Goal: Information Seeking & Learning: Learn about a topic

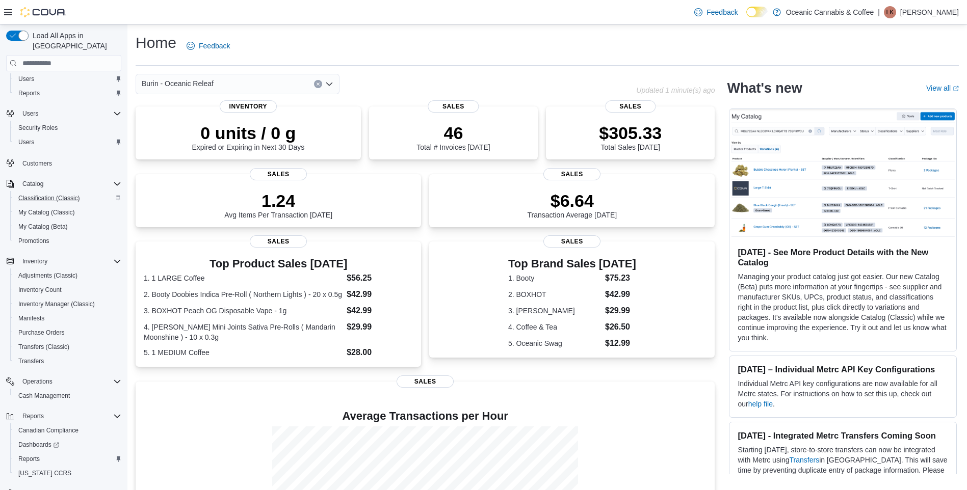
scroll to position [39, 0]
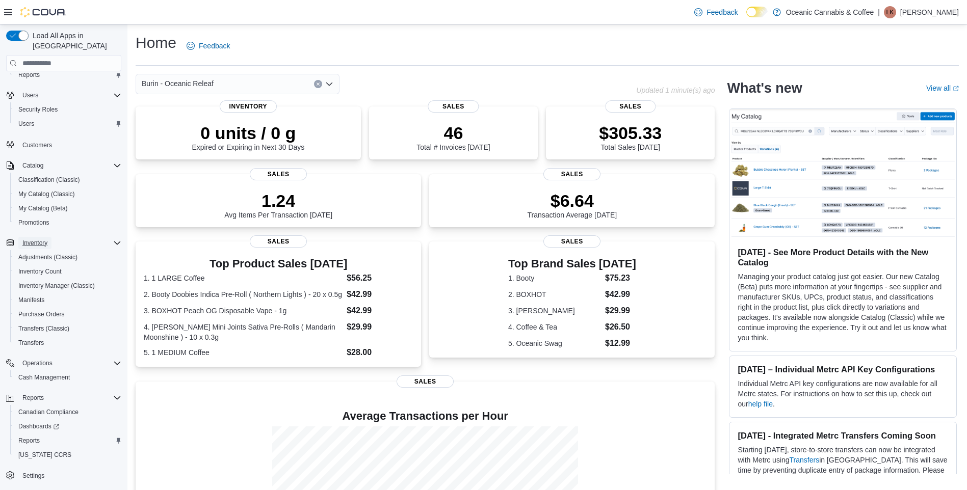
click at [45, 238] on span "Inventory" at bounding box center [34, 243] width 25 height 12
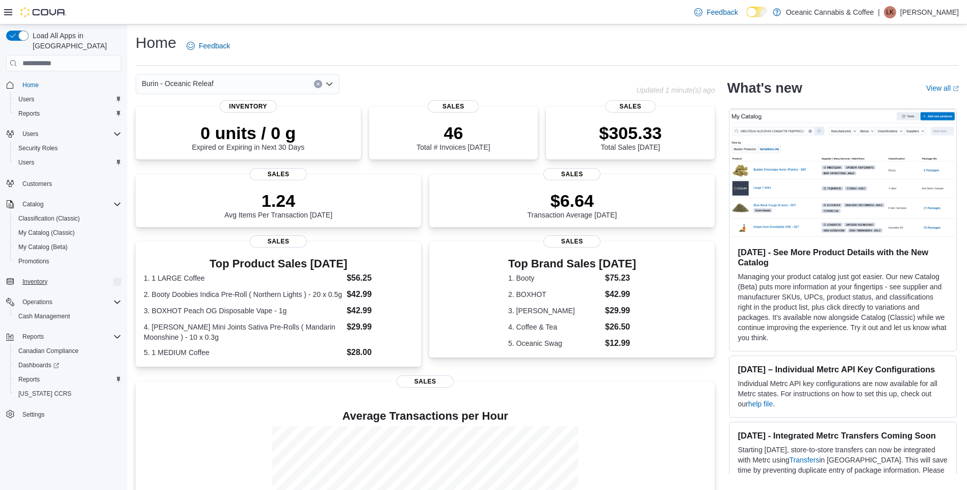
scroll to position [0, 0]
click at [32, 278] on span "Inventory" at bounding box center [34, 282] width 25 height 8
click at [59, 349] on span "Purchase Orders" at bounding box center [41, 353] width 46 height 8
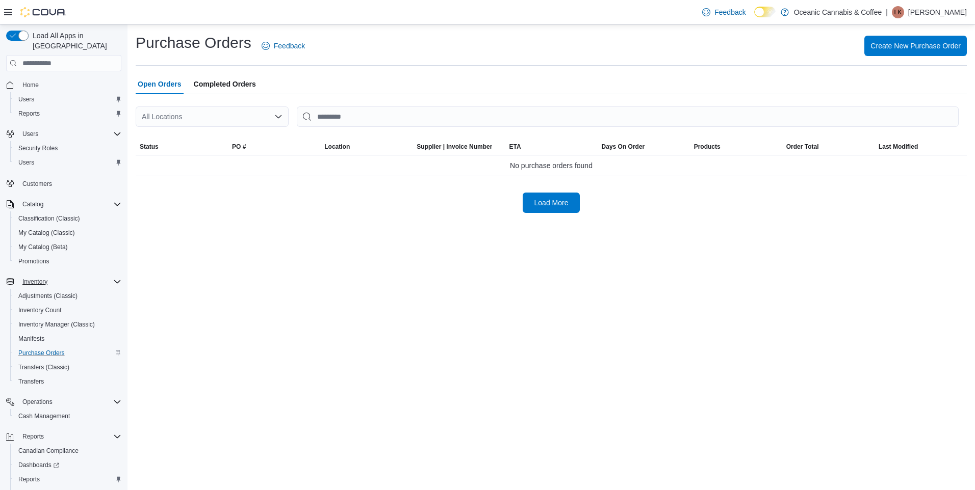
click at [268, 112] on div "All Locations" at bounding box center [212, 117] width 153 height 20
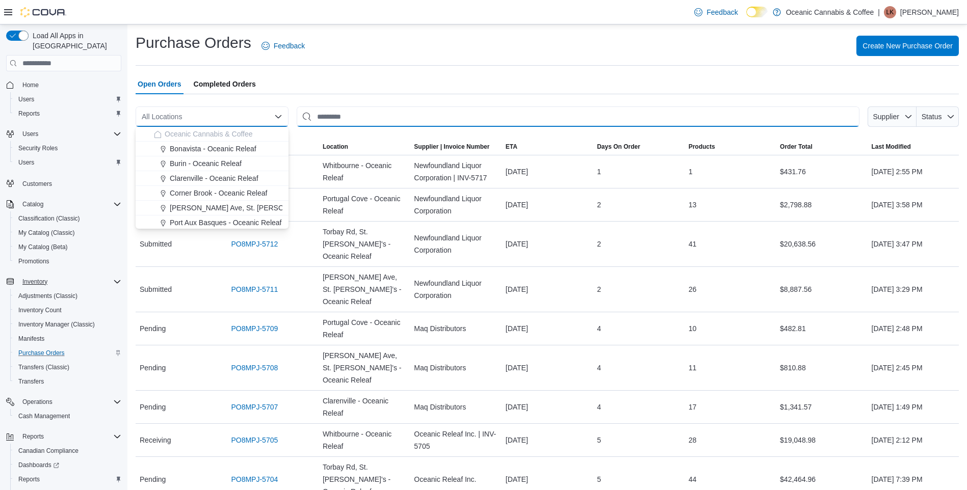
click at [374, 121] on input "This is a search bar. After typing your query, hit enter to filter the results …" at bounding box center [578, 117] width 563 height 20
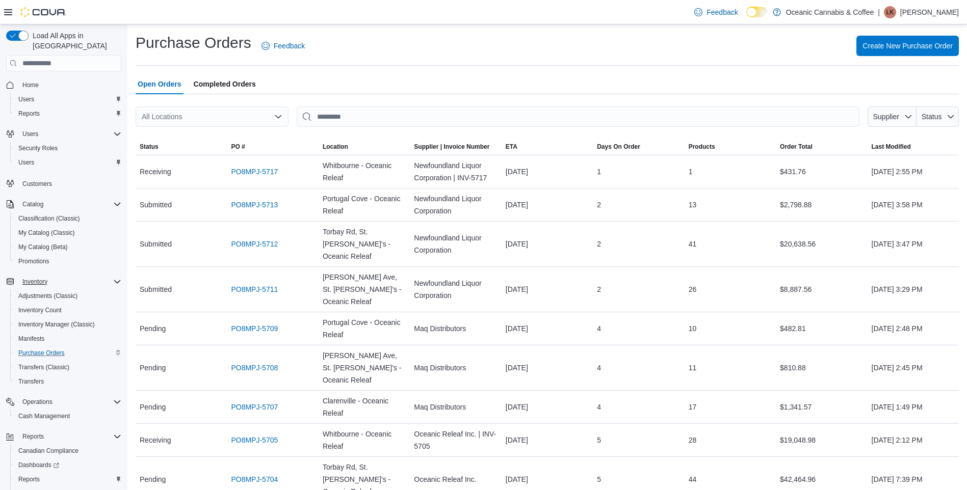
click at [441, 83] on div "Open Orders Completed Orders" at bounding box center [547, 84] width 823 height 20
click at [382, 114] on input "This is a search bar. After typing your query, hit enter to filter the results …" at bounding box center [578, 117] width 563 height 20
type input "*****"
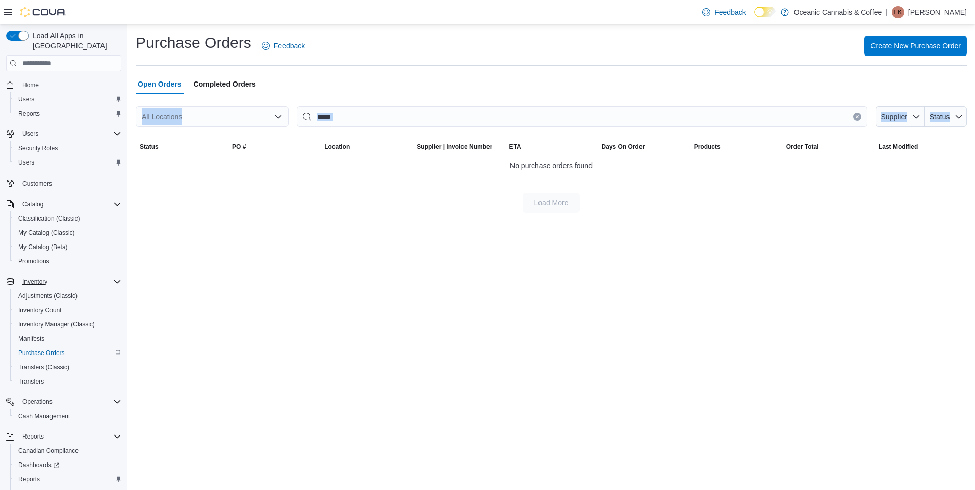
click at [948, 113] on div "All Locations ***** Supplier Status Sorting This table contains 0 rows. Status …" at bounding box center [551, 153] width 831 height 119
drag, startPoint x: 948, startPoint y: 113, endPoint x: 907, endPoint y: 117, distance: 41.5
click at [907, 117] on span "Supplier" at bounding box center [893, 117] width 29 height 10
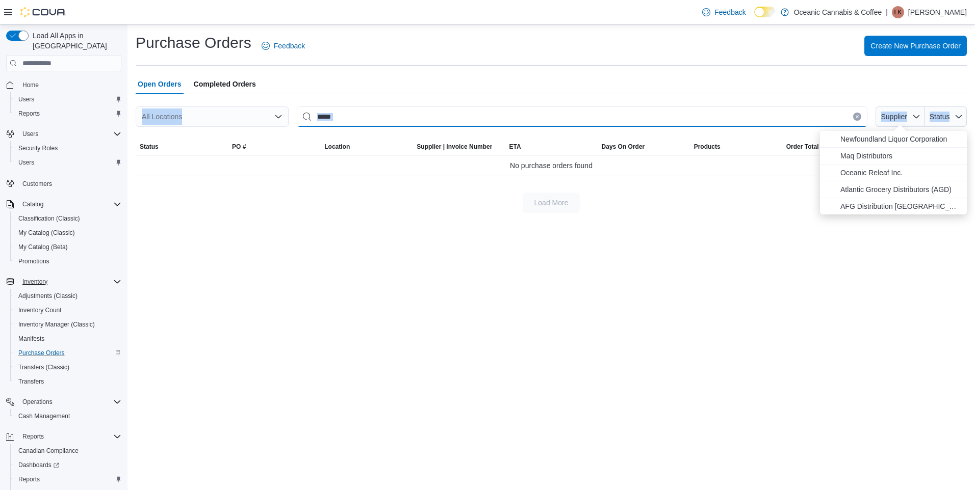
click at [547, 122] on input "*****" at bounding box center [582, 117] width 570 height 20
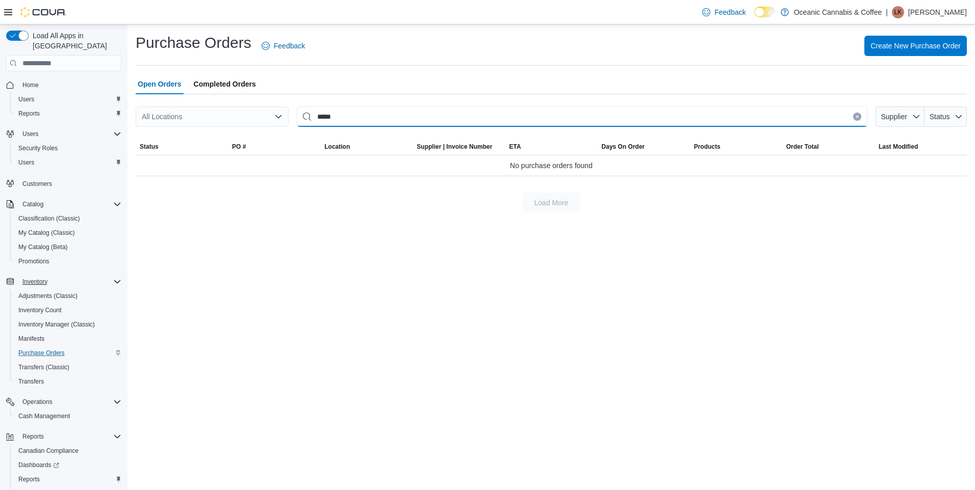
click at [547, 122] on input "*****" at bounding box center [582, 117] width 570 height 20
click at [914, 116] on icon "button" at bounding box center [916, 116] width 6 height 3
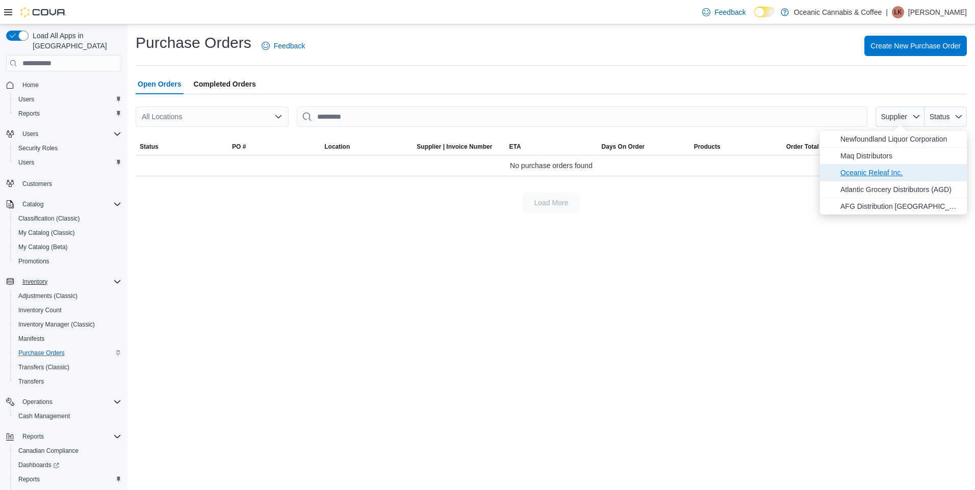
click at [887, 173] on span "Oceanic Releaf Inc." at bounding box center [900, 173] width 120 height 12
drag, startPoint x: 698, startPoint y: 229, endPoint x: 698, endPoint y: 222, distance: 7.1
click at [698, 226] on div "**********" at bounding box center [550, 257] width 847 height 466
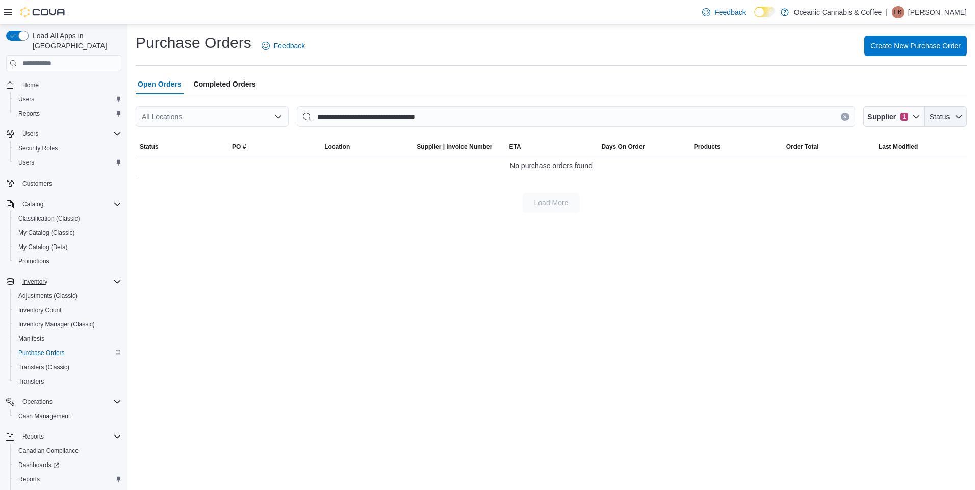
click at [949, 117] on span "Status" at bounding box center [939, 117] width 22 height 10
click at [857, 141] on span "Pending" at bounding box center [900, 139] width 120 height 12
type input "**********"
click at [733, 235] on div "**********" at bounding box center [550, 257] width 847 height 466
click at [213, 80] on span "Completed Orders" at bounding box center [225, 84] width 62 height 20
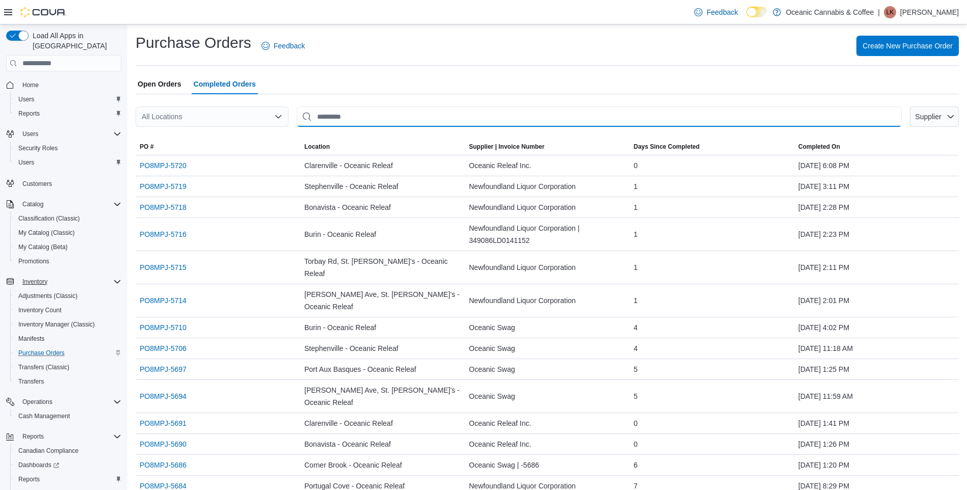
click at [409, 111] on input "This is a search bar. After typing your query, hit enter to filter the results …" at bounding box center [599, 117] width 605 height 20
click at [941, 116] on span "Supplier" at bounding box center [928, 117] width 26 height 8
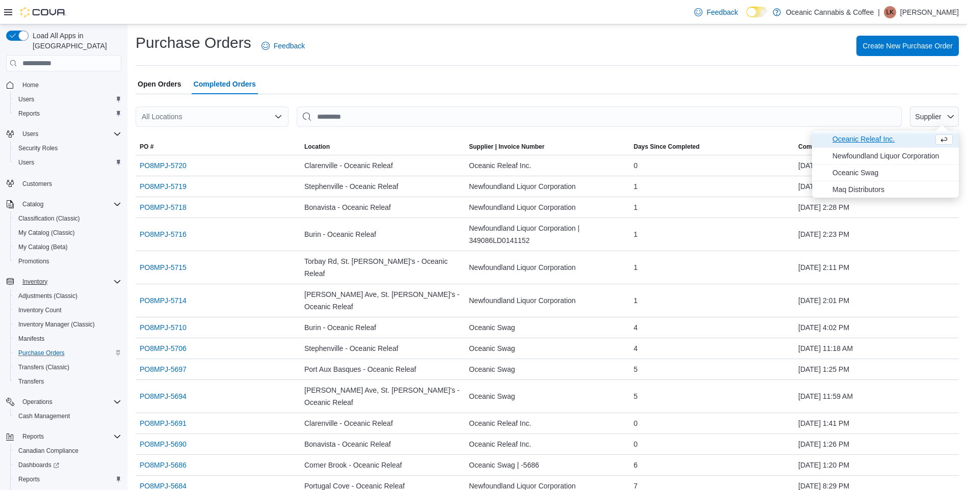
click at [888, 137] on span "Oceanic Releaf Inc." at bounding box center [881, 139] width 97 height 12
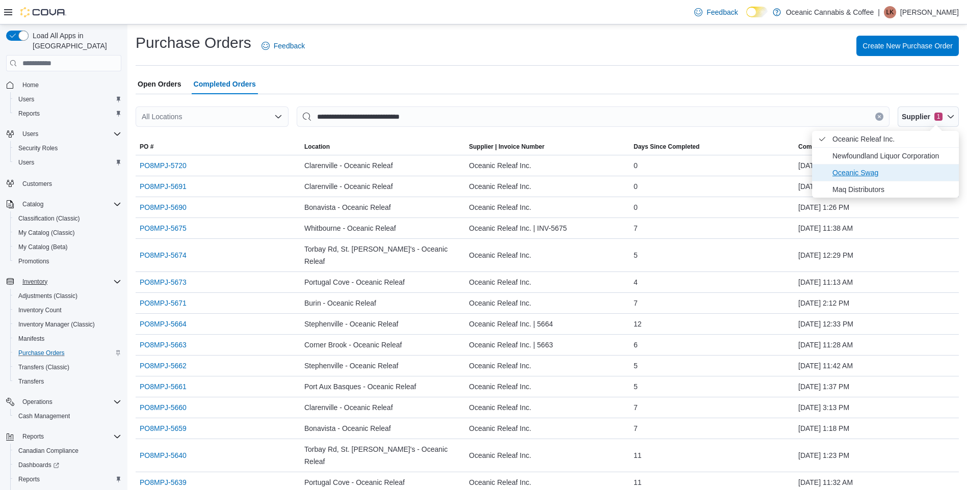
click at [855, 173] on span "Oceanic Swag" at bounding box center [893, 173] width 120 height 12
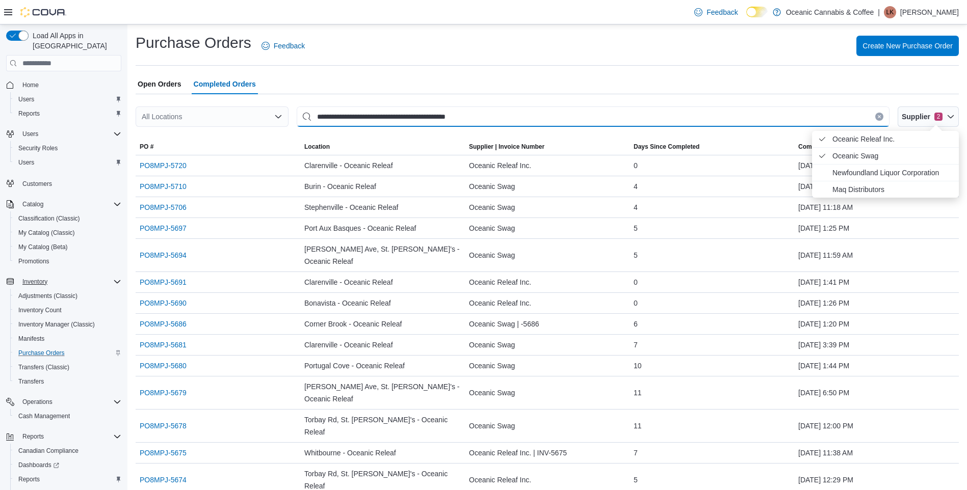
click at [658, 113] on input "**********" at bounding box center [593, 117] width 593 height 20
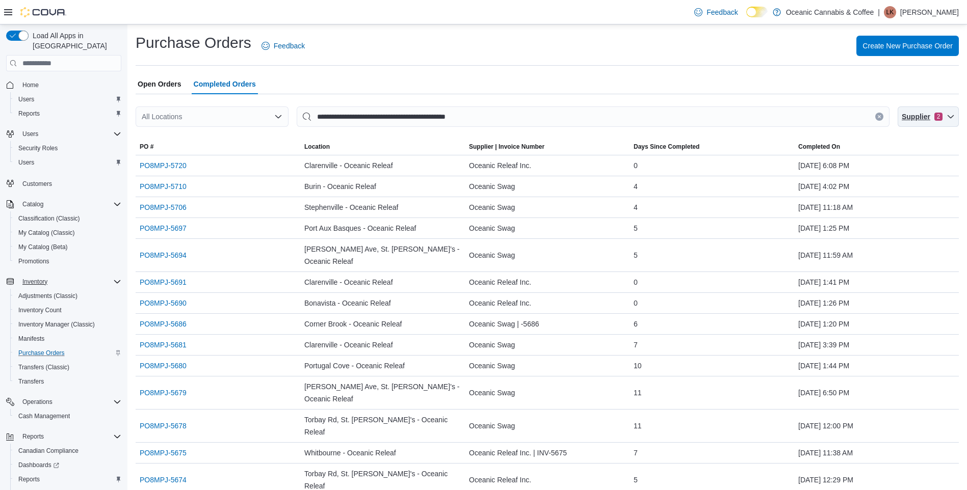
click at [955, 115] on icon "button" at bounding box center [951, 117] width 8 height 8
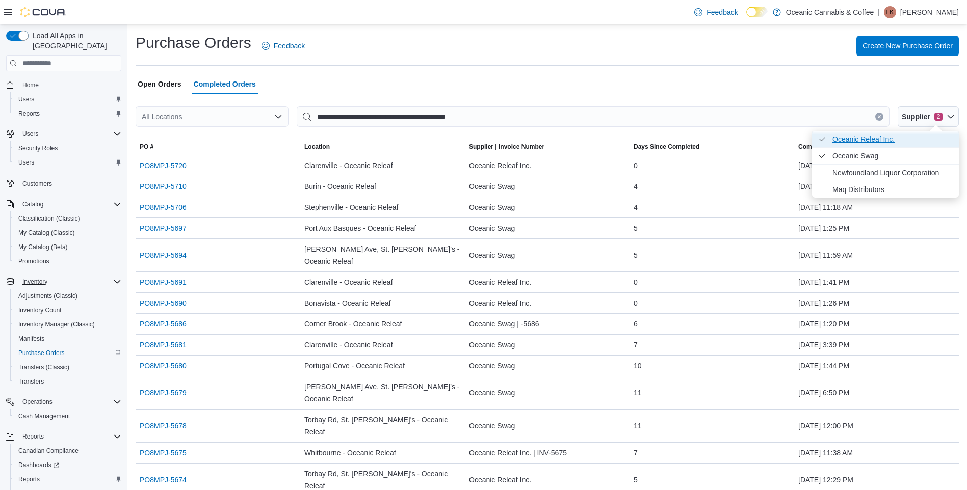
click at [877, 142] on span "Oceanic Releaf Inc. . Checked option." at bounding box center [893, 139] width 120 height 12
type input "**********"
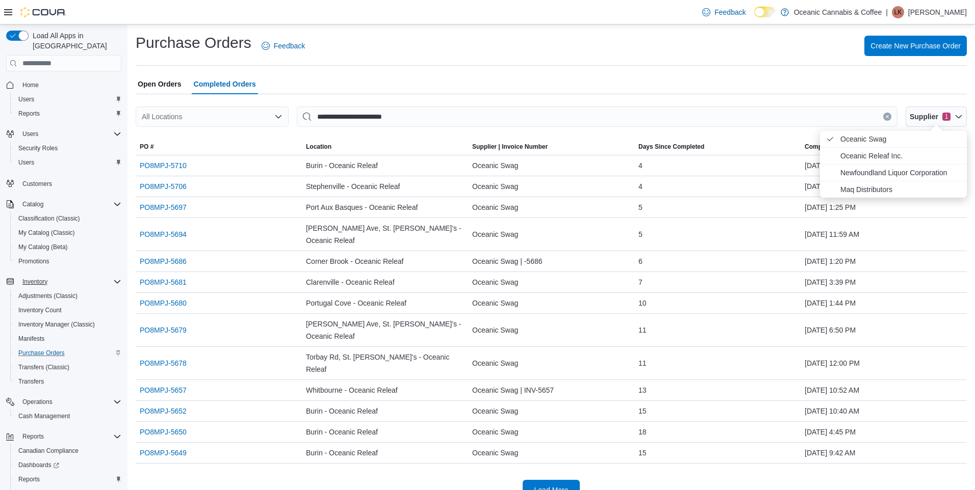
click at [837, 85] on div "Open Orders Completed Orders" at bounding box center [551, 84] width 831 height 20
click at [358, 207] on span "Port Aux Basques - Oceanic Releaf" at bounding box center [362, 207] width 112 height 12
click at [184, 214] on link "PO8MPJ-5697" at bounding box center [163, 207] width 47 height 12
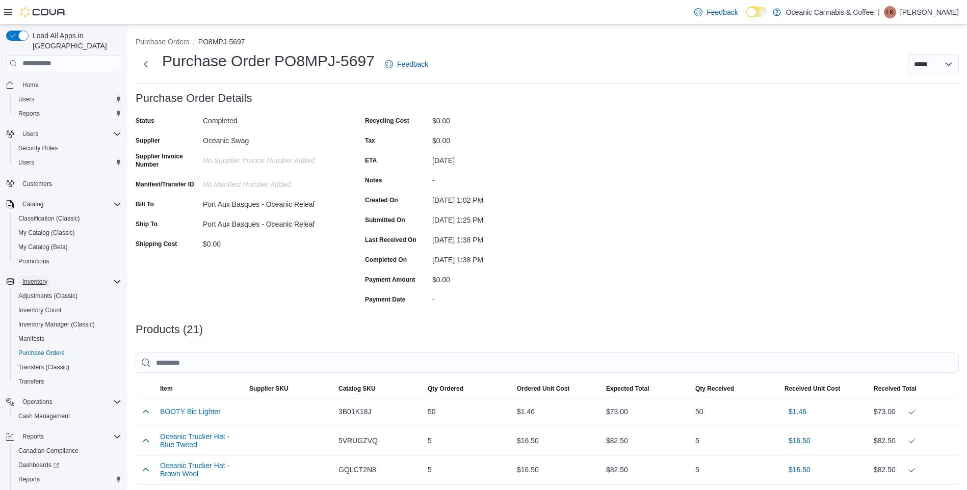
click at [38, 278] on span "Inventory" at bounding box center [34, 282] width 25 height 8
click at [51, 276] on button "Inventory" at bounding box center [34, 282] width 33 height 12
click at [53, 306] on span "Inventory Count" at bounding box center [39, 310] width 43 height 8
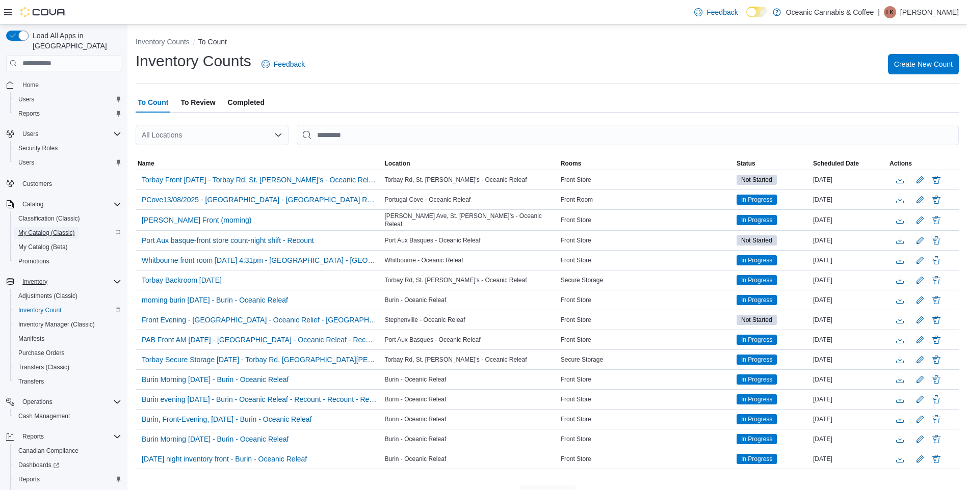
click at [33, 229] on span "My Catalog (Classic)" at bounding box center [46, 233] width 57 height 8
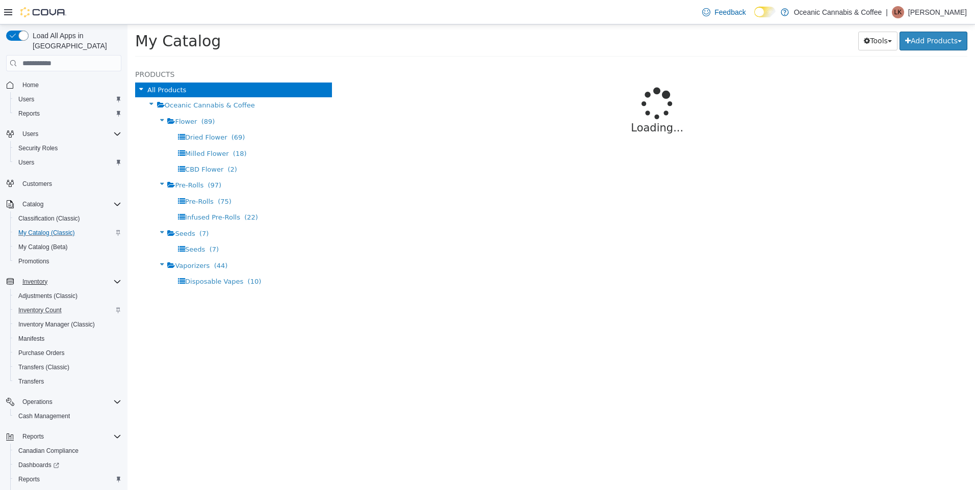
select select "**********"
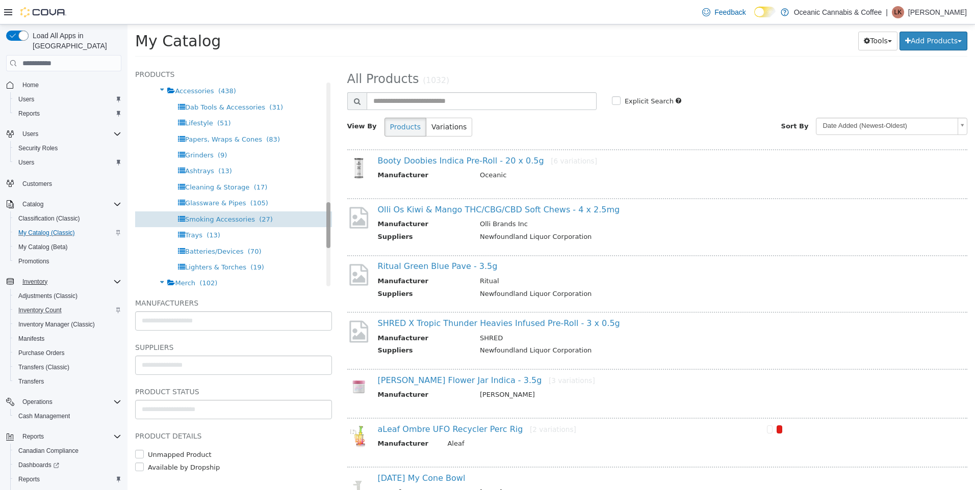
drag, startPoint x: 320, startPoint y: 100, endPoint x: 315, endPoint y: 221, distance: 120.9
click at [315, 221] on div "Products All Products Oceanic Cannabis & Coffee Flower (89) Dried Flower (69) M…" at bounding box center [233, 177] width 197 height 218
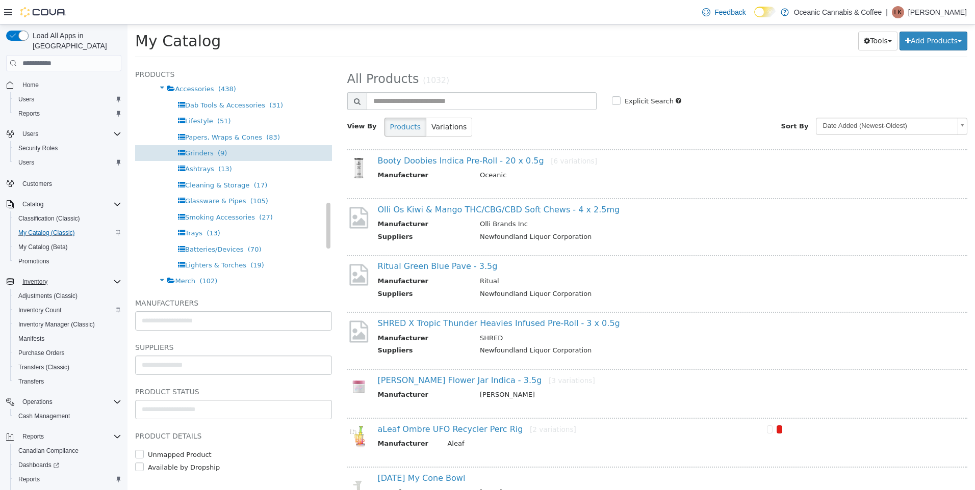
click at [211, 154] on span "Grinders (9)" at bounding box center [206, 153] width 42 height 8
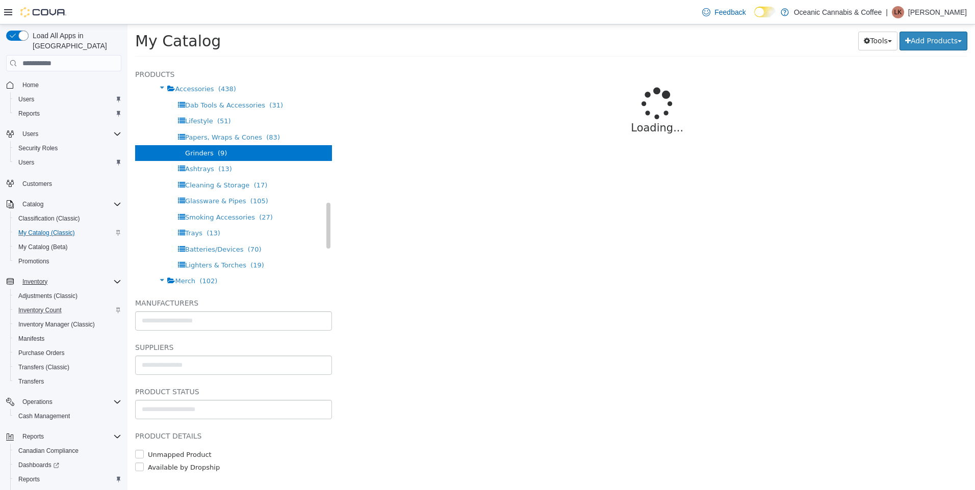
select select "**********"
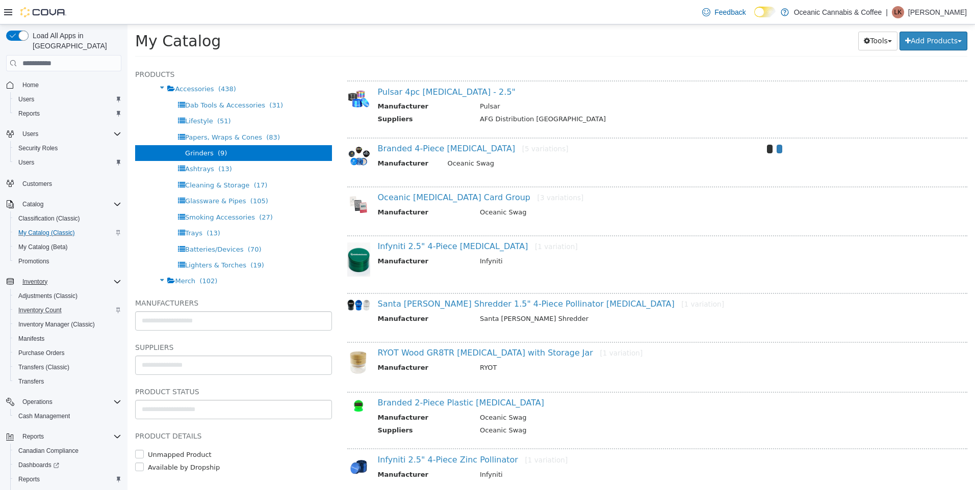
scroll to position [93, 0]
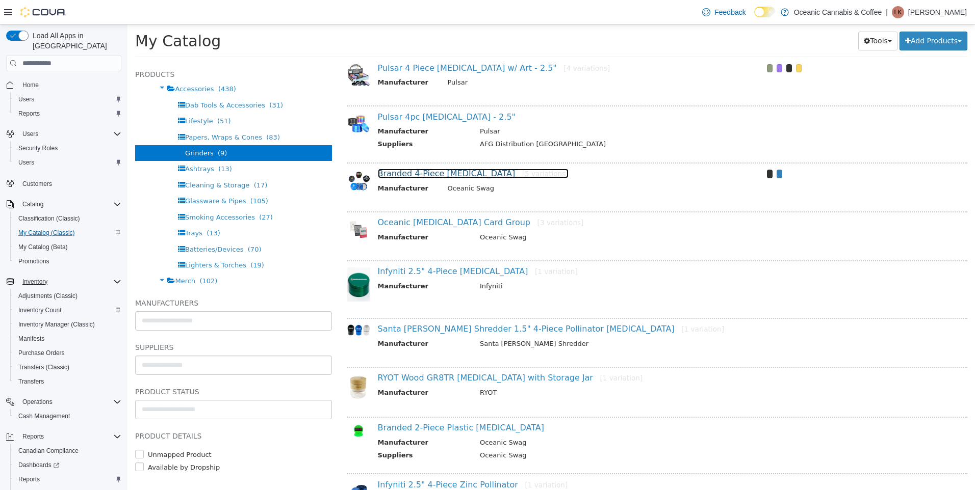
click at [428, 175] on link "Branded 4-Piece [MEDICAL_DATA] [5 variations]" at bounding box center [473, 174] width 191 height 10
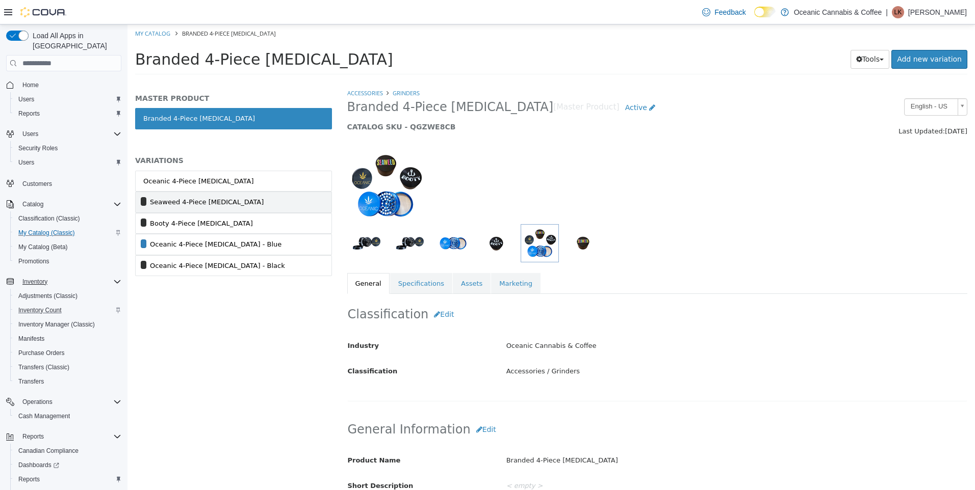
click at [277, 212] on link "Seaweed 4-Piece [MEDICAL_DATA]" at bounding box center [233, 202] width 197 height 21
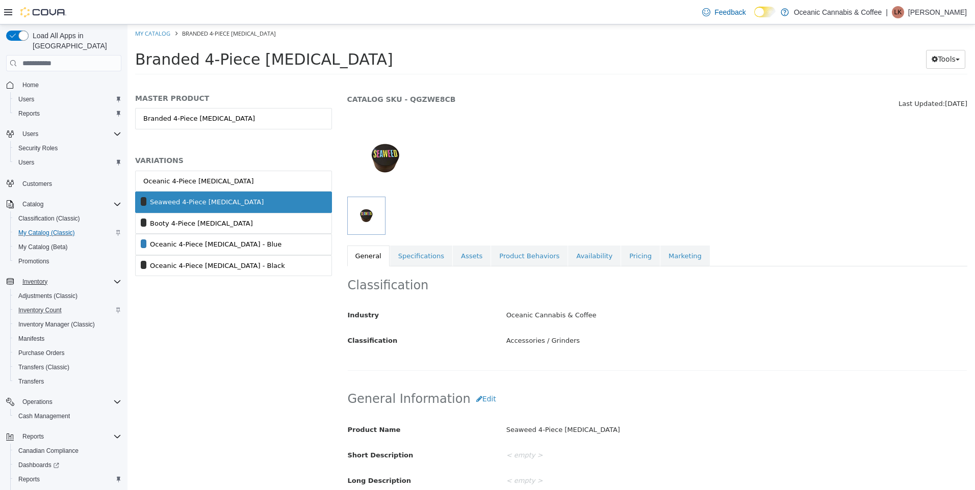
scroll to position [51, 0]
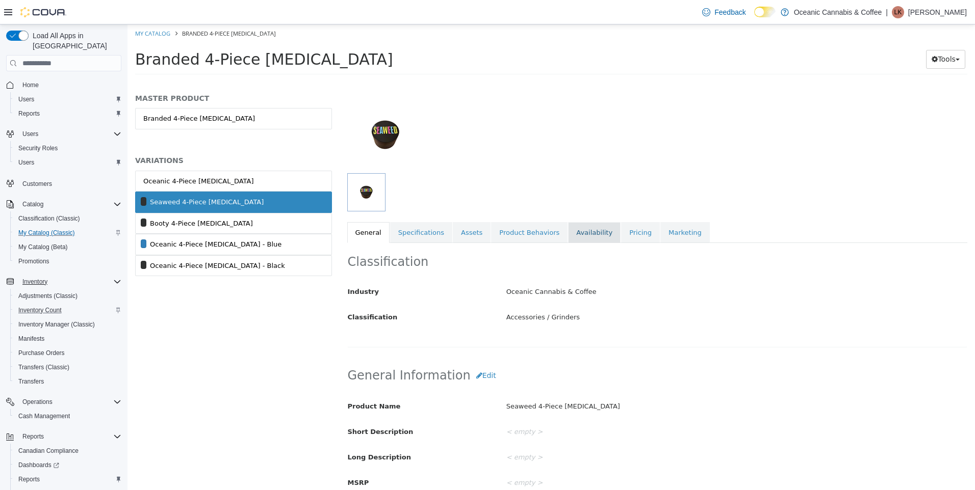
click at [580, 238] on link "Availability" at bounding box center [594, 232] width 53 height 21
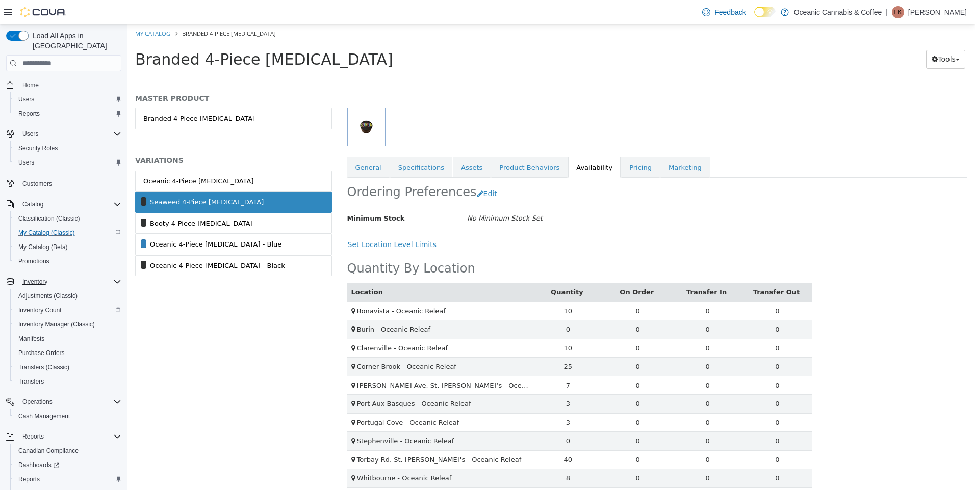
scroll to position [125, 0]
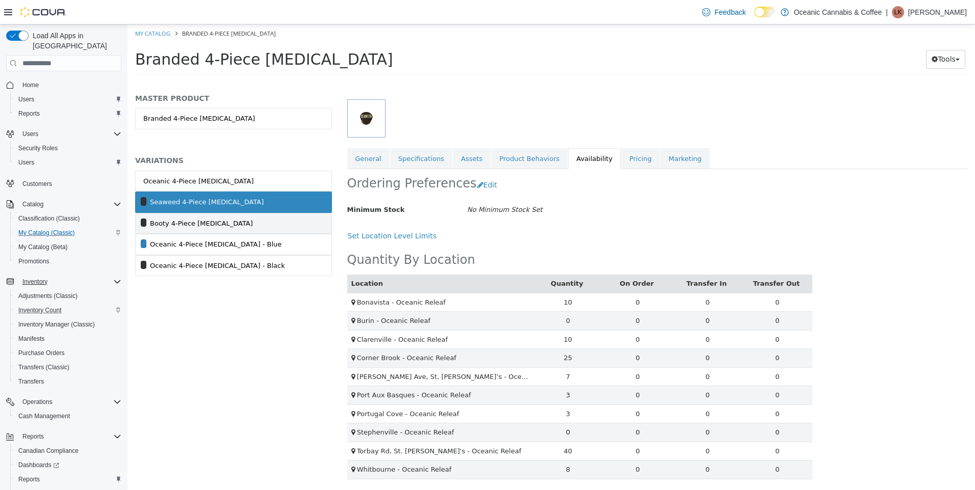
click at [211, 221] on div "Booty 4-Piece [MEDICAL_DATA]" at bounding box center [201, 224] width 103 height 10
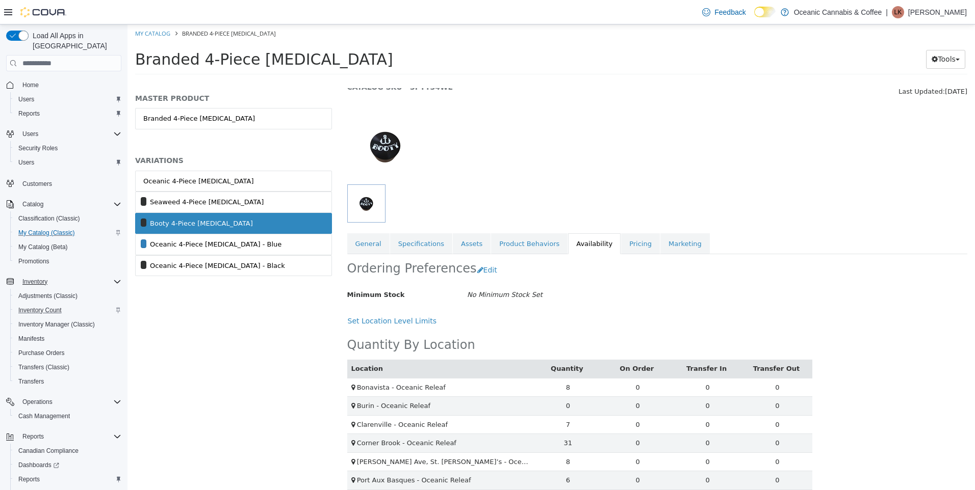
scroll to position [125, 0]
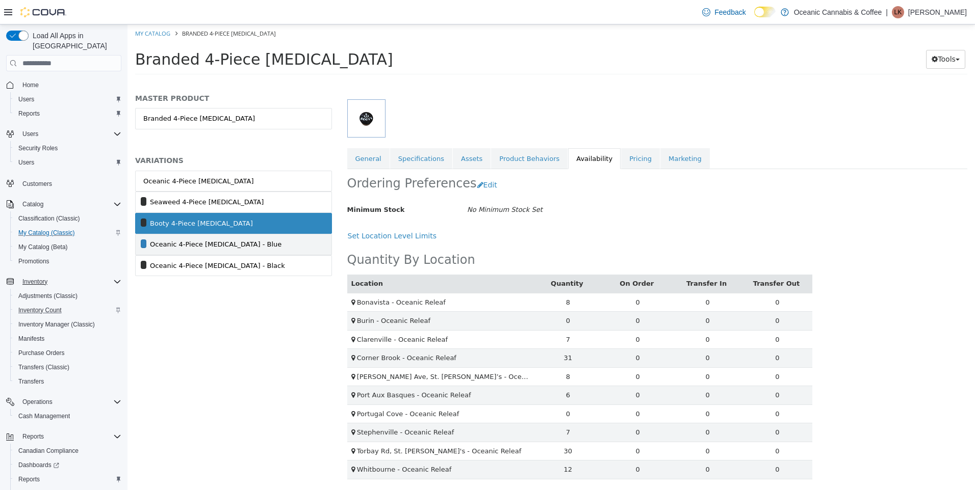
click at [197, 248] on div "Oceanic 4-Piece [MEDICAL_DATA] - Blue" at bounding box center [216, 245] width 132 height 10
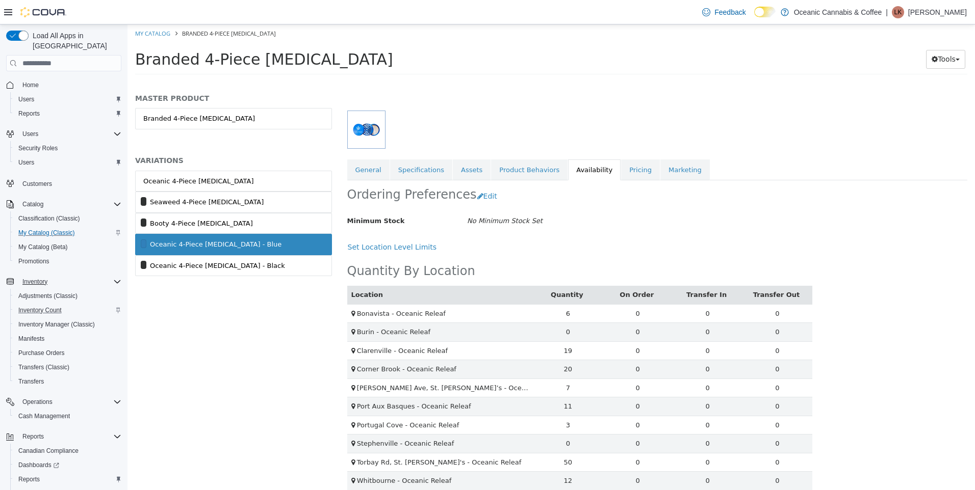
scroll to position [125, 0]
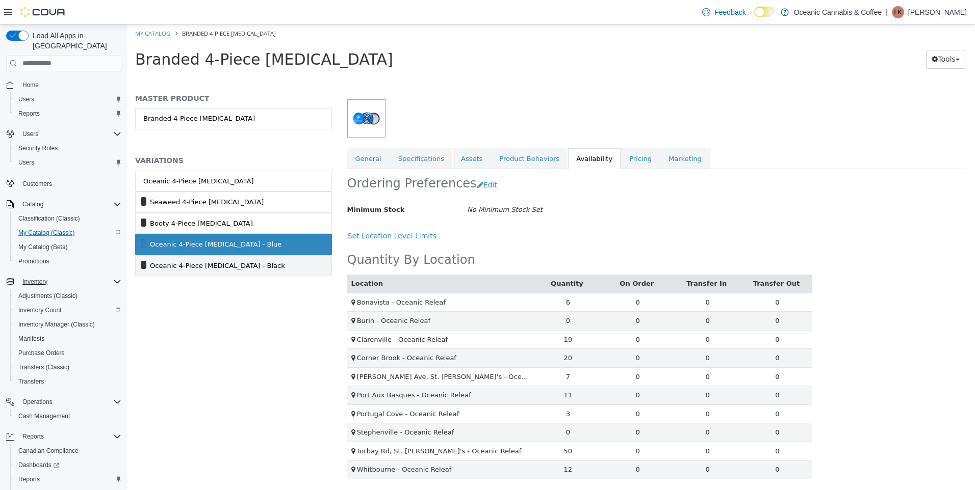
click at [264, 272] on link "Oceanic 4-Piece [MEDICAL_DATA] - Black" at bounding box center [233, 265] width 197 height 21
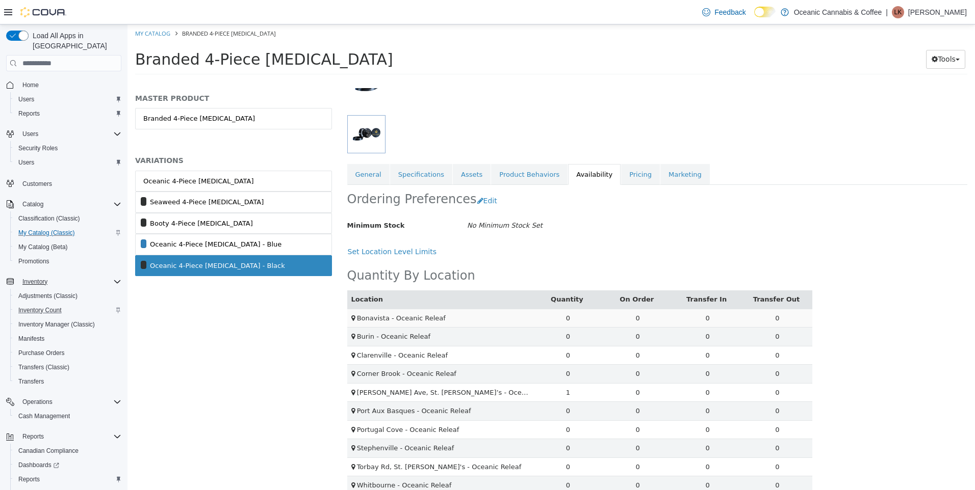
scroll to position [125, 0]
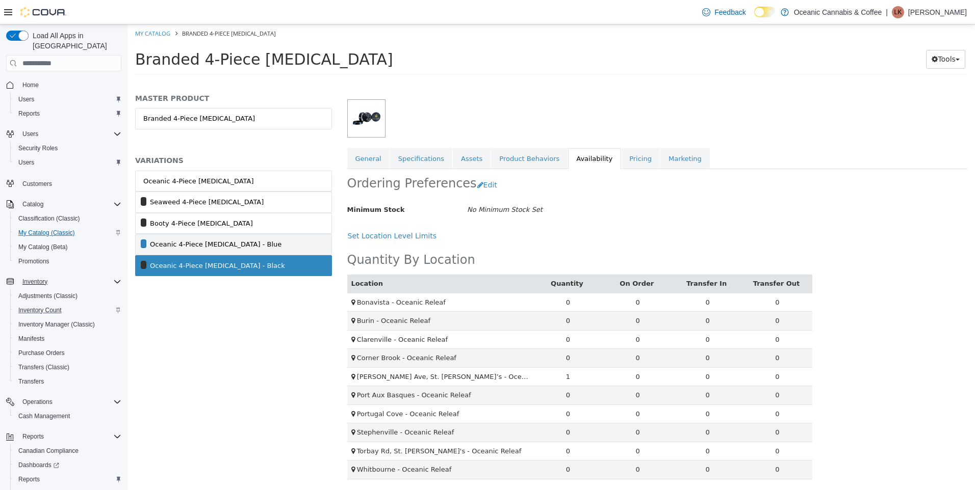
click at [262, 251] on link "Oceanic 4-Piece [MEDICAL_DATA] - Blue" at bounding box center [233, 244] width 197 height 21
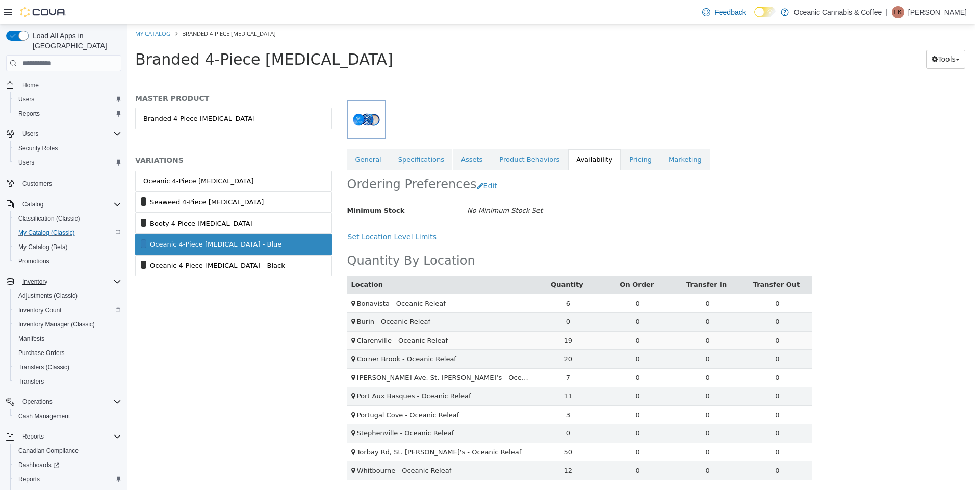
scroll to position [125, 0]
click at [584, 229] on div "Set Location Level Limits" at bounding box center [579, 236] width 465 height 19
click at [685, 231] on div "Set Location Level Limits" at bounding box center [579, 236] width 465 height 19
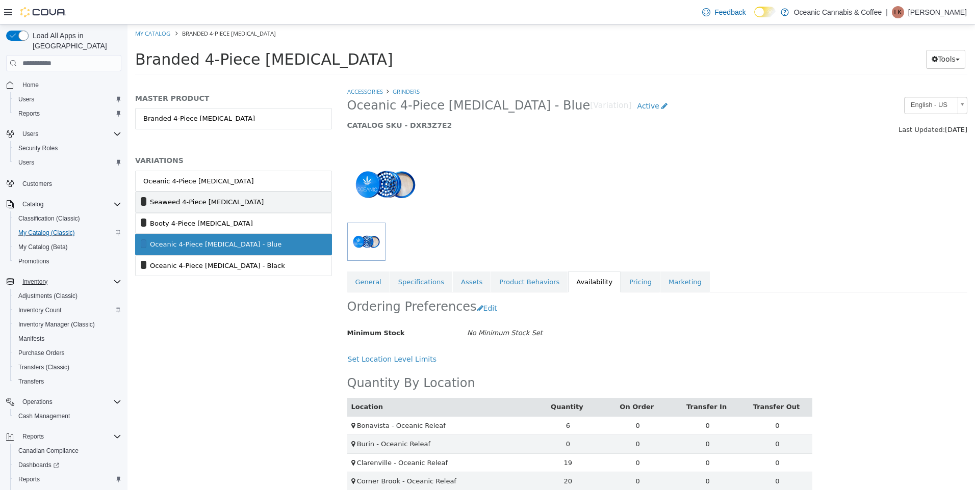
scroll to position [0, 0]
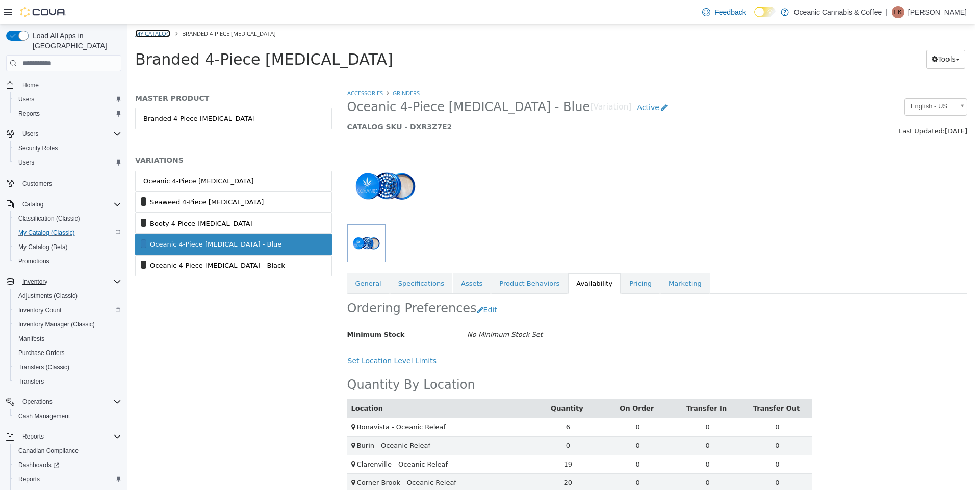
click at [157, 34] on link "My Catalog" at bounding box center [152, 34] width 35 height 8
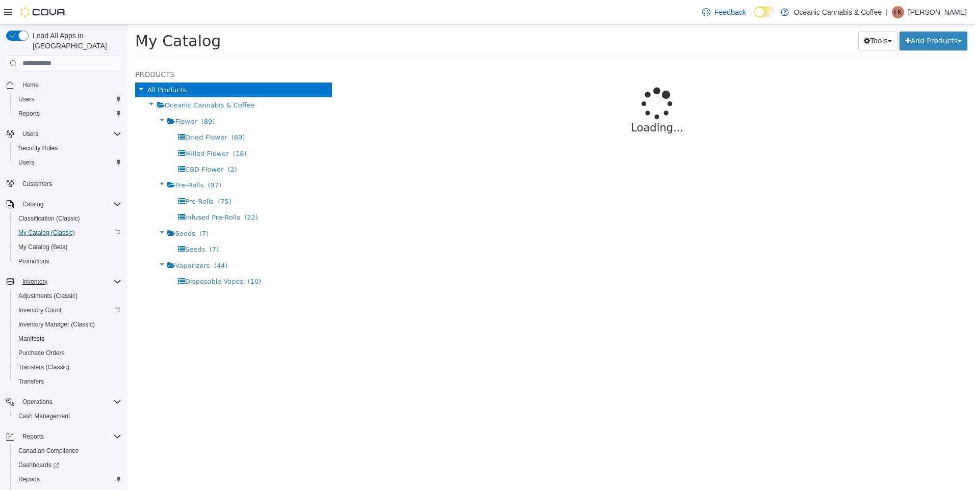
select select "**********"
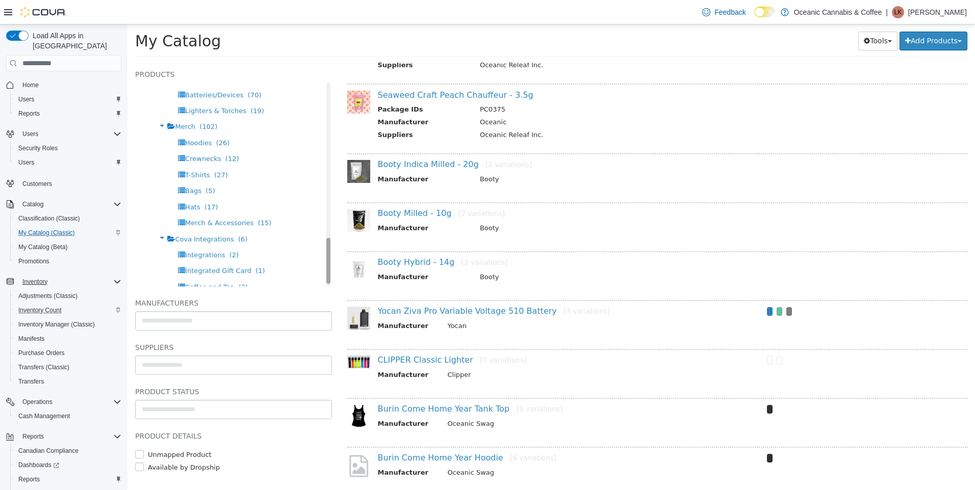
scroll to position [693, 0]
drag, startPoint x: 320, startPoint y: 99, endPoint x: 323, endPoint y: 269, distance: 169.8
click at [323, 269] on div "Products All Products Oceanic Cannabis & Coffee Flower (89) Dried Flower (69) M…" at bounding box center [233, 177] width 197 height 218
drag, startPoint x: 322, startPoint y: 250, endPoint x: 325, endPoint y: 206, distance: 44.5
click at [325, 206] on div "Products All Products Oceanic Cannabis & Coffee Flower (89) Dried Flower (69) M…" at bounding box center [233, 277] width 212 height 428
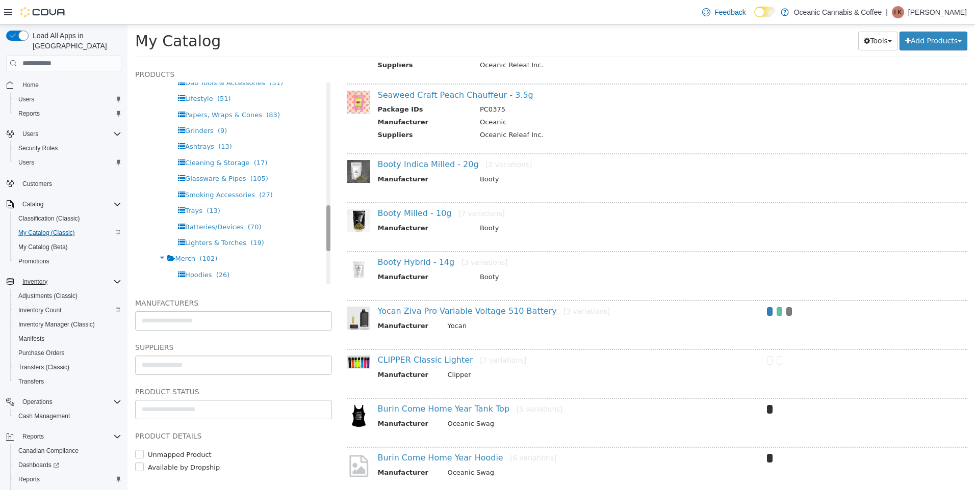
scroll to position [556, 0]
drag, startPoint x: 321, startPoint y: 212, endPoint x: 321, endPoint y: 225, distance: 13.3
click at [321, 225] on div "Products All Products Oceanic Cannabis & Coffee Flower (89) Dried Flower (69) M…" at bounding box center [233, 177] width 197 height 218
click at [228, 222] on span "Batteries/Devices" at bounding box center [214, 223] width 58 height 8
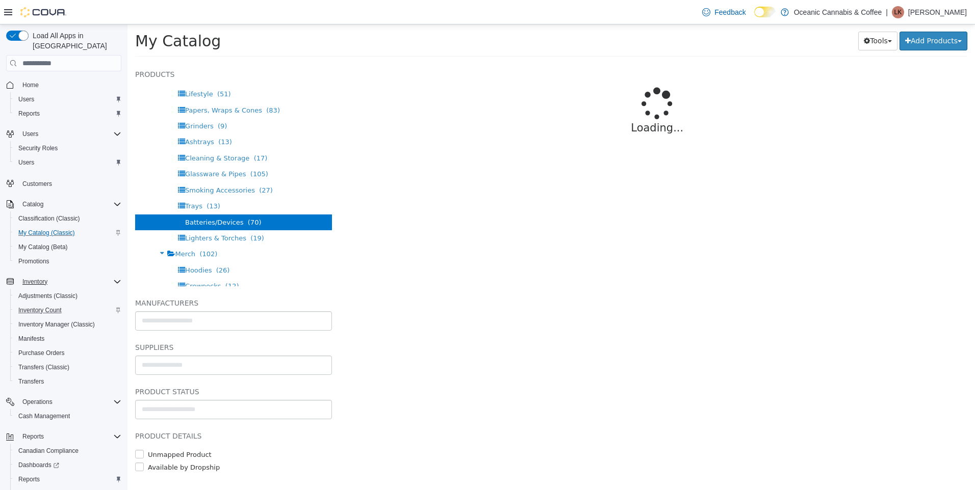
select select "**********"
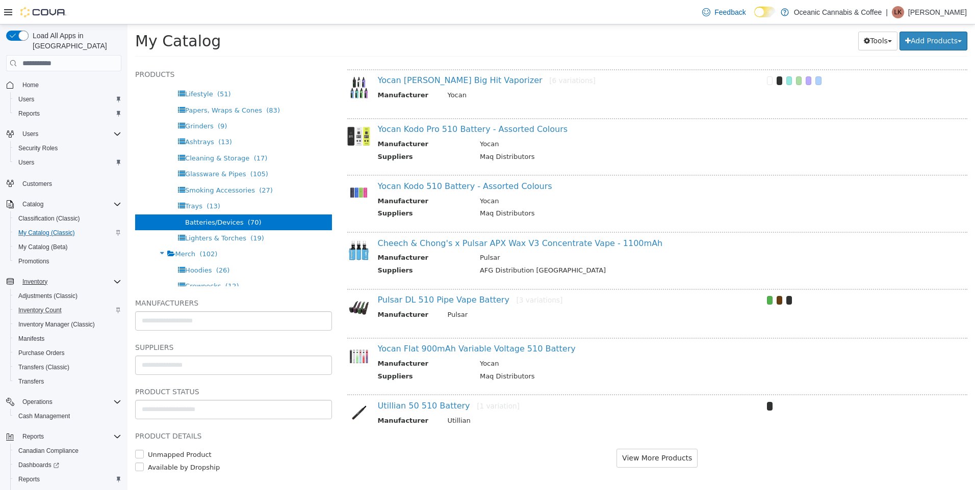
scroll to position [750, 0]
click at [625, 459] on button "View More Products" at bounding box center [656, 457] width 81 height 19
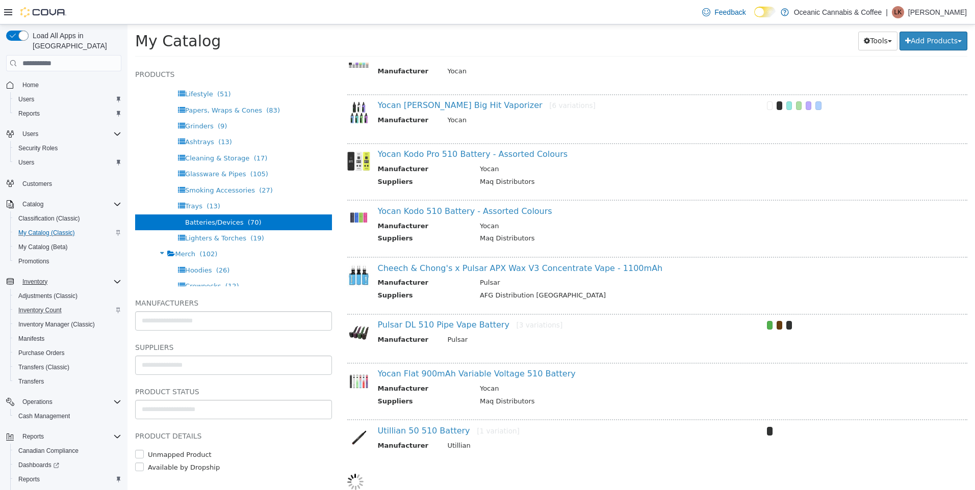
select select "**********"
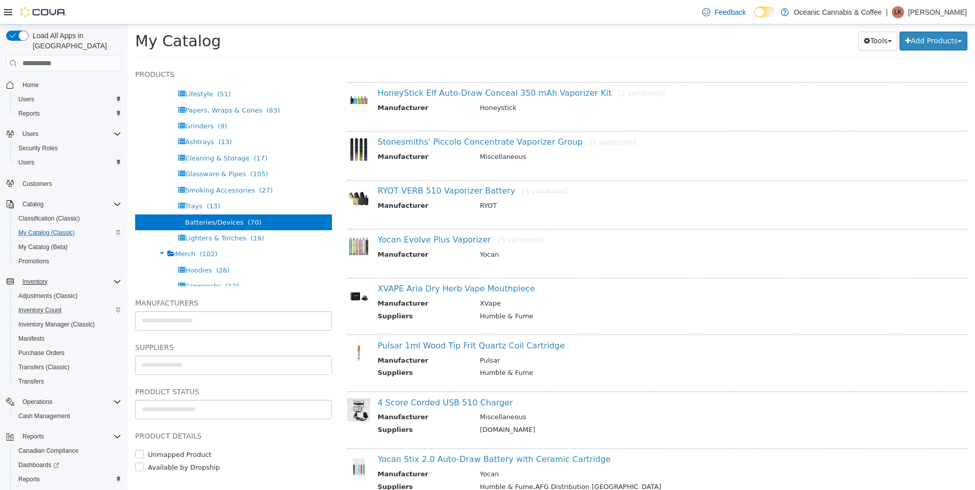
scroll to position [1488, 0]
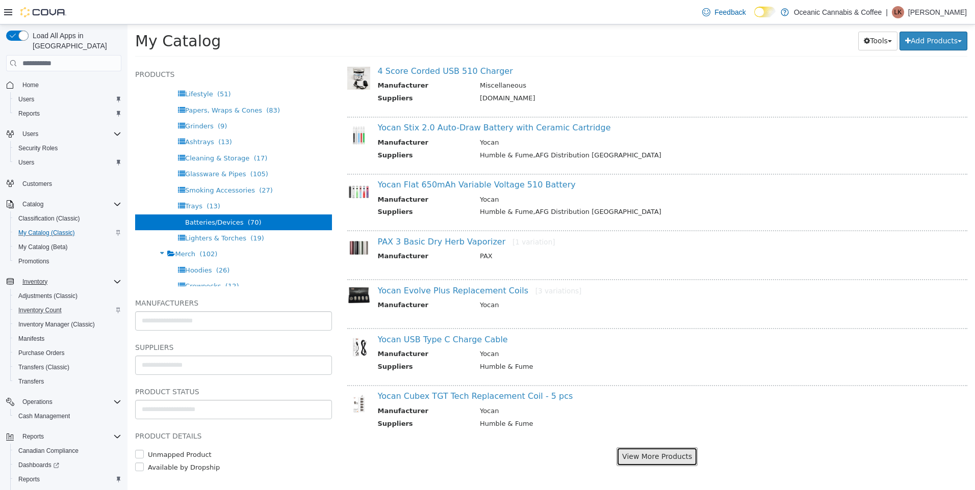
click at [647, 462] on button "View More Products" at bounding box center [656, 457] width 81 height 19
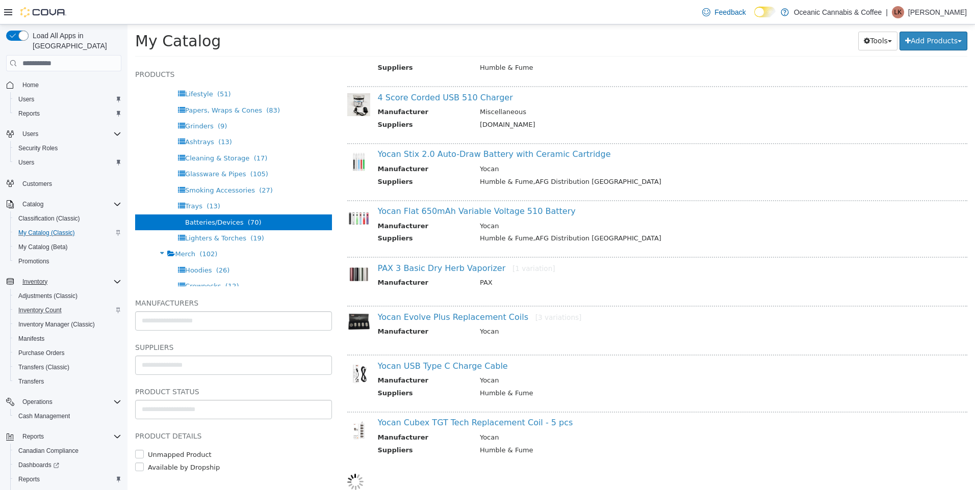
select select "**********"
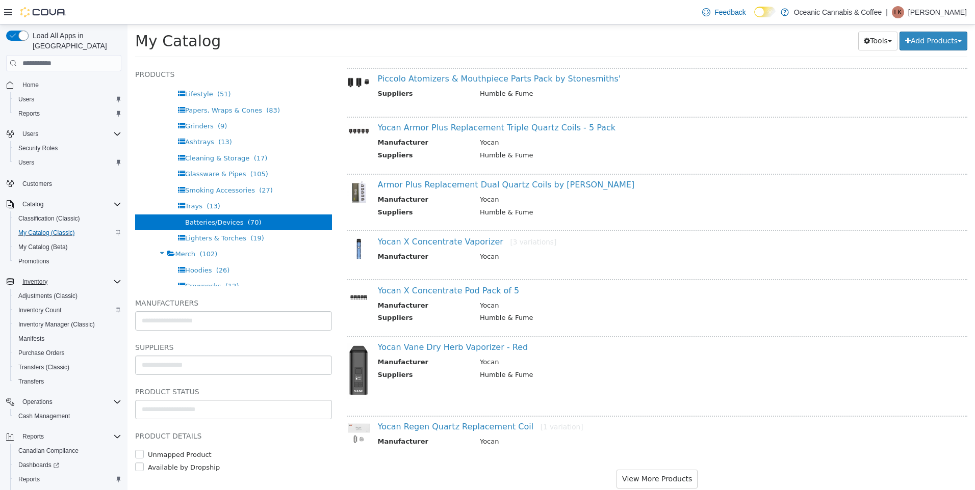
scroll to position [2986, 0]
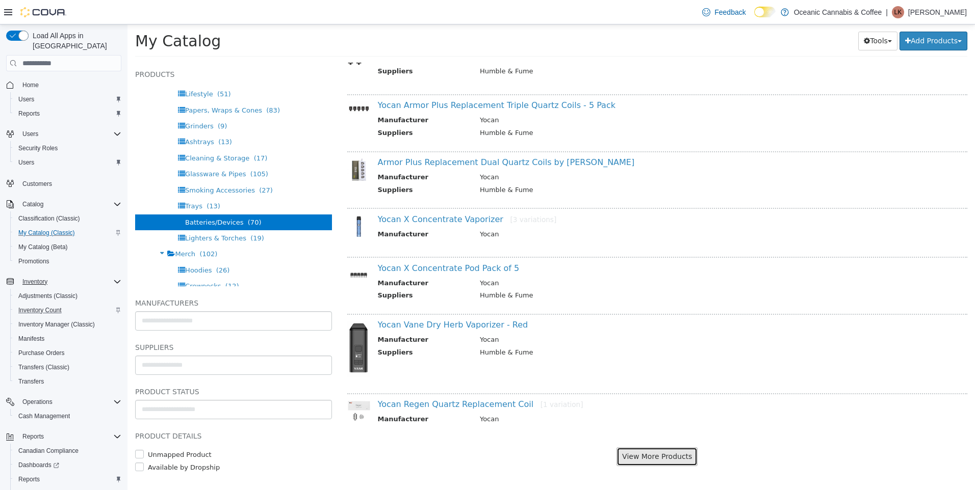
click at [667, 453] on button "View More Products" at bounding box center [656, 457] width 81 height 19
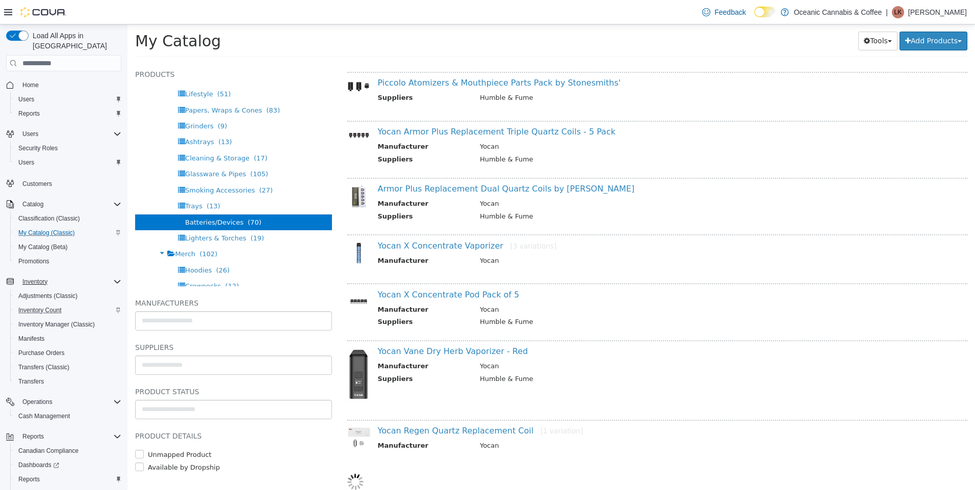
scroll to position [2959, 0]
select select "**********"
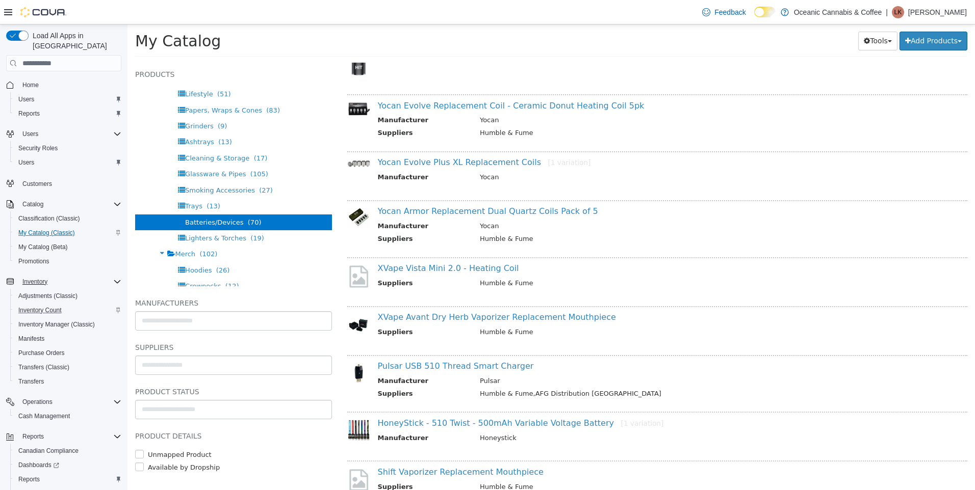
scroll to position [3569, 0]
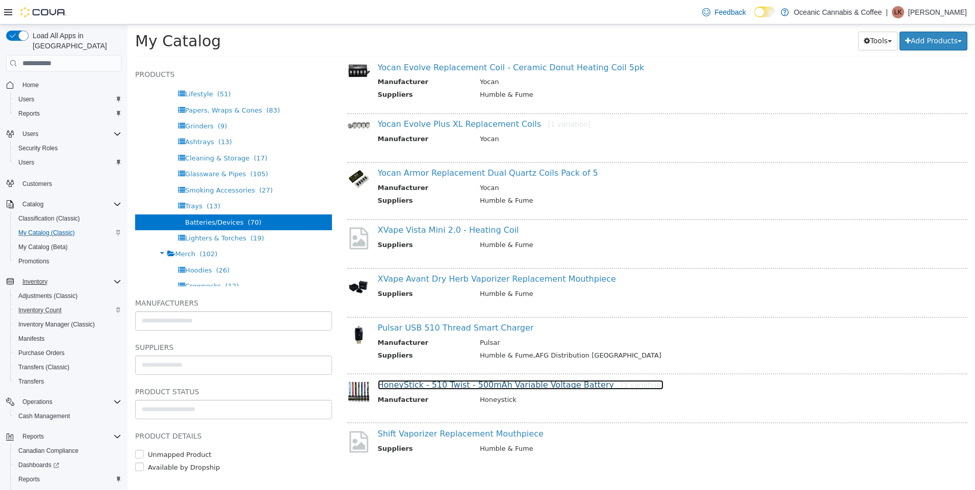
click at [505, 383] on link "HoneyStick - 510 Twist - 500mAh Variable Voltage Battery [1 variation]" at bounding box center [521, 385] width 286 height 10
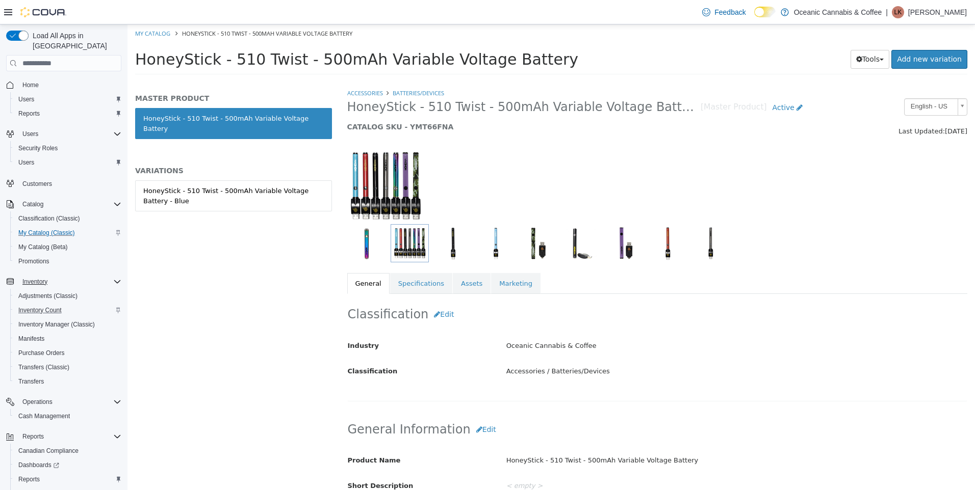
click at [455, 243] on img "button" at bounding box center [453, 243] width 34 height 34
click at [502, 248] on img "button" at bounding box center [495, 243] width 33 height 34
click at [546, 246] on img "button" at bounding box center [538, 243] width 34 height 34
click at [577, 253] on img "button" at bounding box center [580, 243] width 33 height 34
click at [634, 250] on img "button" at bounding box center [624, 243] width 36 height 34
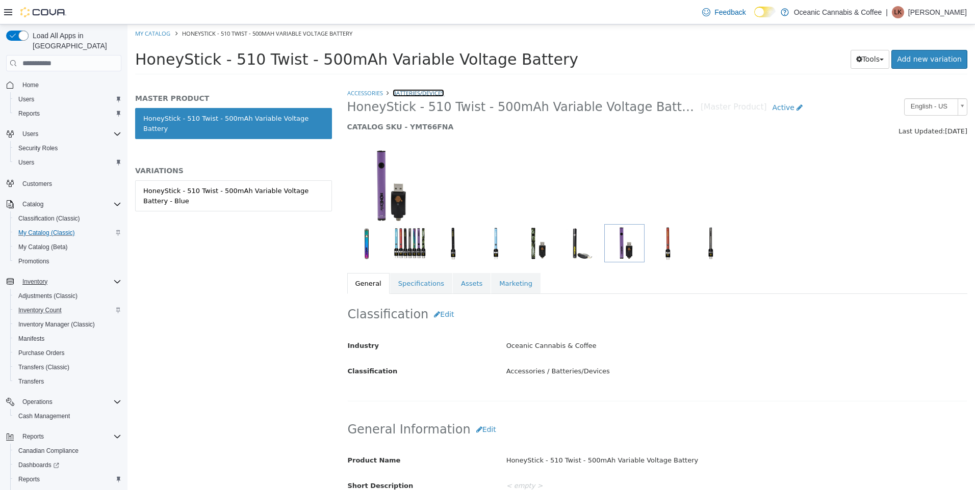
click at [425, 92] on link "Batteries/Devices" at bounding box center [418, 93] width 51 height 8
select select "**********"
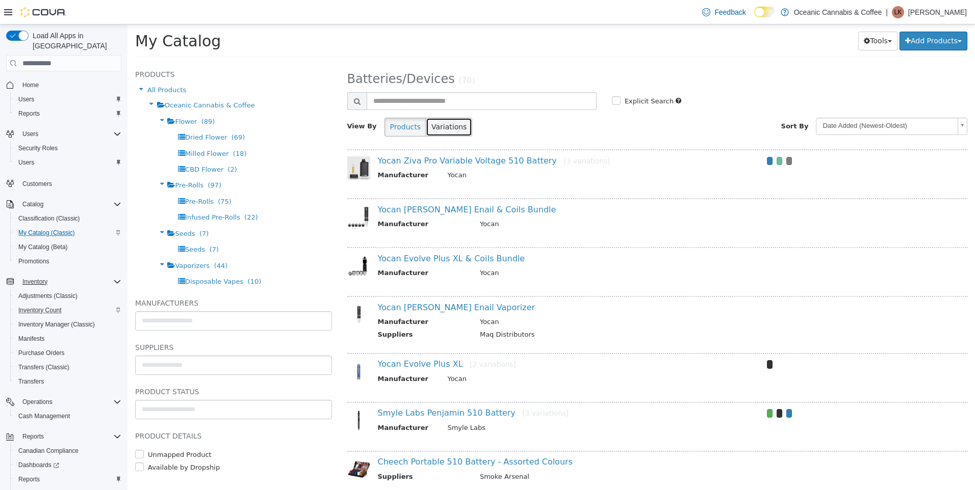
click at [435, 129] on button "Variations" at bounding box center [449, 127] width 46 height 19
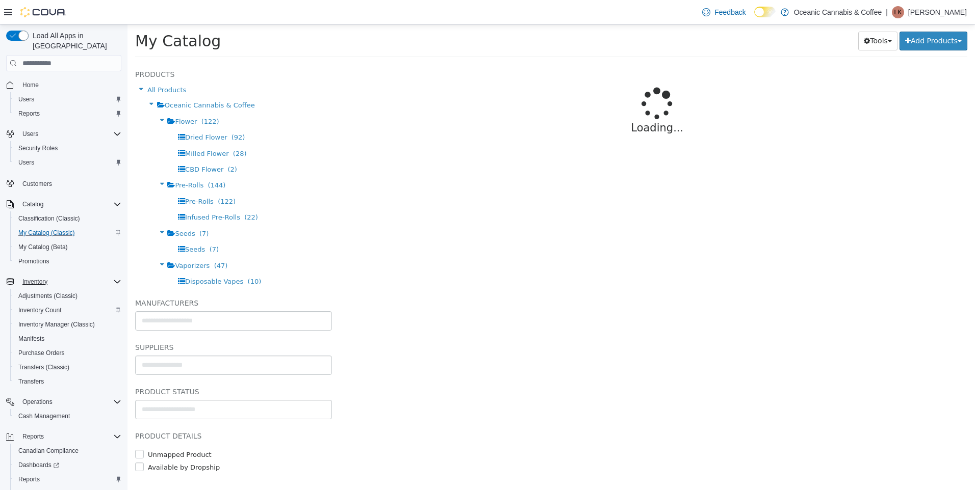
select select "**********"
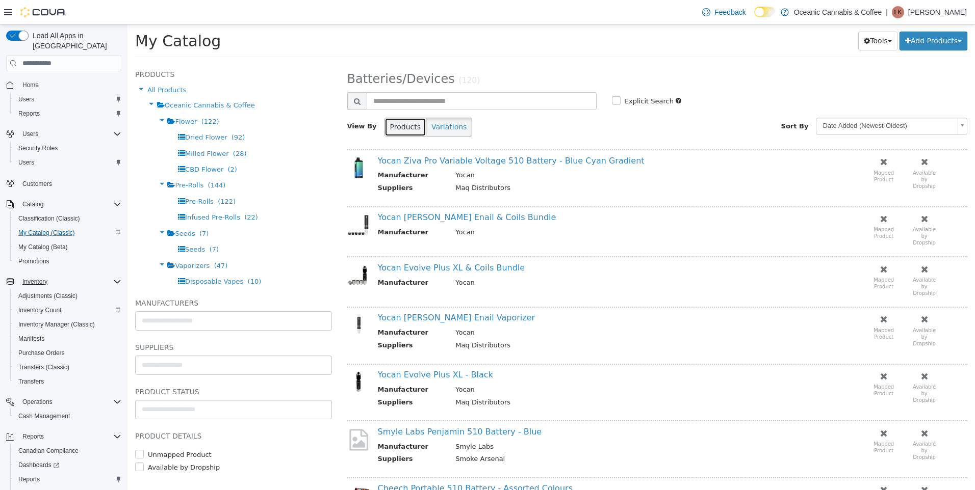
click at [403, 127] on button "Products" at bounding box center [405, 127] width 42 height 19
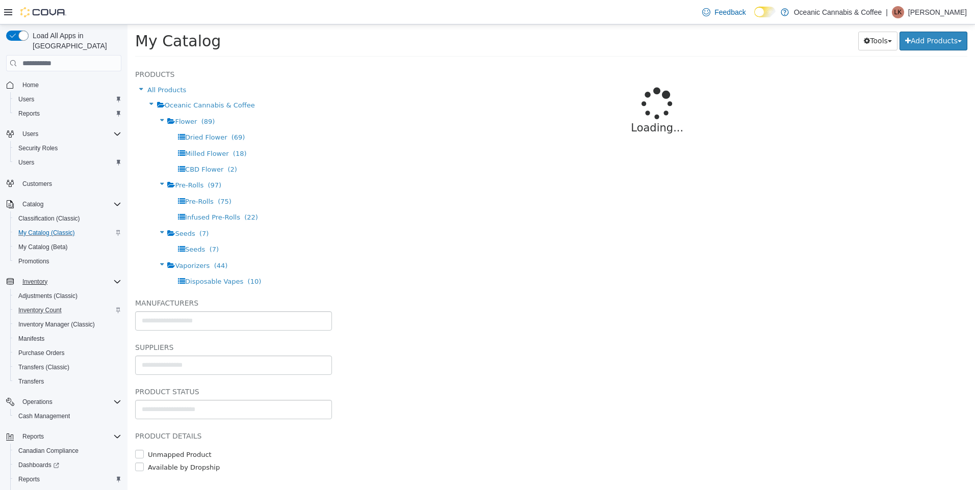
select select "**********"
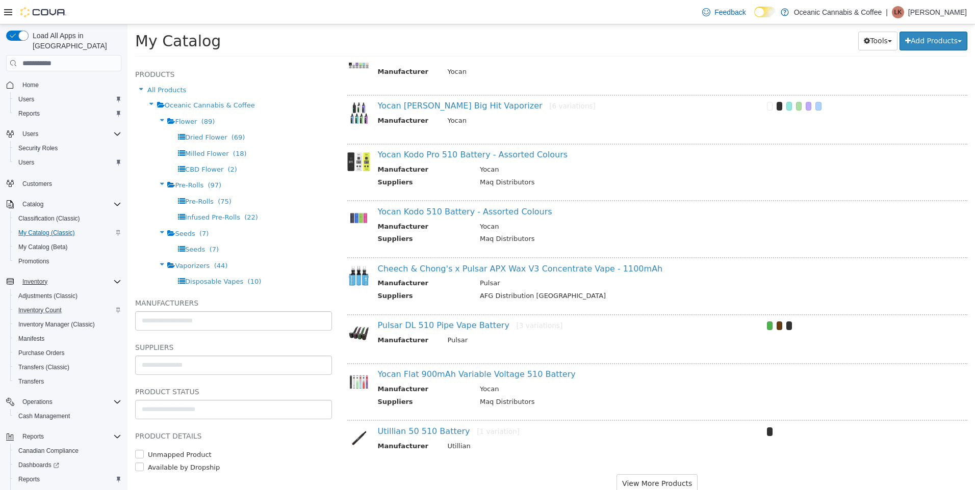
scroll to position [750, 0]
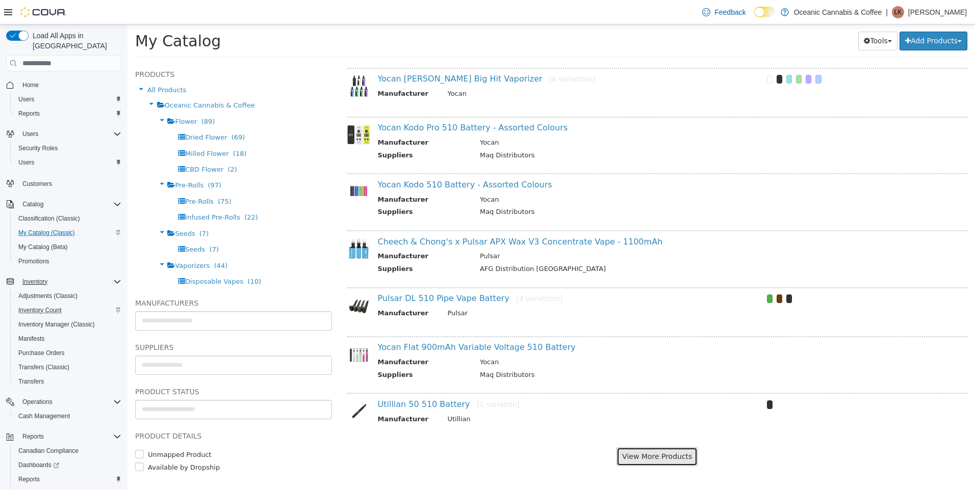
click at [654, 453] on button "View More Products" at bounding box center [656, 457] width 81 height 19
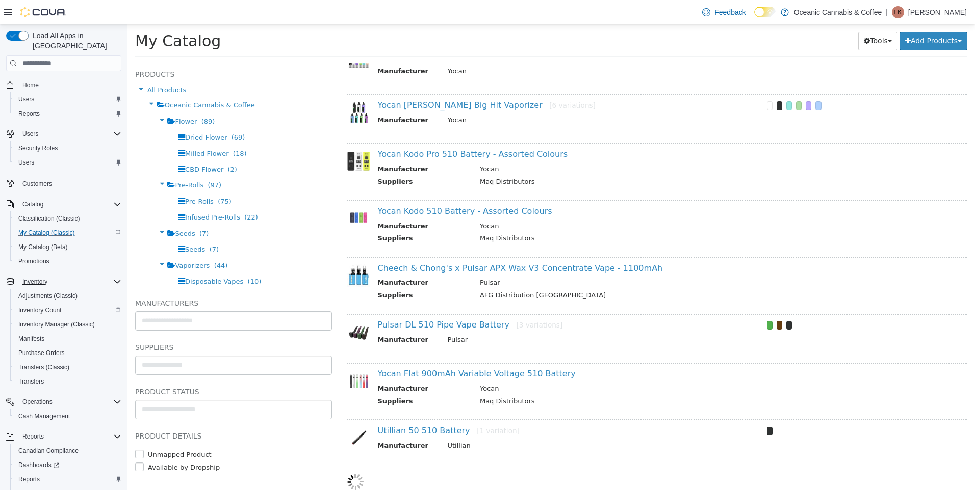
select select "**********"
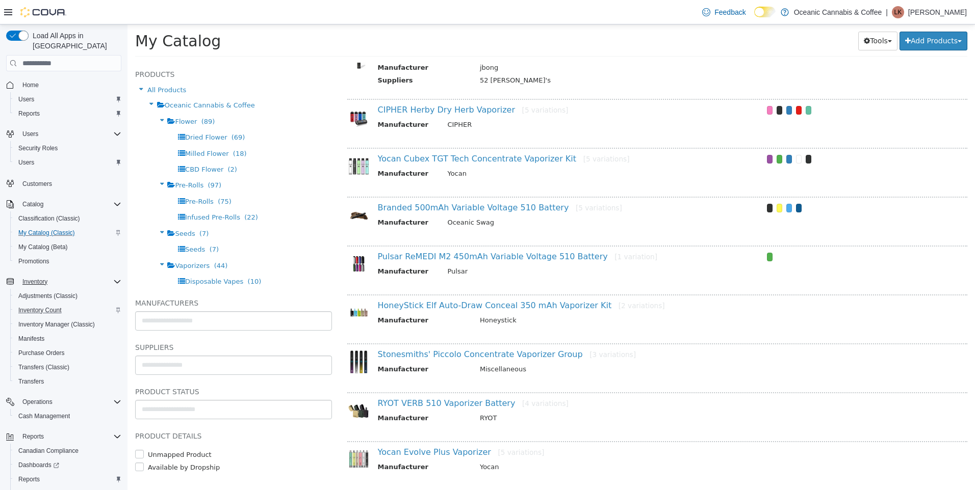
scroll to position [1284, 0]
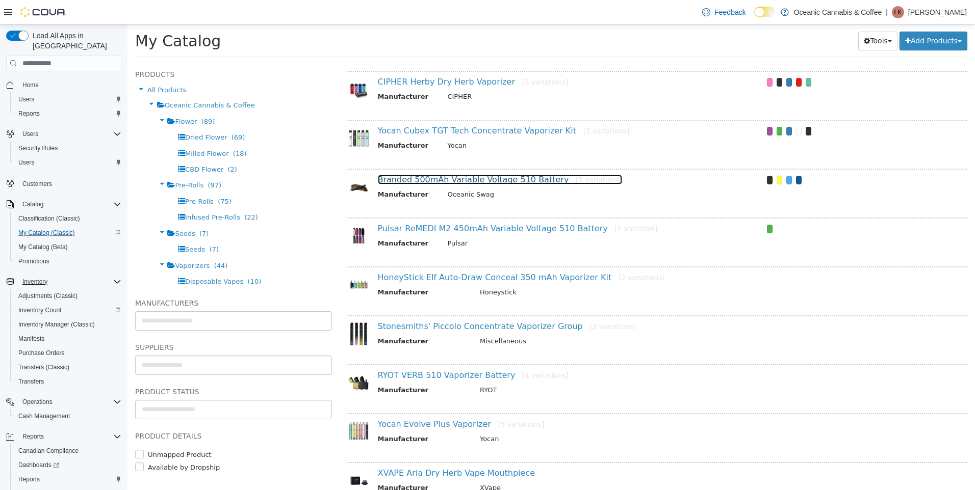
click at [515, 181] on link "Branded 500mAh Variable Voltage 510 Battery [5 variations]" at bounding box center [500, 180] width 244 height 10
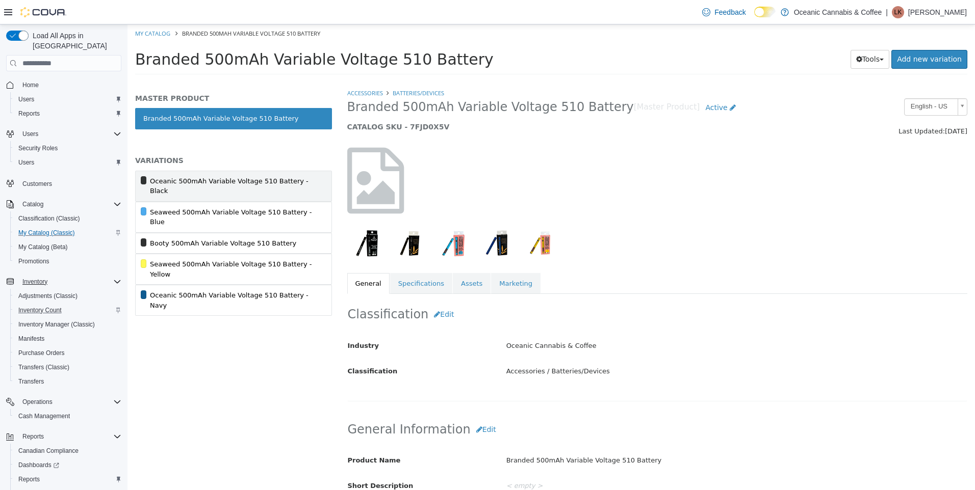
click at [179, 178] on div "Oceanic 500mAh Variable Voltage 510 Battery - Black" at bounding box center [236, 186] width 173 height 20
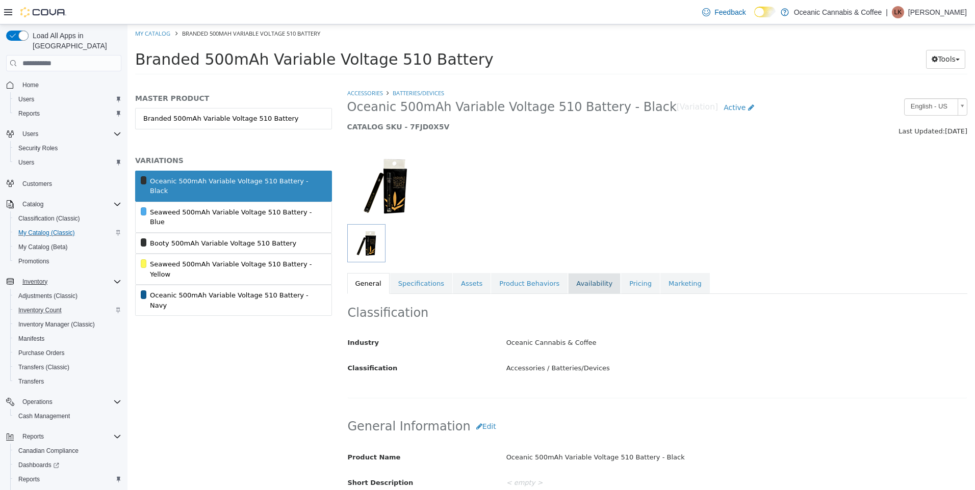
click at [582, 283] on link "Availability" at bounding box center [594, 283] width 53 height 21
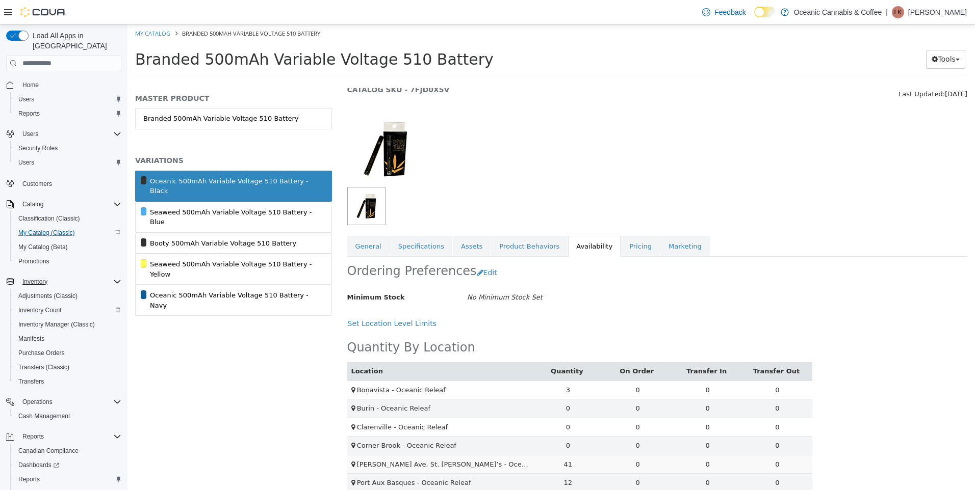
scroll to position [125, 0]
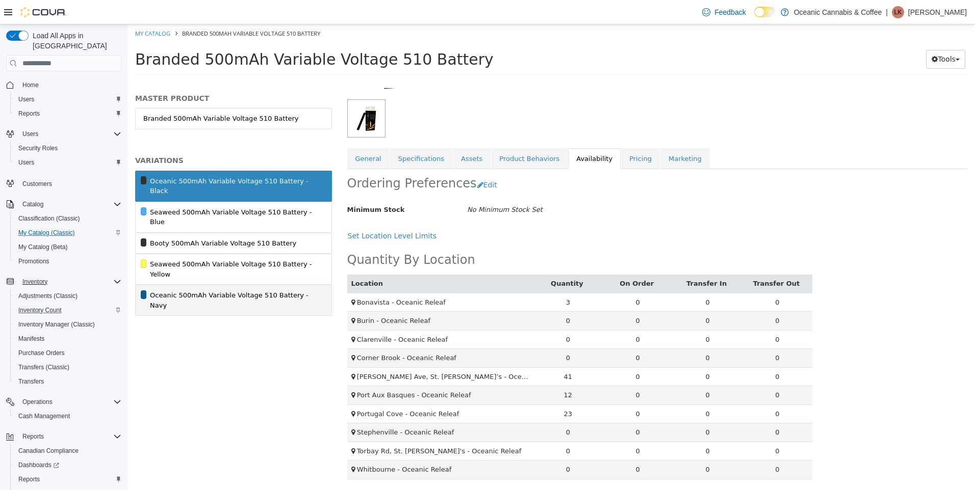
click at [237, 291] on div "Oceanic 500mAh Variable Voltage 510 Battery - Navy" at bounding box center [236, 301] width 173 height 20
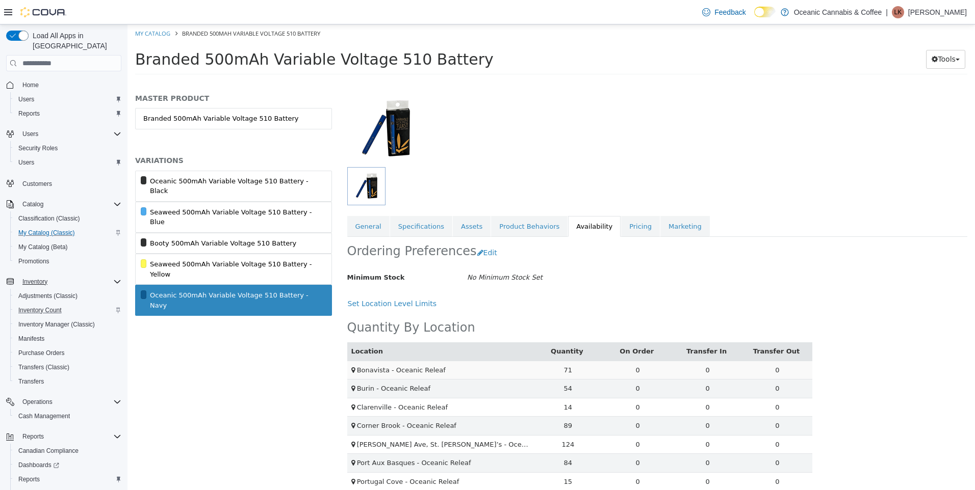
scroll to position [125, 0]
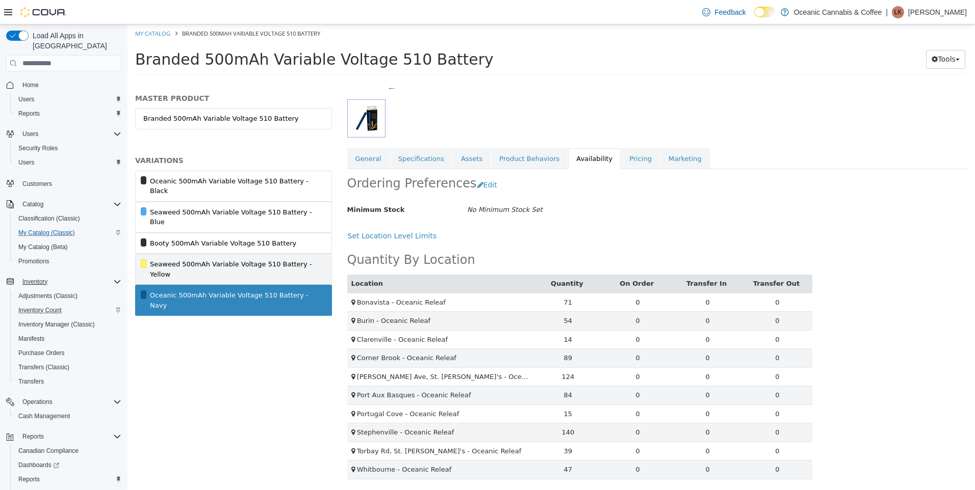
click at [198, 259] on div "Seaweed 500mAh Variable Voltage 510 Battery - Yellow" at bounding box center [236, 269] width 173 height 20
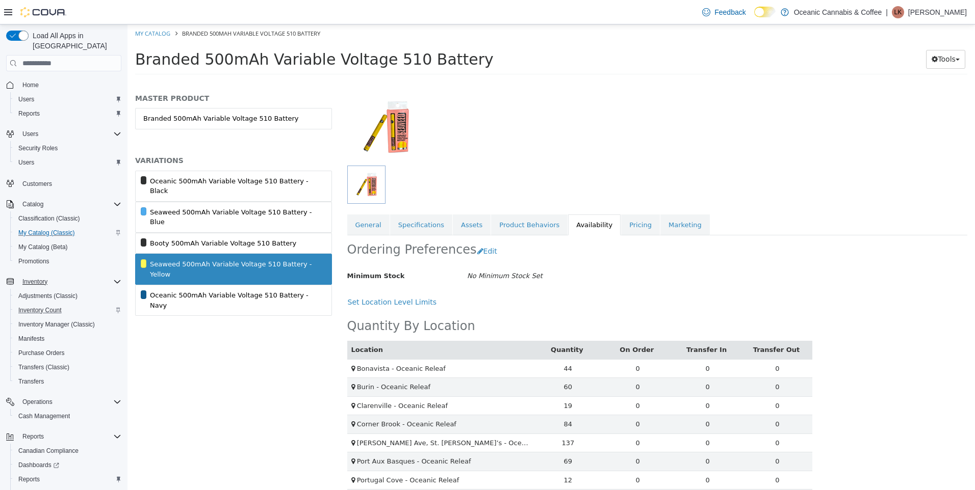
scroll to position [125, 0]
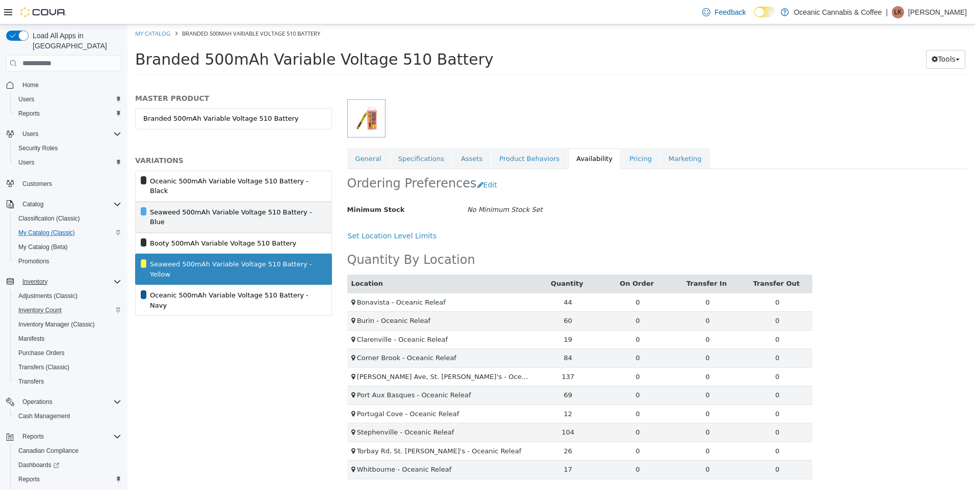
click at [251, 207] on div "Seaweed 500mAh Variable Voltage 510 Battery - Blue" at bounding box center [236, 217] width 173 height 20
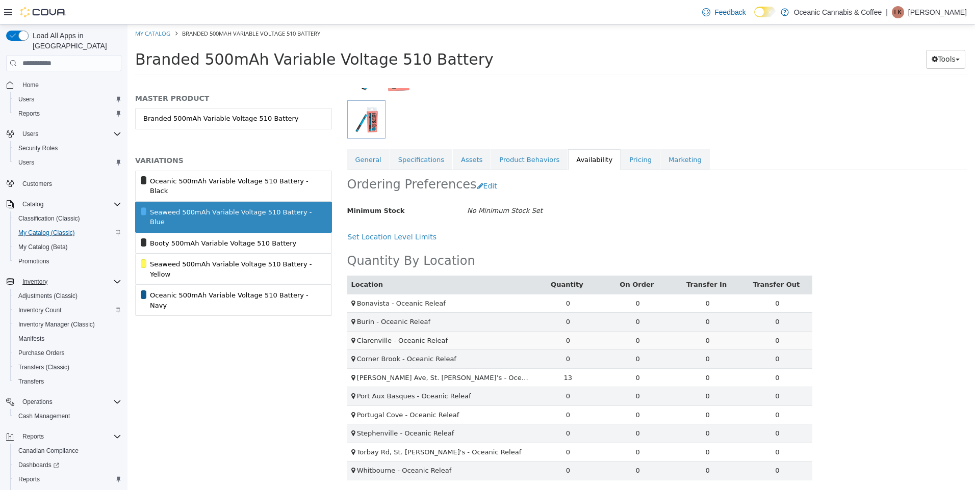
scroll to position [125, 0]
click at [188, 259] on div "Seaweed 500mAh Variable Voltage 510 Battery - Yellow" at bounding box center [236, 269] width 173 height 20
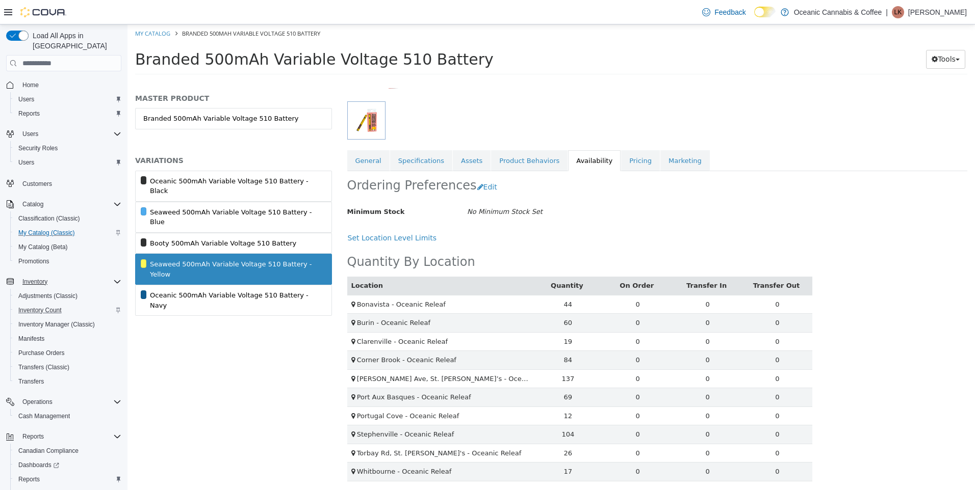
scroll to position [125, 0]
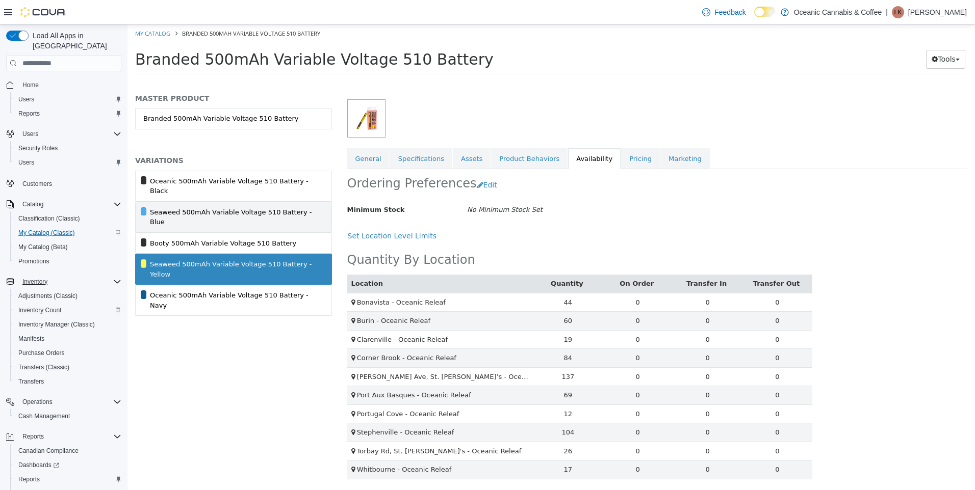
click at [285, 207] on link "Seaweed 500mAh Variable Voltage 510 Battery - Blue" at bounding box center [233, 217] width 197 height 31
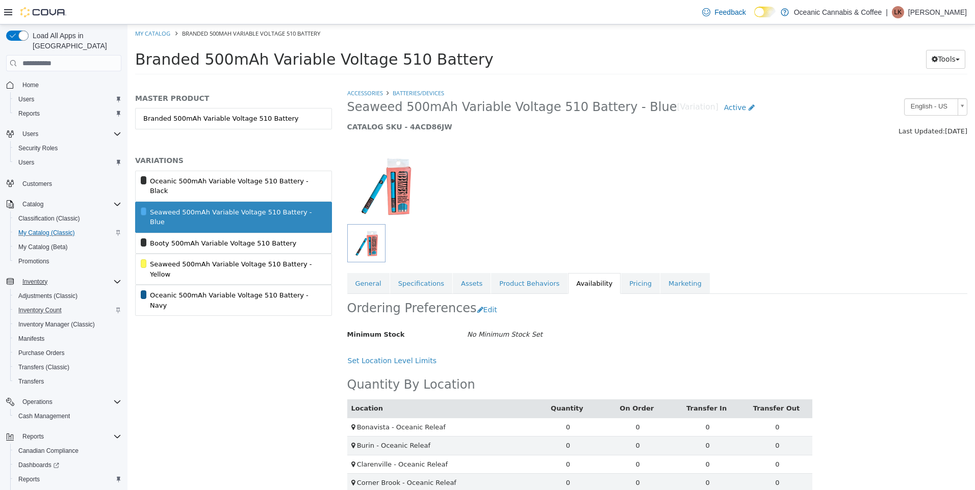
scroll to position [125, 0]
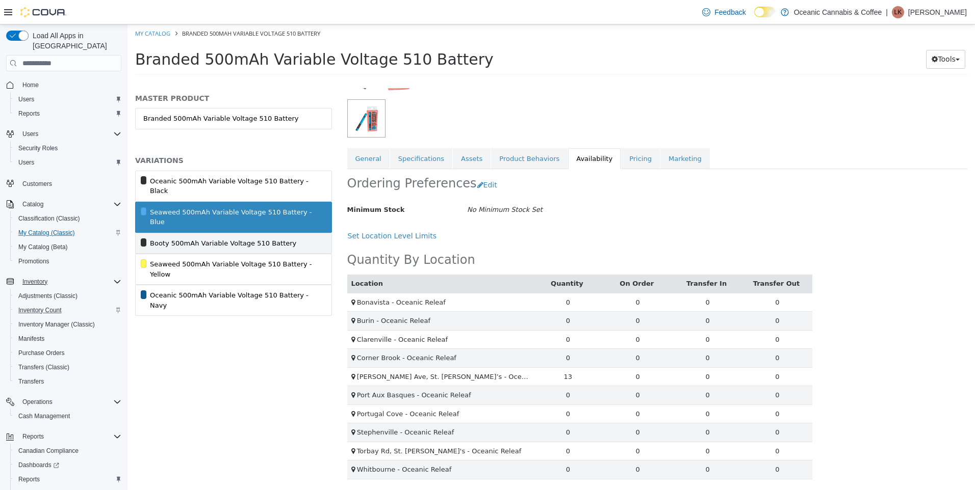
click at [279, 233] on link "Booty 500mAh Variable Voltage 510 Battery" at bounding box center [233, 243] width 197 height 21
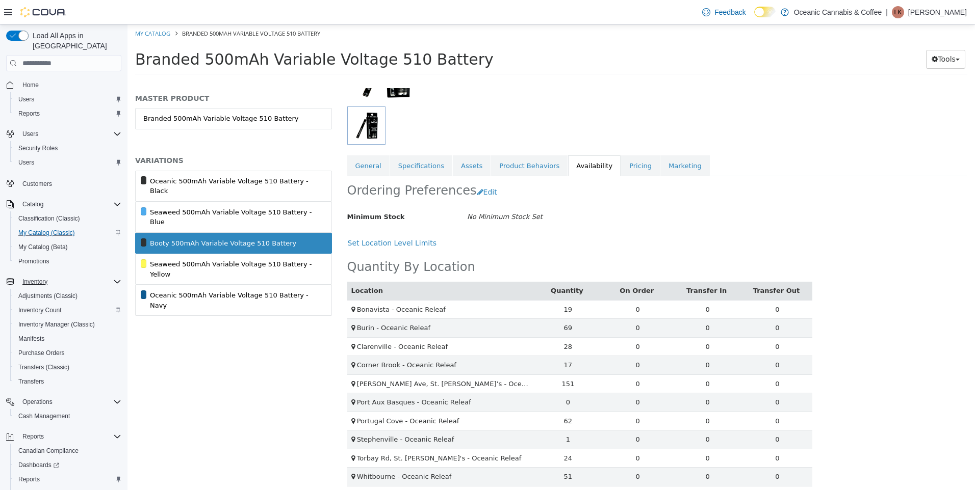
scroll to position [125, 0]
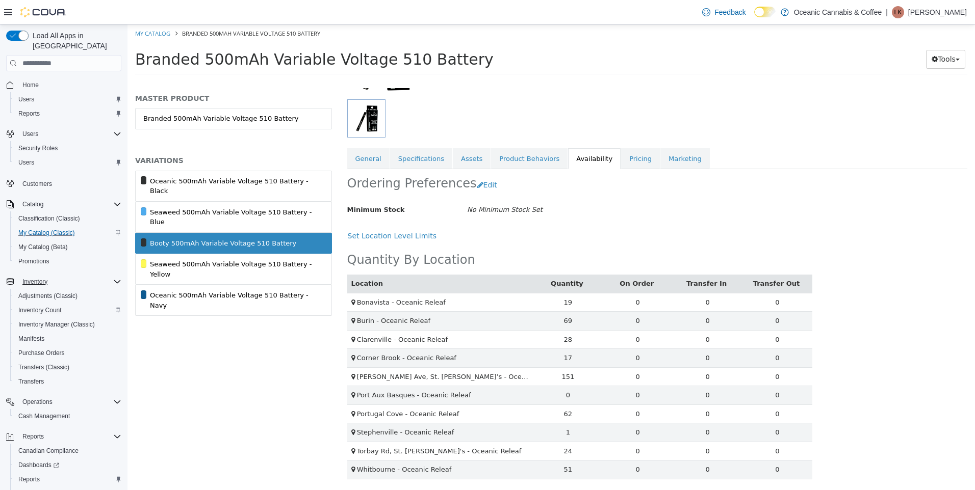
click at [657, 241] on div "Set Location Level Limits" at bounding box center [579, 236] width 465 height 19
click at [164, 31] on link "My Catalog" at bounding box center [152, 34] width 35 height 8
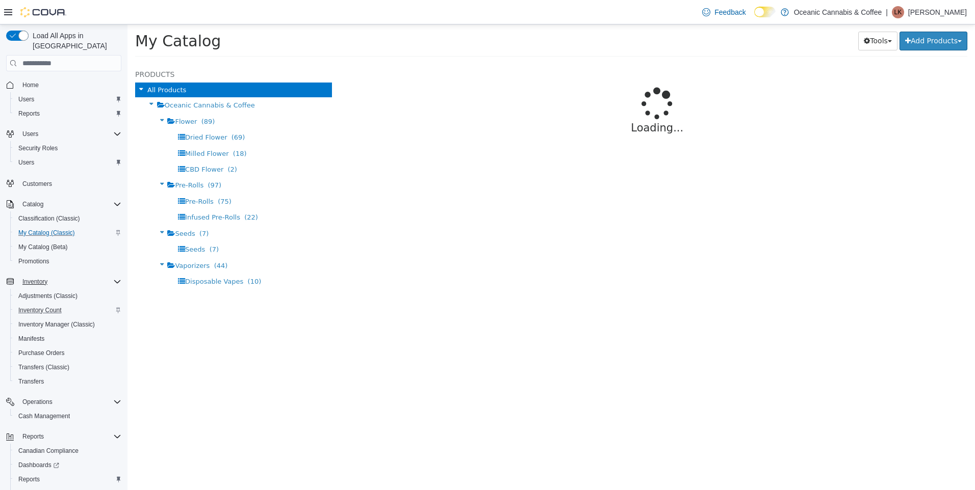
select select "**********"
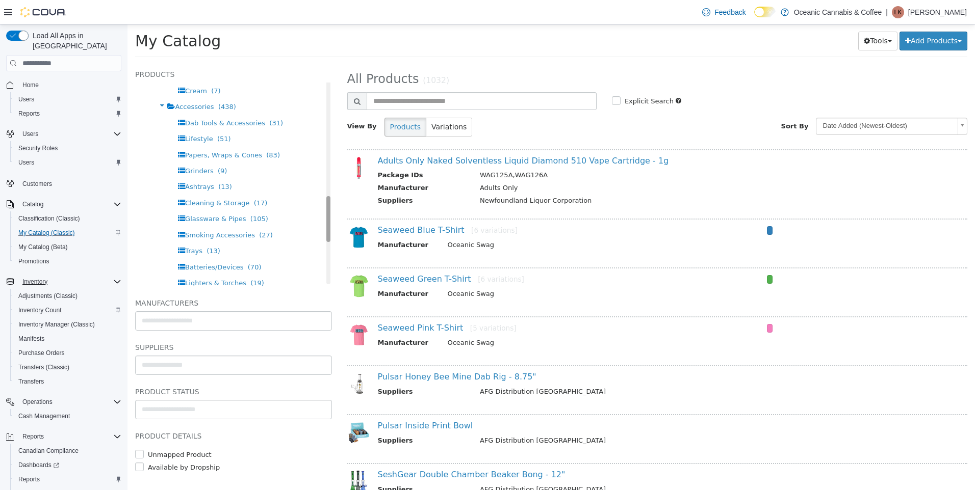
drag, startPoint x: 321, startPoint y: 107, endPoint x: 313, endPoint y: 224, distance: 117.5
click at [313, 224] on div "Products All Products Oceanic Cannabis & Coffee Flower (89) Dried Flower (69) M…" at bounding box center [233, 177] width 197 height 218
drag, startPoint x: 321, startPoint y: 217, endPoint x: 323, endPoint y: 227, distance: 10.9
click at [323, 227] on div "Products All Products Oceanic Cannabis & Coffee Flower (89) Dried Flower (69) M…" at bounding box center [233, 177] width 197 height 218
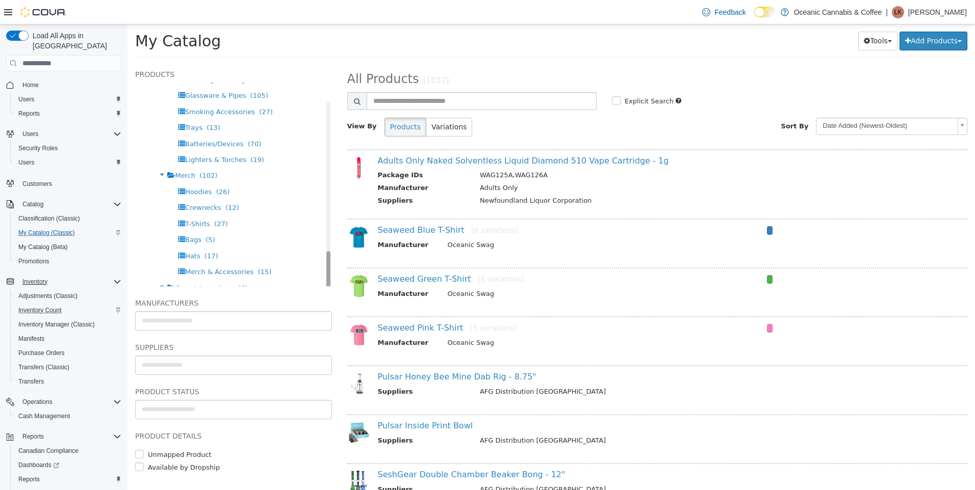
scroll to position [657, 0]
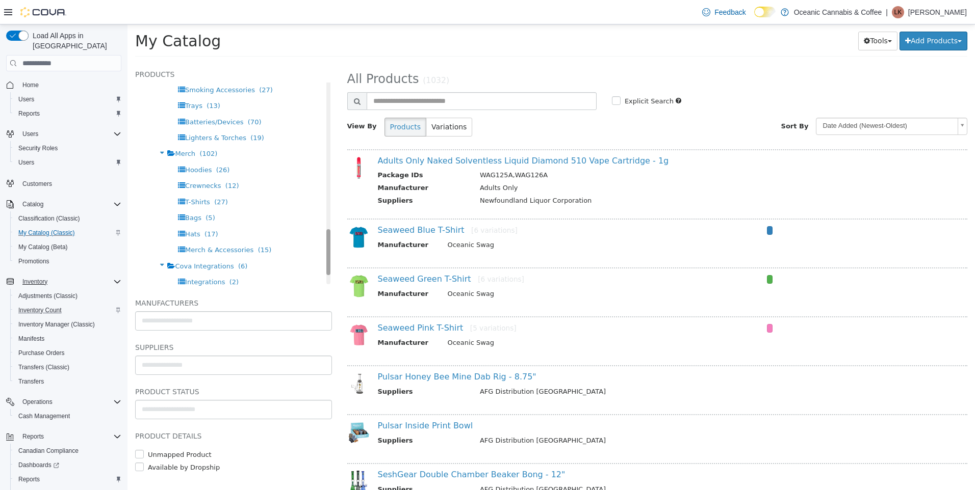
drag, startPoint x: 320, startPoint y: 225, endPoint x: 317, endPoint y: 248, distance: 23.1
click at [317, 248] on div "Products All Products Oceanic Cannabis & Coffee Flower (89) Dried Flower (69) M…" at bounding box center [233, 177] width 197 height 218
drag, startPoint x: 321, startPoint y: 250, endPoint x: 324, endPoint y: 275, distance: 25.6
click at [324, 275] on div "Products All Products Oceanic Cannabis & Coffee Flower (89) Dried Flower (69) M…" at bounding box center [233, 177] width 197 height 218
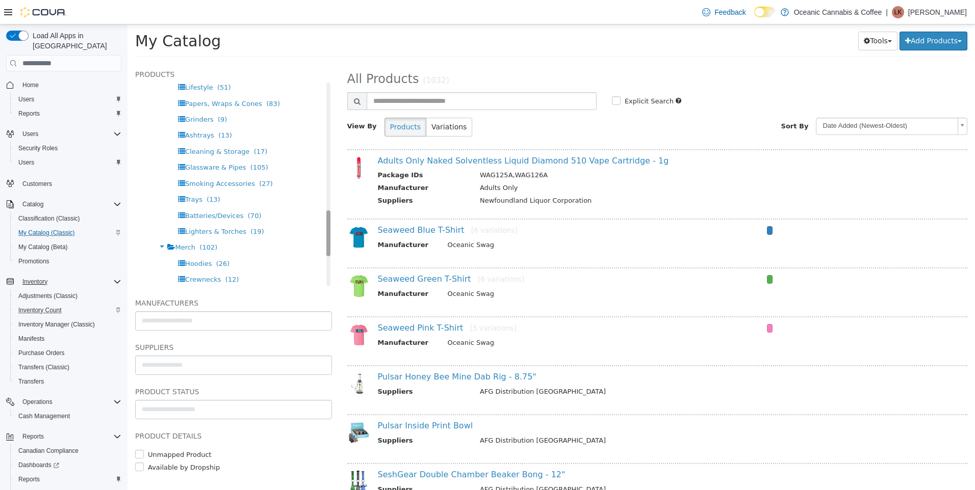
scroll to position [545, 0]
drag, startPoint x: 320, startPoint y: 257, endPoint x: 322, endPoint y: 223, distance: 33.7
click at [322, 223] on div "Products All Products Oceanic Cannabis & Coffee Flower (89) Dried Flower (69) M…" at bounding box center [233, 177] width 197 height 218
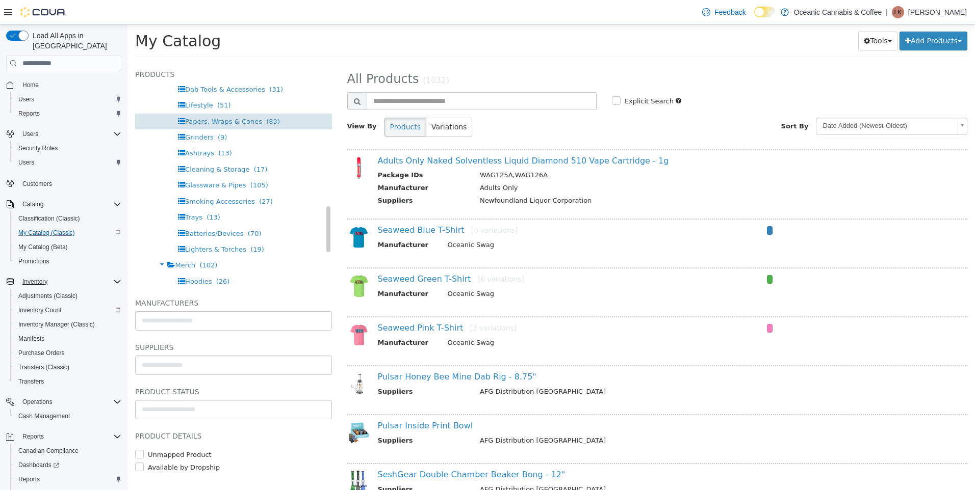
click at [242, 118] on span "Papers, Wraps & Cones" at bounding box center [223, 122] width 77 height 8
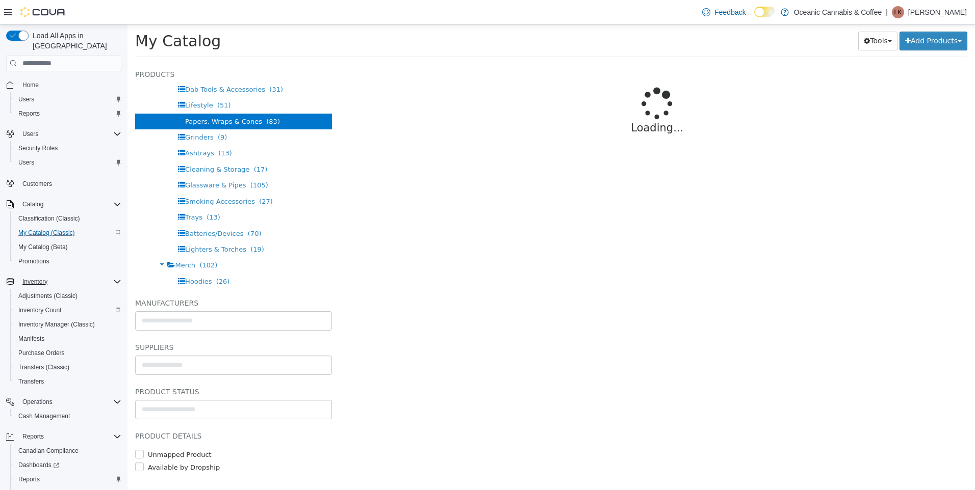
select select "**********"
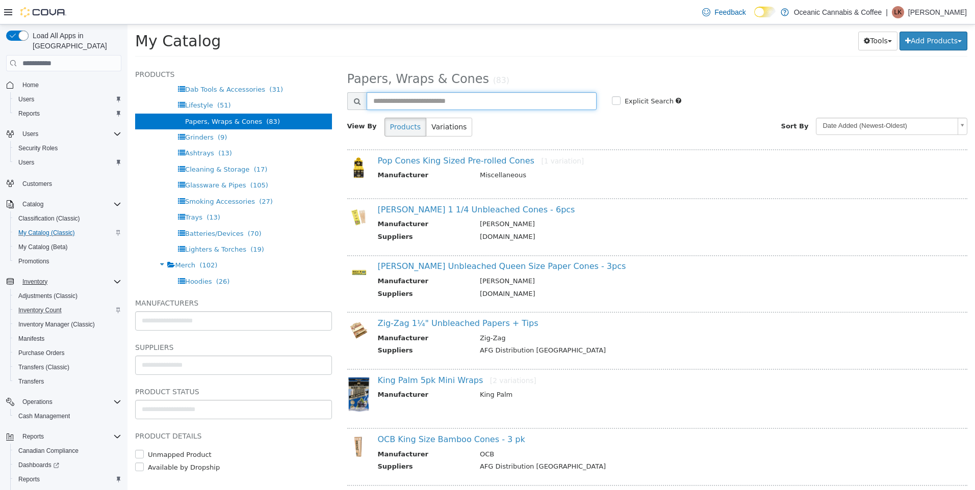
click at [449, 97] on input "text" at bounding box center [482, 101] width 230 height 18
type input "*******"
select select "**********"
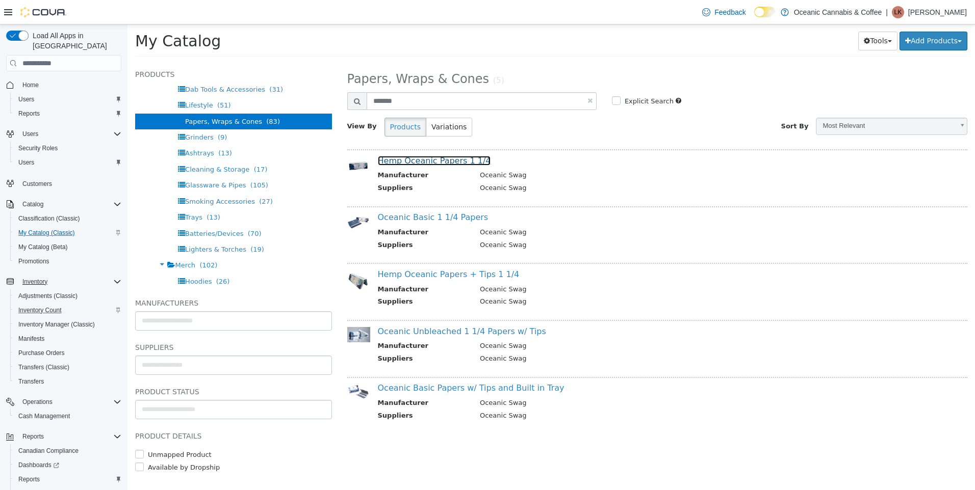
click at [437, 158] on link "Hemp Oceanic Papers 1 1/4" at bounding box center [434, 161] width 113 height 10
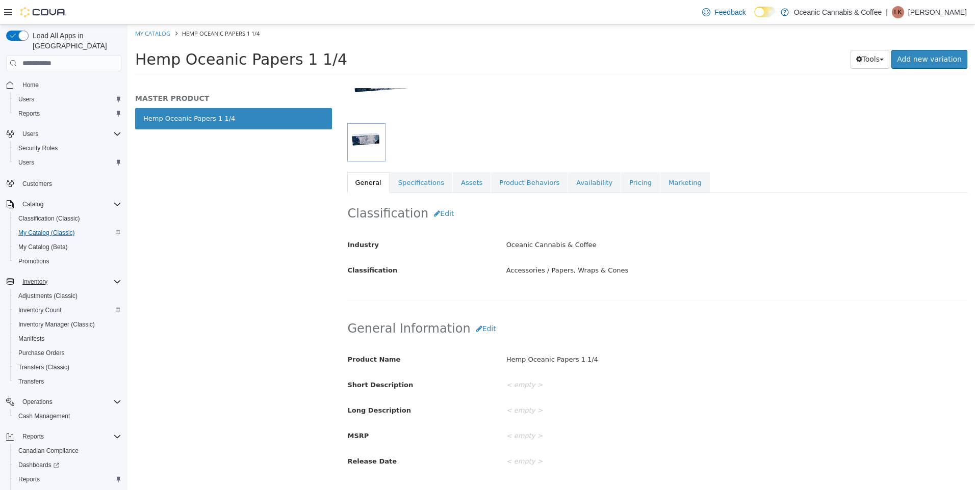
scroll to position [102, 0]
click at [568, 190] on link "Availability" at bounding box center [594, 181] width 53 height 21
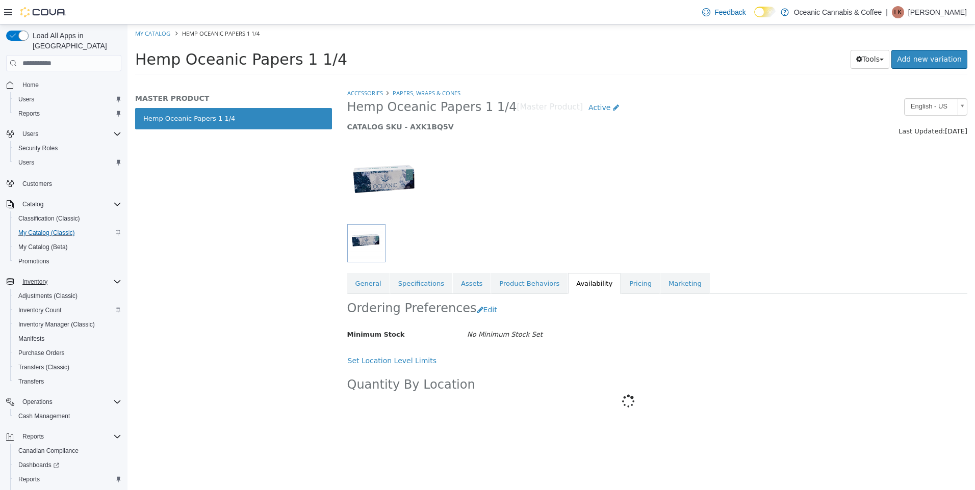
click at [588, 216] on div at bounding box center [658, 180] width 636 height 87
click at [412, 93] on link "Papers, Wraps & Cones" at bounding box center [427, 93] width 68 height 8
select select "**********"
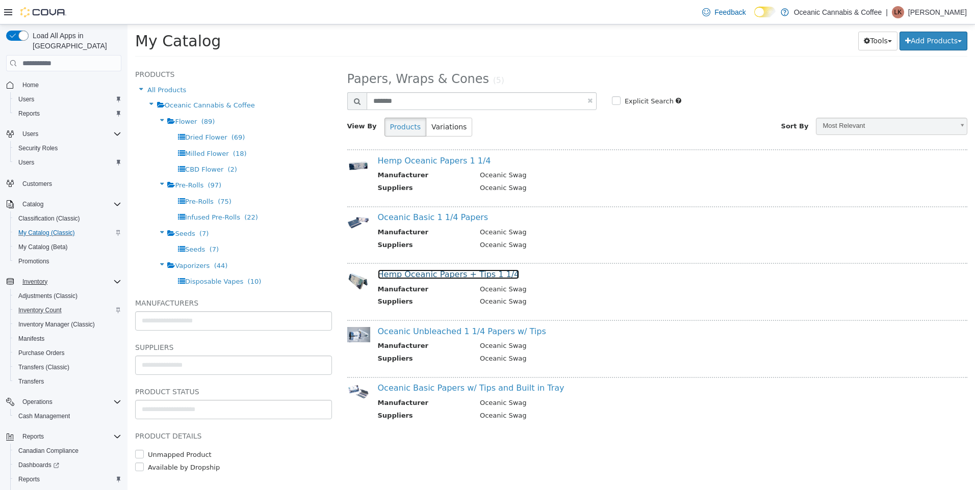
click at [427, 273] on link "Hemp Oceanic Papers + Tips 1 1/4" at bounding box center [449, 275] width 142 height 10
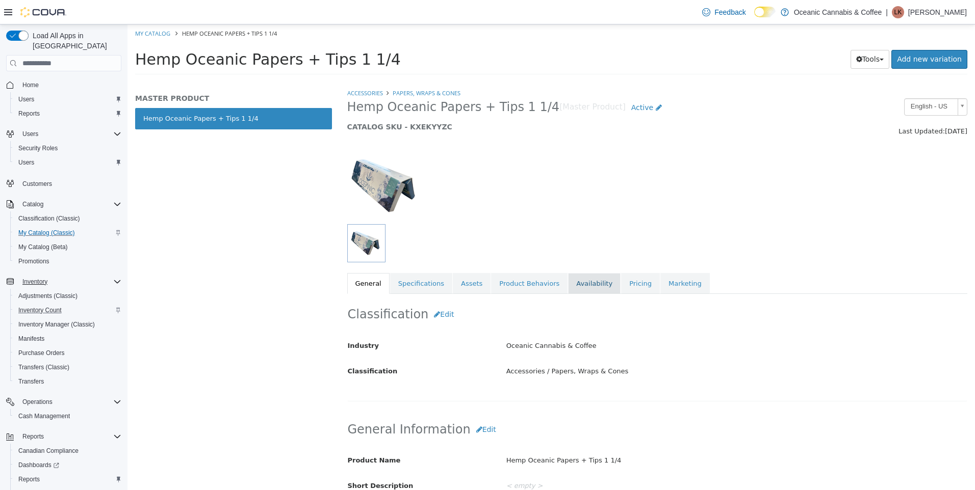
click at [568, 284] on link "Availability" at bounding box center [594, 283] width 53 height 21
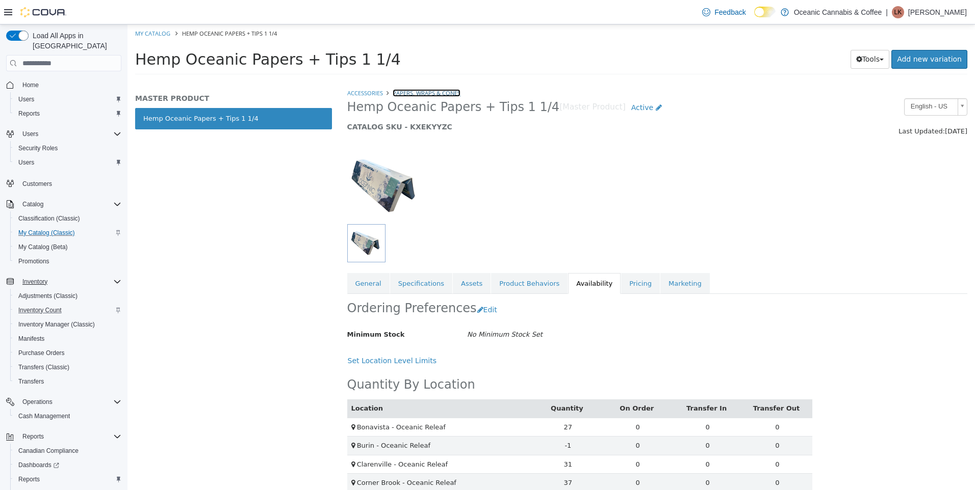
click at [418, 95] on link "Papers, Wraps & Cones" at bounding box center [427, 93] width 68 height 8
select select "**********"
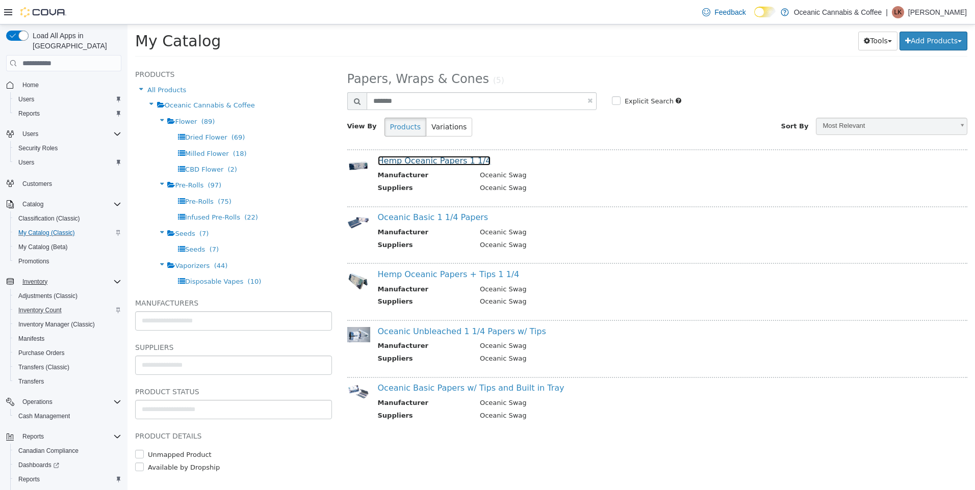
click at [421, 160] on link "Hemp Oceanic Papers 1 1/4" at bounding box center [434, 161] width 113 height 10
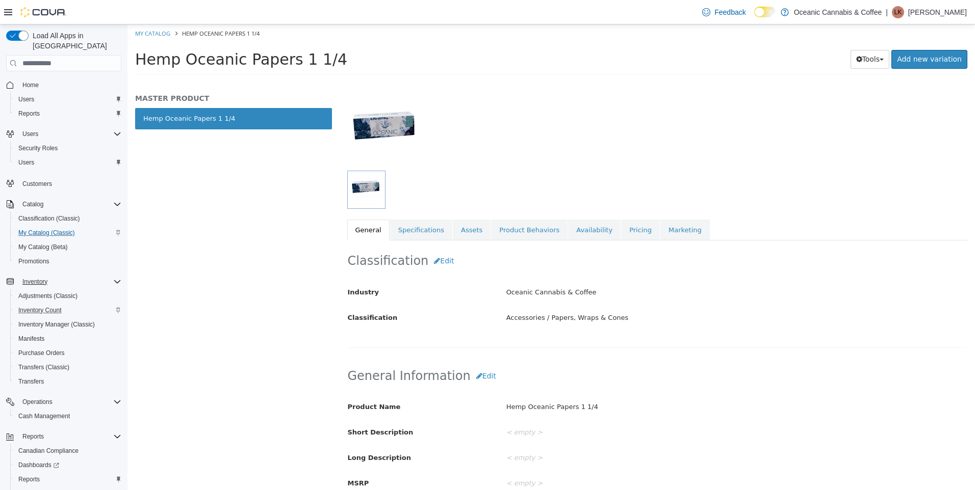
scroll to position [51, 0]
click at [567, 221] on div "Accessories Papers, Wraps & Cones Hemp Oceanic Papers 1 1/4 [Master Product] Ac…" at bounding box center [657, 140] width 620 height 206
click at [570, 233] on link "Availability" at bounding box center [594, 232] width 53 height 21
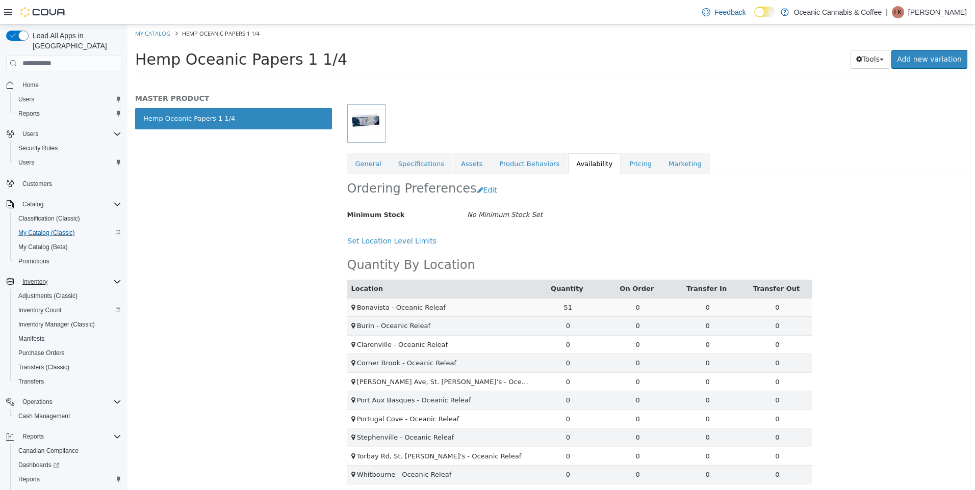
scroll to position [125, 0]
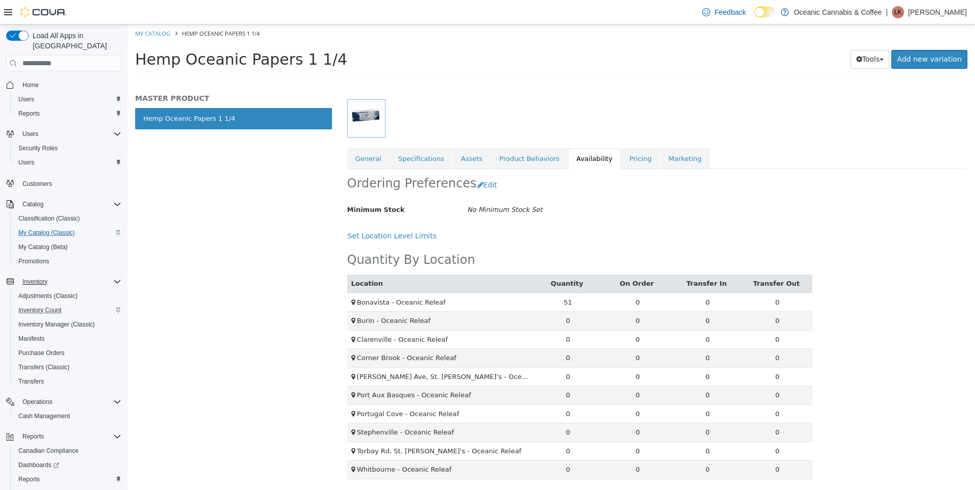
drag, startPoint x: 656, startPoint y: 227, endPoint x: 597, endPoint y: 186, distance: 72.4
click at [656, 227] on div "Set Location Level Limits" at bounding box center [579, 236] width 465 height 19
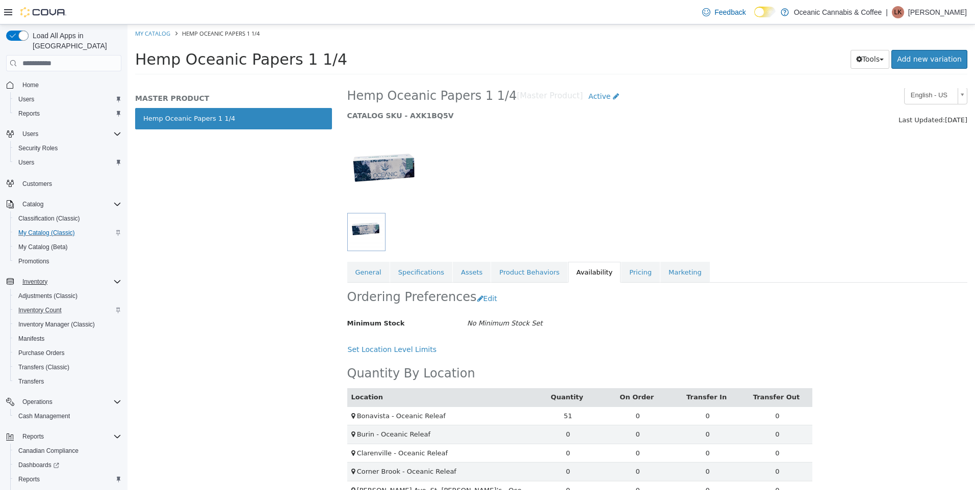
scroll to position [0, 0]
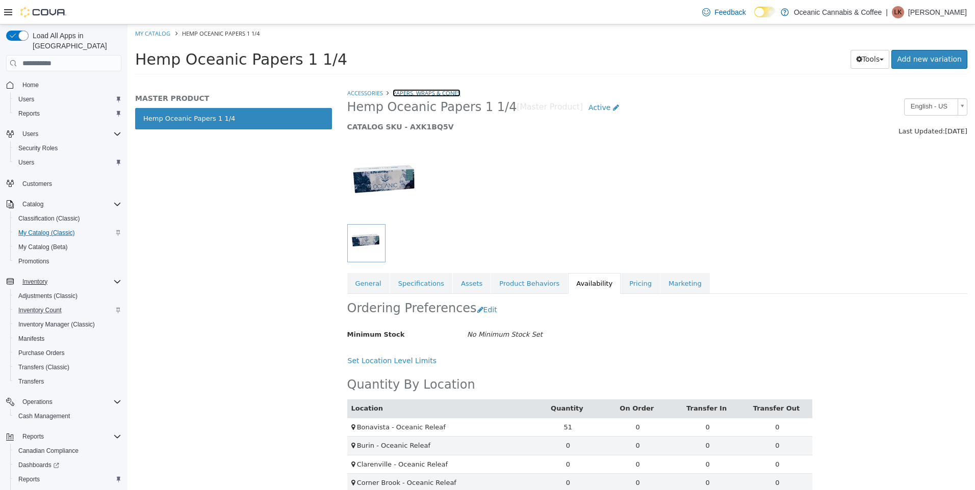
click at [402, 94] on link "Papers, Wraps & Cones" at bounding box center [427, 93] width 68 height 8
select select "**********"
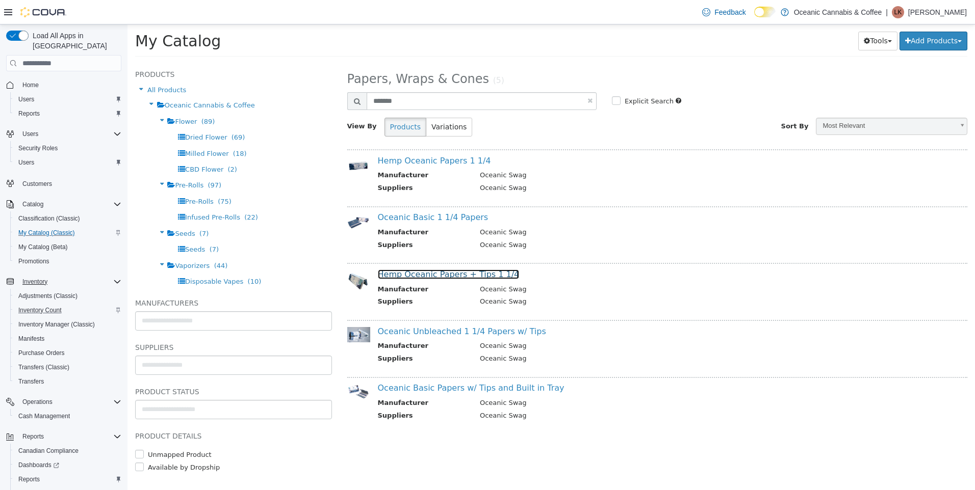
click at [479, 275] on link "Hemp Oceanic Papers + Tips 1 1/4" at bounding box center [449, 275] width 142 height 10
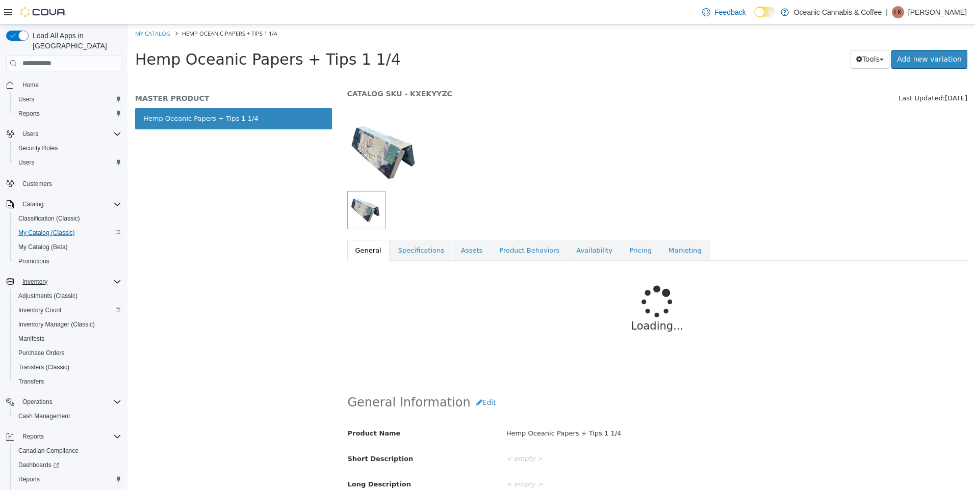
scroll to position [51, 0]
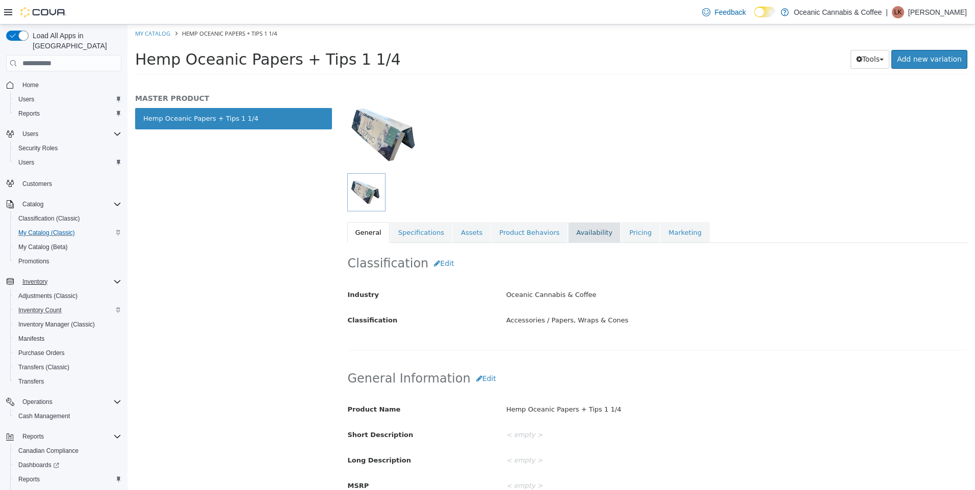
click at [568, 233] on link "Availability" at bounding box center [594, 232] width 53 height 21
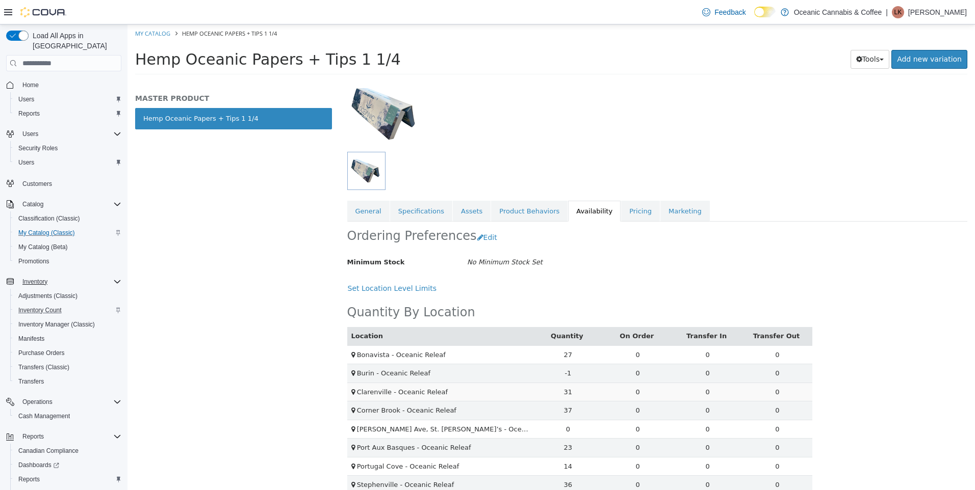
scroll to position [125, 0]
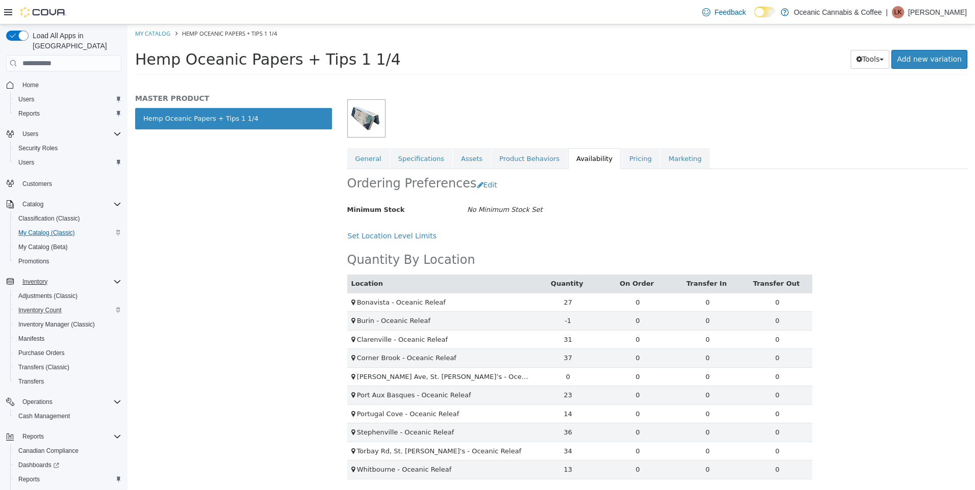
click at [615, 227] on div "Set Location Level Limits" at bounding box center [579, 236] width 465 height 19
click at [152, 32] on link "My Catalog" at bounding box center [152, 34] width 35 height 8
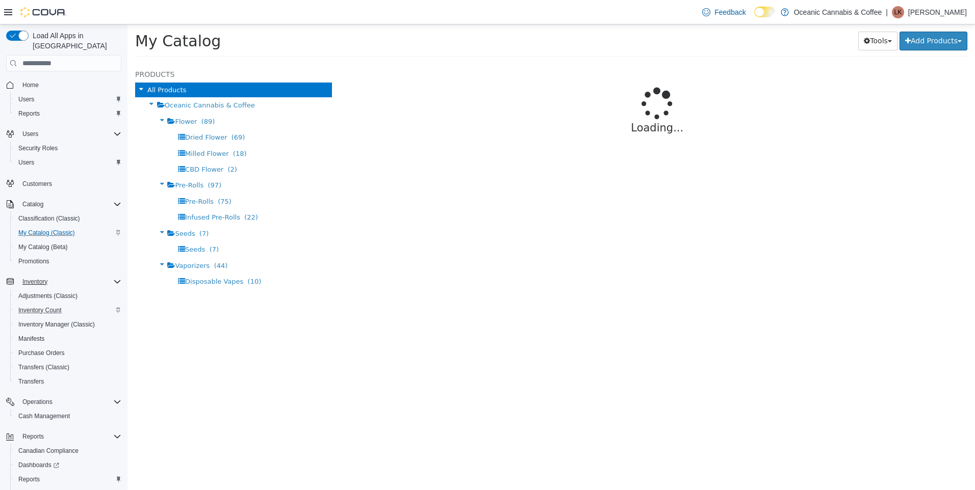
select select "**********"
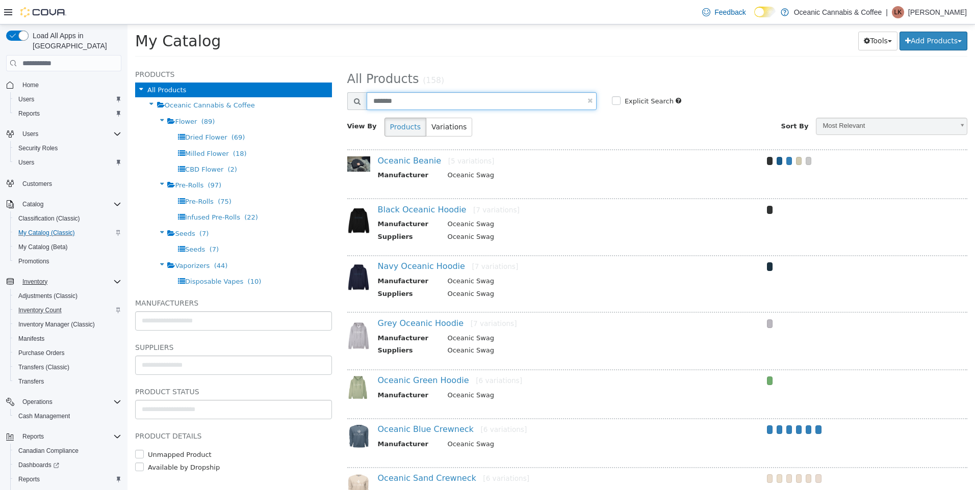
click at [462, 100] on input "*******" at bounding box center [482, 101] width 230 height 18
select select "**********"
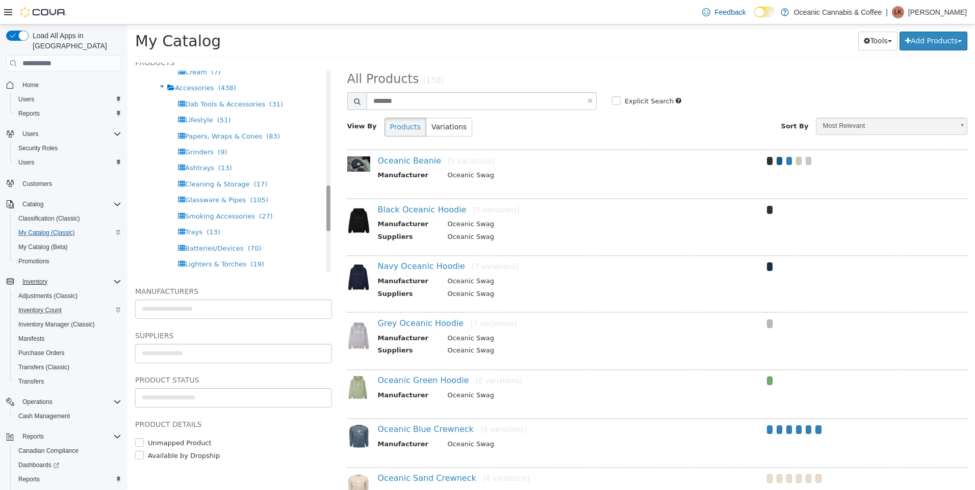
scroll to position [514, 0]
drag, startPoint x: 318, startPoint y: 237, endPoint x: 332, endPoint y: 196, distance: 43.5
click at [332, 196] on div "Products All Products Oceanic Cannabis & Coffee Flower (89) Dried Flower (69) M…" at bounding box center [233, 277] width 212 height 428
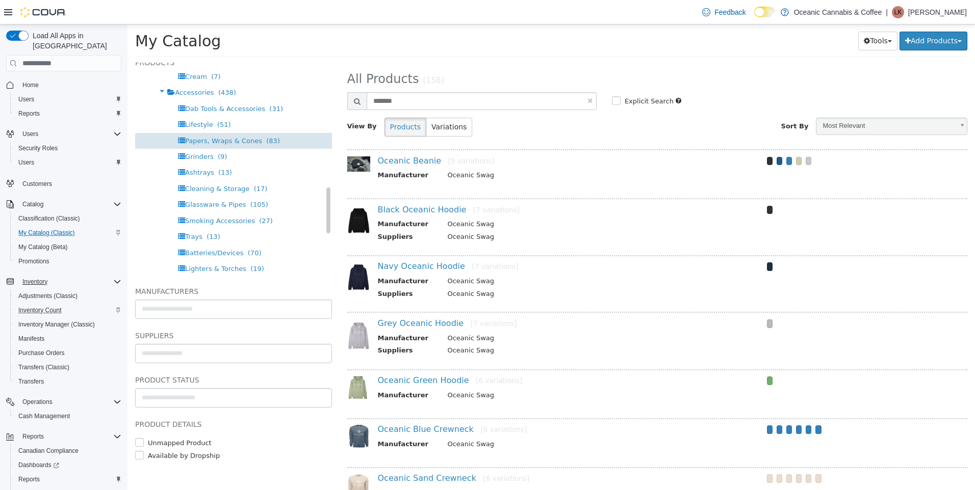
click at [218, 139] on span "Papers, Wraps & Cones" at bounding box center [223, 141] width 77 height 8
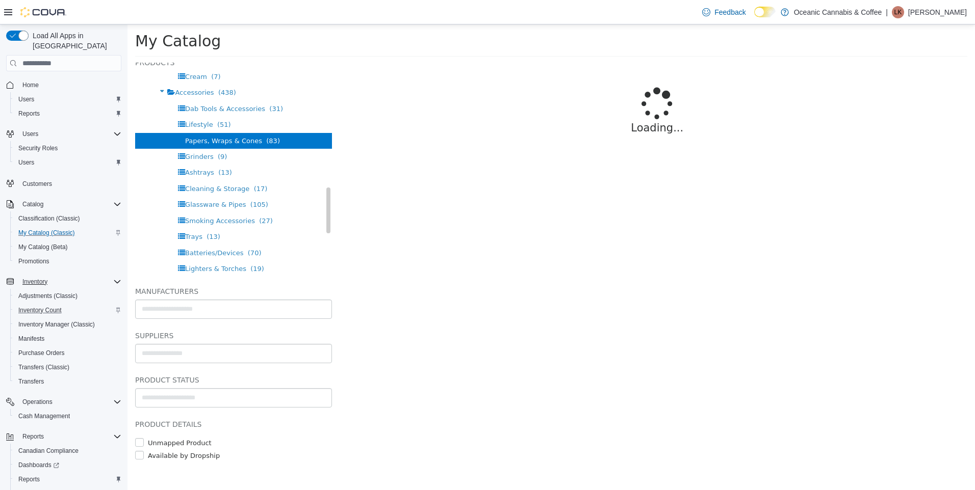
select select "**********"
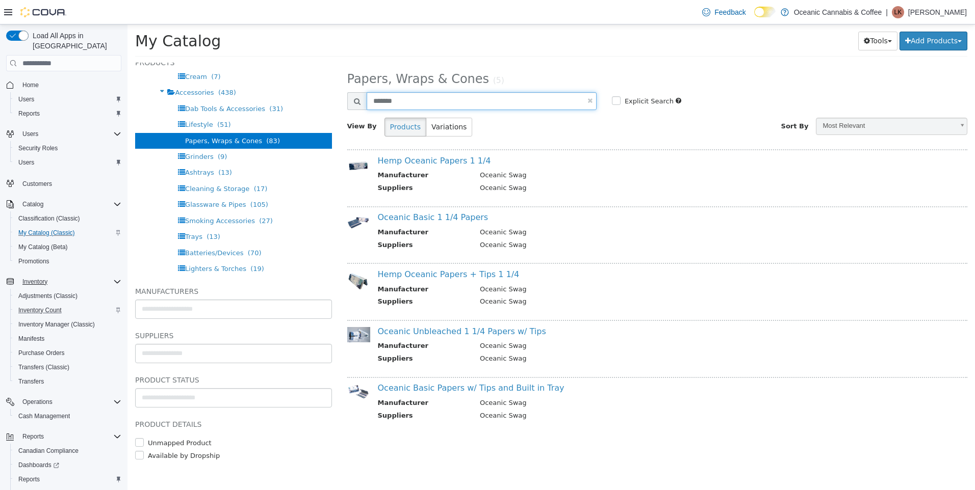
click at [501, 98] on input "*******" at bounding box center [482, 101] width 230 height 18
click at [592, 99] on input "*******" at bounding box center [482, 101] width 230 height 18
click at [495, 101] on input "*******" at bounding box center [482, 101] width 230 height 18
select select "**********"
click at [495, 101] on input "*******" at bounding box center [482, 101] width 230 height 18
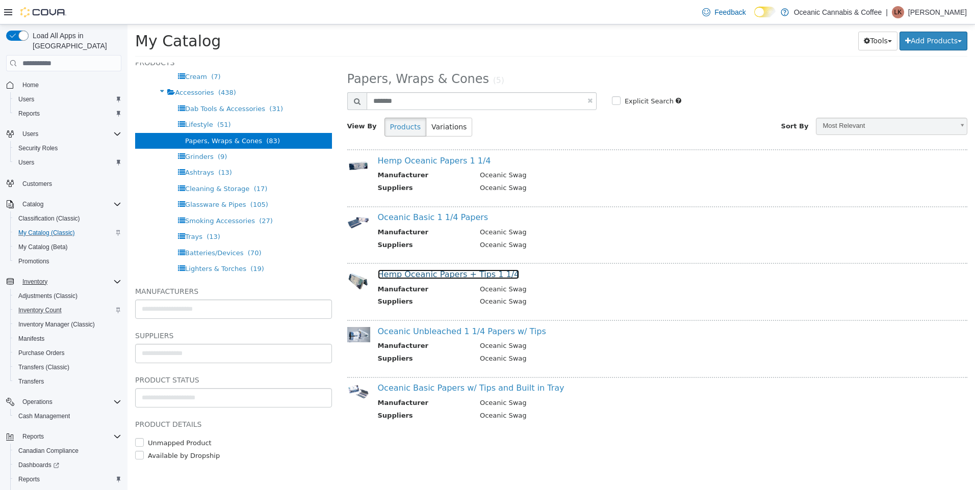
click at [485, 277] on link "Hemp Oceanic Papers + Tips 1 1/4" at bounding box center [449, 275] width 142 height 10
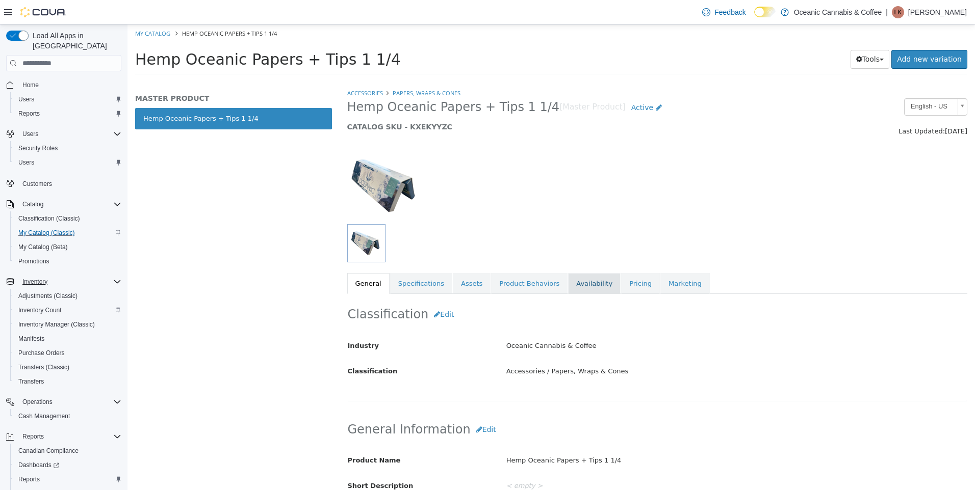
click at [588, 281] on link "Availability" at bounding box center [594, 283] width 53 height 21
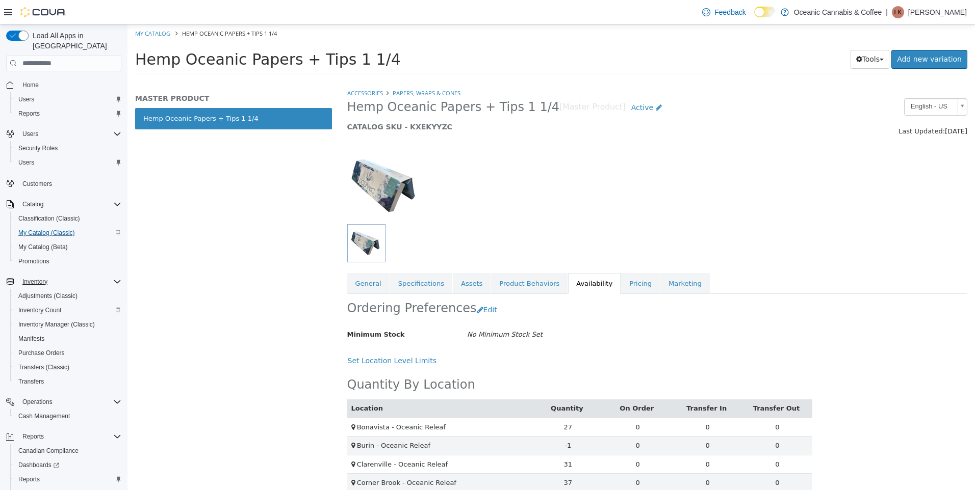
click at [797, 208] on div at bounding box center [658, 180] width 636 height 87
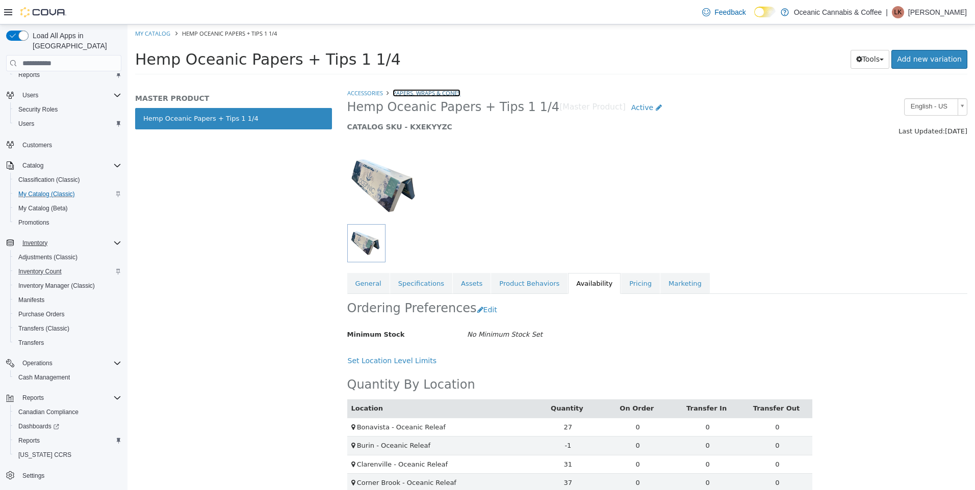
click at [404, 95] on link "Papers, Wraps & Cones" at bounding box center [427, 93] width 68 height 8
select select "**********"
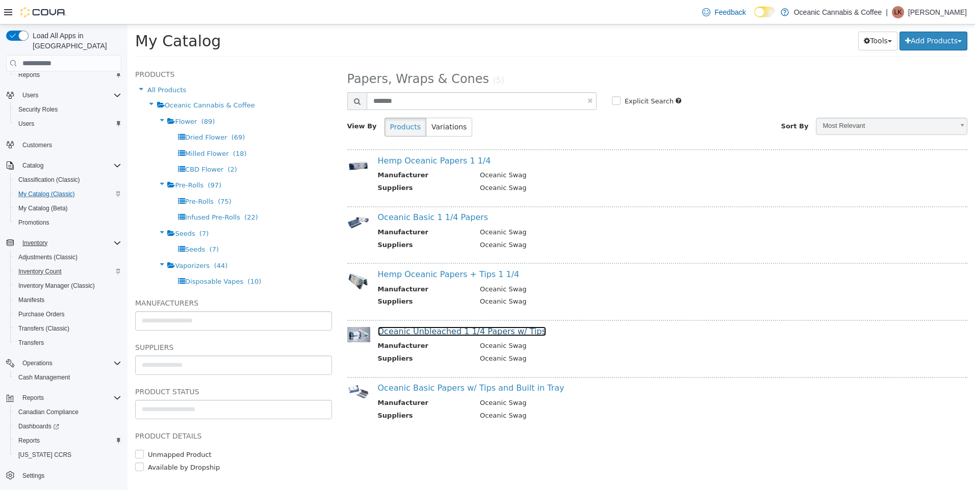
click at [456, 330] on link "Oceanic Unbleached 1 1/4 Papers w/ Tips" at bounding box center [462, 332] width 168 height 10
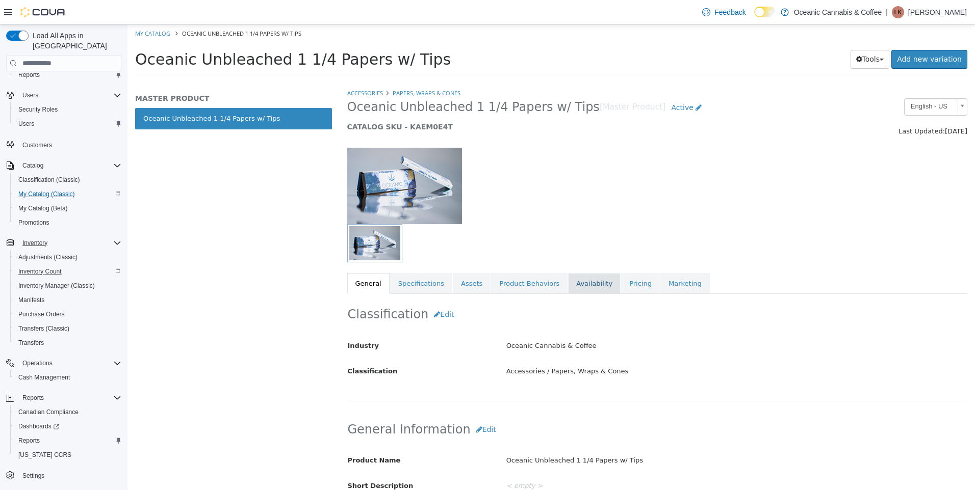
click at [569, 293] on link "Availability" at bounding box center [594, 283] width 53 height 21
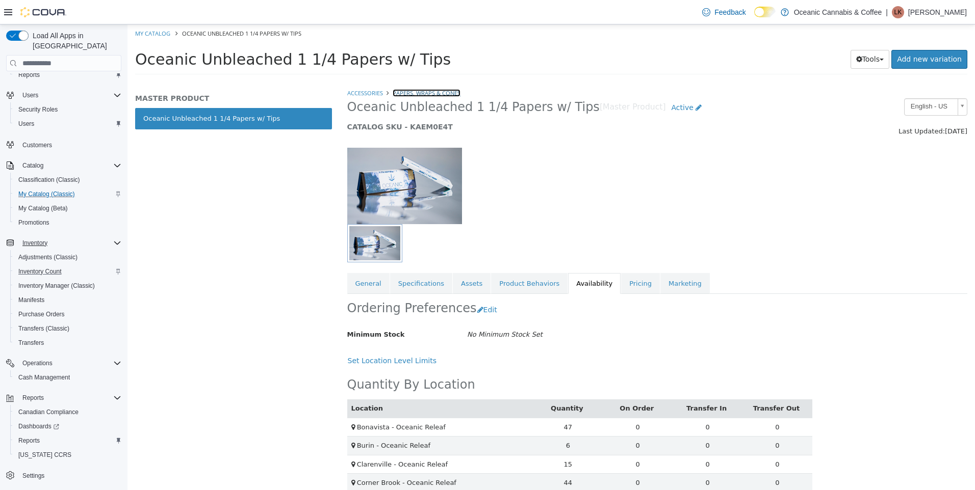
click at [414, 94] on link "Papers, Wraps & Cones" at bounding box center [427, 93] width 68 height 8
select select "**********"
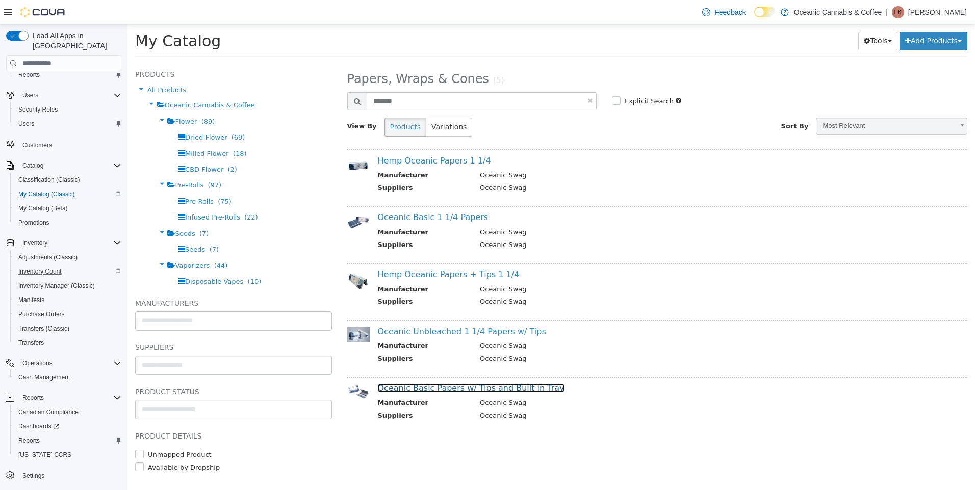
click at [506, 388] on link "Oceanic Basic Papers w/ Tips and Built in Tray" at bounding box center [471, 388] width 187 height 10
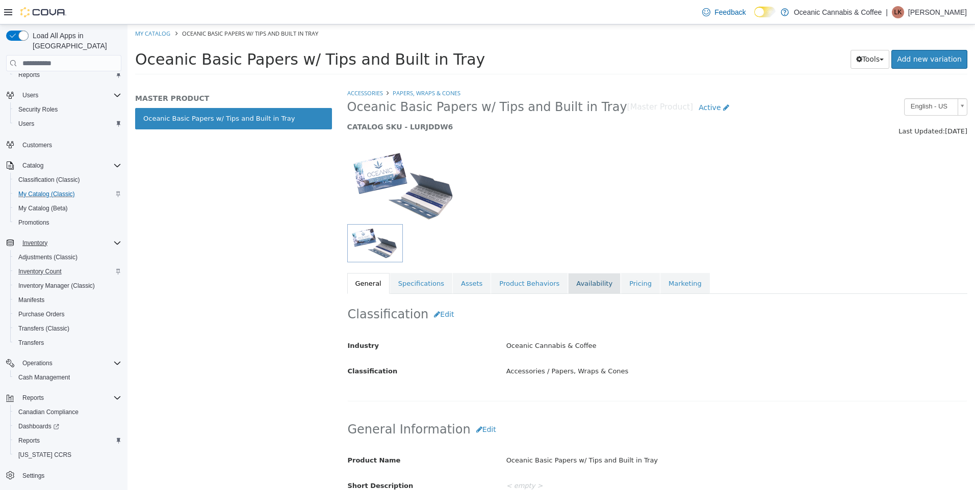
click at [580, 282] on link "Availability" at bounding box center [594, 283] width 53 height 21
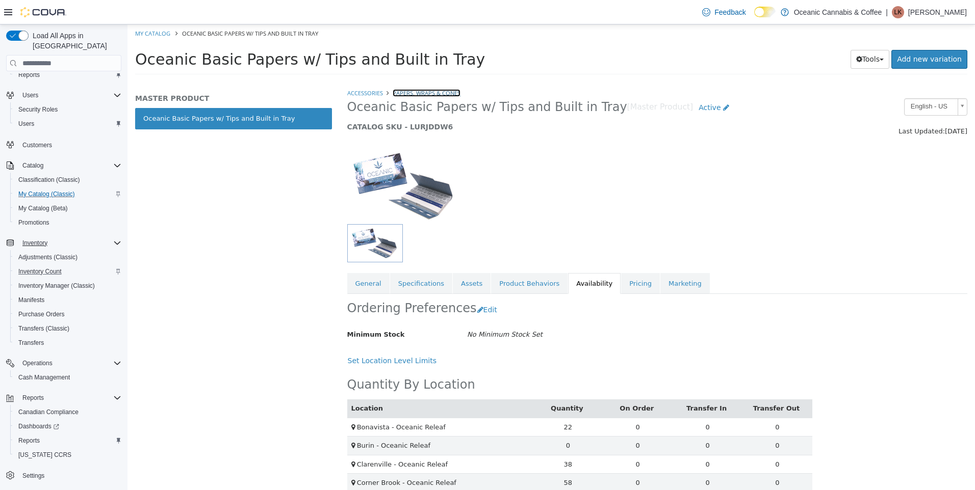
click at [418, 92] on link "Papers, Wraps & Cones" at bounding box center [427, 93] width 68 height 8
select select "**********"
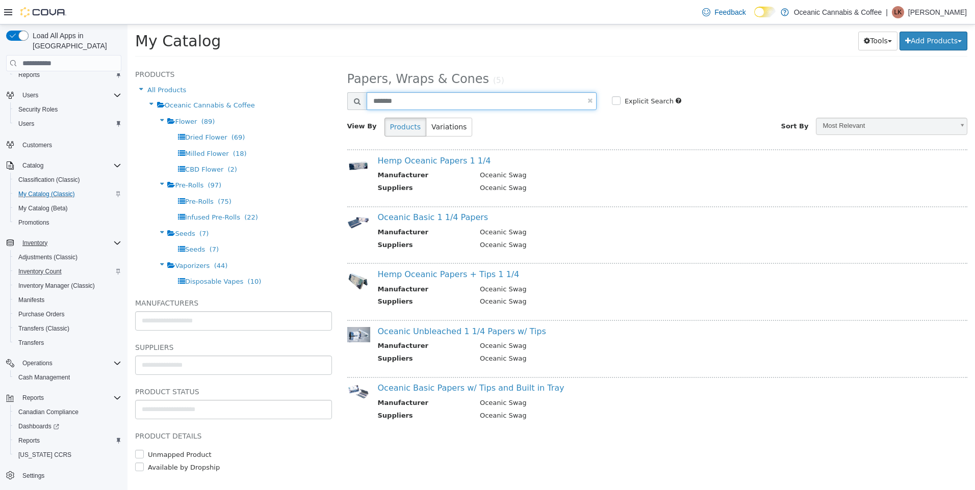
click at [595, 104] on input "*******" at bounding box center [482, 101] width 230 height 18
click at [593, 100] on input "*******" at bounding box center [482, 101] width 230 height 18
click at [590, 98] on link at bounding box center [589, 100] width 5 height 7
select select "**********"
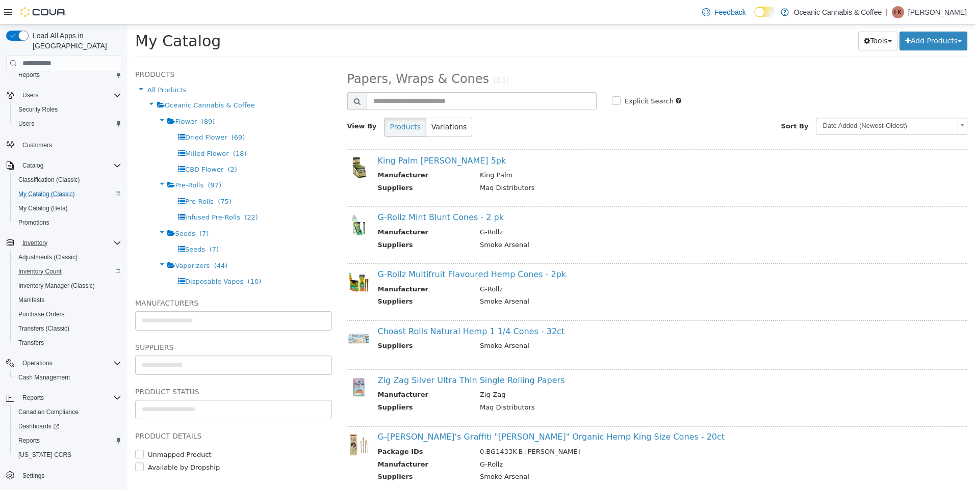
click at [421, 91] on div "**********" at bounding box center [657, 106] width 620 height 76
click at [769, 85] on h2 "Papers, Wraps & Cones (83)" at bounding box center [658, 79] width 636 height 16
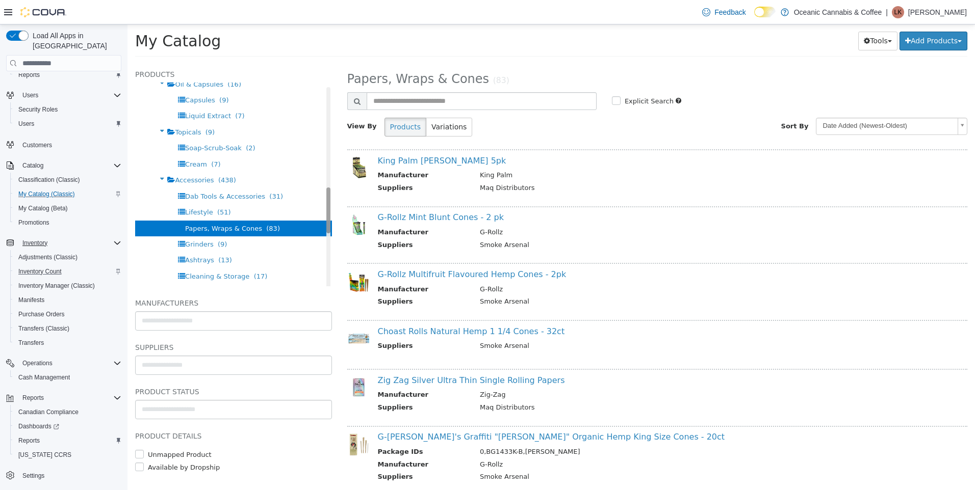
scroll to position [516, 0]
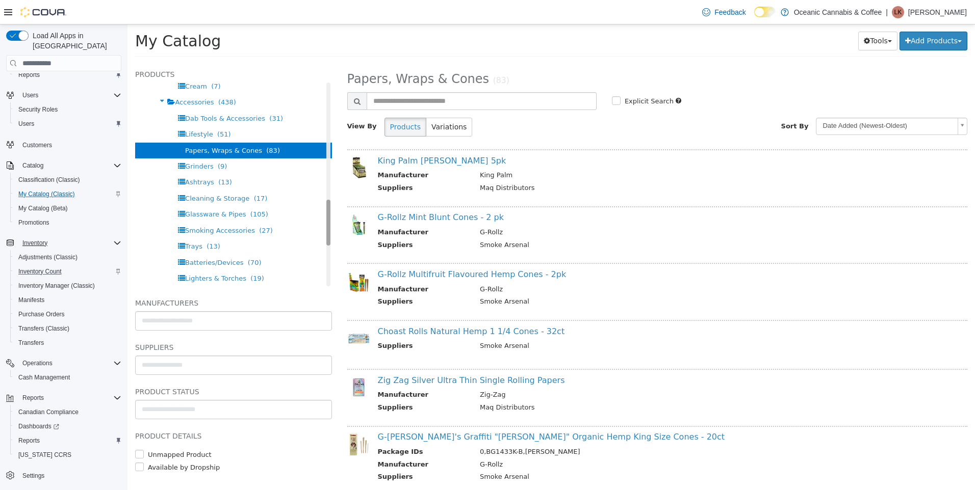
drag, startPoint x: 320, startPoint y: 101, endPoint x: 345, endPoint y: 219, distance: 120.3
click at [345, 63] on div "Products All Products Oceanic Cannabis & Coffee Flower (89) Dried Flower (69) M…" at bounding box center [550, 63] width 847 height 0
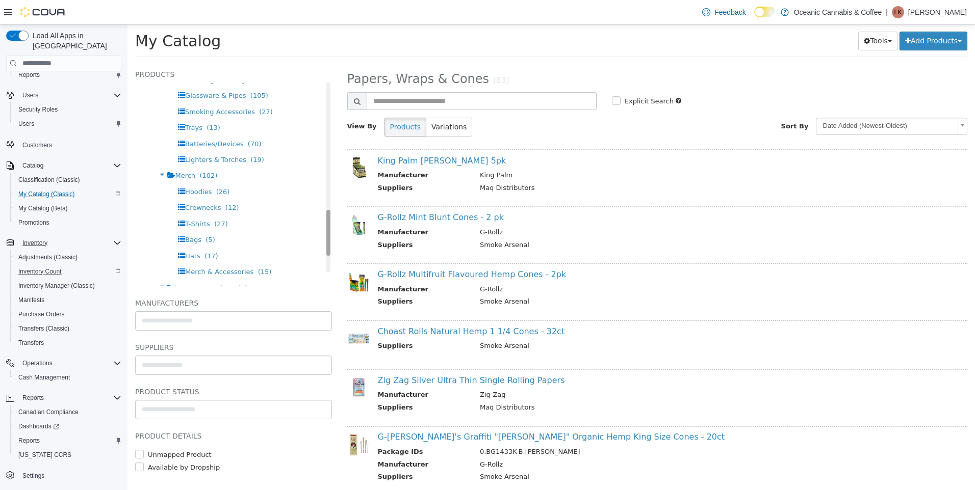
scroll to position [653, 0]
drag, startPoint x: 323, startPoint y: 210, endPoint x: 320, endPoint y: 241, distance: 31.3
click at [320, 241] on div "Products All Products Oceanic Cannabis & Coffee Flower (89) Dried Flower (69) M…" at bounding box center [233, 177] width 197 height 218
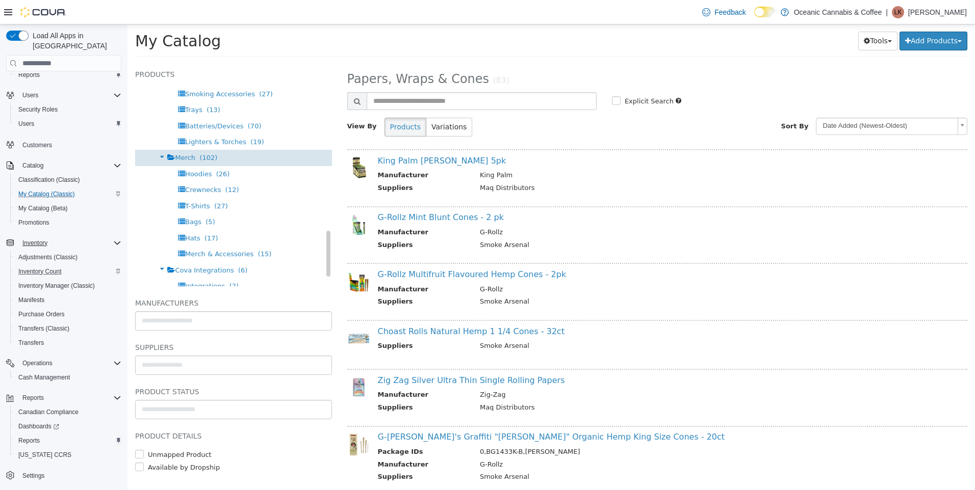
click at [203, 165] on div "Merch (102)" at bounding box center [233, 158] width 197 height 16
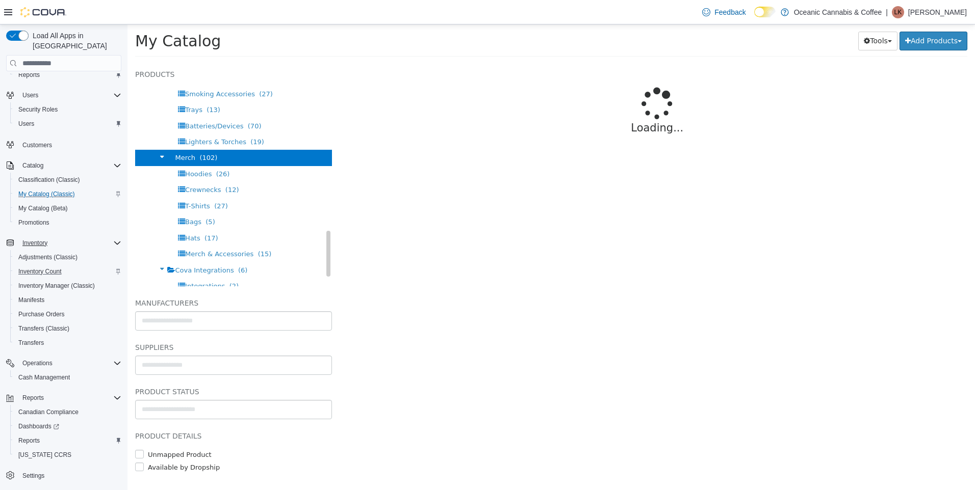
select select "**********"
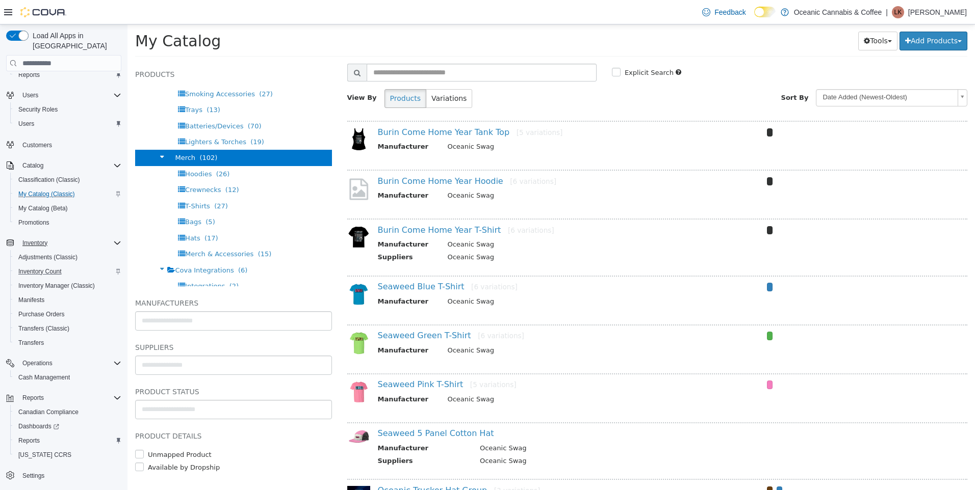
scroll to position [51, 0]
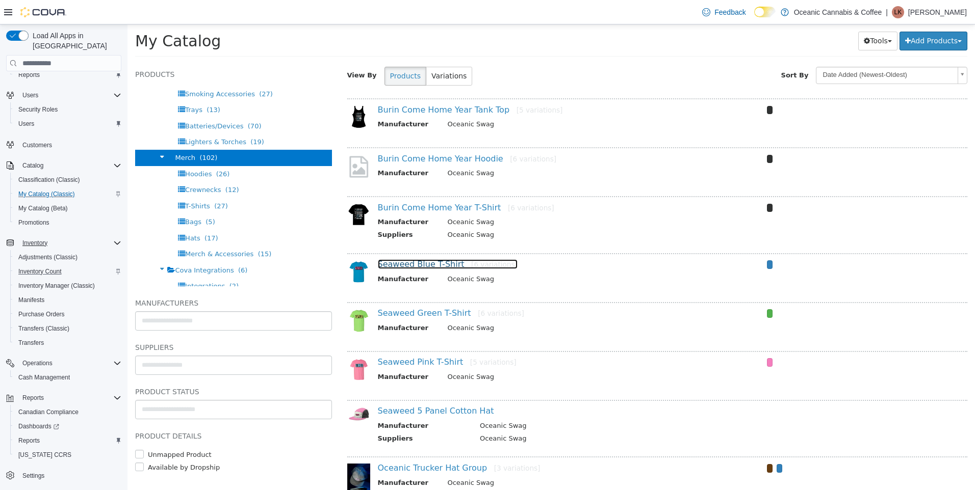
click at [430, 266] on link "Seaweed Blue T-Shirt [6 variations]" at bounding box center [448, 264] width 140 height 10
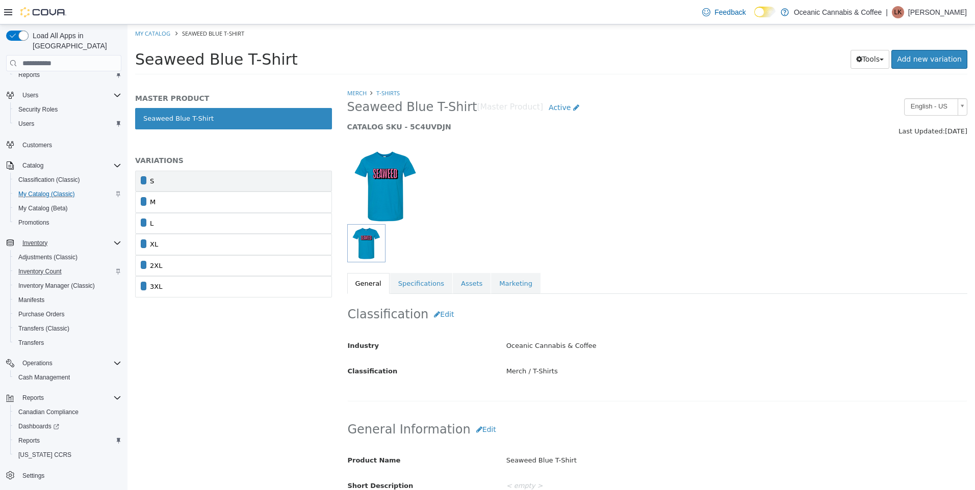
click at [225, 183] on link "S" at bounding box center [233, 181] width 197 height 21
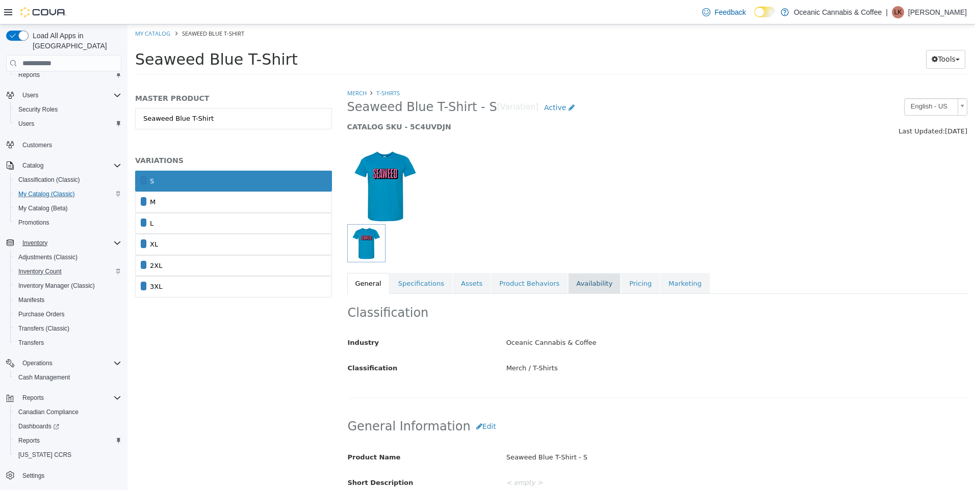
click at [587, 284] on link "Availability" at bounding box center [594, 283] width 53 height 21
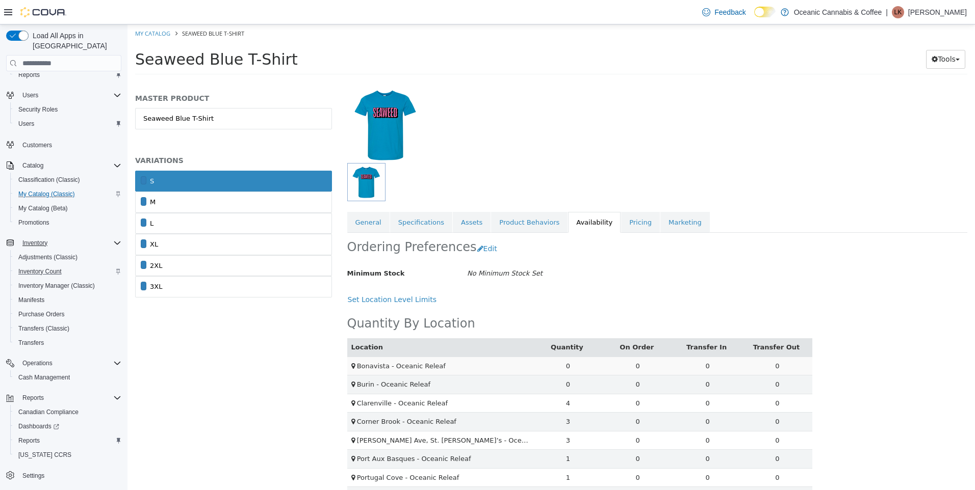
scroll to position [125, 0]
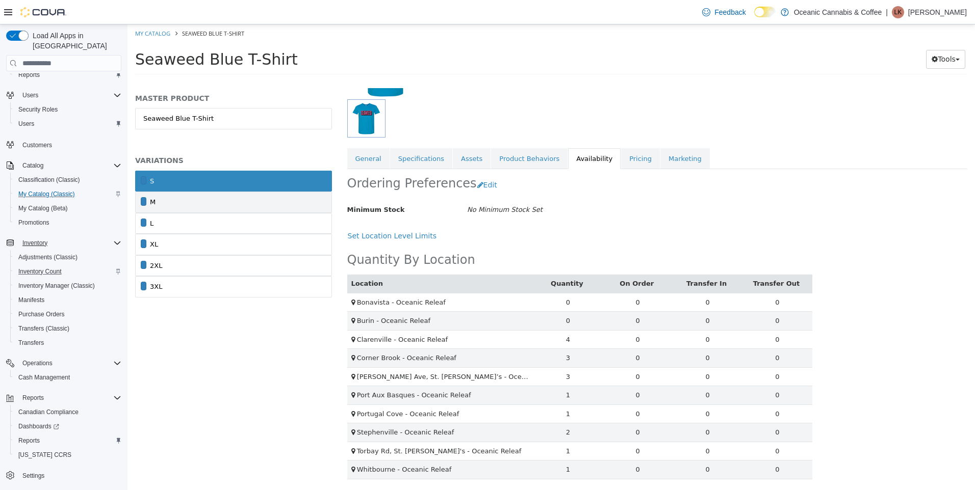
click at [217, 200] on link "M" at bounding box center [233, 202] width 197 height 21
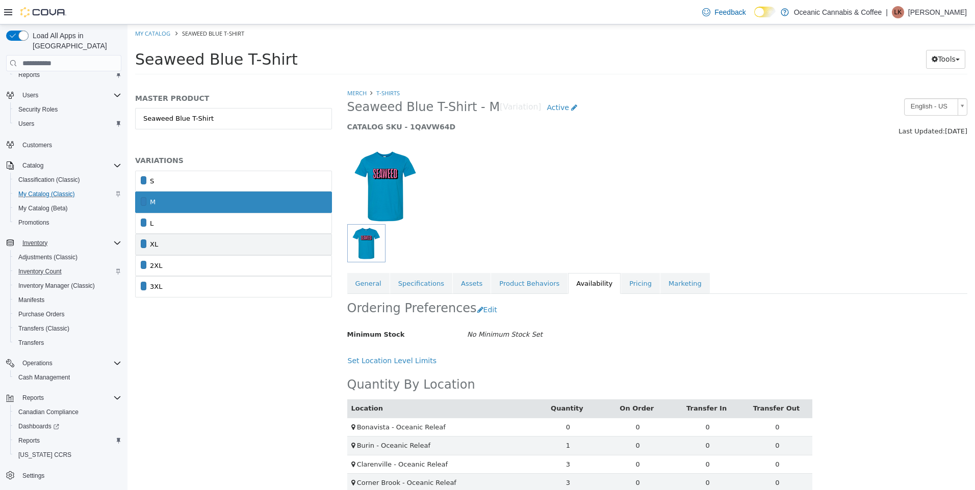
click at [220, 237] on link "XL" at bounding box center [233, 244] width 197 height 21
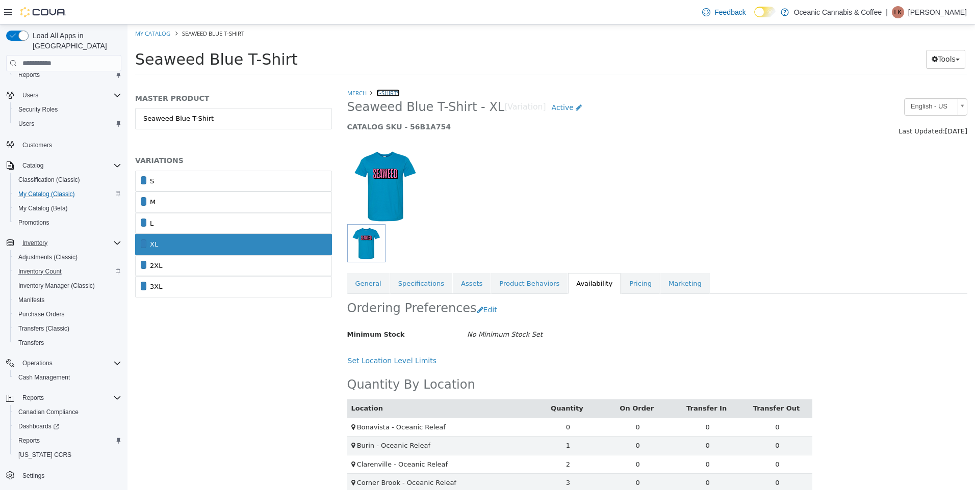
click at [386, 93] on link "T-Shirts" at bounding box center [387, 93] width 23 height 8
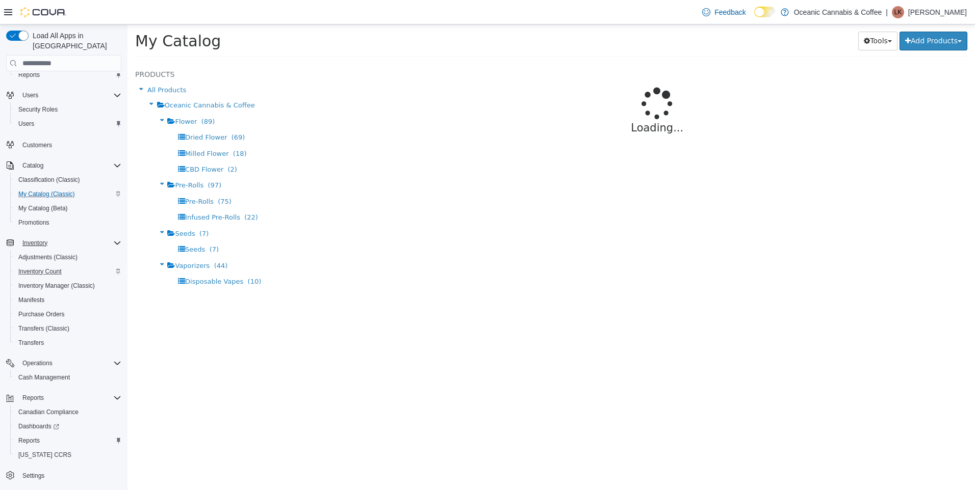
select select "**********"
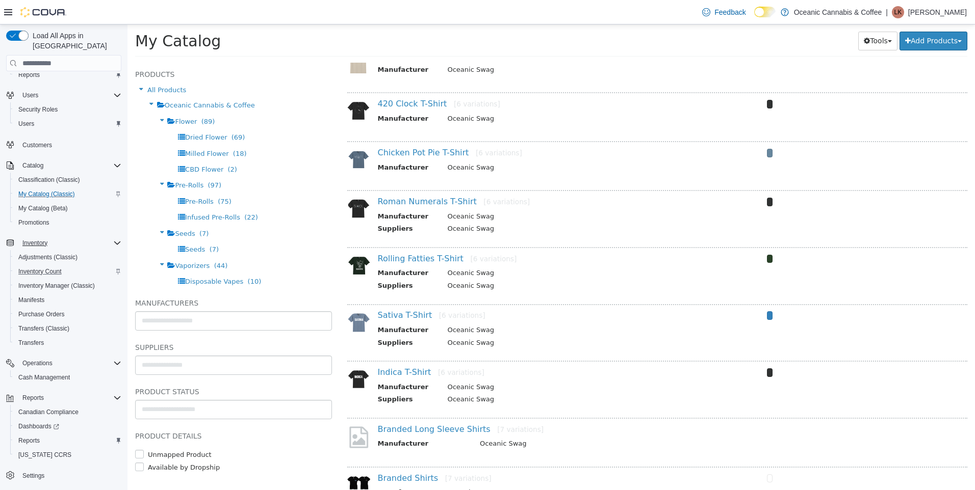
scroll to position [738, 0]
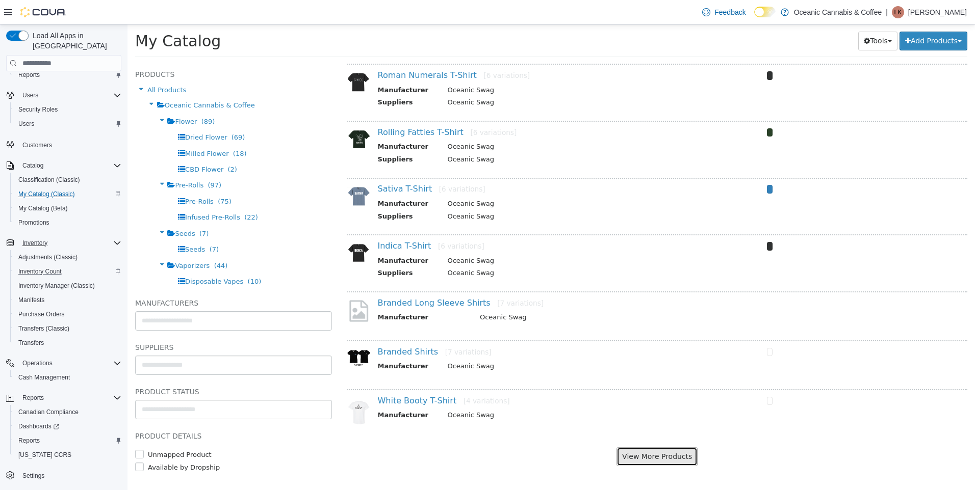
click at [665, 460] on button "View More Products" at bounding box center [656, 457] width 81 height 19
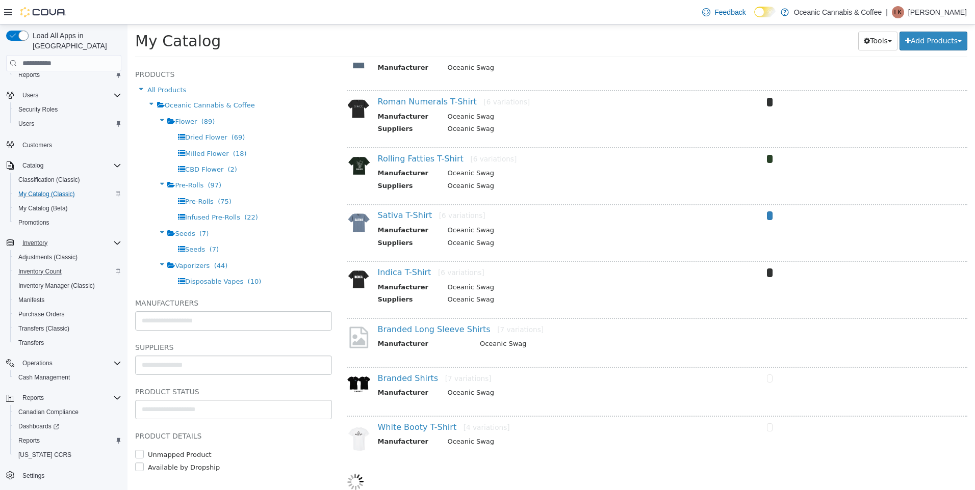
scroll to position [711, 0]
select select "**********"
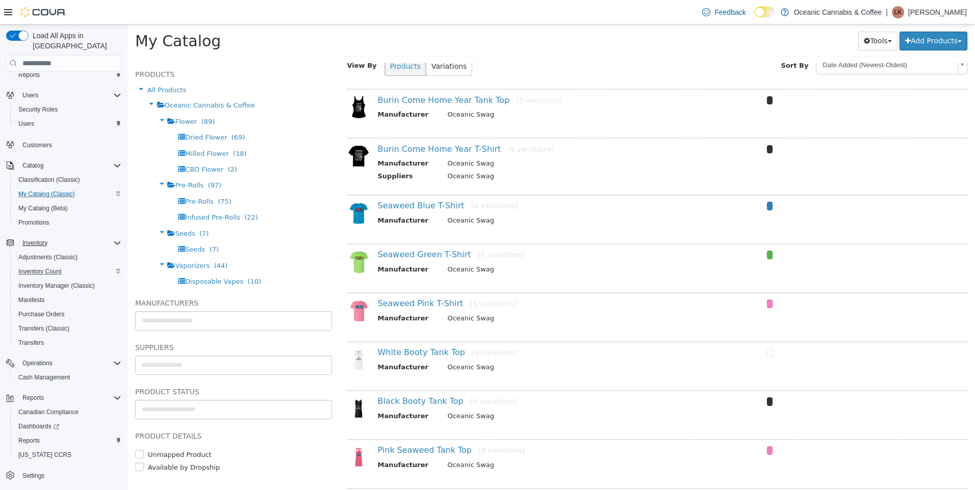
scroll to position [0, 0]
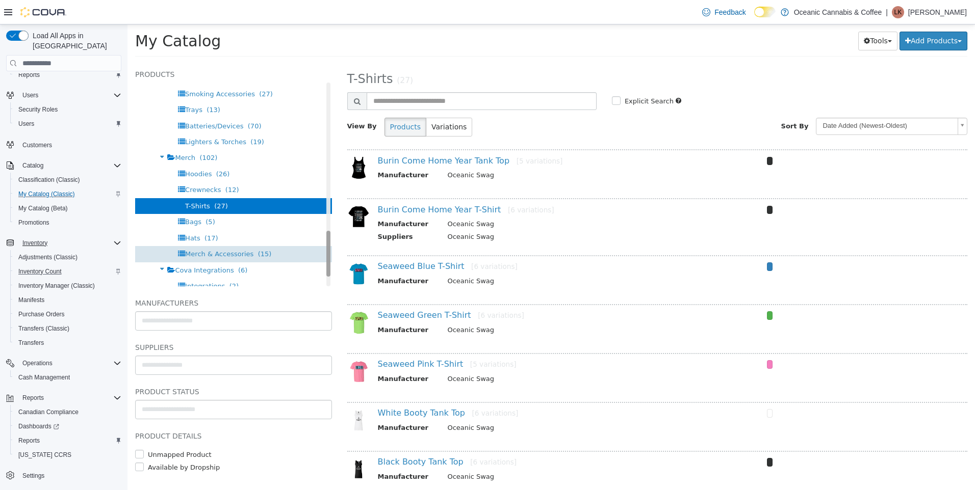
drag, startPoint x: 320, startPoint y: 99, endPoint x: 304, endPoint y: 247, distance: 148.7
click at [307, 249] on div "Products All Products Oceanic Cannabis & Coffee Flower (89) Dried Flower (69) M…" at bounding box center [233, 177] width 197 height 218
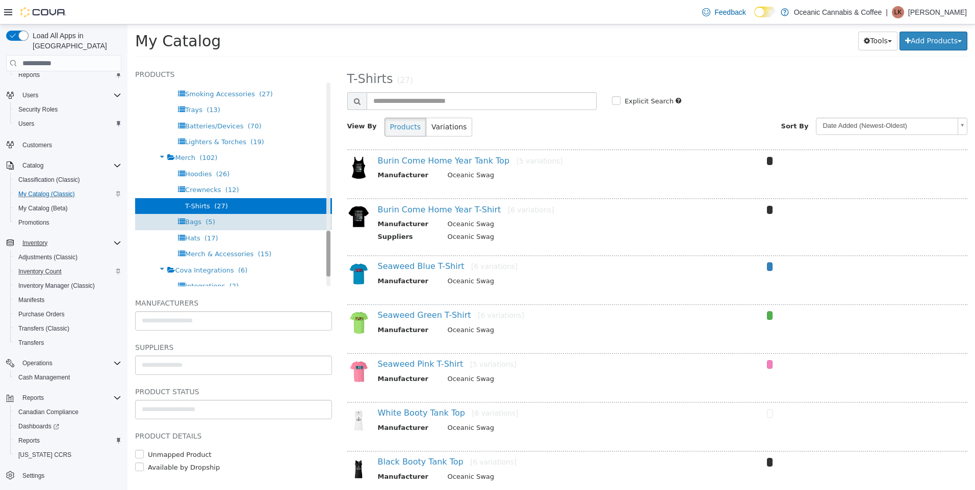
scroll to position [657, 0]
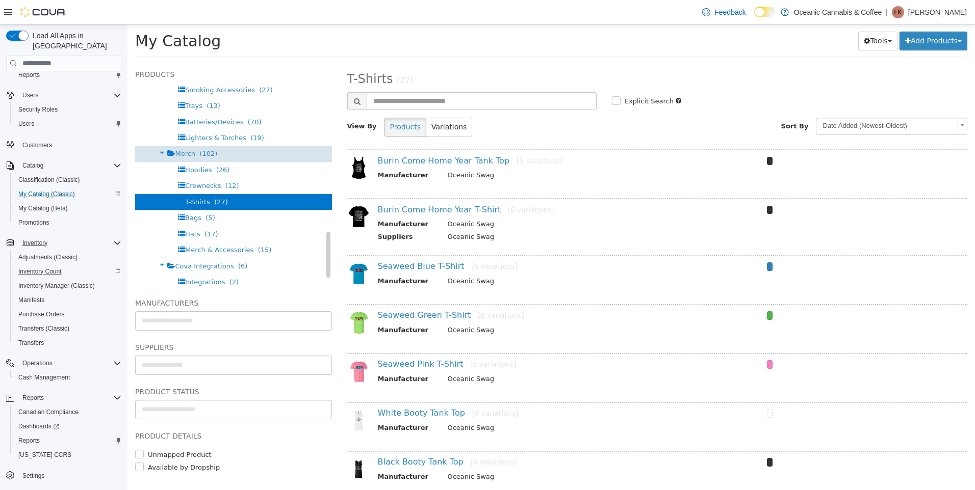
click at [178, 152] on span "Merch" at bounding box center [185, 154] width 20 height 8
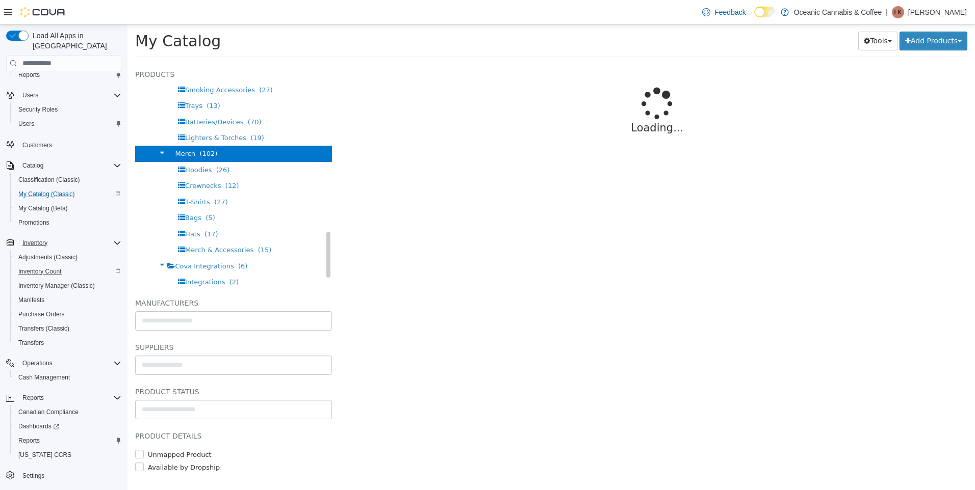
select select "**********"
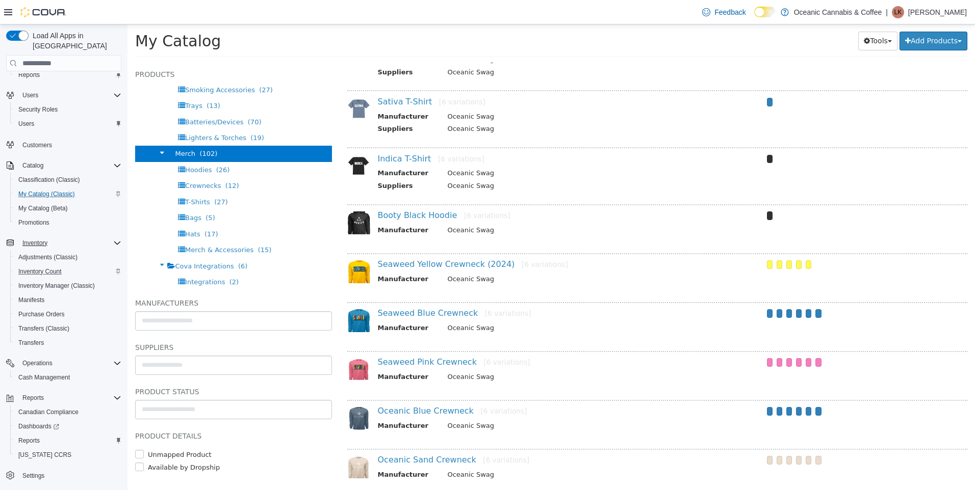
scroll to position [204, 0]
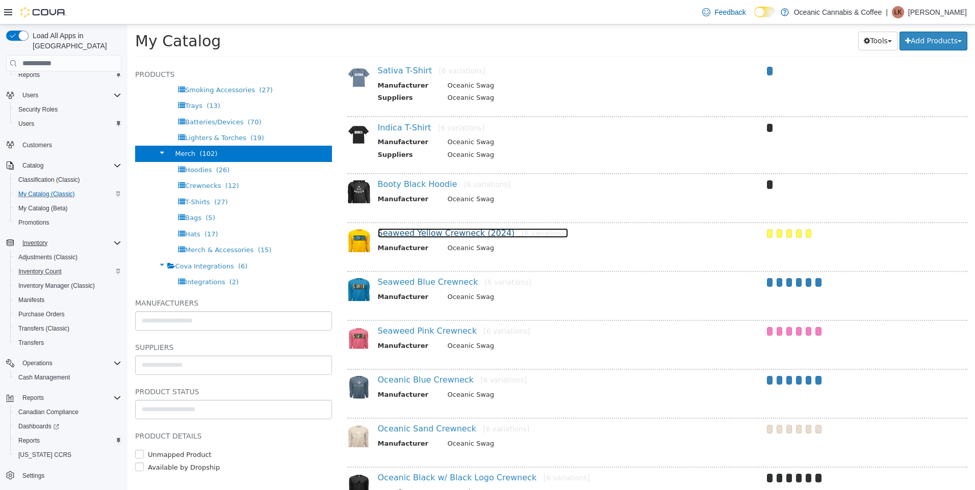
click at [446, 232] on link "Seaweed Yellow Crewneck (2024) [6 variations]" at bounding box center [473, 233] width 190 height 10
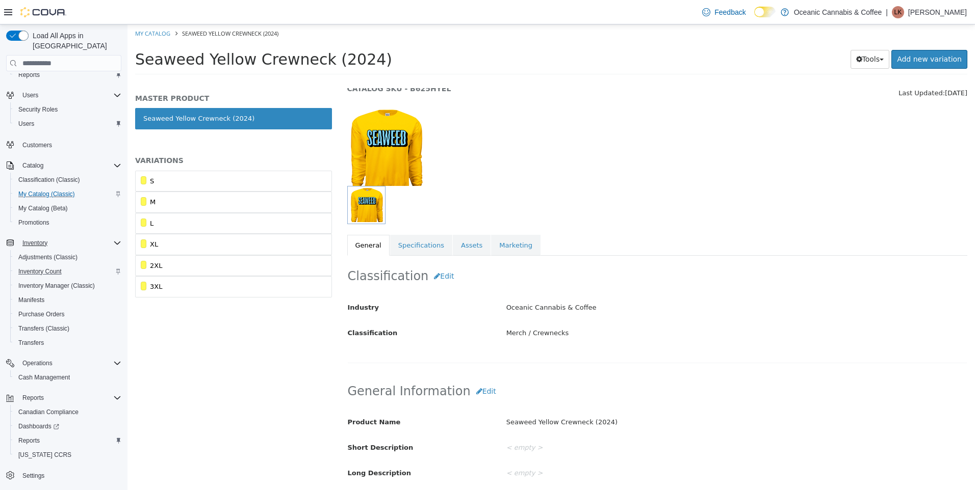
scroll to position [102, 0]
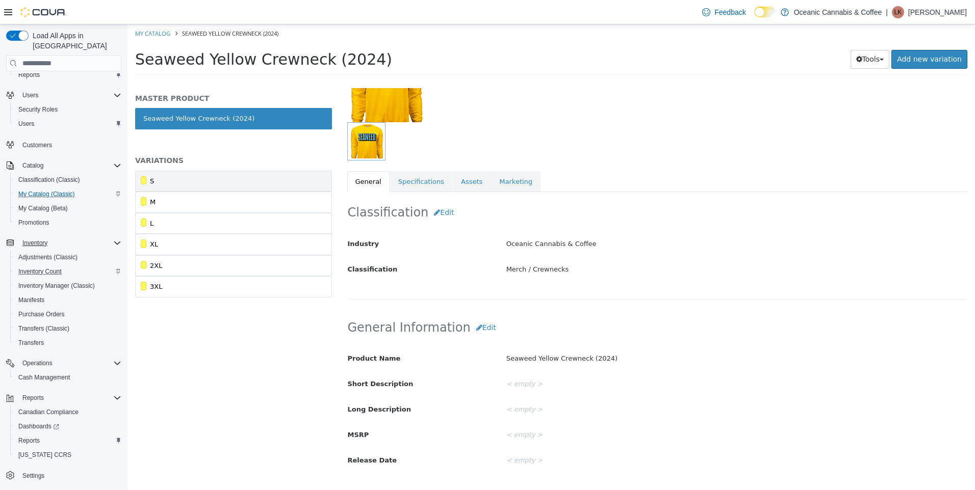
click at [195, 178] on link "S" at bounding box center [233, 181] width 197 height 21
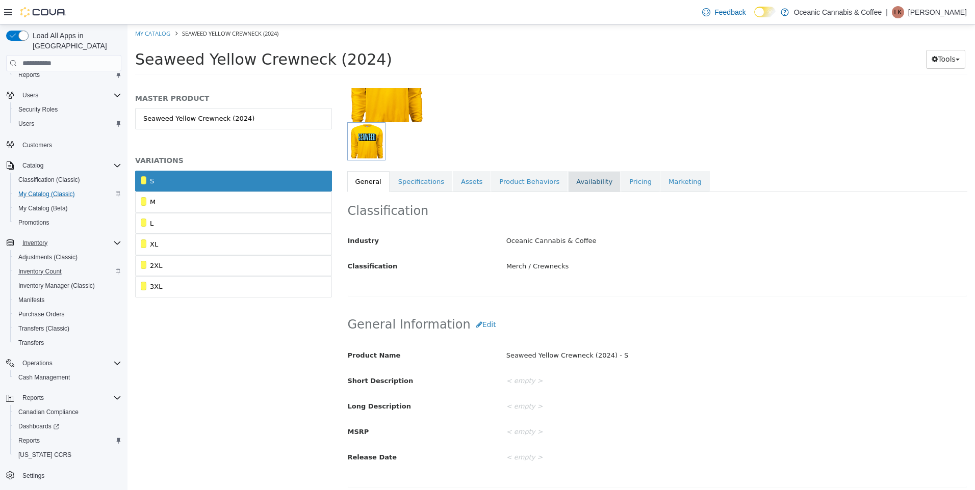
click at [586, 179] on link "Availability" at bounding box center [594, 181] width 53 height 21
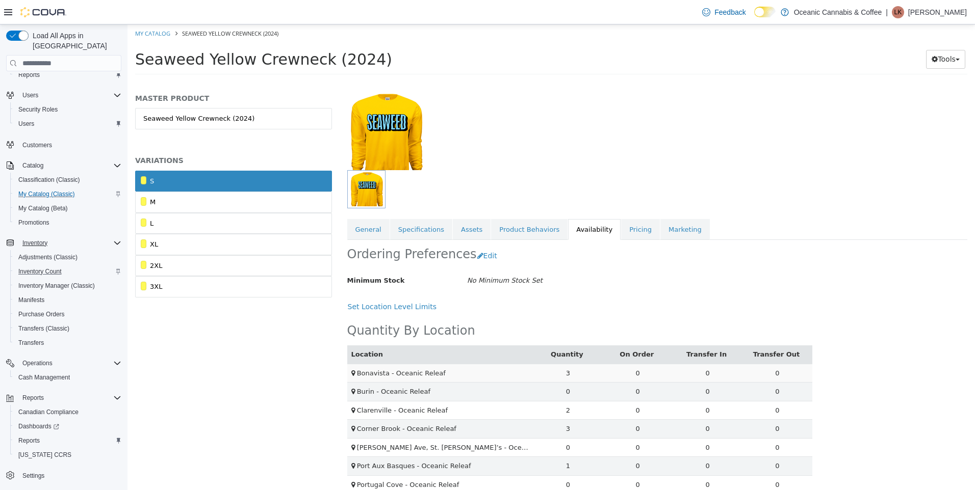
scroll to position [125, 0]
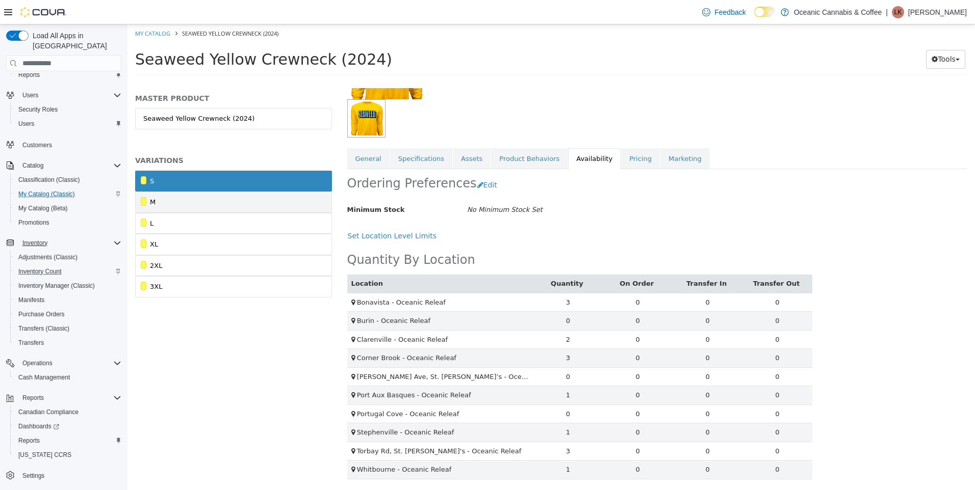
click at [312, 209] on link "M" at bounding box center [233, 202] width 197 height 21
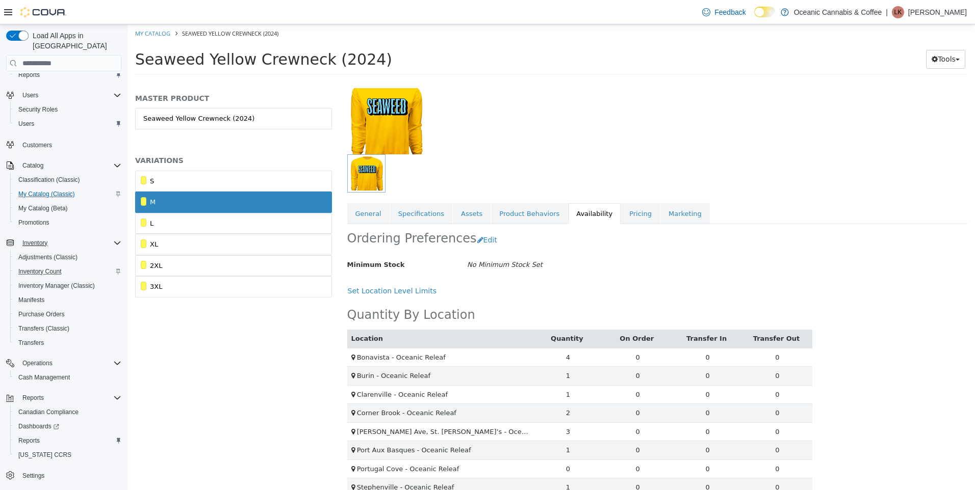
scroll to position [125, 0]
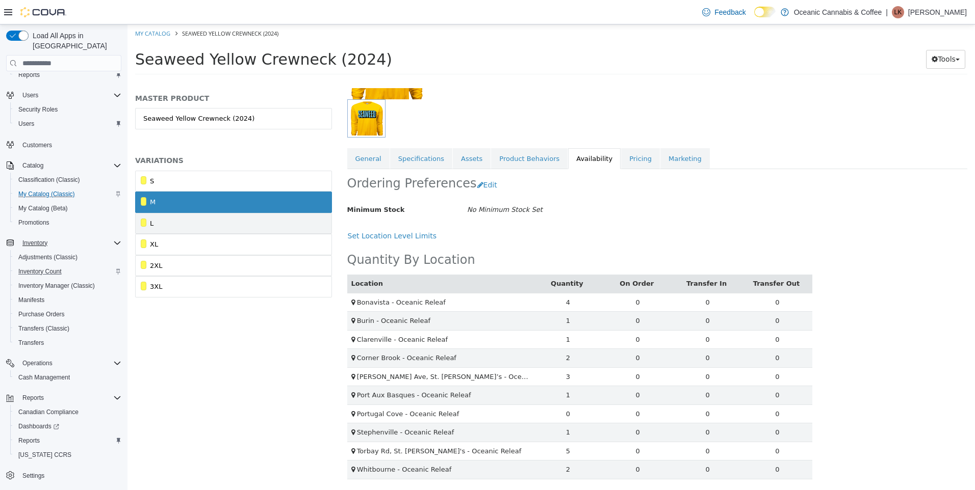
click at [244, 229] on link "L" at bounding box center [233, 223] width 197 height 21
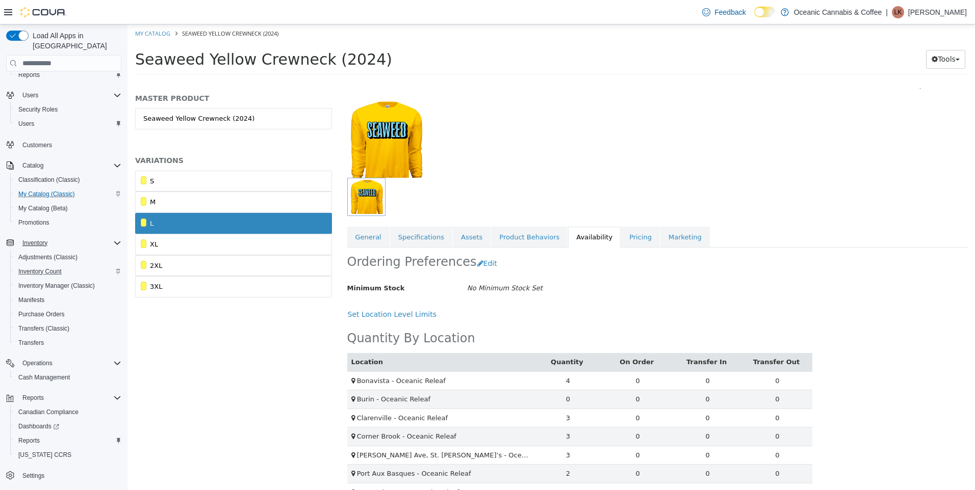
scroll to position [125, 0]
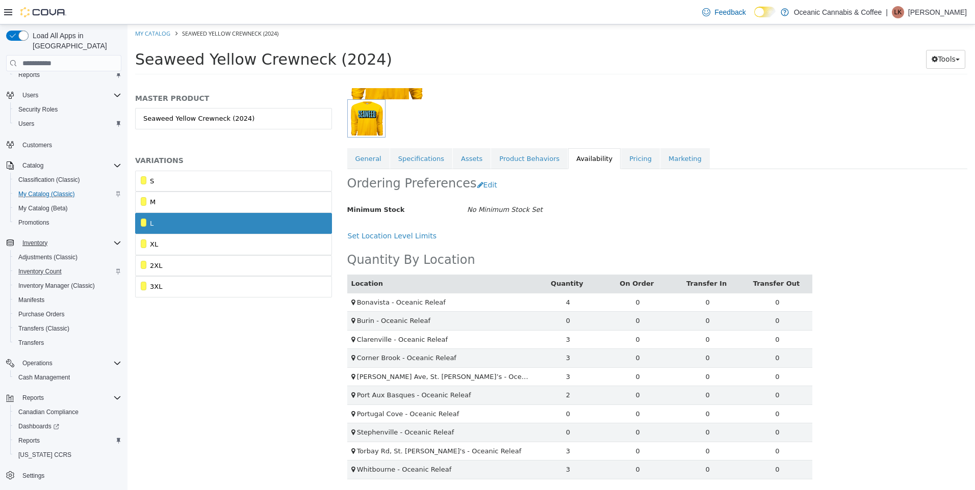
click at [872, 291] on div "Merch Crewnecks Seaweed Yellow Crewneck (2024) - L [Variation] Active CATALOG S…" at bounding box center [658, 289] width 636 height 402
click at [277, 251] on link "XL" at bounding box center [233, 244] width 197 height 21
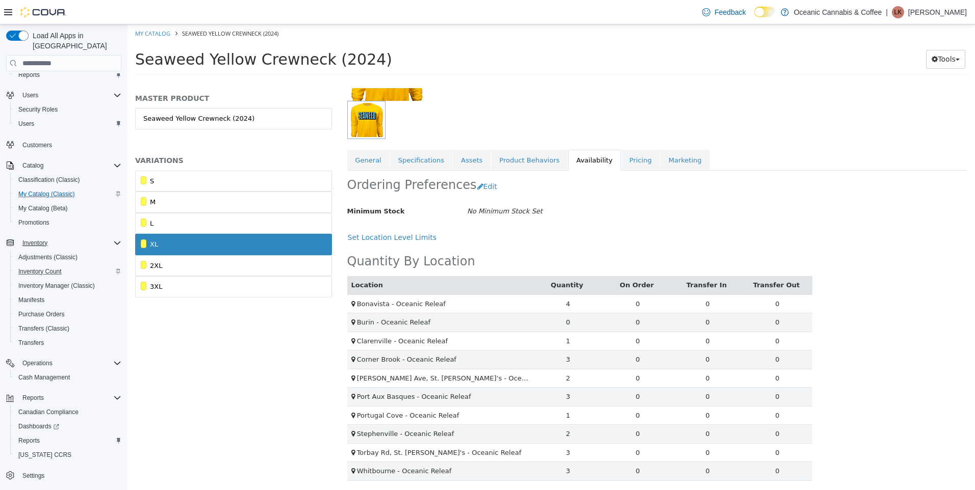
scroll to position [125, 0]
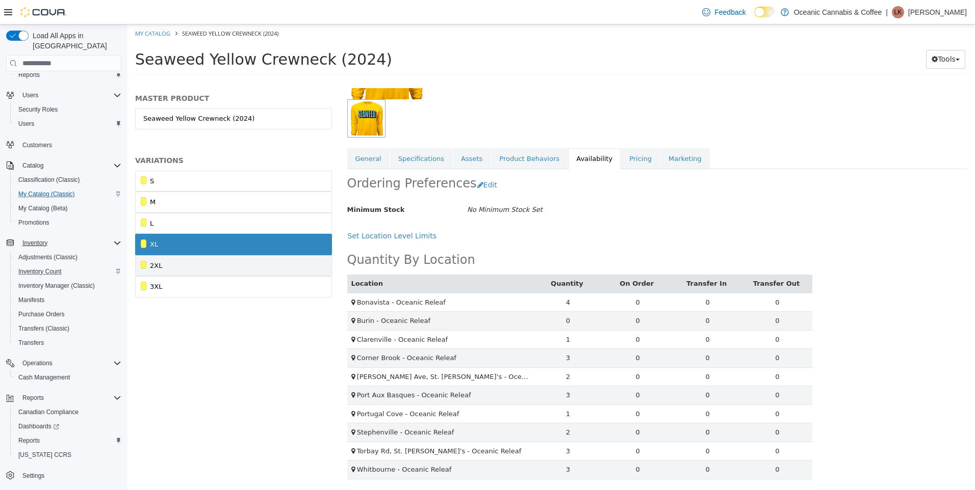
click at [246, 267] on link "2XL" at bounding box center [233, 265] width 197 height 21
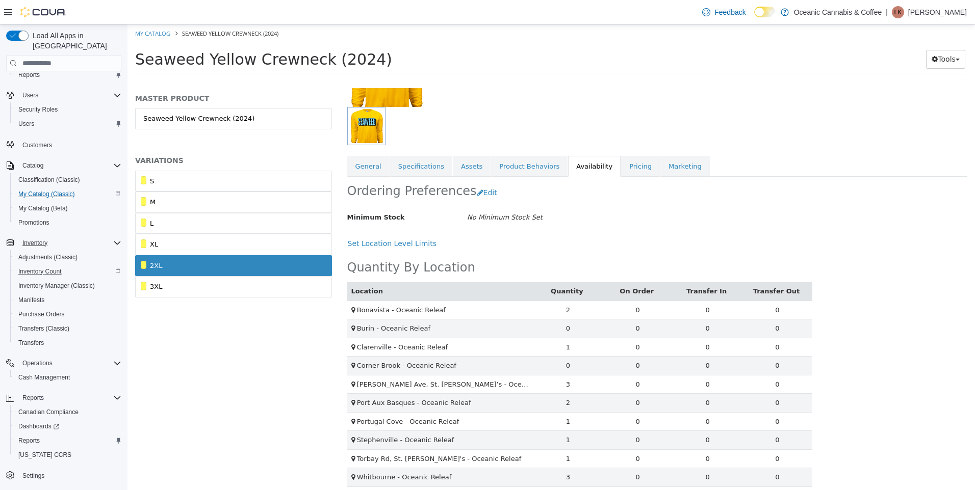
scroll to position [125, 0]
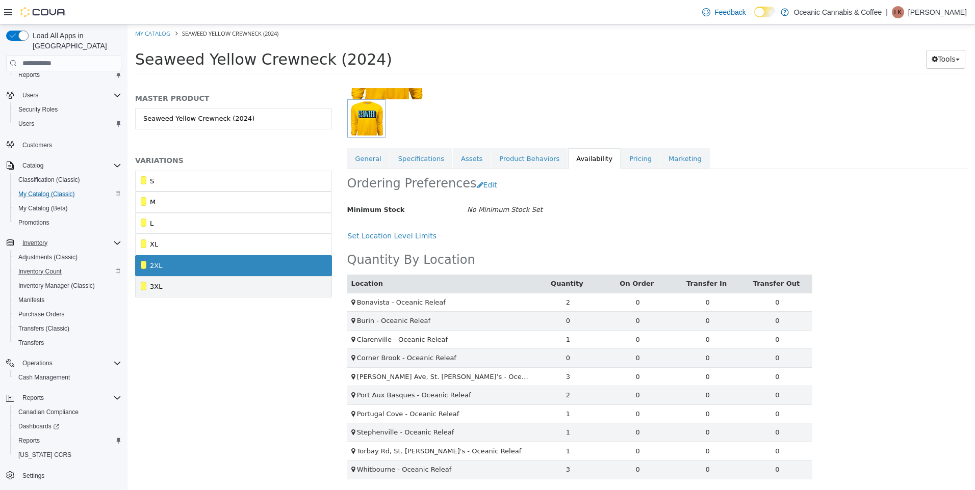
click at [238, 281] on link "3XL" at bounding box center [233, 286] width 197 height 21
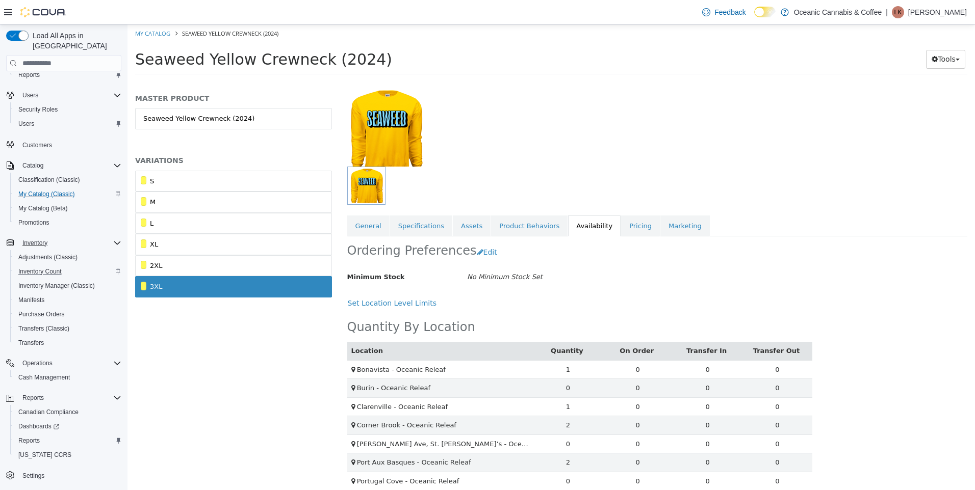
scroll to position [125, 0]
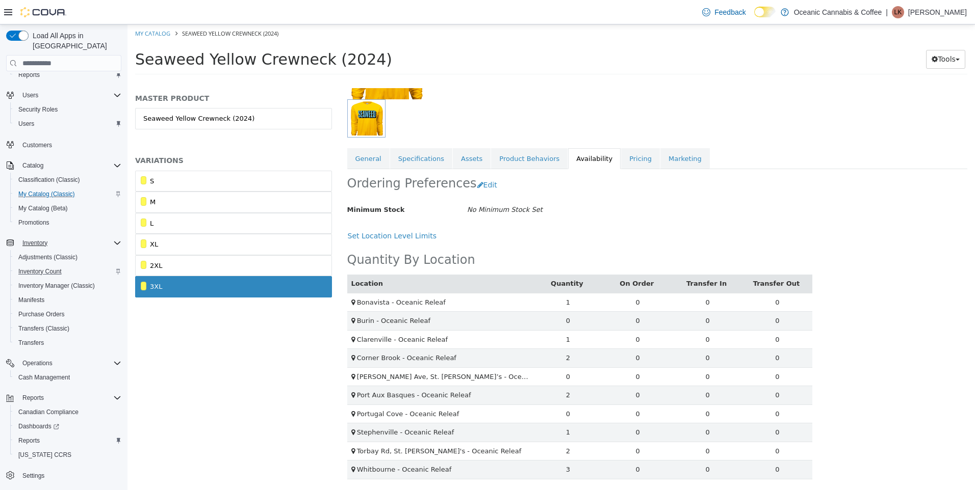
click at [600, 219] on div "Ordering Preferences Edit Minimum Stock No Minimum Stock Set Cancel Save Set Lo…" at bounding box center [579, 207] width 465 height 76
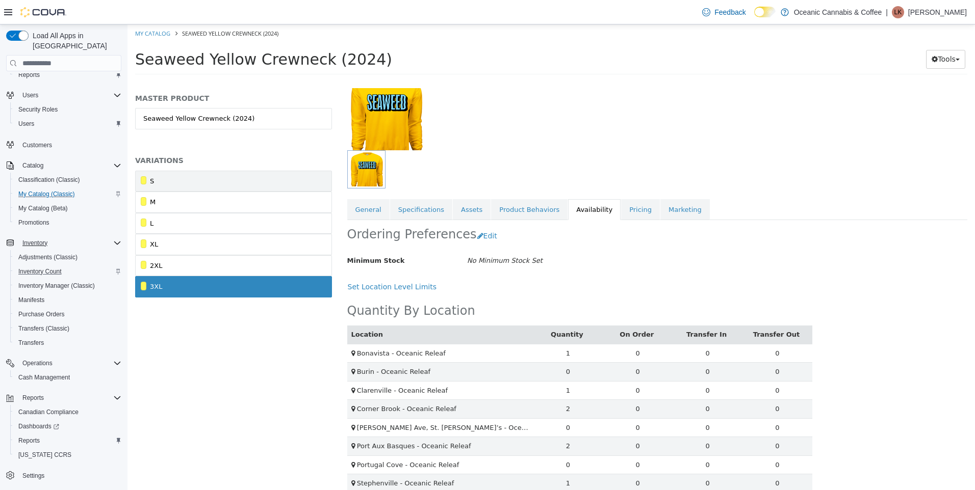
scroll to position [0, 0]
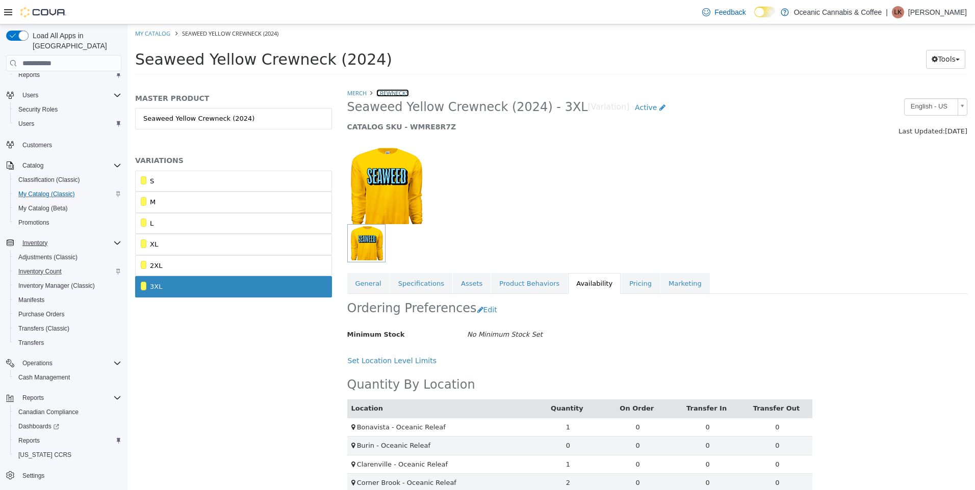
click at [387, 92] on link "Crewnecks" at bounding box center [392, 93] width 33 height 8
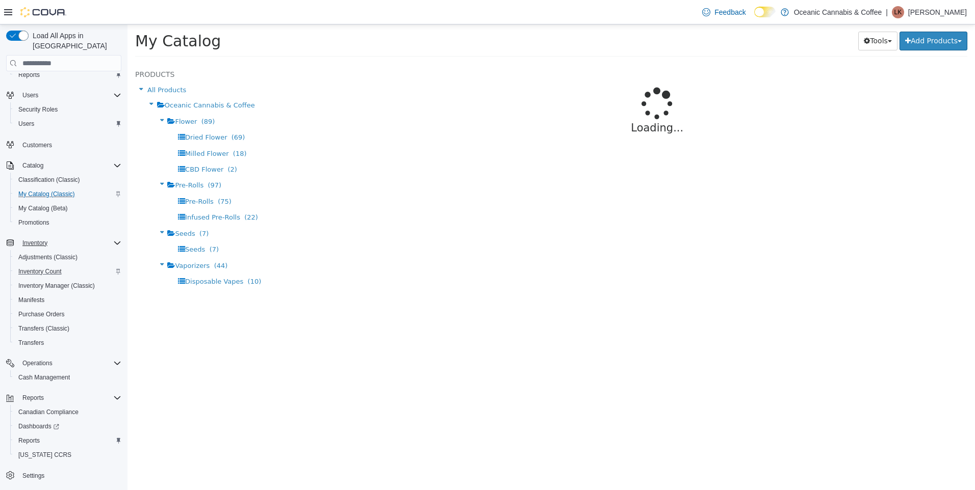
select select "**********"
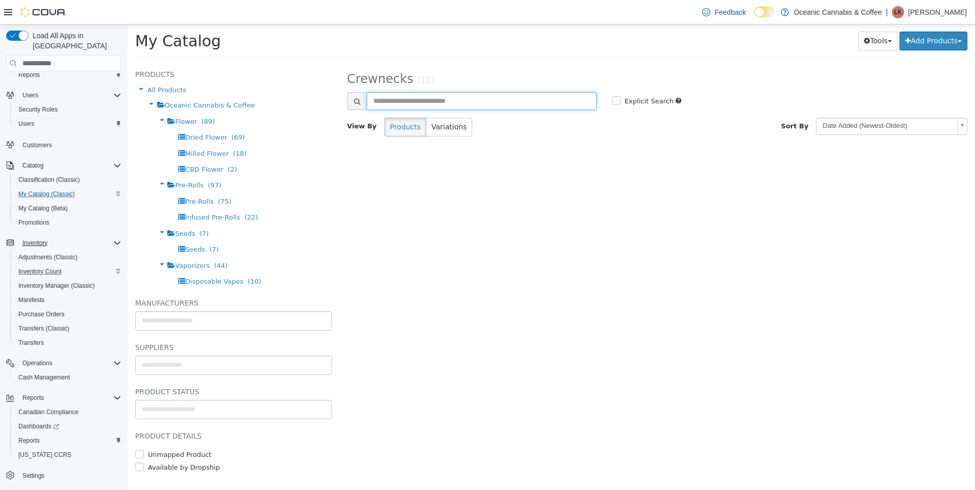
click at [416, 102] on input "text" at bounding box center [482, 101] width 230 height 18
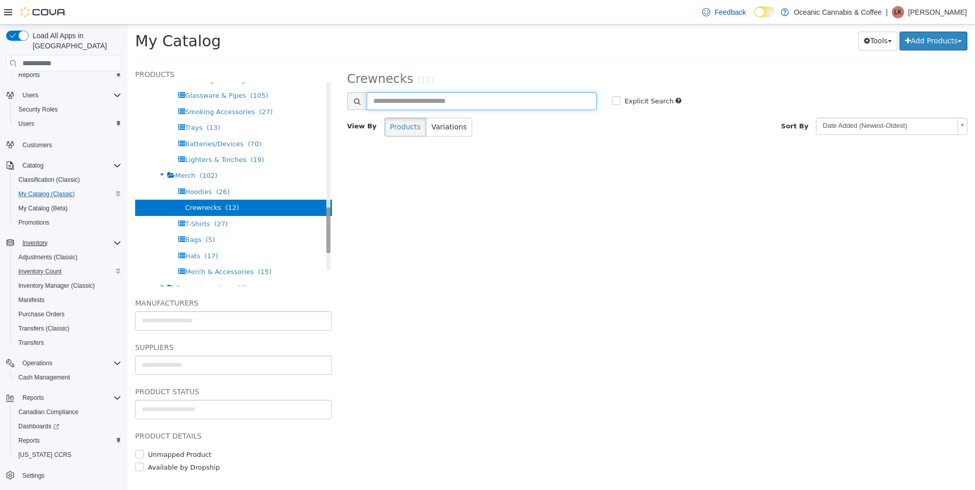
scroll to position [672, 0]
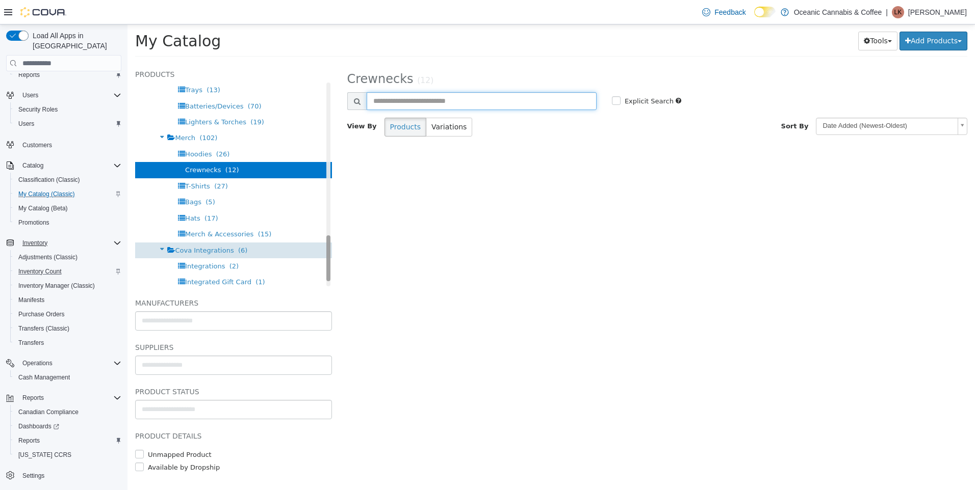
drag, startPoint x: 321, startPoint y: 118, endPoint x: 301, endPoint y: 246, distance: 129.4
click at [312, 249] on div "Products All Products Oceanic Cannabis & Coffee Flower (89) Dried Flower (69) M…" at bounding box center [233, 177] width 197 height 218
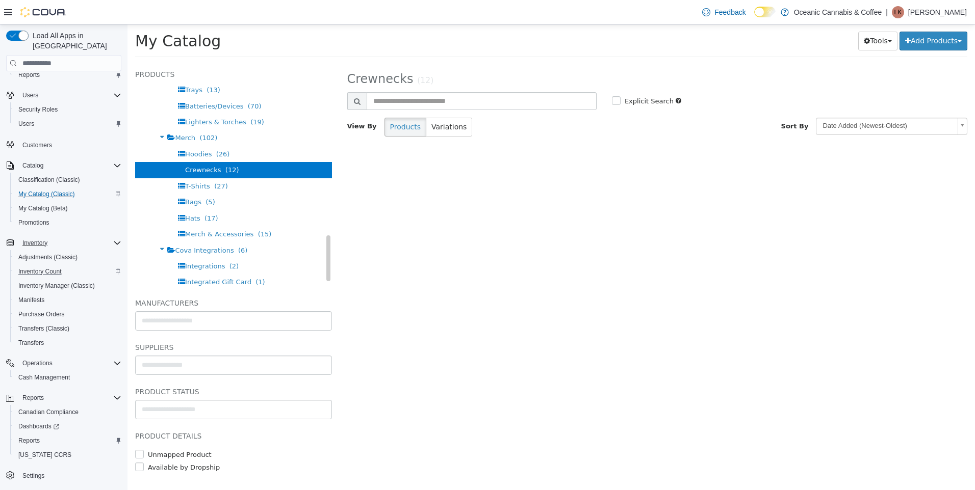
click at [209, 170] on span "Crewnecks" at bounding box center [203, 170] width 36 height 8
click at [188, 140] on span "Merch" at bounding box center [185, 138] width 20 height 8
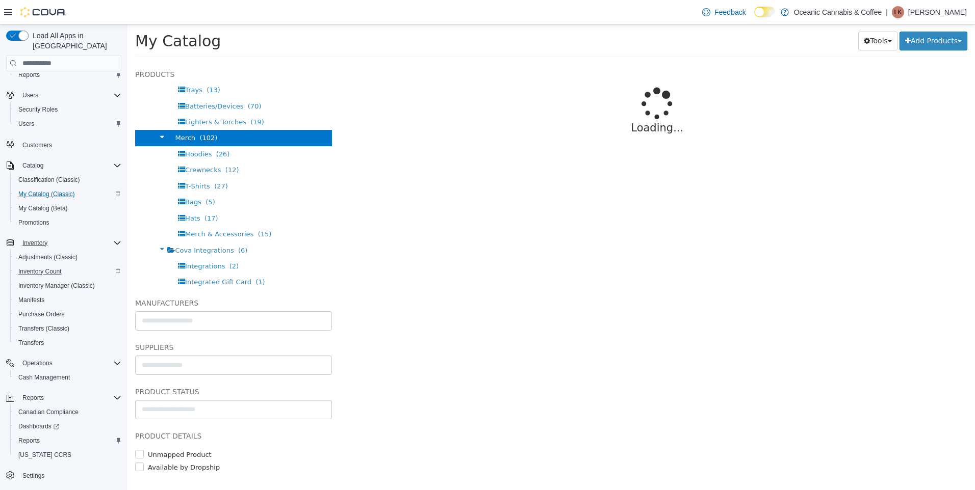
select select "**********"
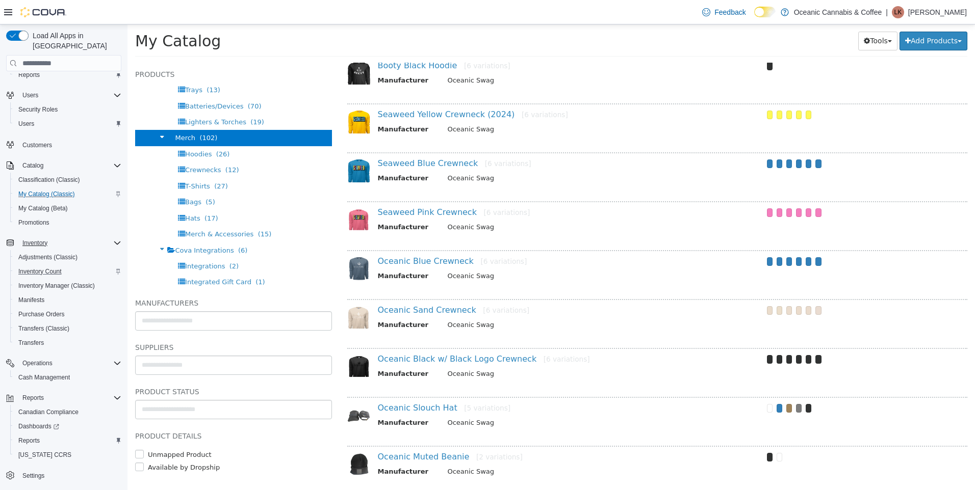
scroll to position [306, 0]
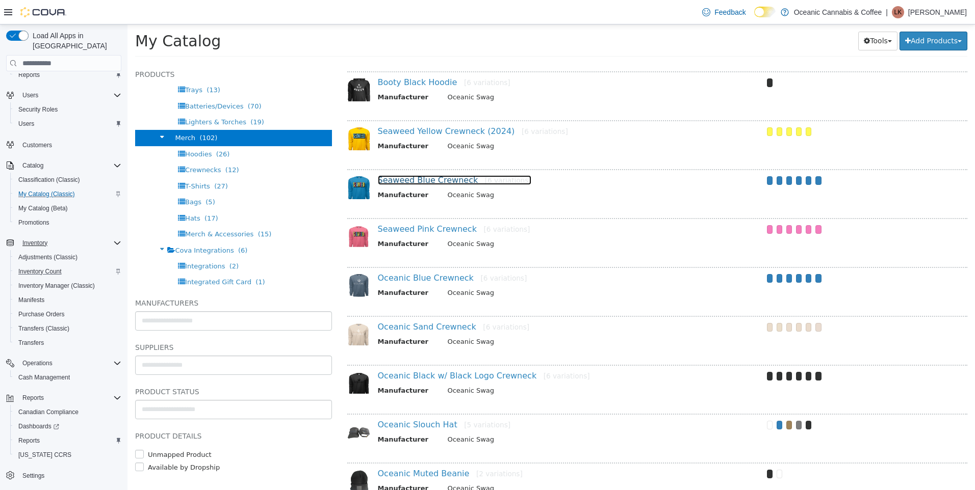
click at [449, 180] on link "Seaweed Blue Crewneck [6 variations]" at bounding box center [454, 180] width 153 height 10
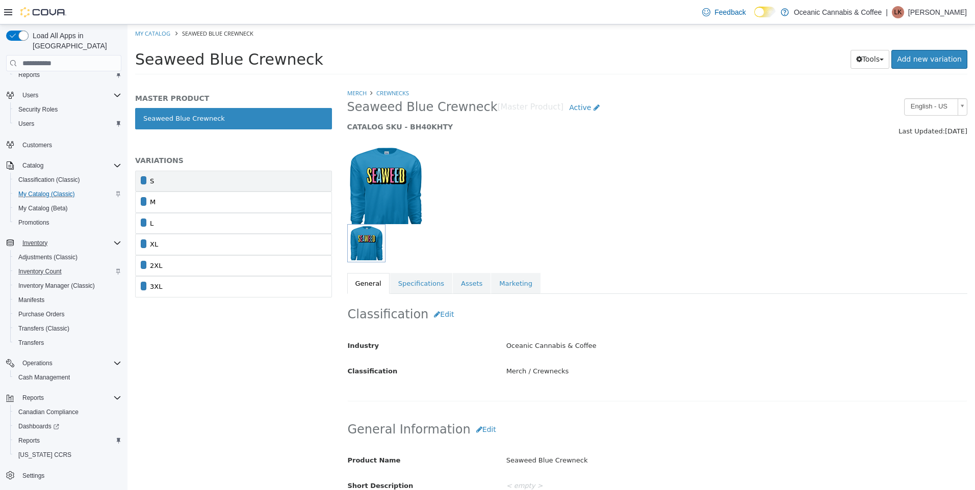
click at [170, 181] on link "S" at bounding box center [233, 181] width 197 height 21
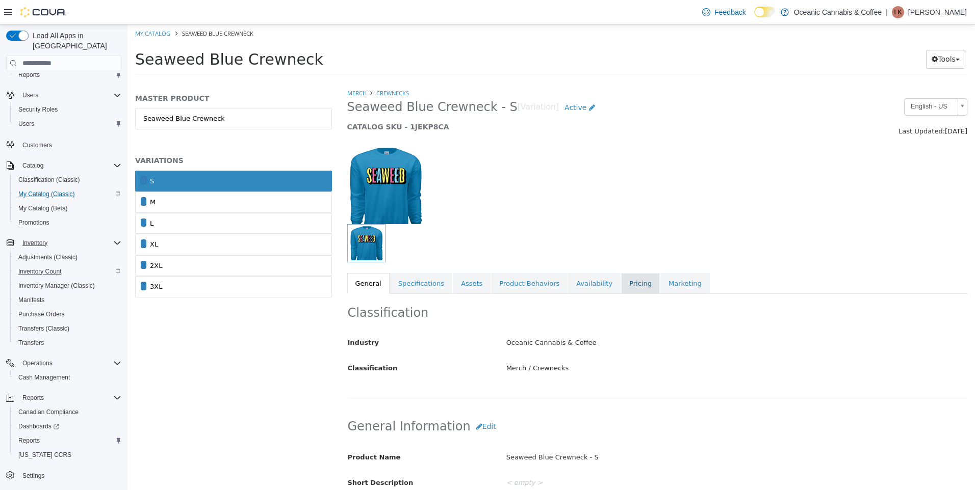
click at [621, 287] on link "Pricing" at bounding box center [640, 283] width 39 height 21
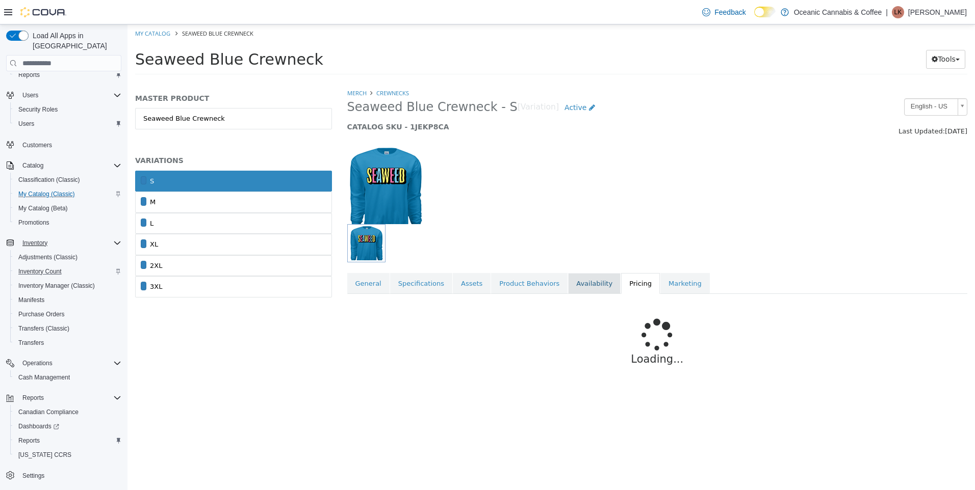
click at [587, 282] on link "Availability" at bounding box center [594, 283] width 53 height 21
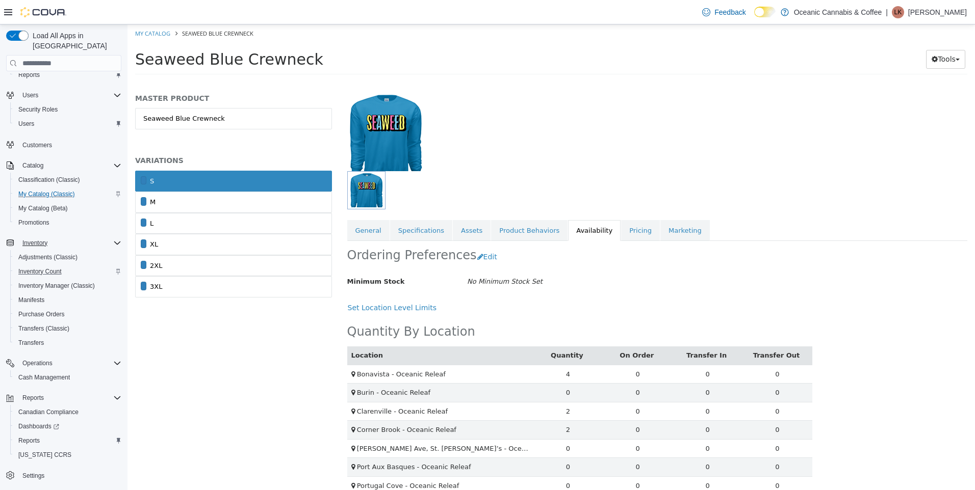
scroll to position [125, 0]
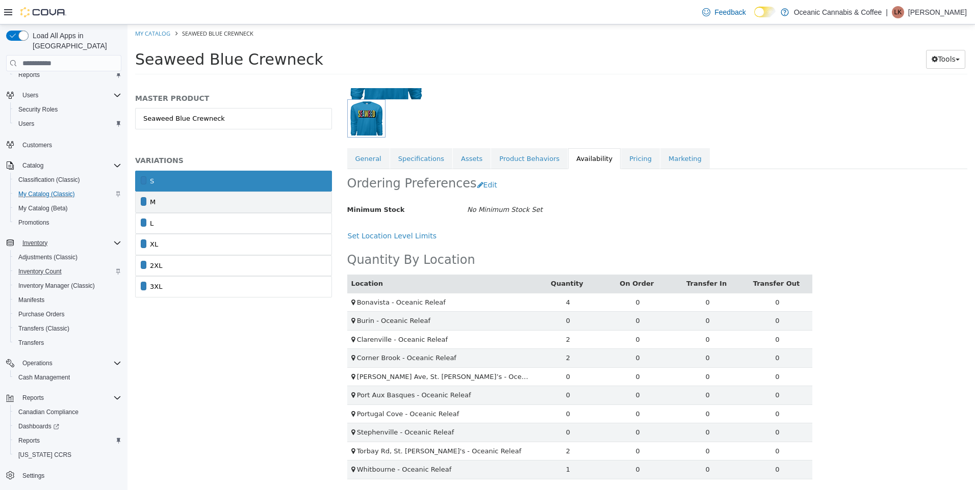
click at [298, 202] on link "M" at bounding box center [233, 202] width 197 height 21
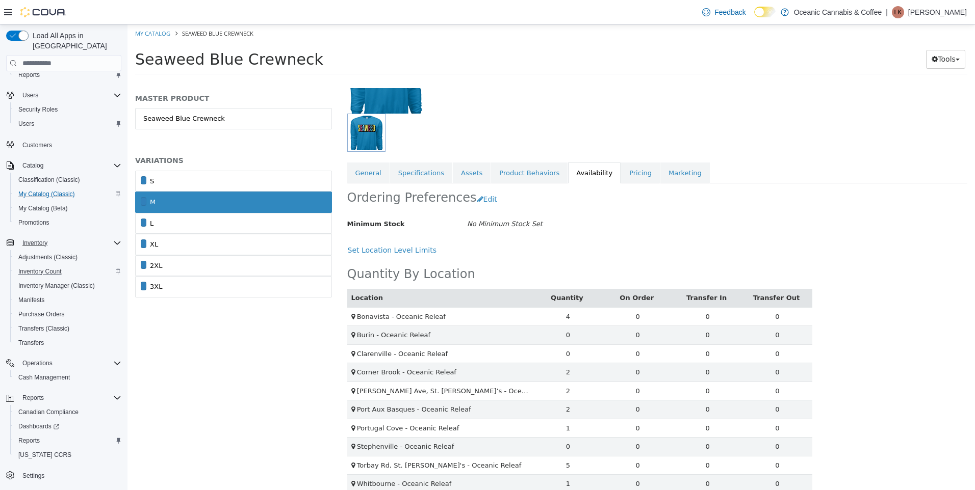
scroll to position [125, 0]
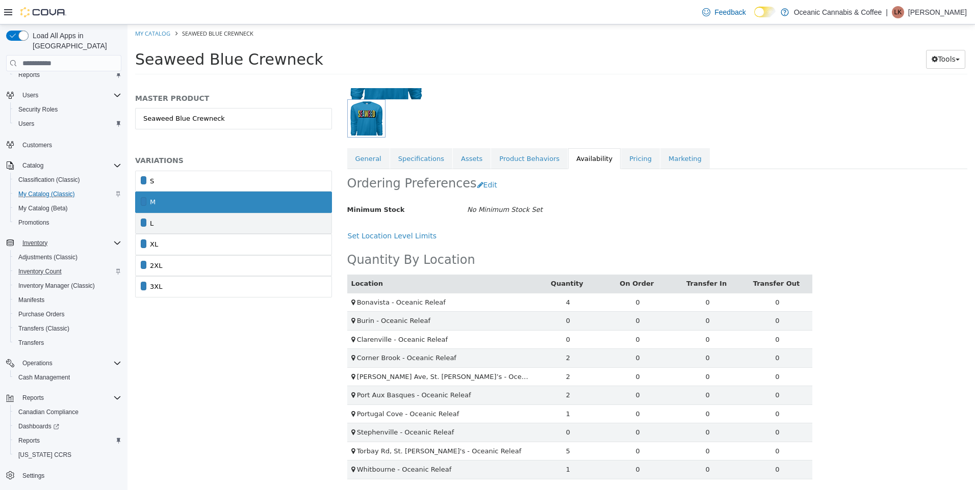
click at [281, 223] on link "L" at bounding box center [233, 223] width 197 height 21
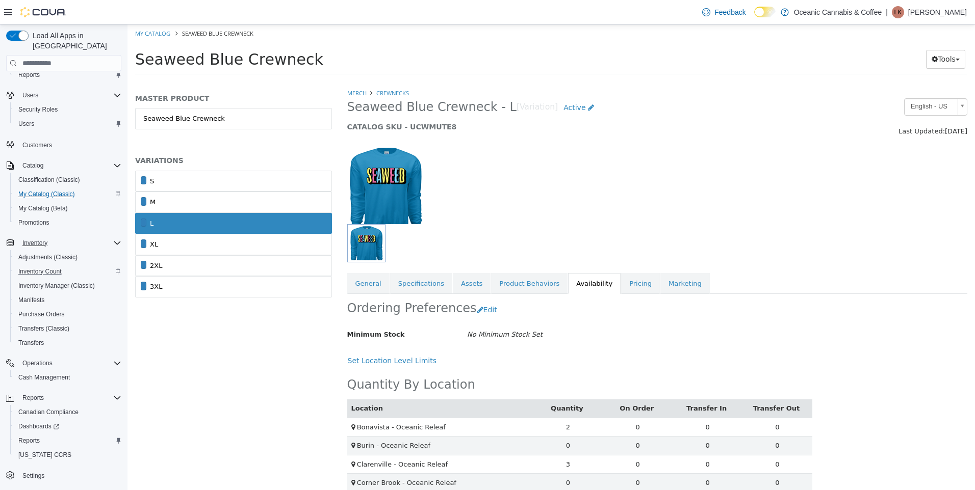
scroll to position [125, 0]
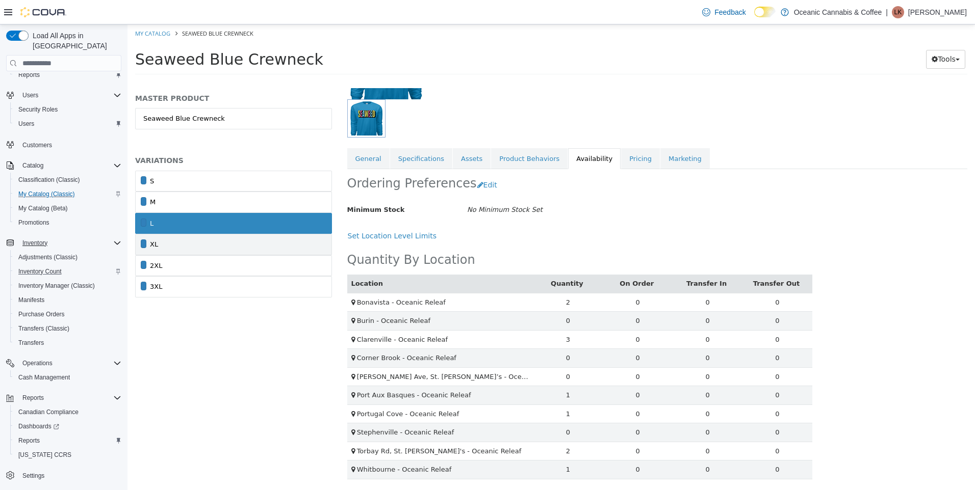
click at [252, 247] on link "XL" at bounding box center [233, 244] width 197 height 21
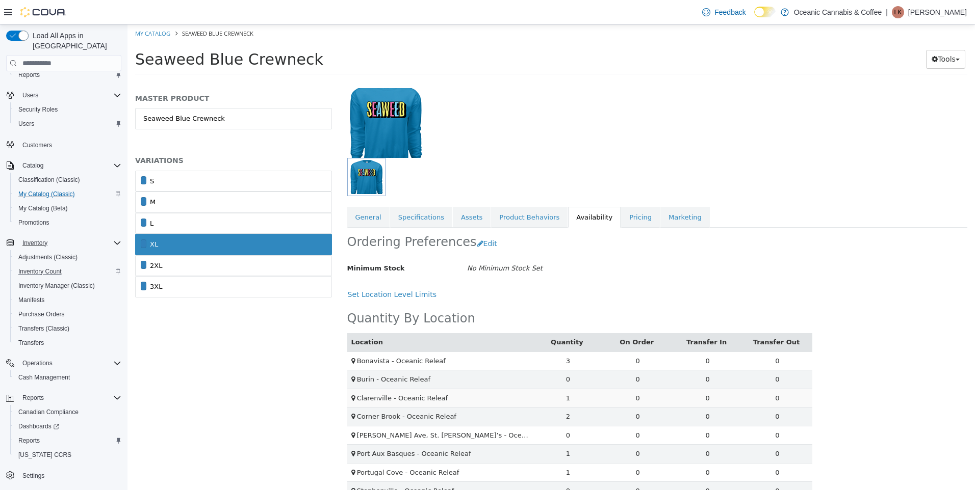
scroll to position [125, 0]
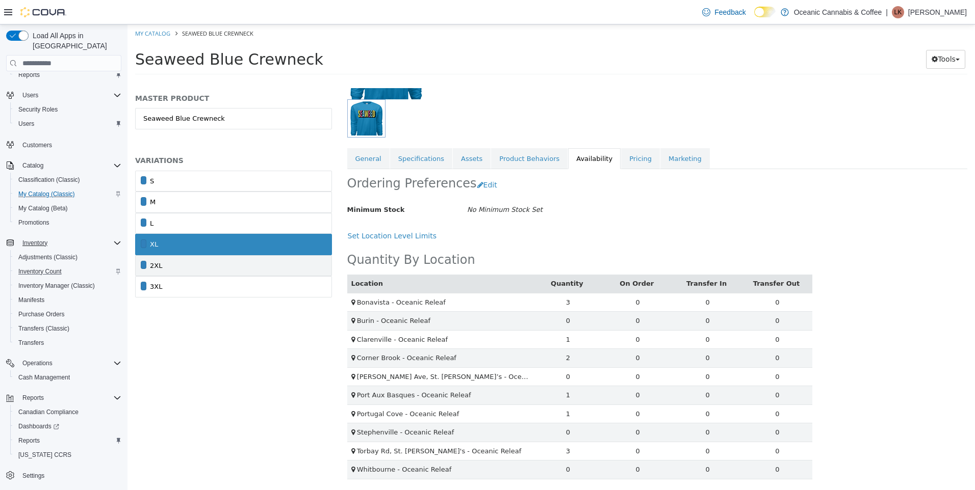
click at [253, 270] on link "2XL" at bounding box center [233, 265] width 197 height 21
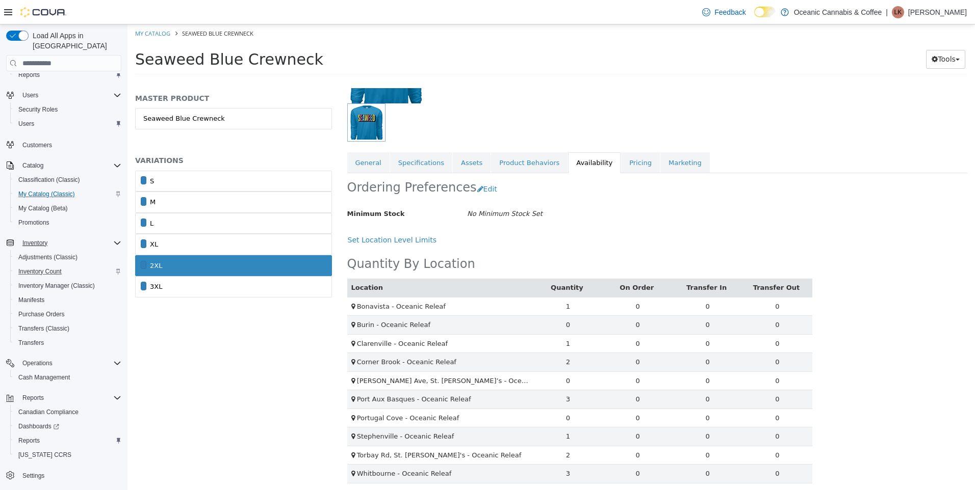
scroll to position [125, 0]
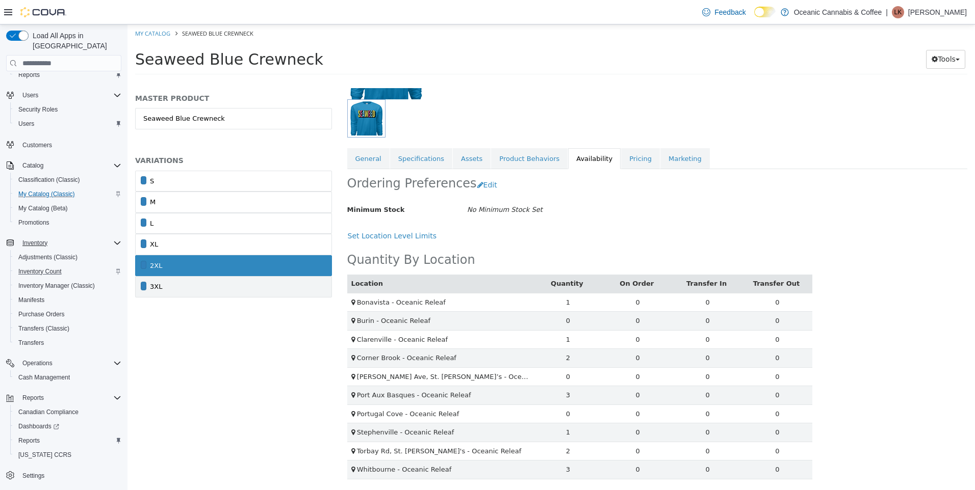
click at [190, 282] on link "3XL" at bounding box center [233, 286] width 197 height 21
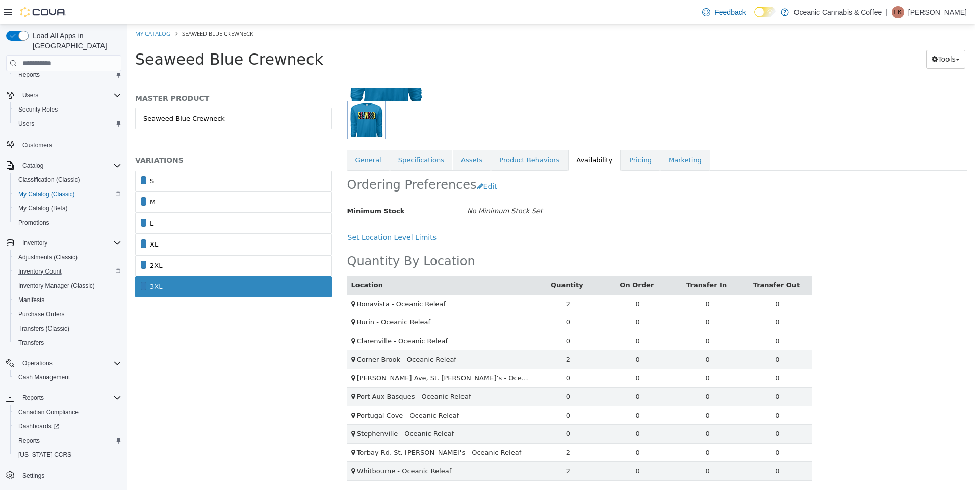
scroll to position [125, 0]
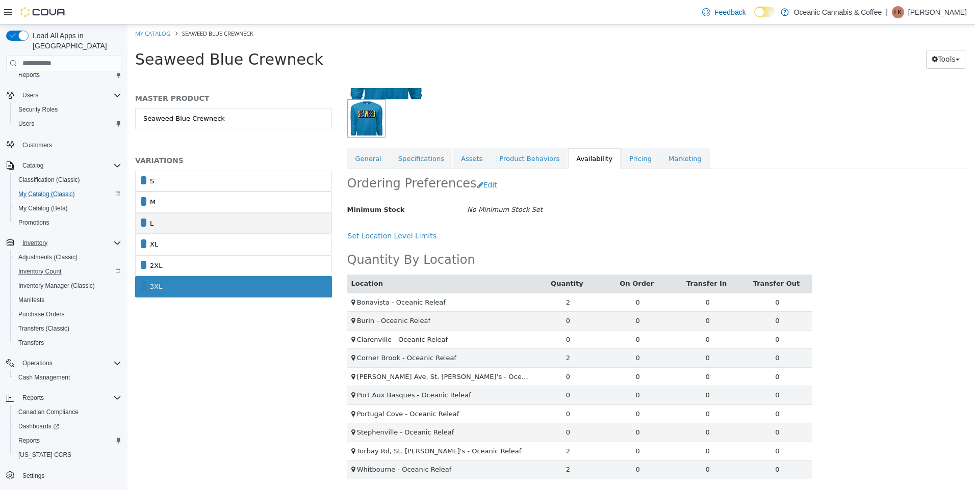
click at [184, 228] on link "L" at bounding box center [233, 223] width 197 height 21
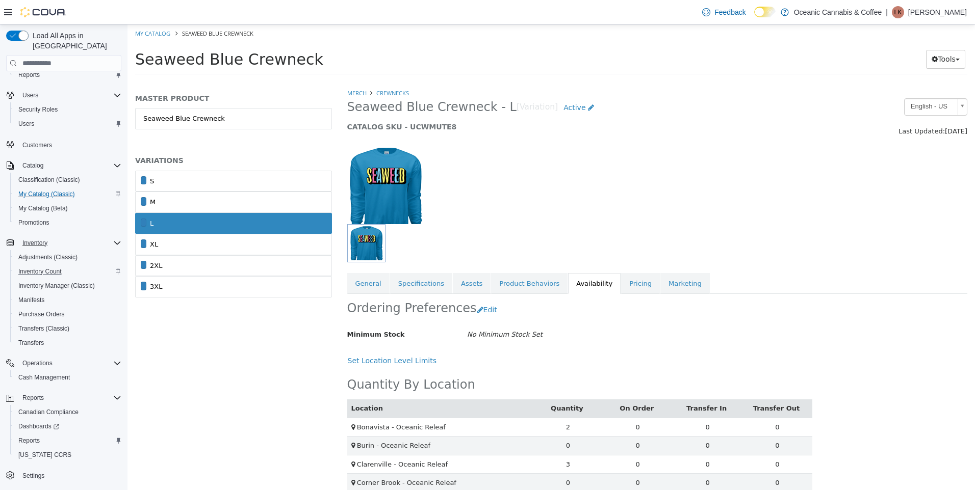
click at [718, 326] on div "Minimum Stock No Minimum Stock Set" at bounding box center [580, 335] width 480 height 18
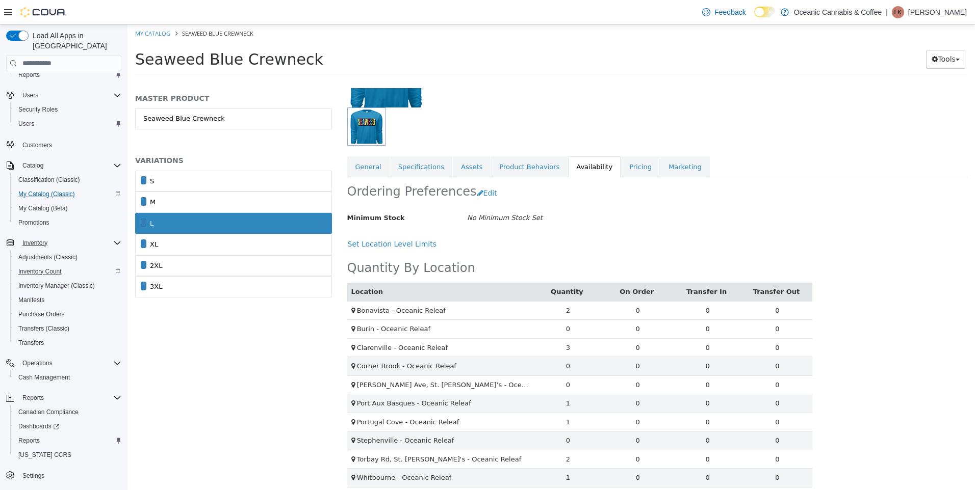
scroll to position [125, 0]
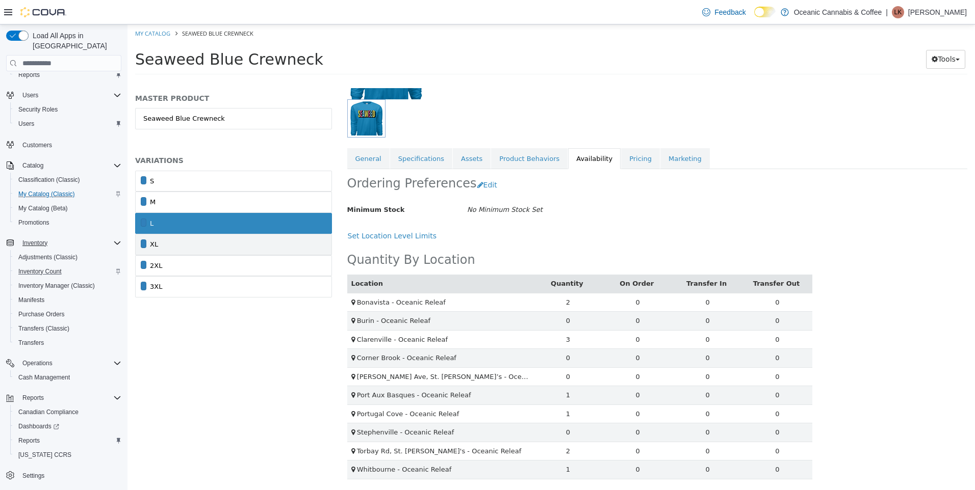
click at [222, 251] on link "XL" at bounding box center [233, 244] width 197 height 21
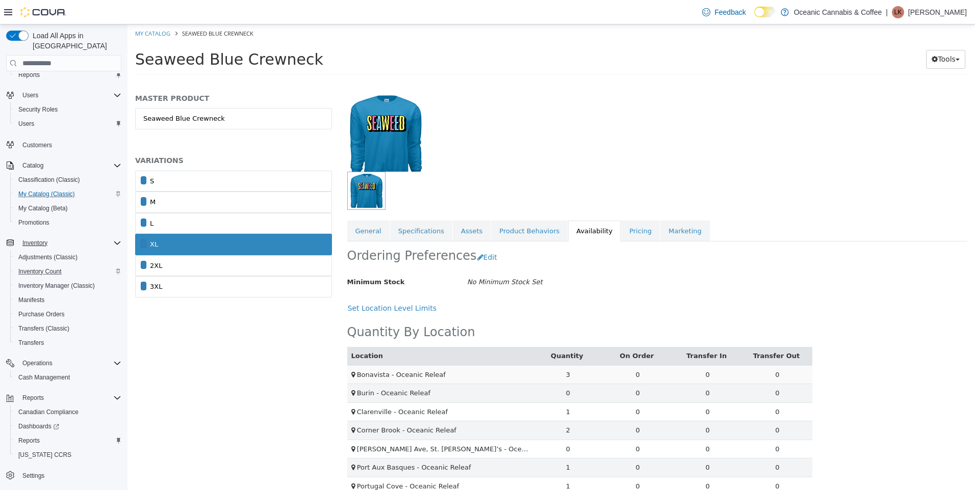
scroll to position [125, 0]
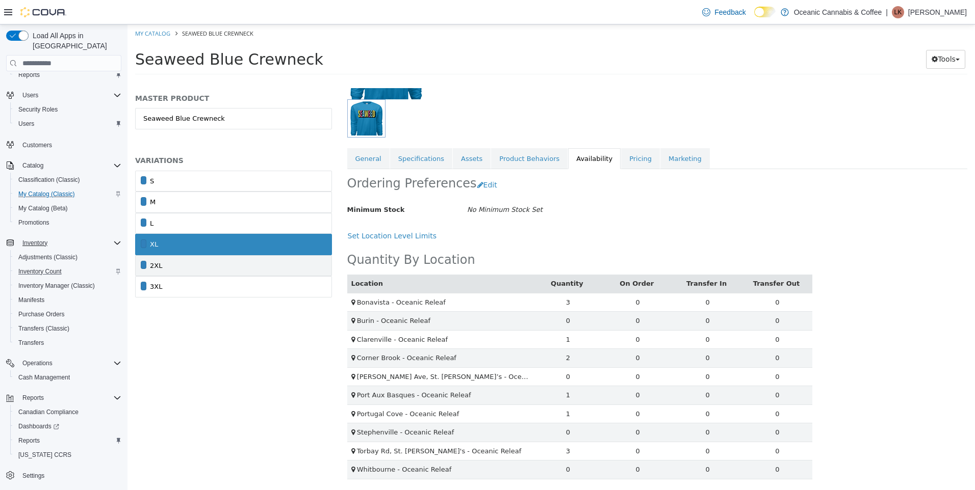
click at [230, 255] on link "2XL" at bounding box center [233, 265] width 197 height 21
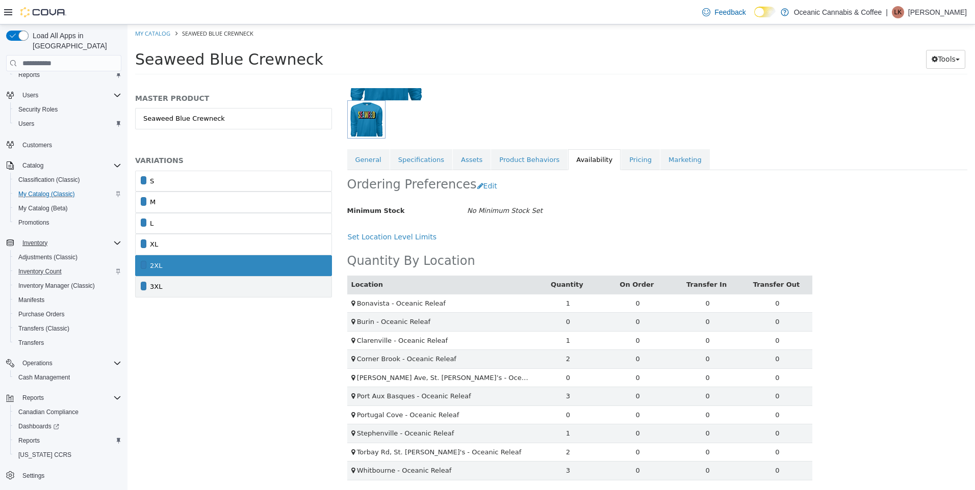
scroll to position [125, 0]
click at [206, 294] on link "3XL" at bounding box center [233, 286] width 197 height 21
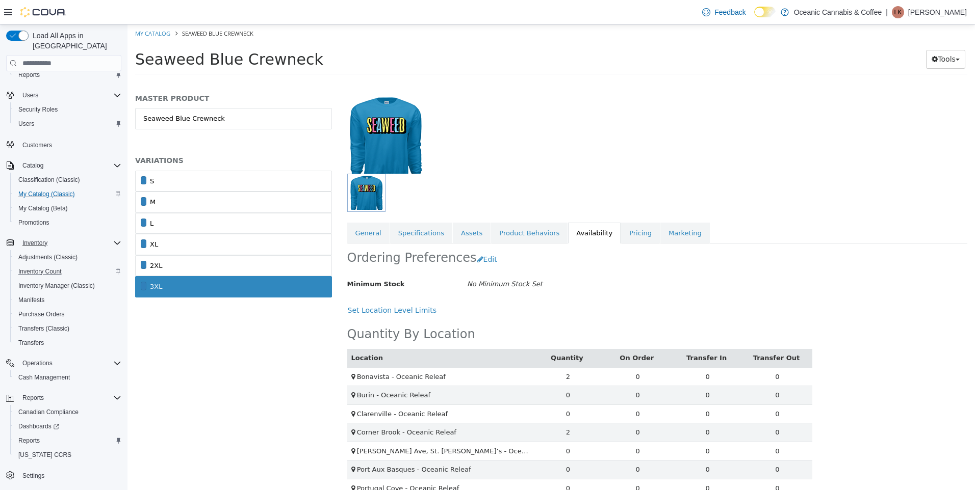
scroll to position [125, 0]
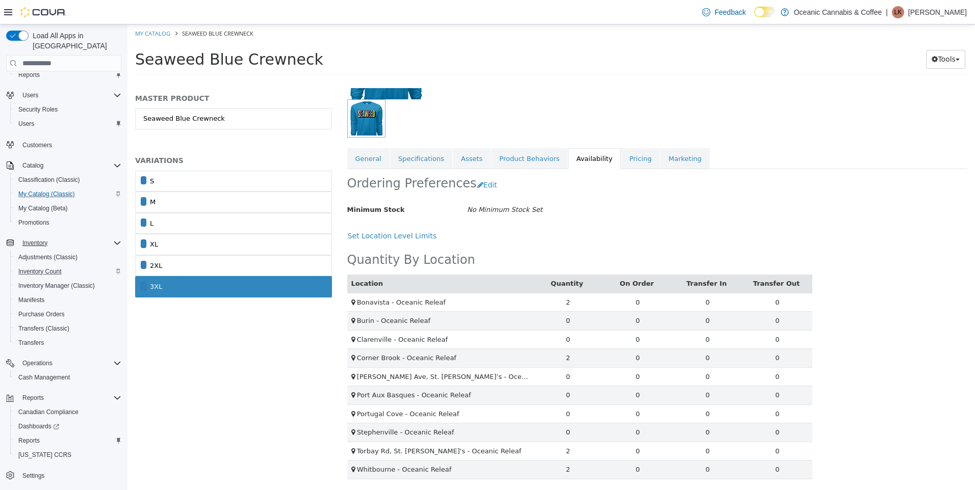
drag, startPoint x: 612, startPoint y: 67, endPoint x: 599, endPoint y: 92, distance: 27.8
click at [612, 67] on h1 "Seaweed Blue Crewneck" at bounding box center [467, 59] width 664 height 20
click at [681, 112] on div at bounding box center [577, 118] width 461 height 38
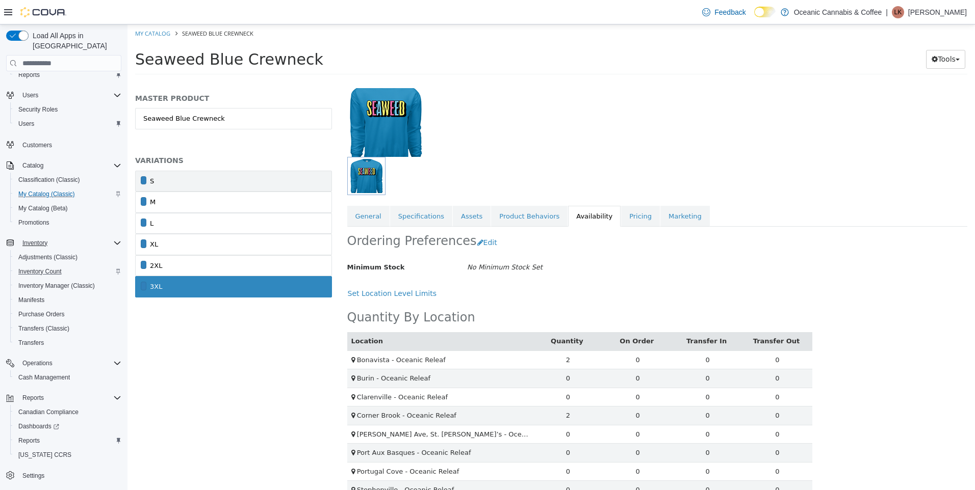
scroll to position [0, 0]
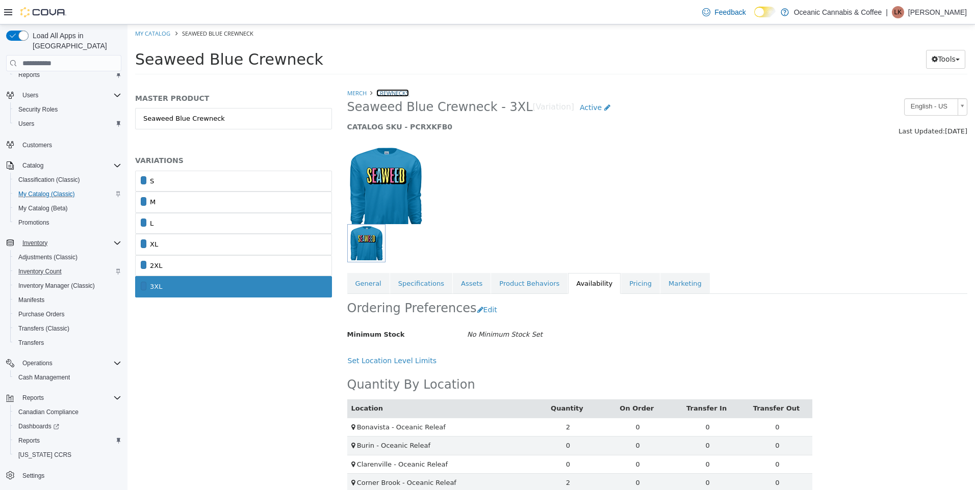
click at [397, 94] on link "Crewnecks" at bounding box center [392, 93] width 33 height 8
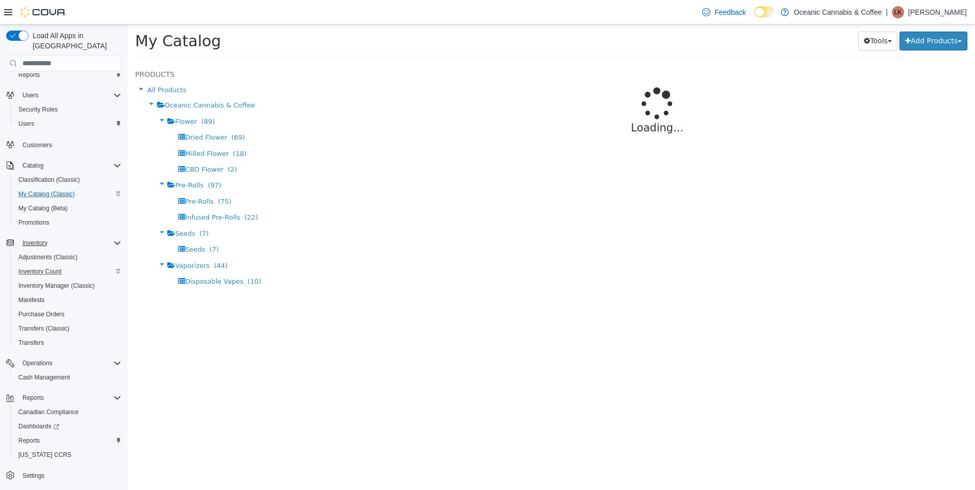
select select "**********"
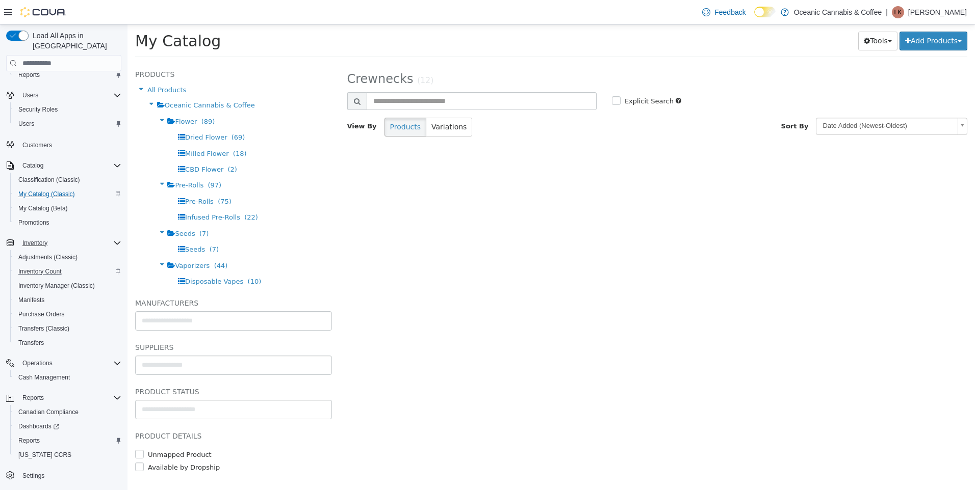
click at [513, 211] on div "**********" at bounding box center [658, 277] width 636 height 428
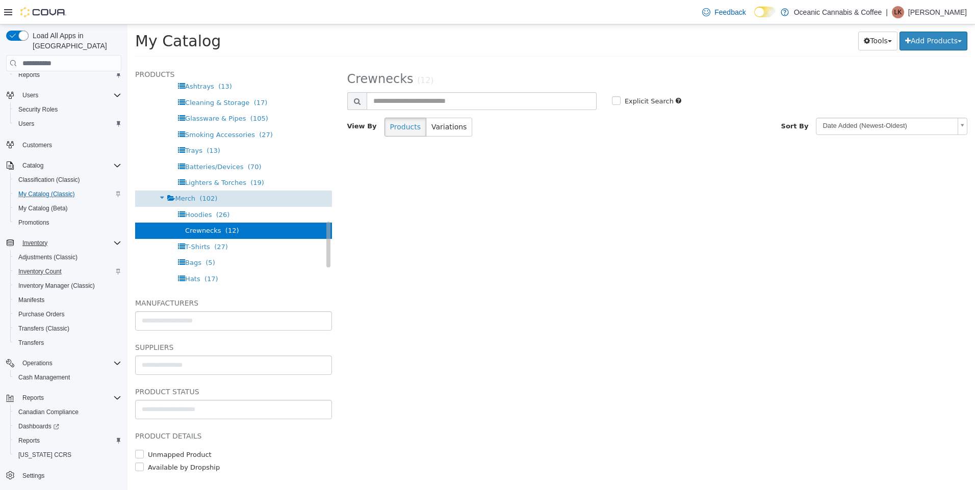
click at [190, 198] on span "Merch" at bounding box center [185, 199] width 20 height 8
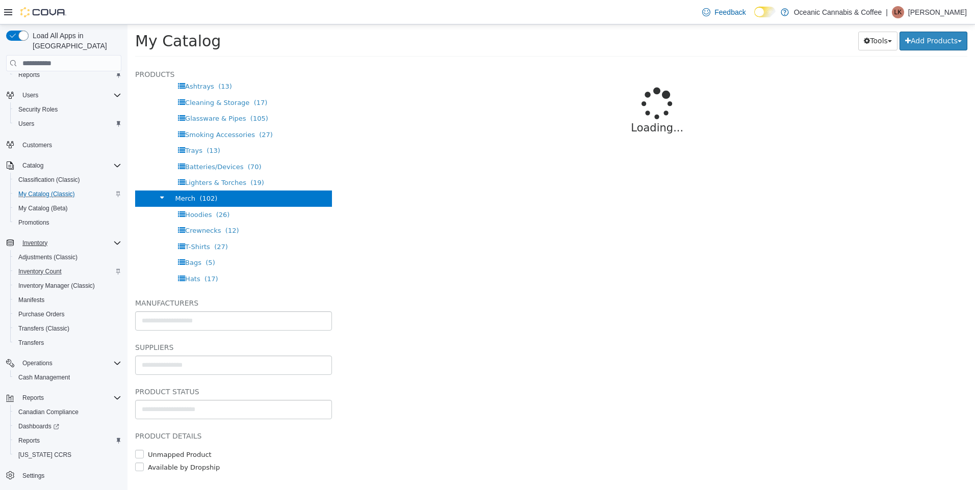
select select "**********"
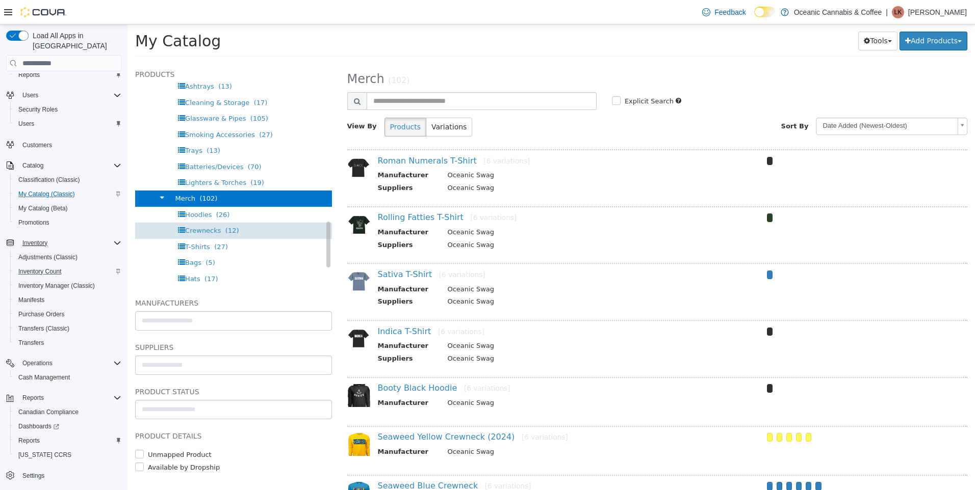
click at [205, 227] on span "Crewnecks" at bounding box center [203, 231] width 36 height 8
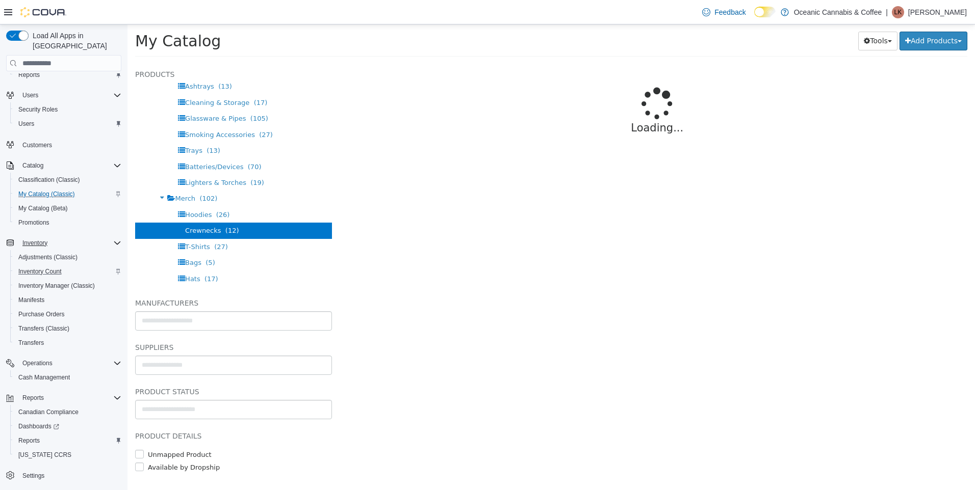
select select "**********"
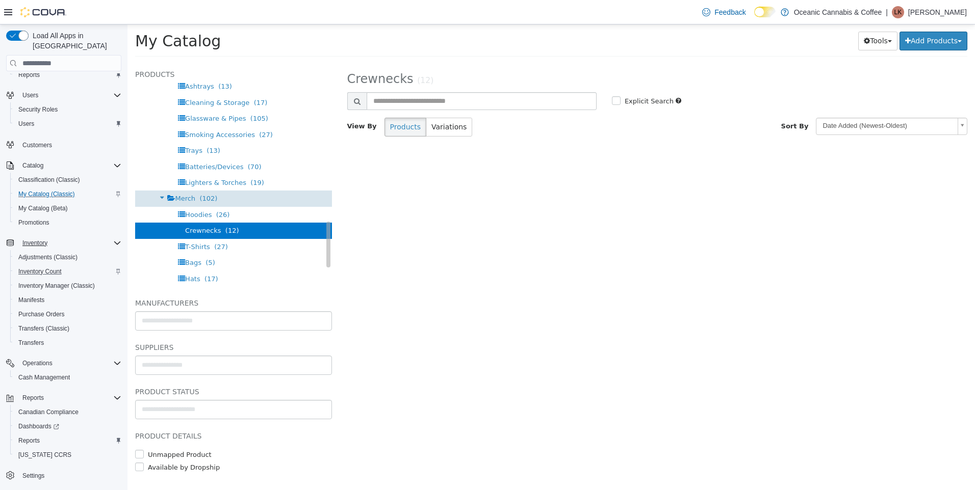
click at [184, 198] on span "Merch" at bounding box center [185, 199] width 20 height 8
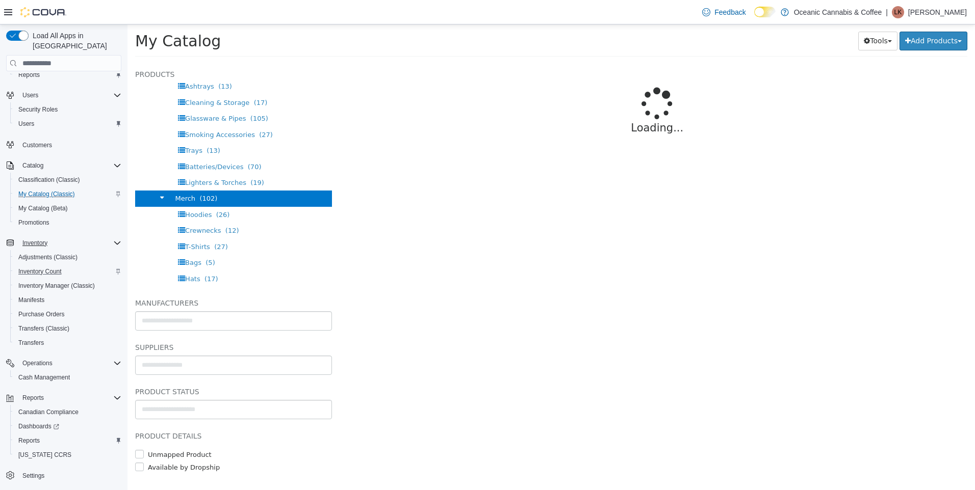
select select "**********"
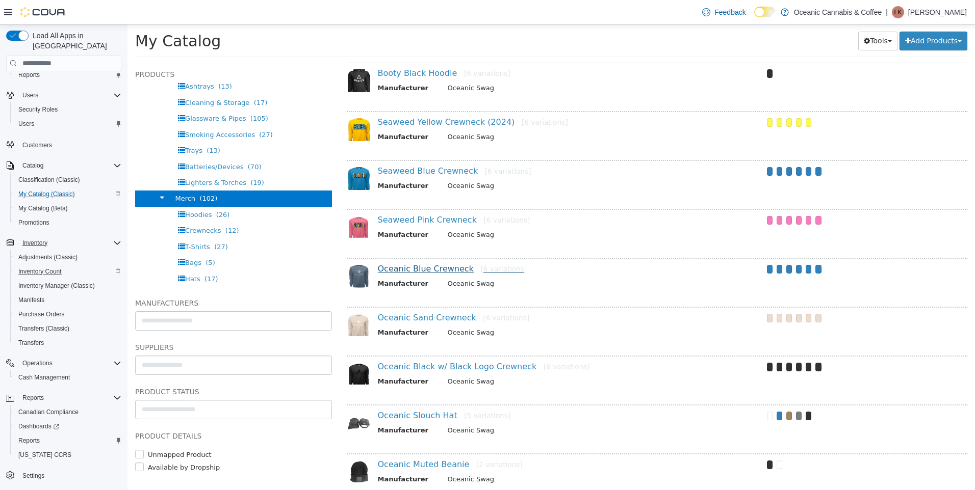
scroll to position [357, 0]
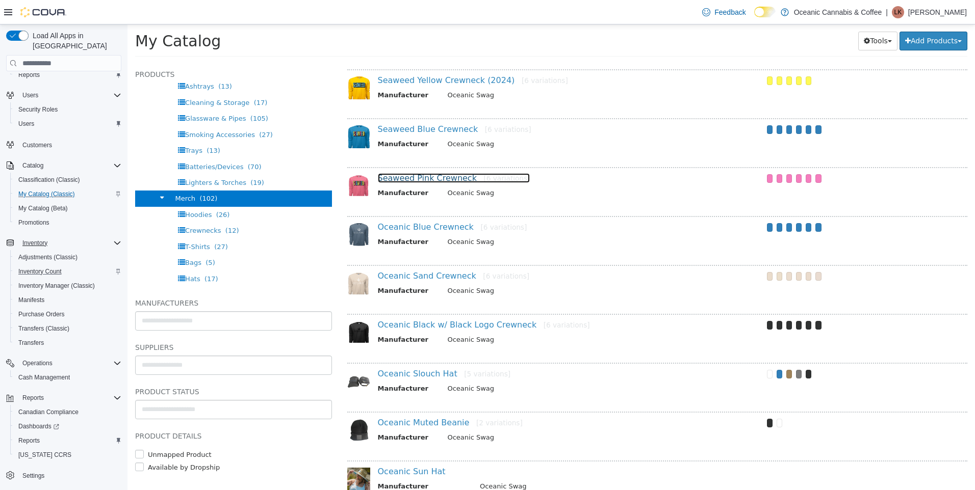
click at [417, 180] on link "Seaweed Pink Crewneck [6 variations]" at bounding box center [454, 178] width 152 height 10
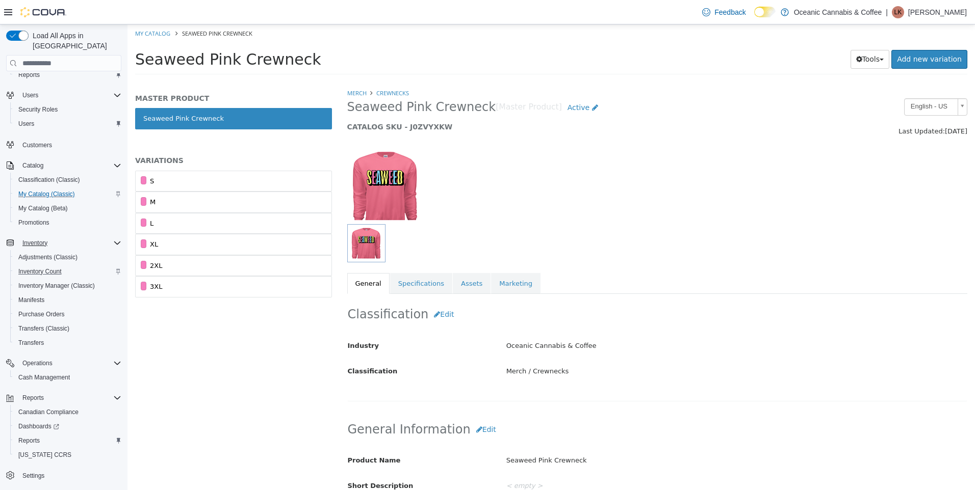
scroll to position [102, 0]
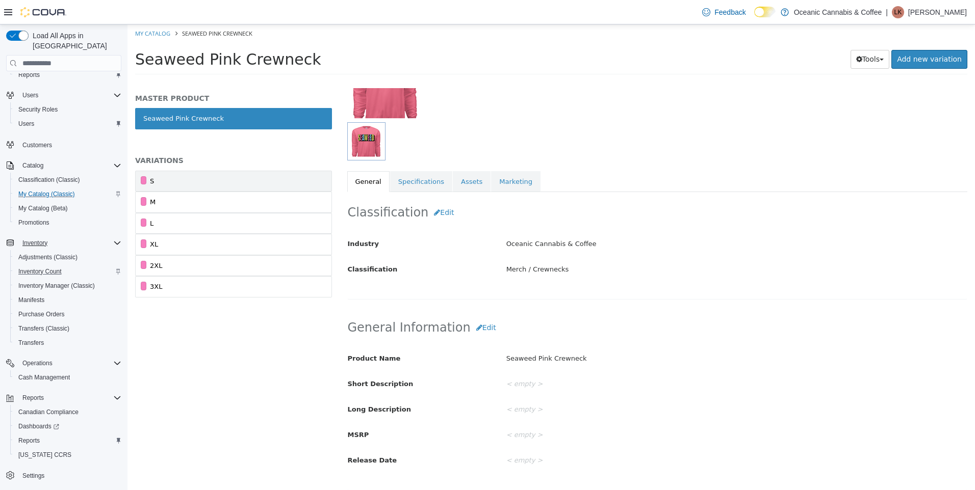
click at [190, 178] on link "S" at bounding box center [233, 181] width 197 height 21
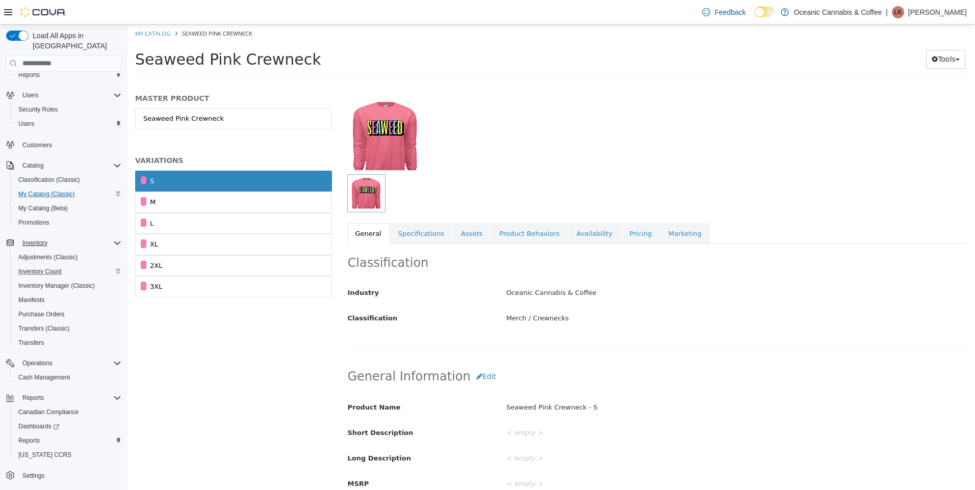
scroll to position [32, 0]
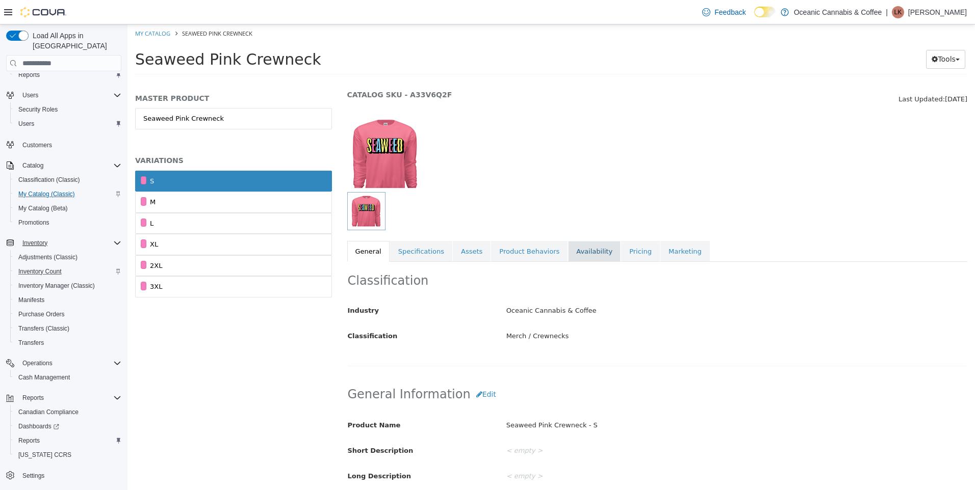
click at [573, 257] on link "Availability" at bounding box center [594, 251] width 53 height 21
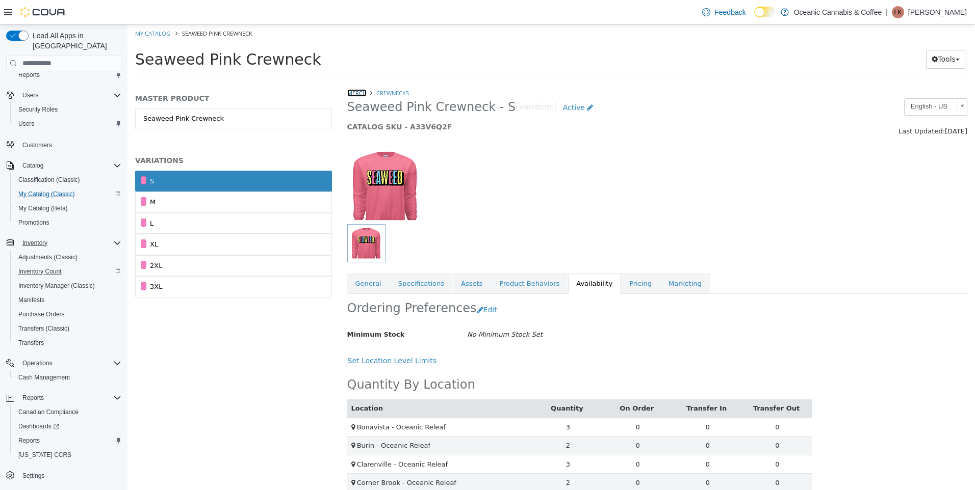
click at [362, 95] on link "Merch" at bounding box center [356, 93] width 19 height 8
select select "**********"
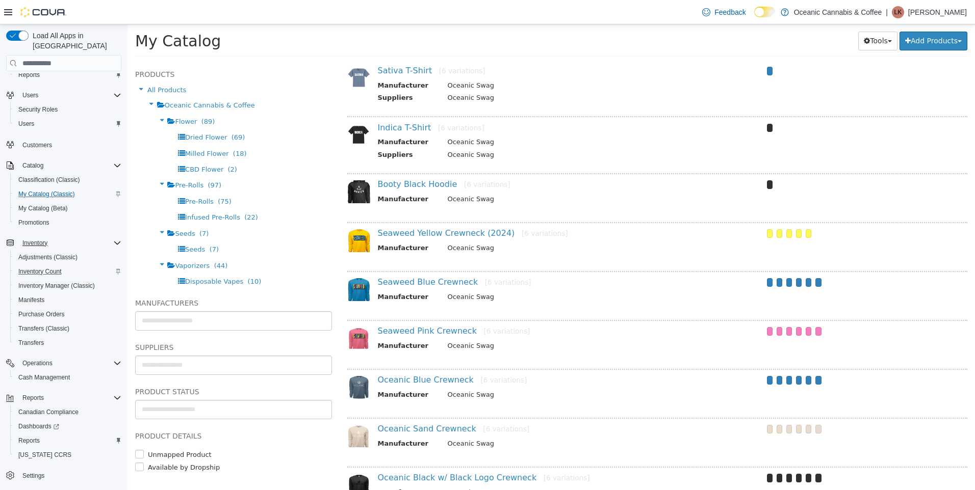
scroll to position [357, 0]
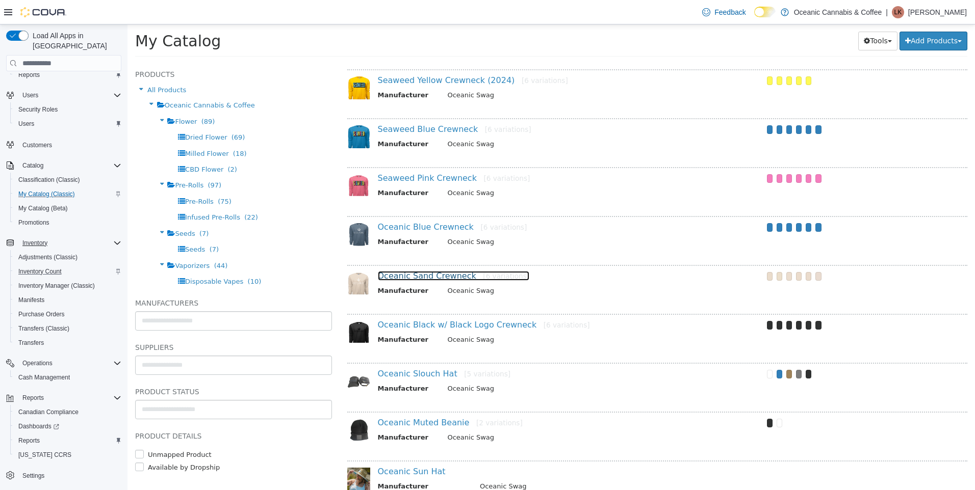
click at [414, 271] on link "Oceanic Sand Crewneck [6 variations]" at bounding box center [454, 276] width 152 height 10
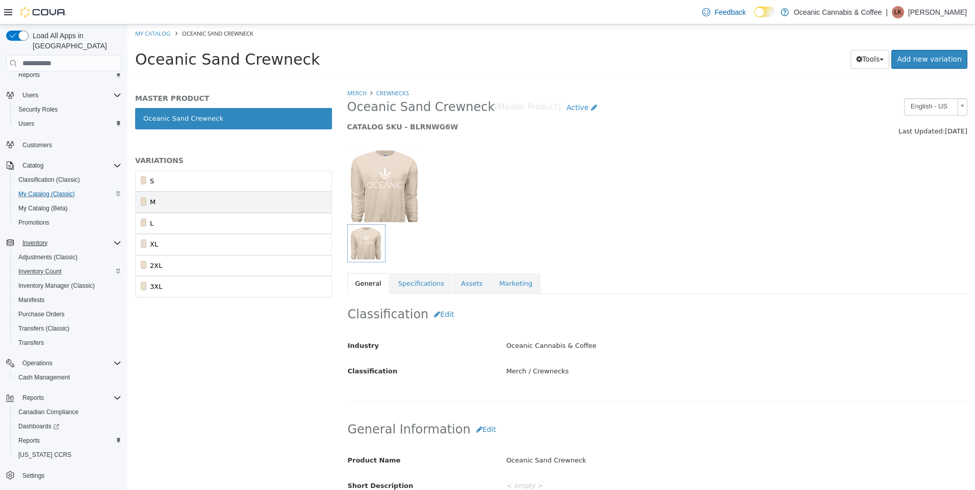
drag, startPoint x: 187, startPoint y: 178, endPoint x: 326, endPoint y: 204, distance: 141.1
click at [187, 178] on link "S" at bounding box center [233, 181] width 197 height 21
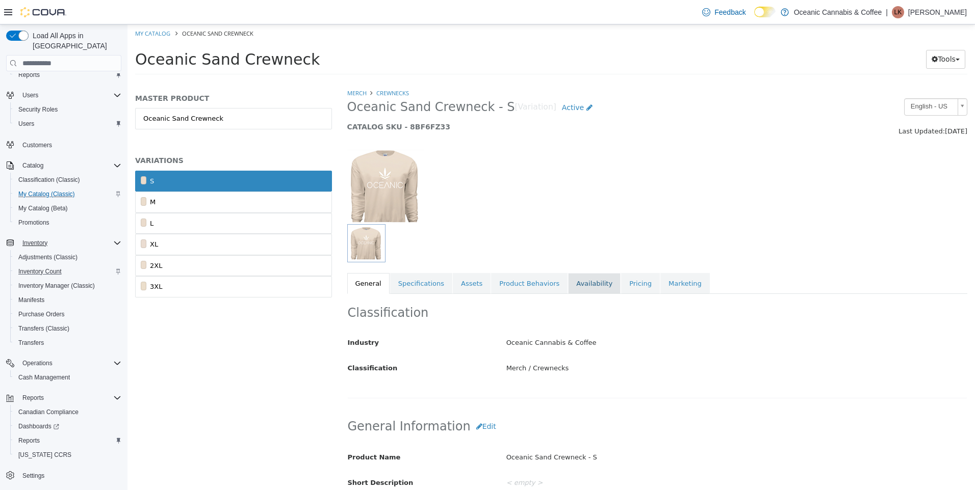
click at [585, 278] on link "Availability" at bounding box center [594, 283] width 53 height 21
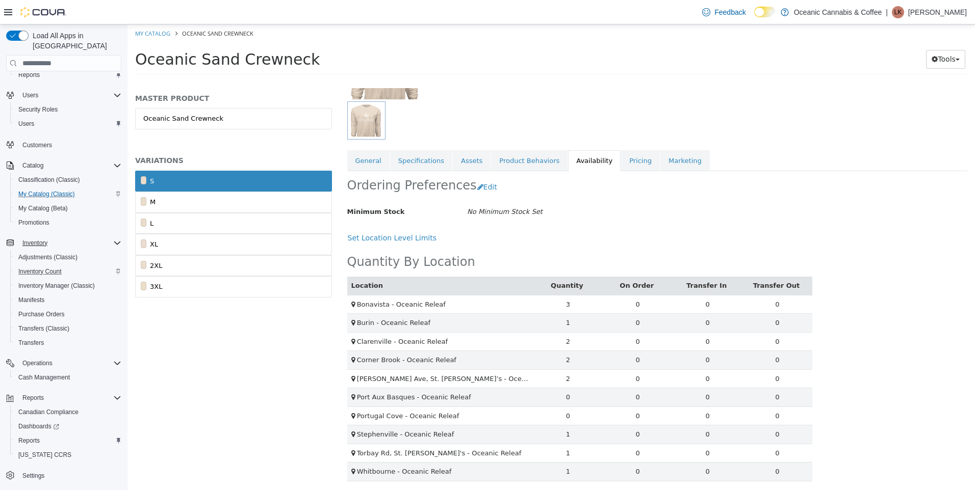
scroll to position [125, 0]
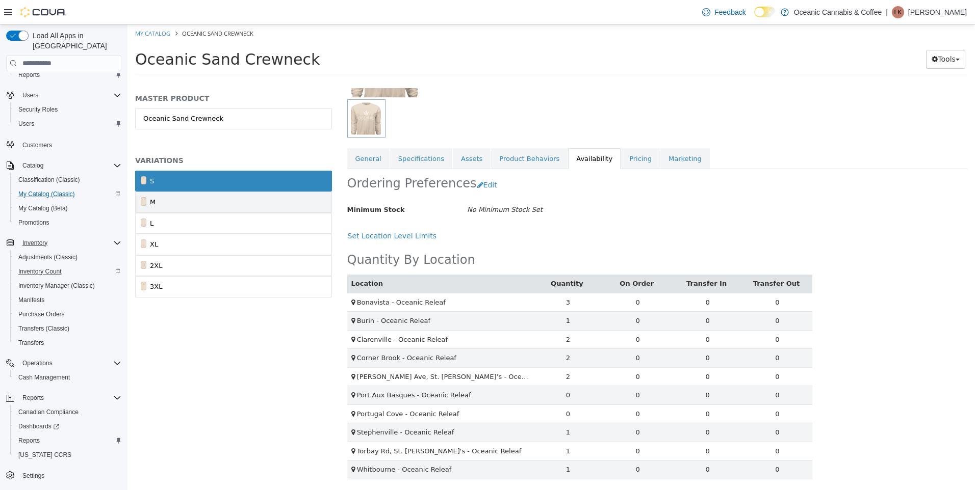
click at [199, 202] on link "M" at bounding box center [233, 202] width 197 height 21
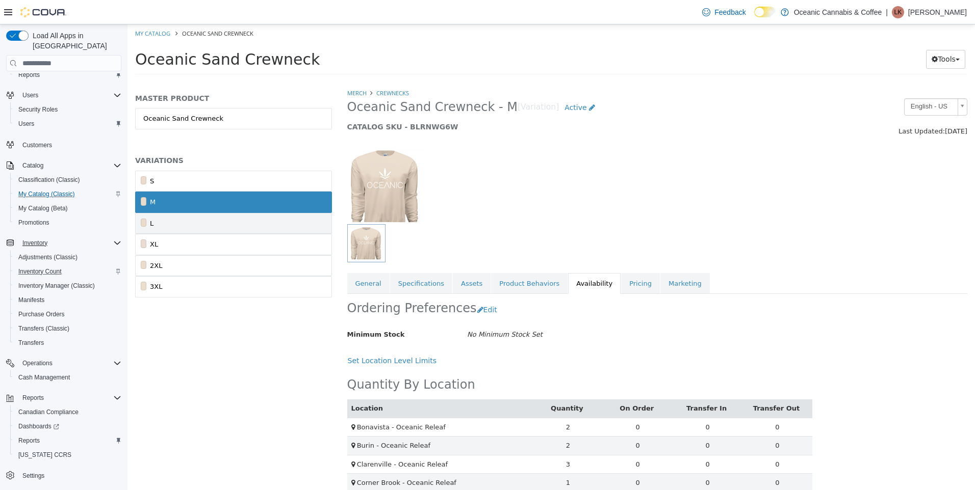
click at [195, 224] on link "L" at bounding box center [233, 223] width 197 height 21
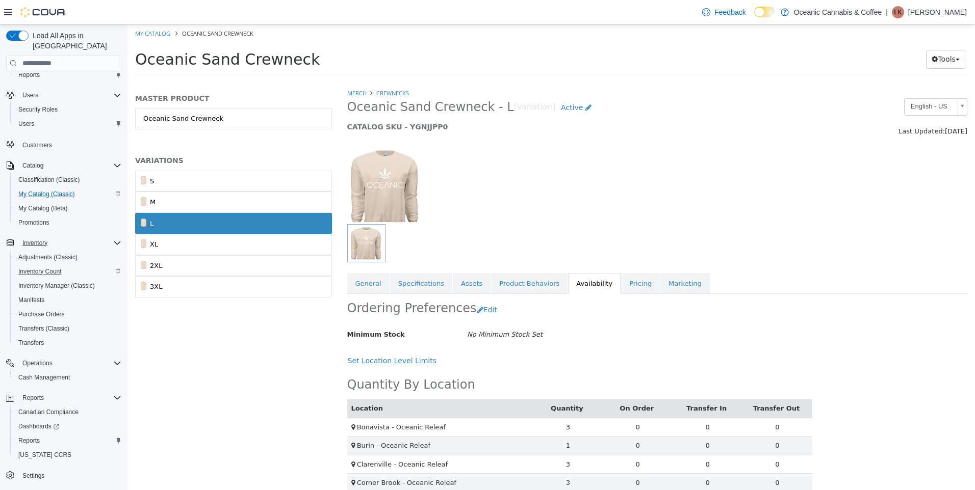
scroll to position [125, 0]
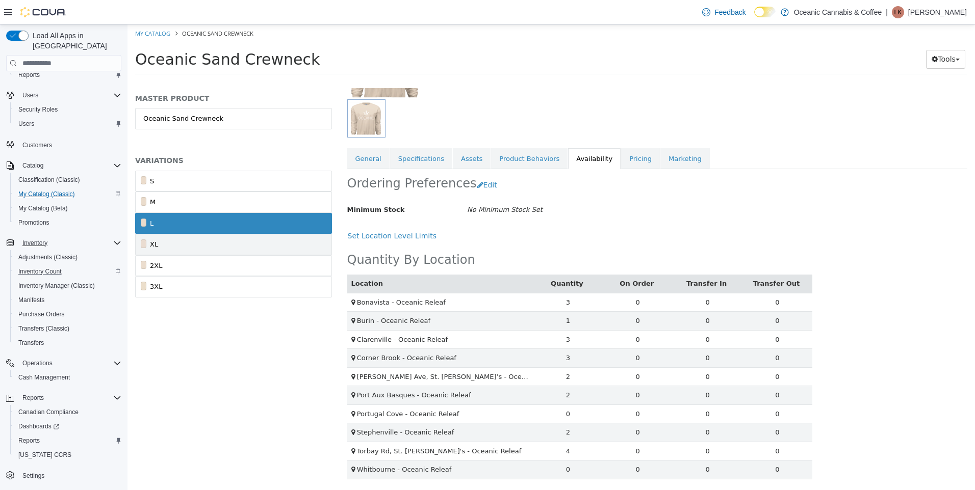
click at [201, 246] on link "XL" at bounding box center [233, 244] width 197 height 21
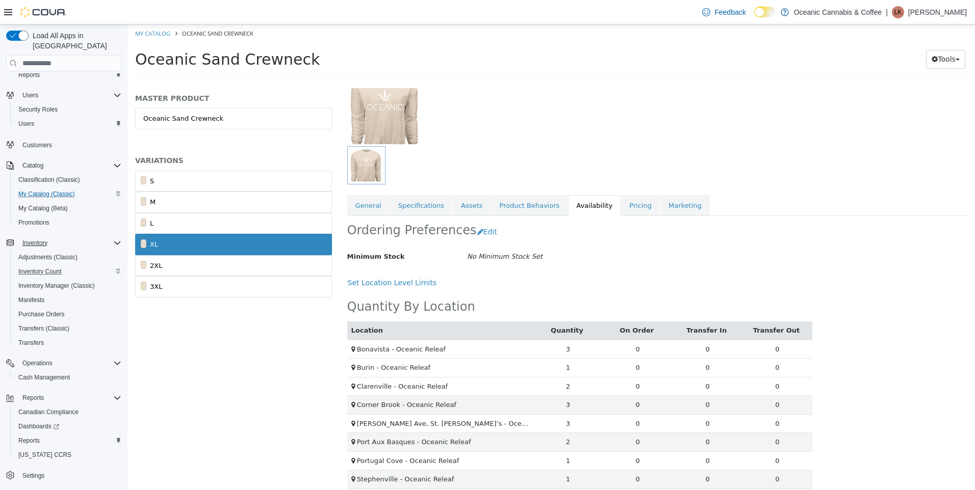
scroll to position [125, 0]
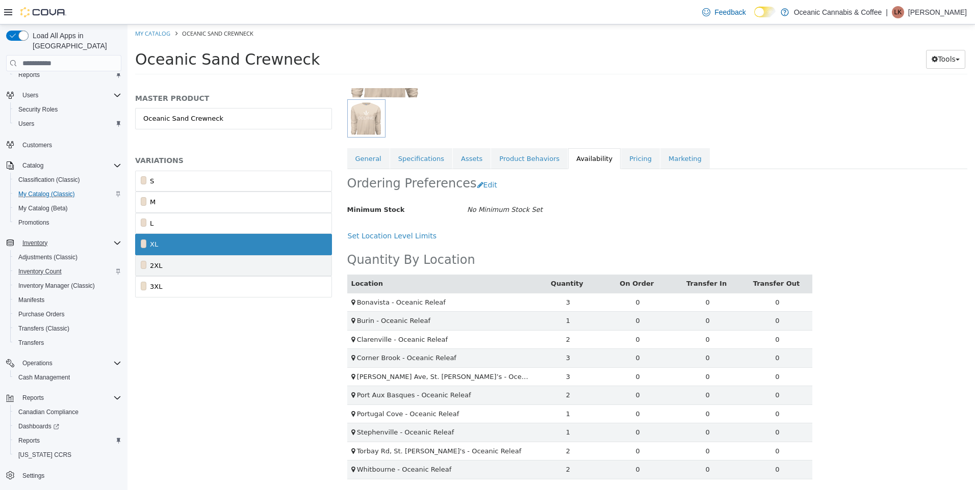
click at [269, 259] on link "2XL" at bounding box center [233, 265] width 197 height 21
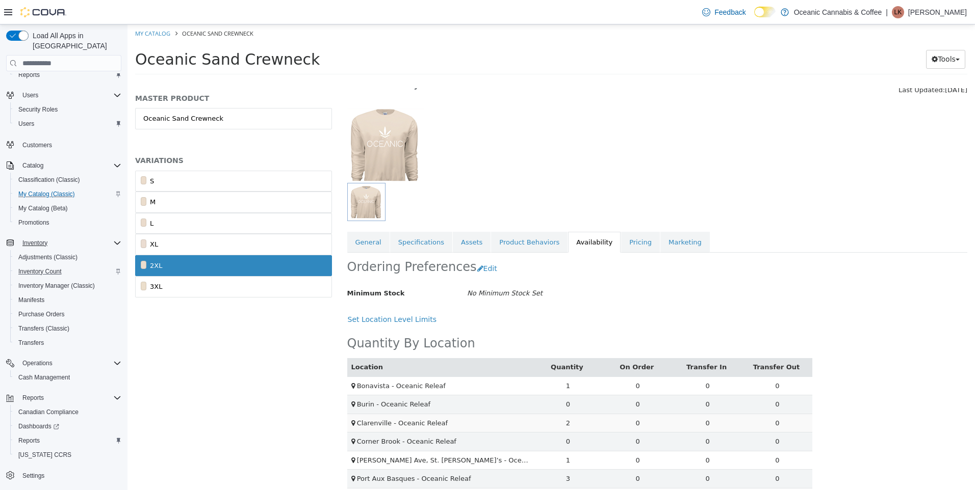
scroll to position [125, 0]
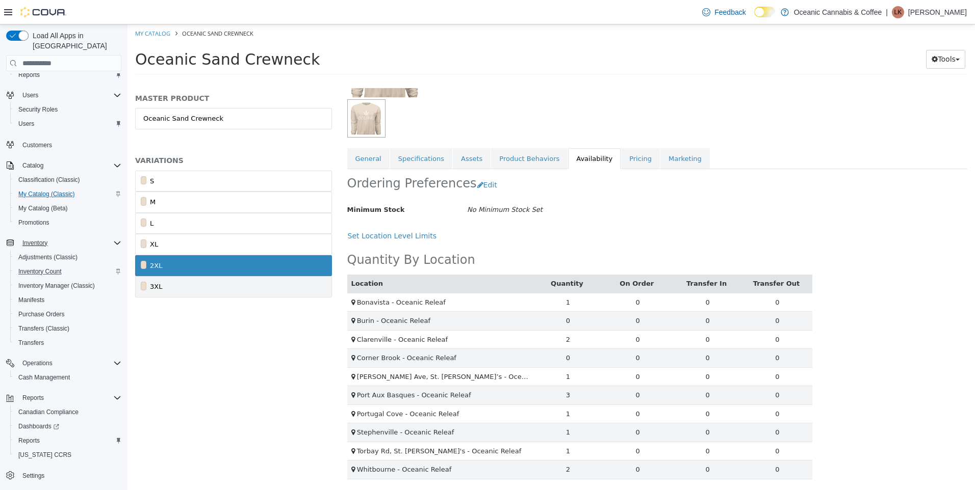
click at [173, 288] on link "3XL" at bounding box center [233, 286] width 197 height 21
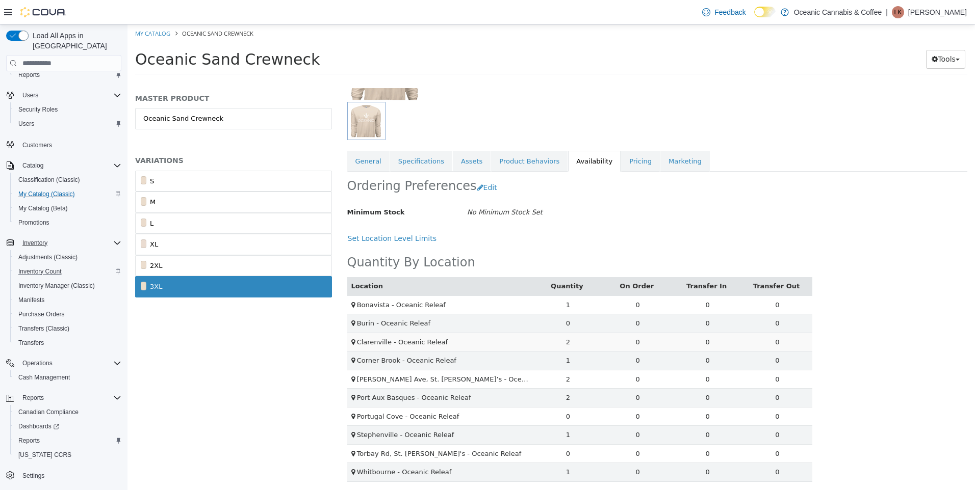
scroll to position [125, 0]
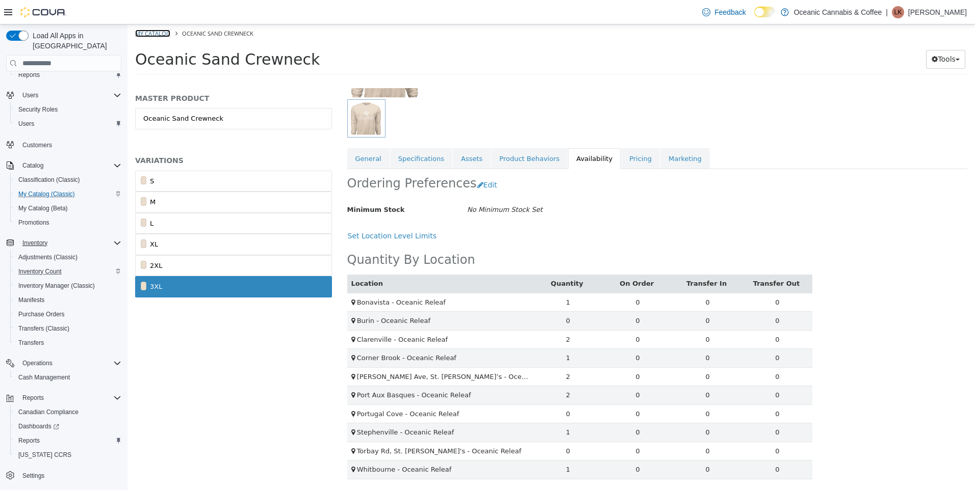
click at [164, 34] on link "My Catalog" at bounding box center [152, 34] width 35 height 8
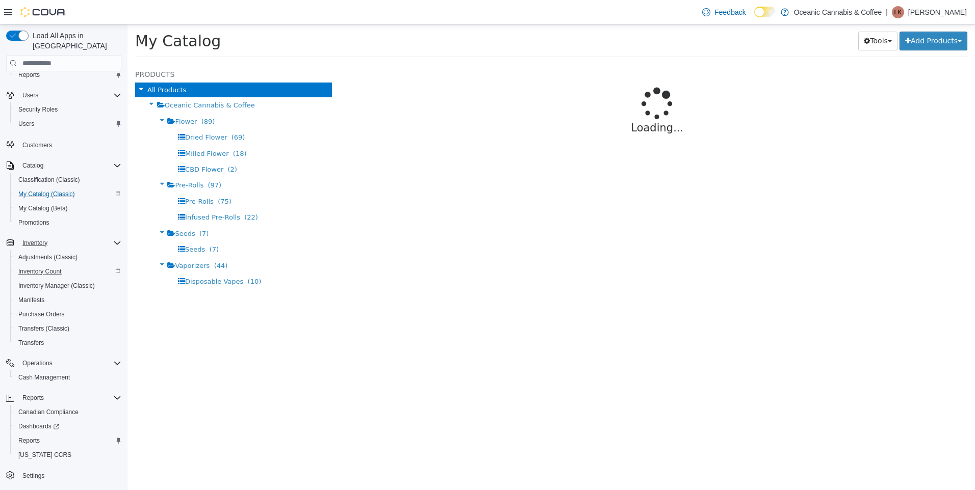
select select "**********"
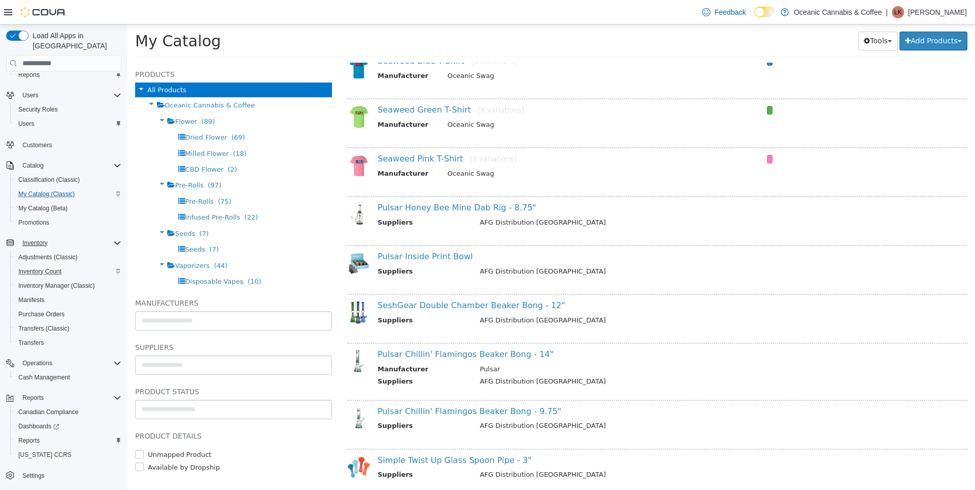
scroll to position [204, 0]
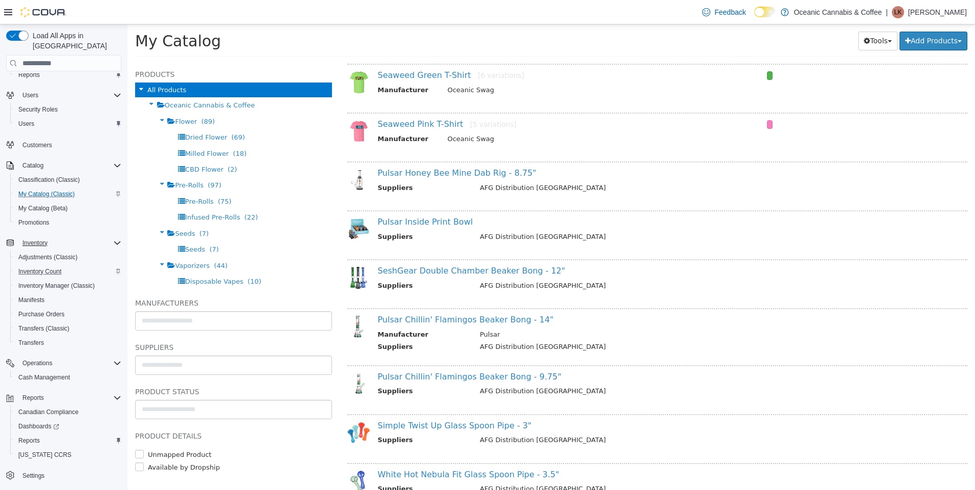
drag, startPoint x: 323, startPoint y: 105, endPoint x: 325, endPoint y: 205, distance: 99.9
click at [325, 205] on div "Products All Products Oceanic Cannabis & Coffee Flower (89) Dried Flower (69) M…" at bounding box center [233, 277] width 212 height 428
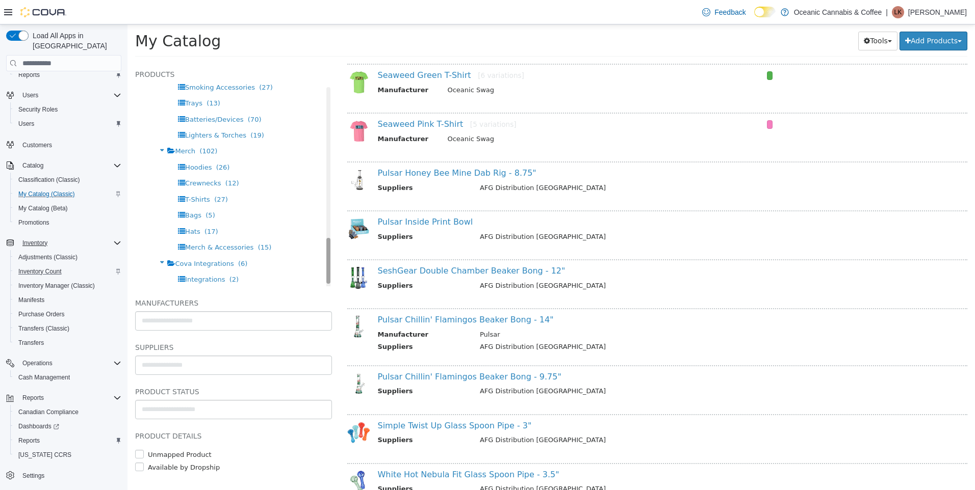
scroll to position [664, 0]
drag, startPoint x: 320, startPoint y: 110, endPoint x: 315, endPoint y: 261, distance: 151.5
click at [315, 261] on div "Products All Products Oceanic Cannabis & Coffee Flower (89) Dried Flower (69) M…" at bounding box center [233, 177] width 197 height 218
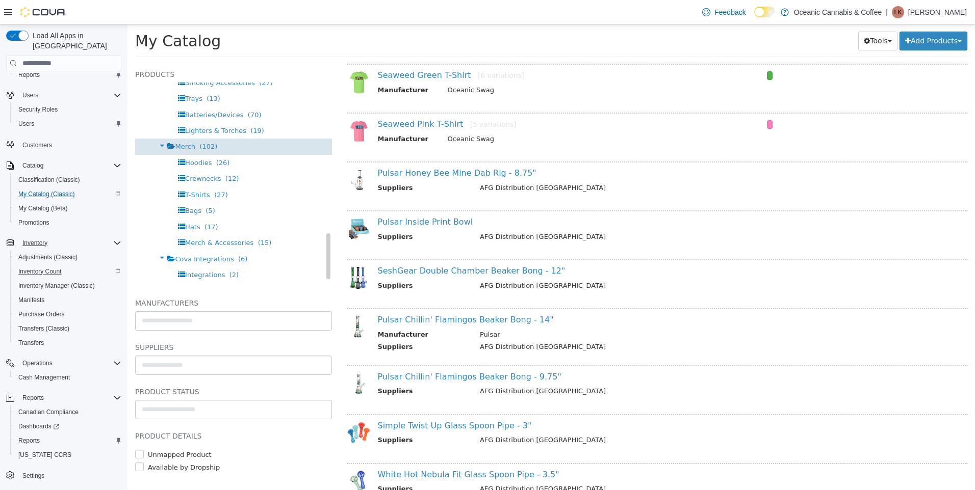
click at [199, 146] on span "(102)" at bounding box center [208, 147] width 18 height 8
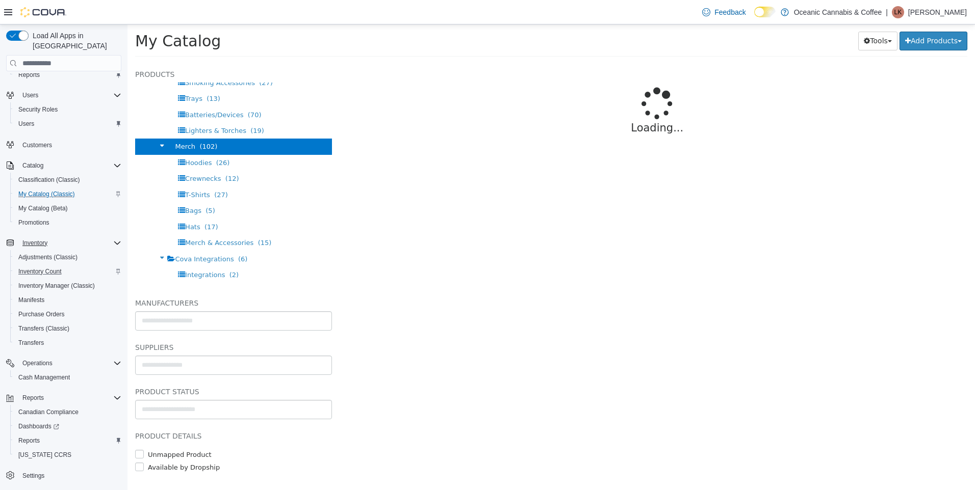
select select "**********"
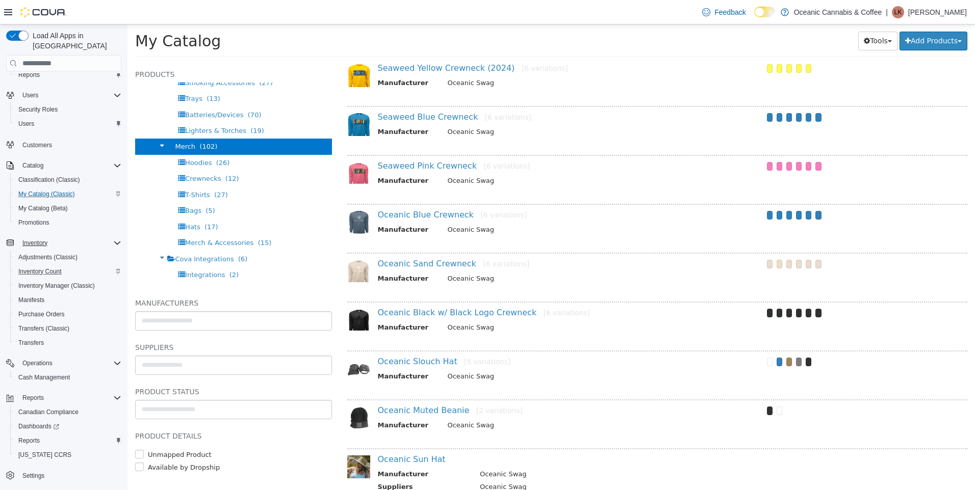
scroll to position [408, 0]
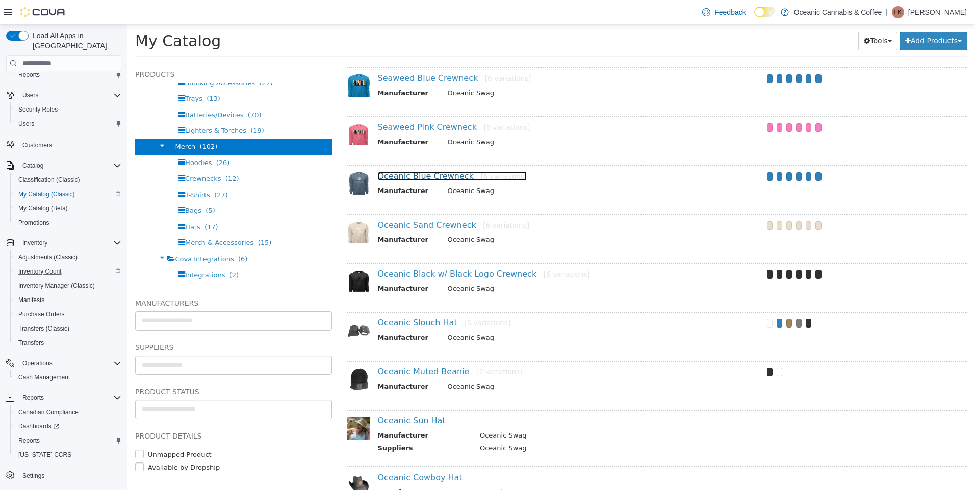
click at [432, 177] on link "Oceanic Blue Crewneck [6 variations]" at bounding box center [452, 176] width 149 height 10
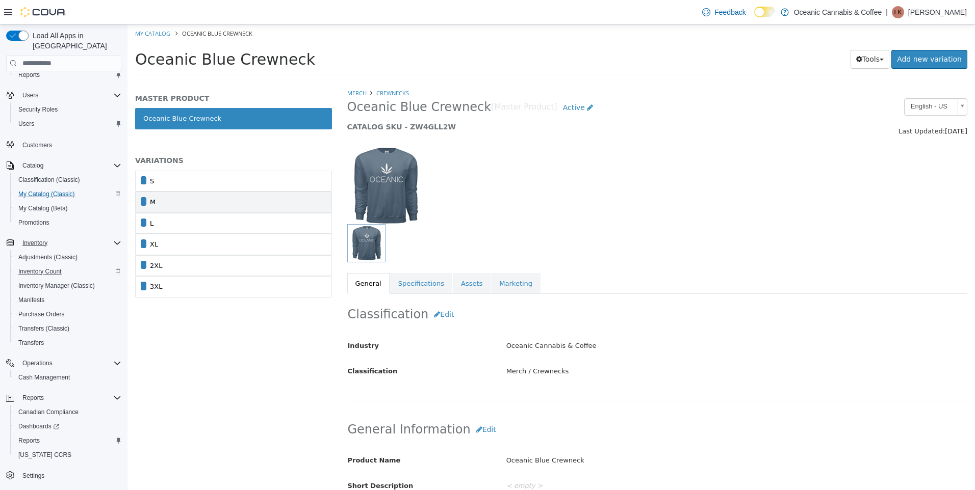
click at [265, 193] on link "M" at bounding box center [233, 202] width 197 height 21
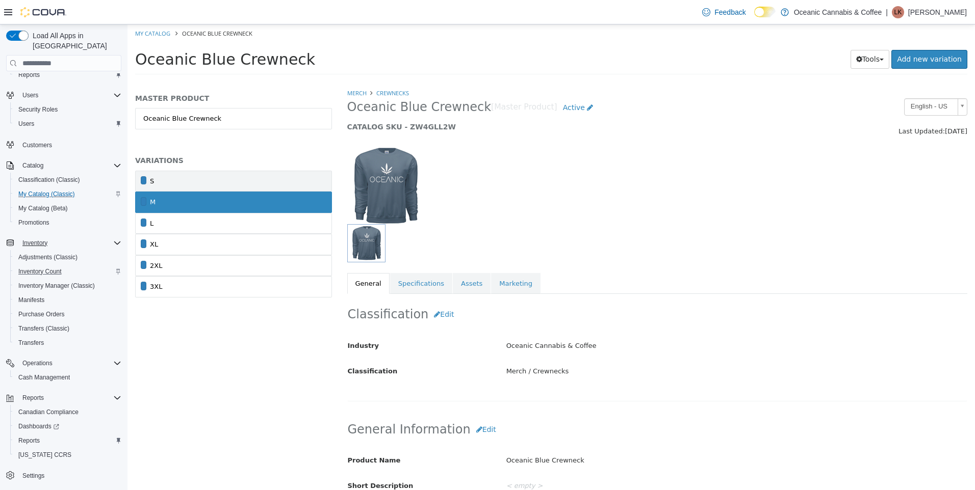
click at [271, 184] on link "S" at bounding box center [233, 181] width 197 height 21
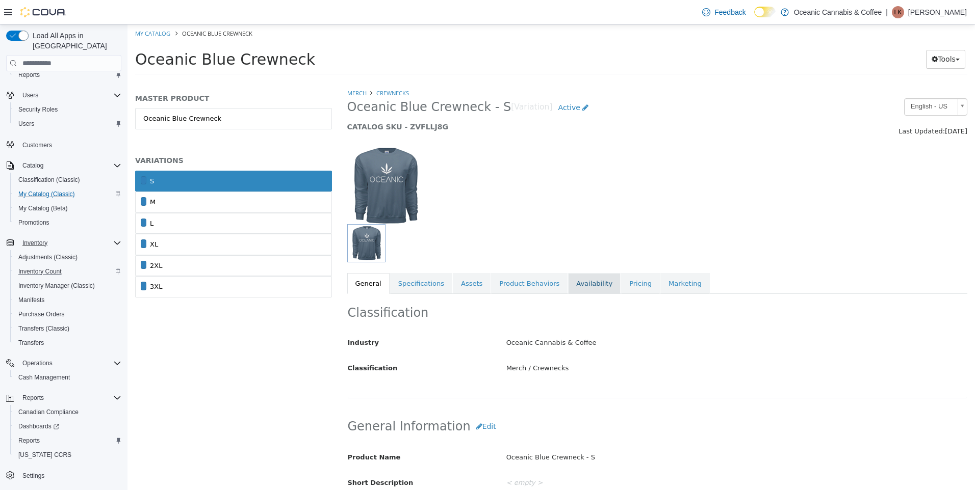
click at [579, 284] on link "Availability" at bounding box center [594, 283] width 53 height 21
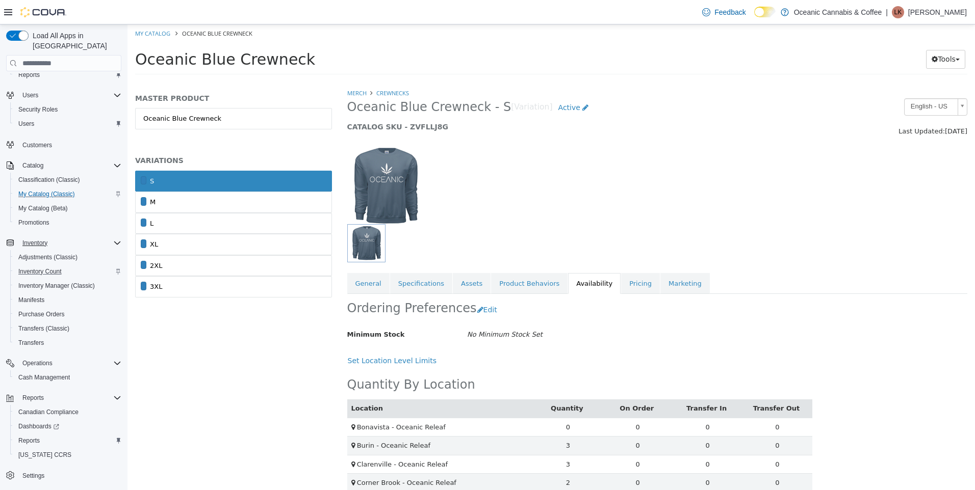
click at [809, 300] on div "Merch Crewnecks Oceanic Blue Crewneck - S [Variation] Active CATALOG SKU - ZVFL…" at bounding box center [658, 289] width 636 height 402
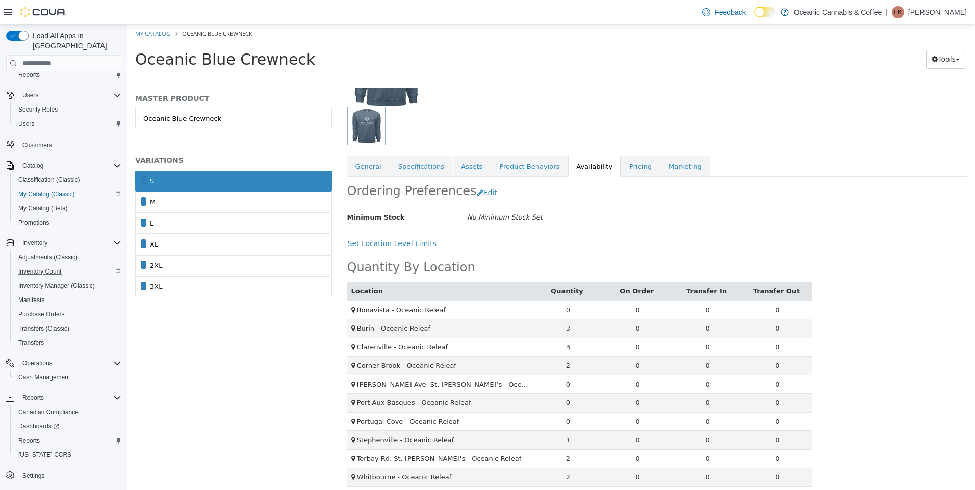
scroll to position [125, 0]
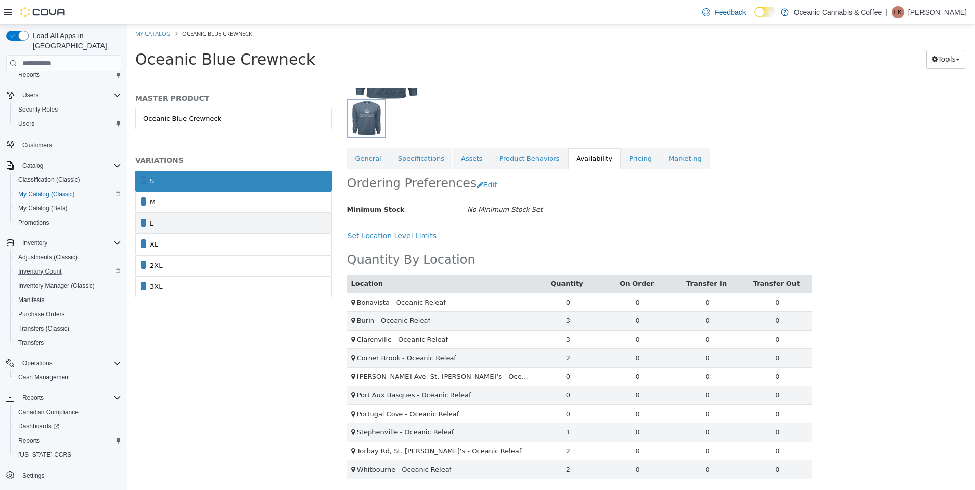
click at [266, 232] on link "L" at bounding box center [233, 223] width 197 height 21
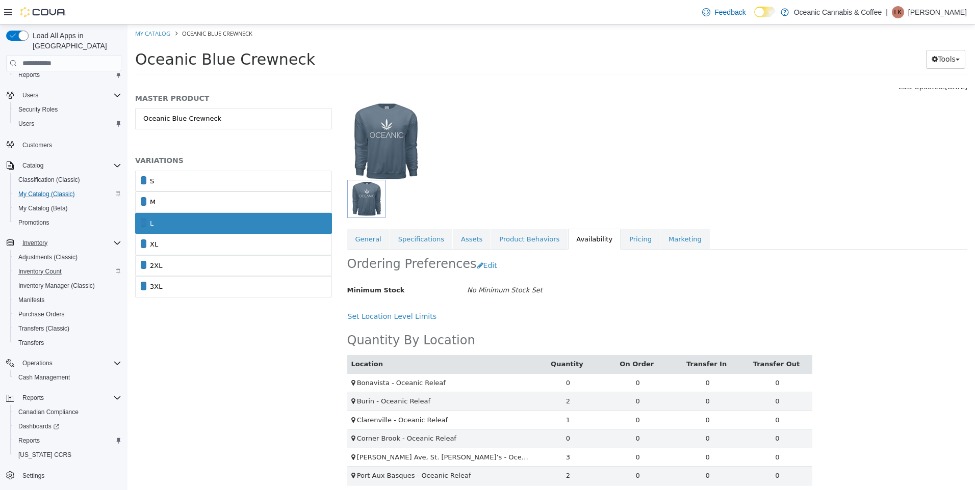
scroll to position [125, 0]
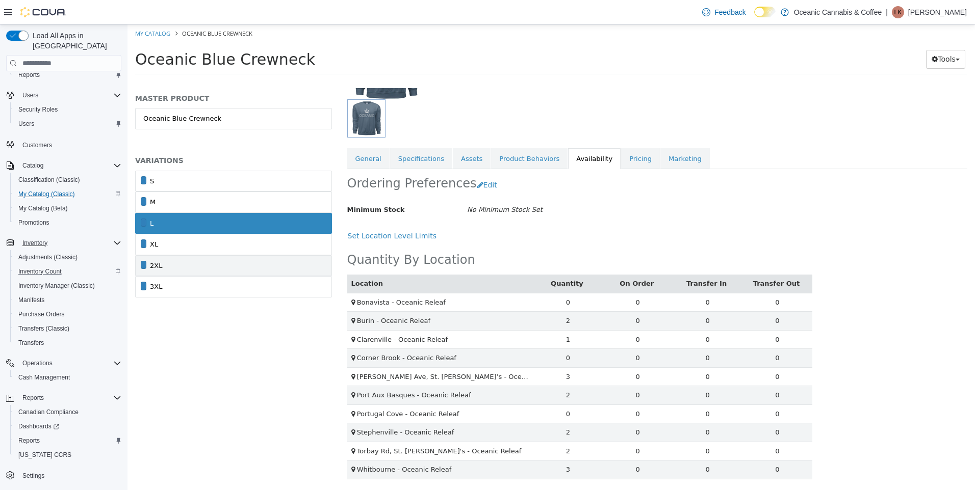
click at [190, 269] on link "2XL" at bounding box center [233, 265] width 197 height 21
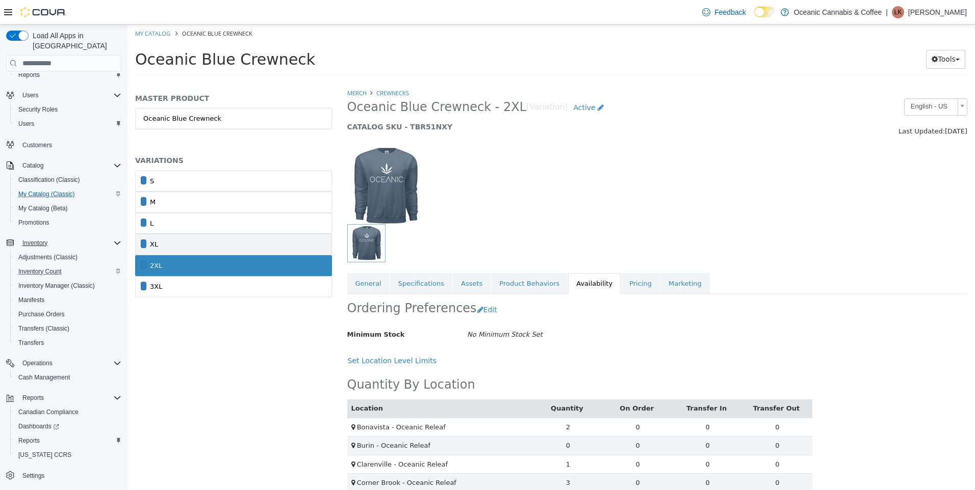
click at [188, 238] on link "XL" at bounding box center [233, 244] width 197 height 21
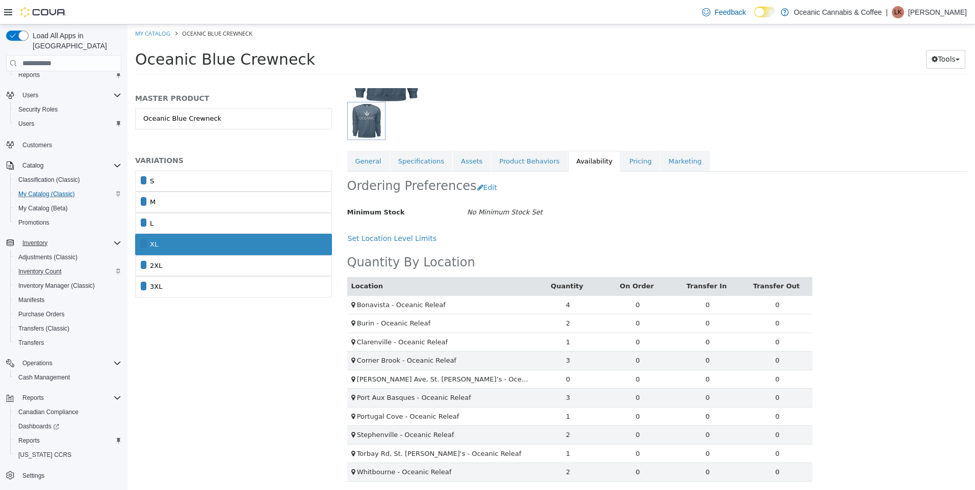
scroll to position [125, 0]
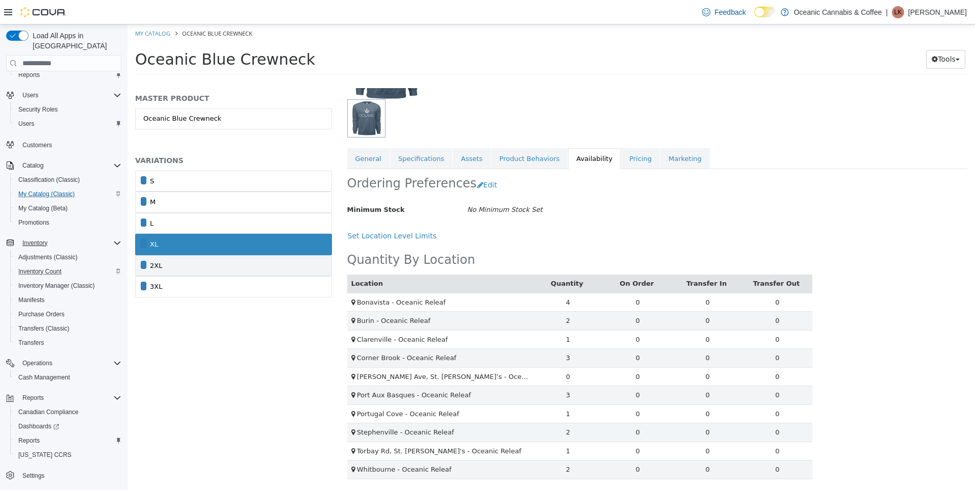
click at [168, 265] on link "2XL" at bounding box center [233, 265] width 197 height 21
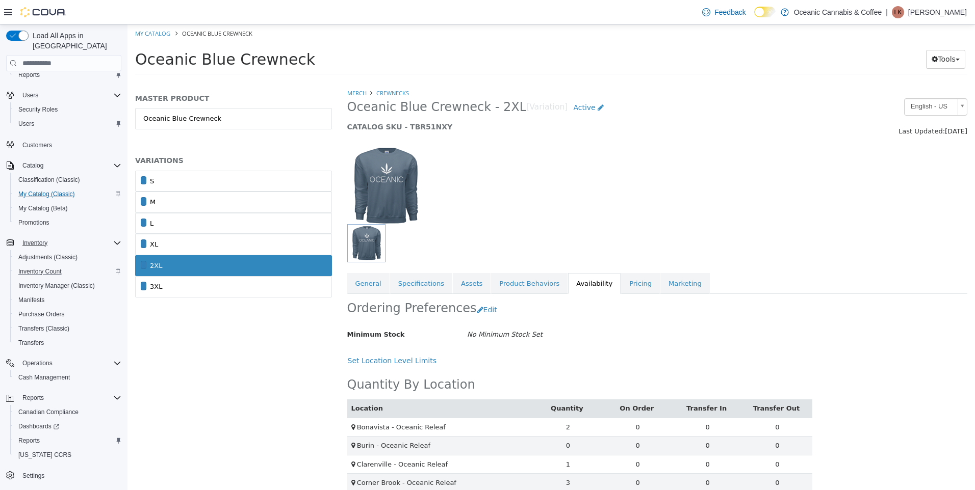
scroll to position [125, 0]
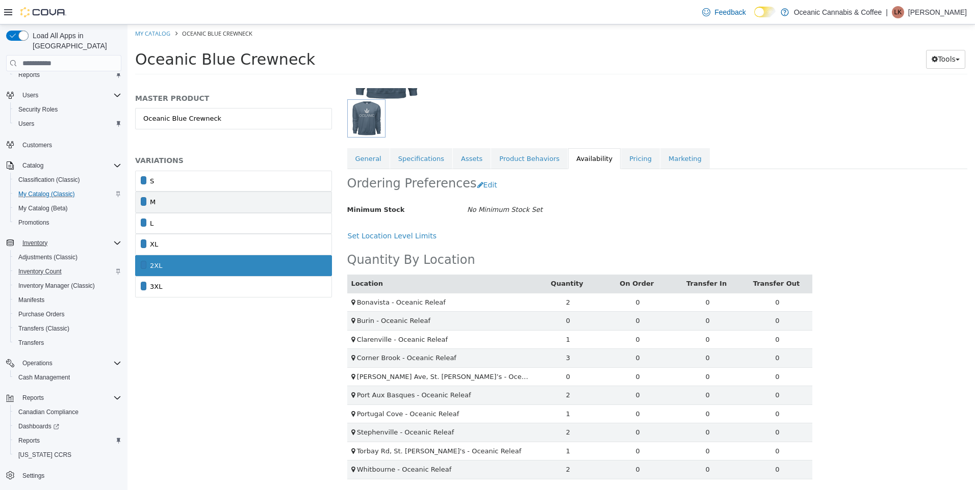
click at [257, 210] on link "M" at bounding box center [233, 202] width 197 height 21
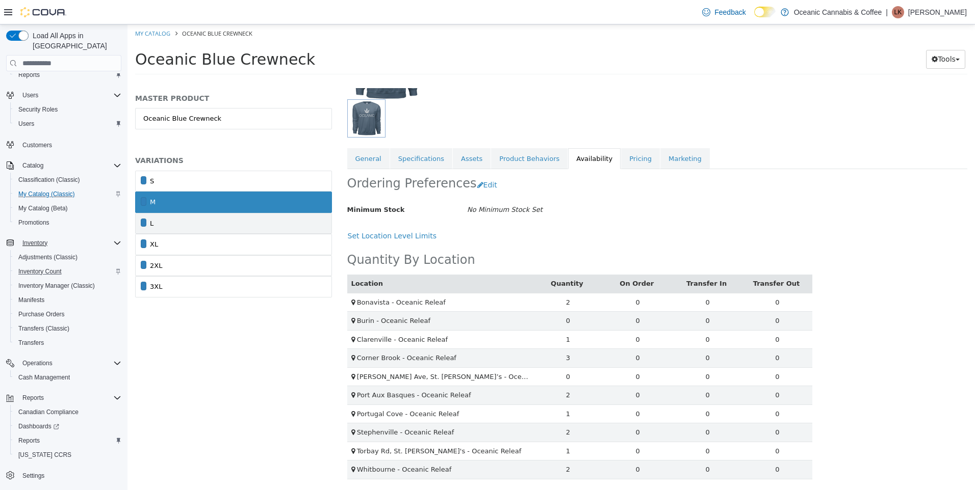
click at [262, 222] on link "L" at bounding box center [233, 223] width 197 height 21
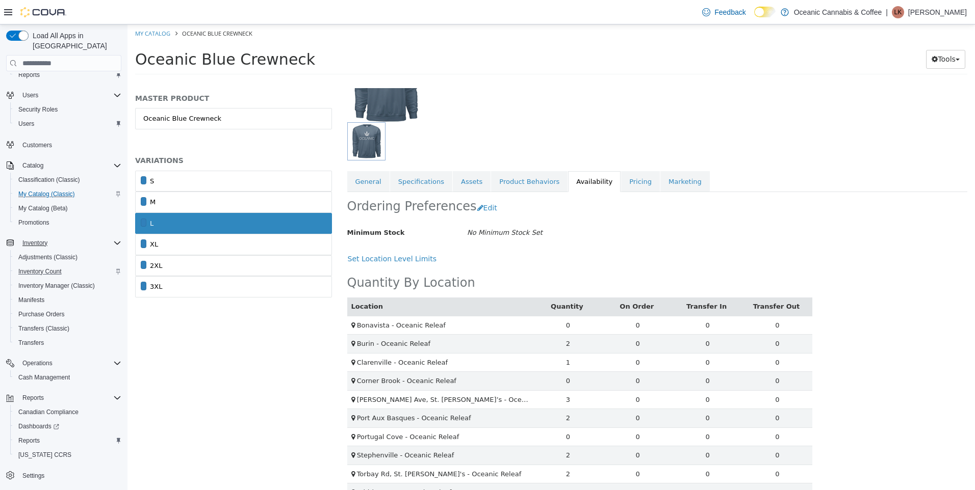
scroll to position [125, 0]
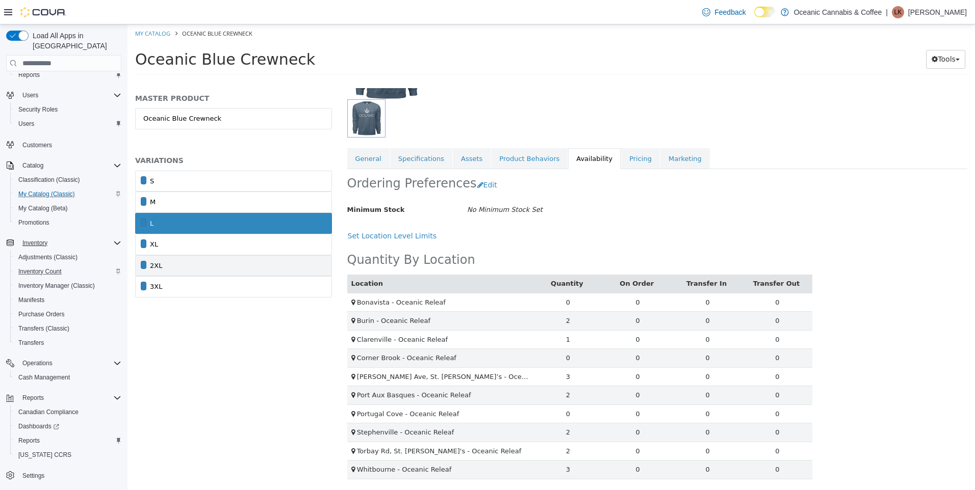
click at [231, 273] on link "2XL" at bounding box center [233, 265] width 197 height 21
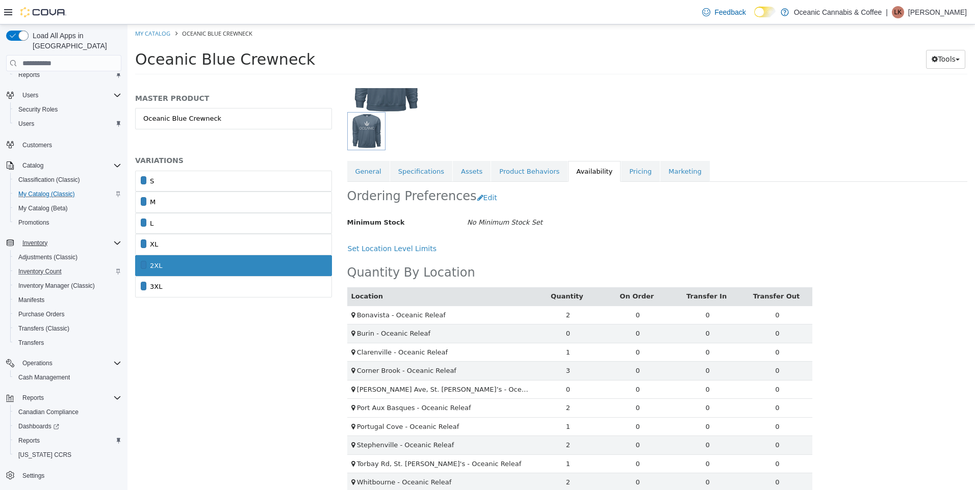
scroll to position [125, 0]
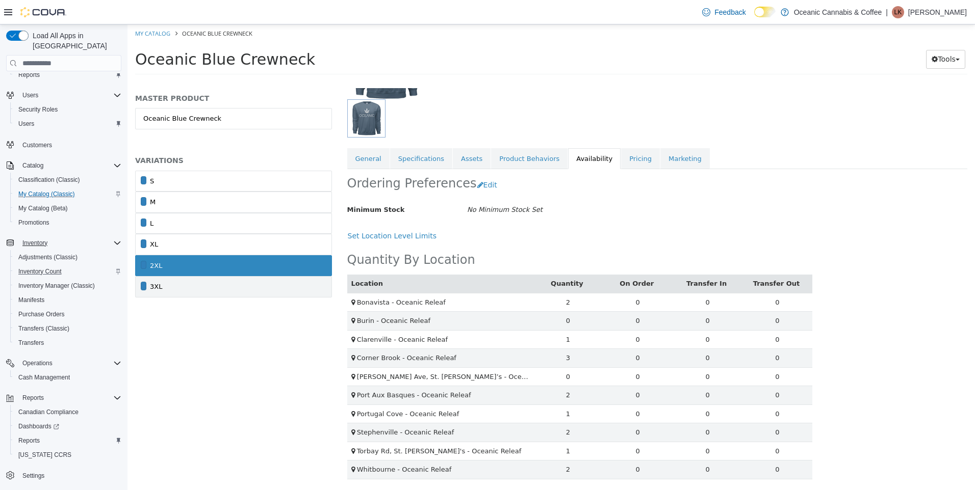
click at [189, 291] on link "3XL" at bounding box center [233, 286] width 197 height 21
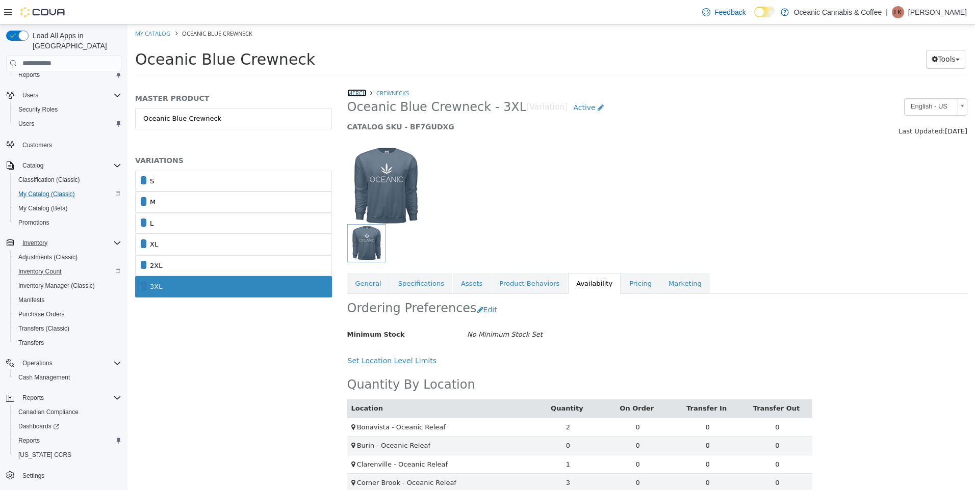
click at [358, 92] on link "Merch" at bounding box center [356, 93] width 19 height 8
select select "**********"
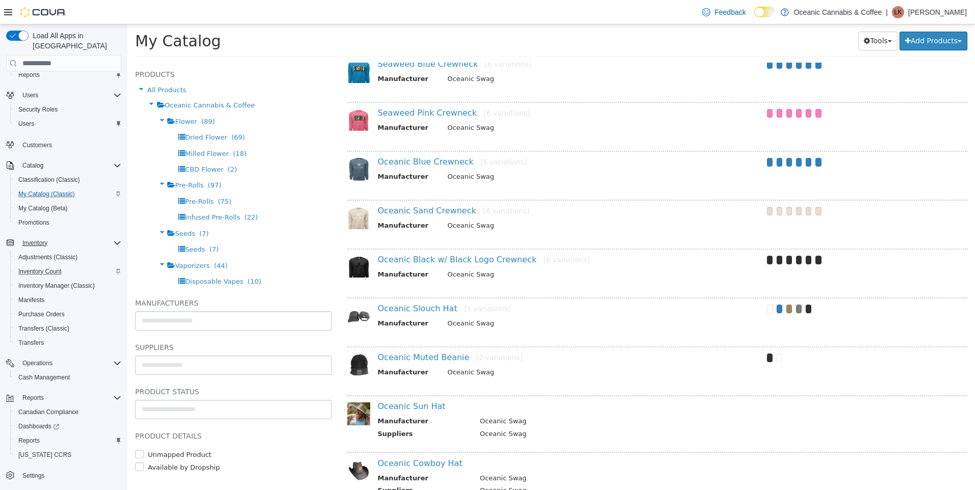
scroll to position [459, 0]
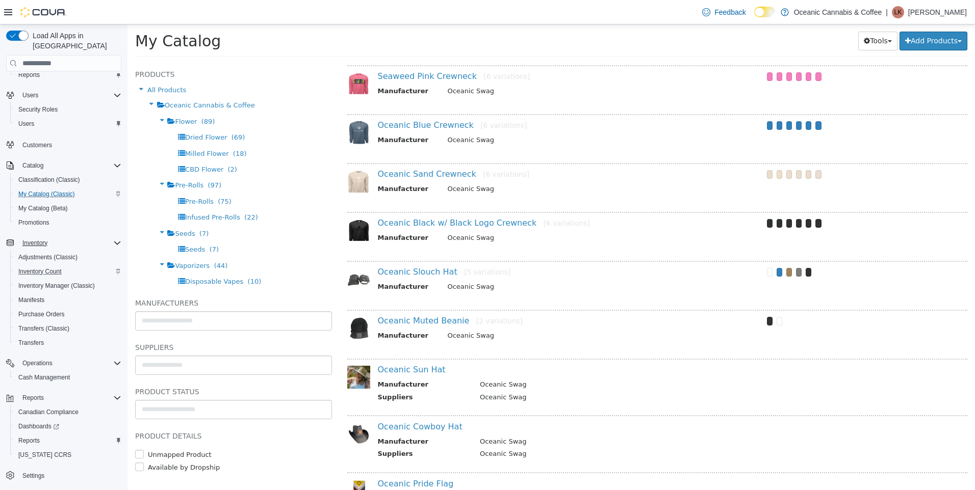
click at [426, 214] on div "Oceanic Black w/ Black Logo Crewneck [6 variations] Manufacturer Oceanic Swag" at bounding box center [657, 234] width 620 height 44
click at [427, 219] on link "Oceanic Black w/ Black Logo Crewneck [6 variations]" at bounding box center [484, 223] width 212 height 10
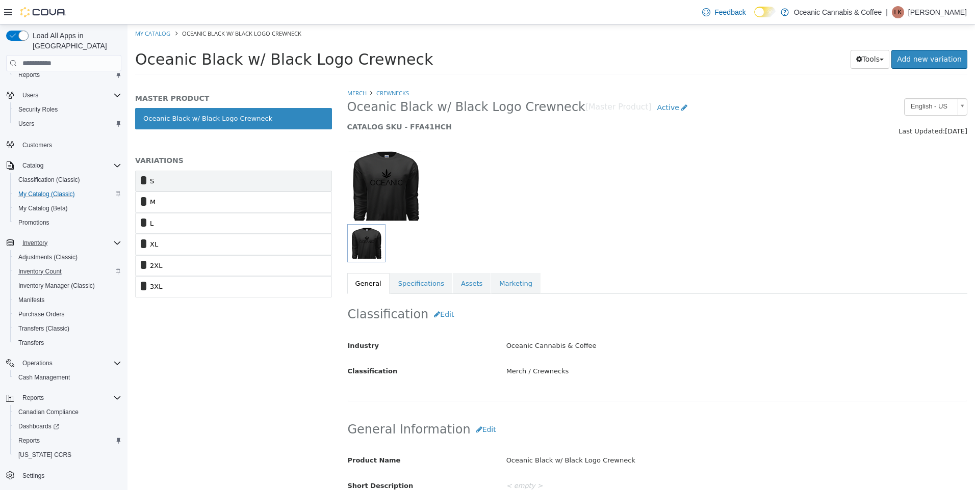
click at [189, 176] on link "S" at bounding box center [233, 181] width 197 height 21
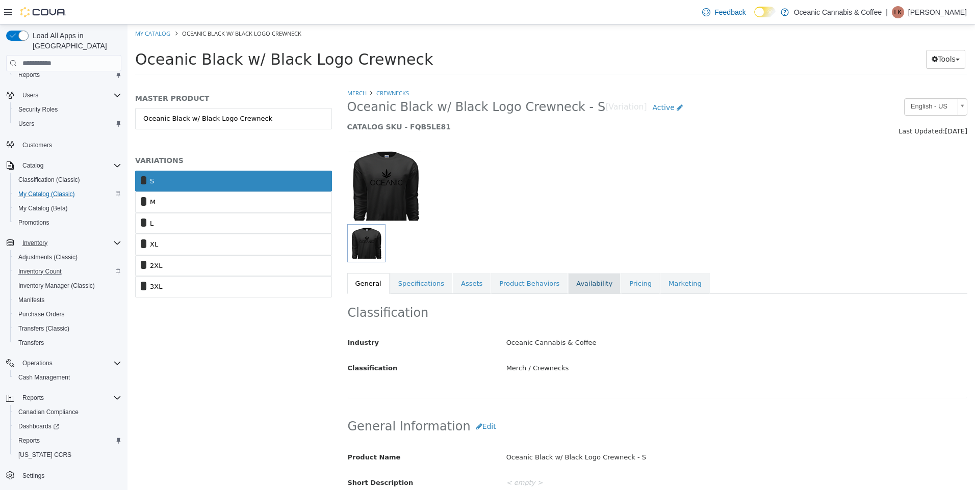
click at [568, 281] on link "Availability" at bounding box center [594, 283] width 53 height 21
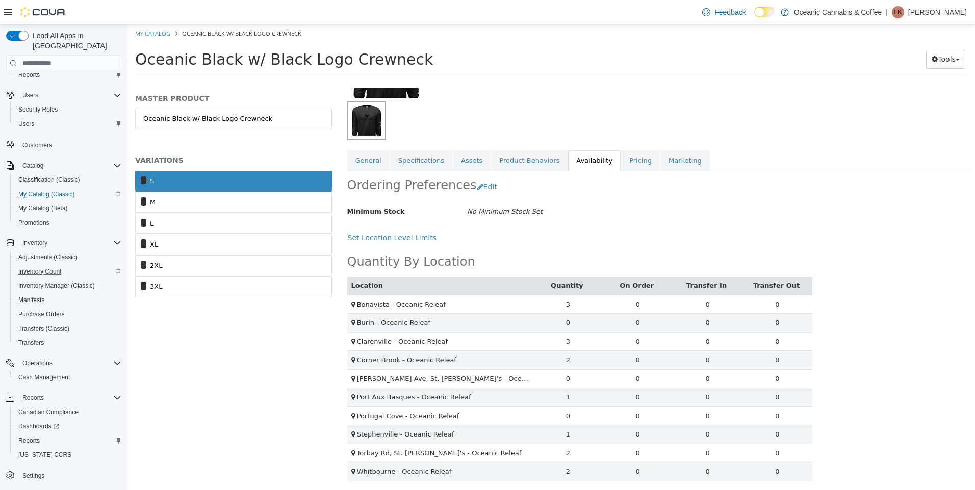
scroll to position [125, 0]
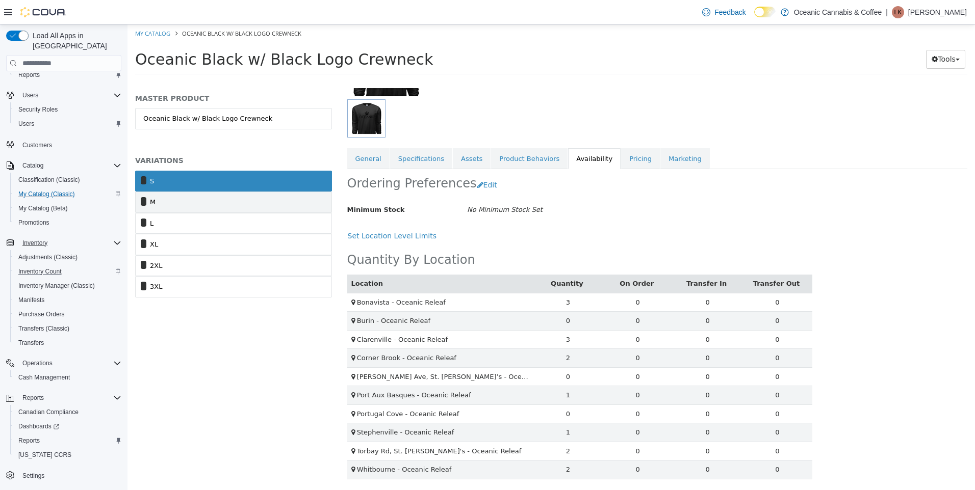
click at [296, 210] on link "M" at bounding box center [233, 202] width 197 height 21
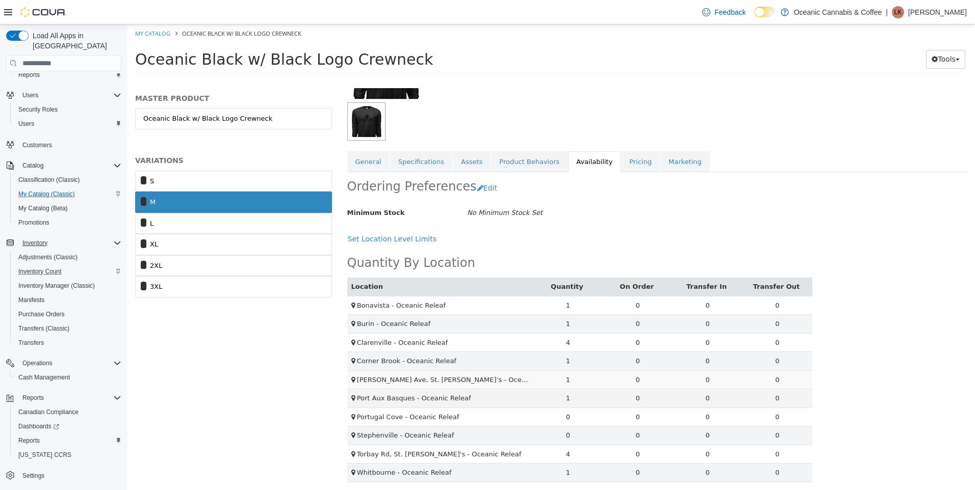
scroll to position [125, 0]
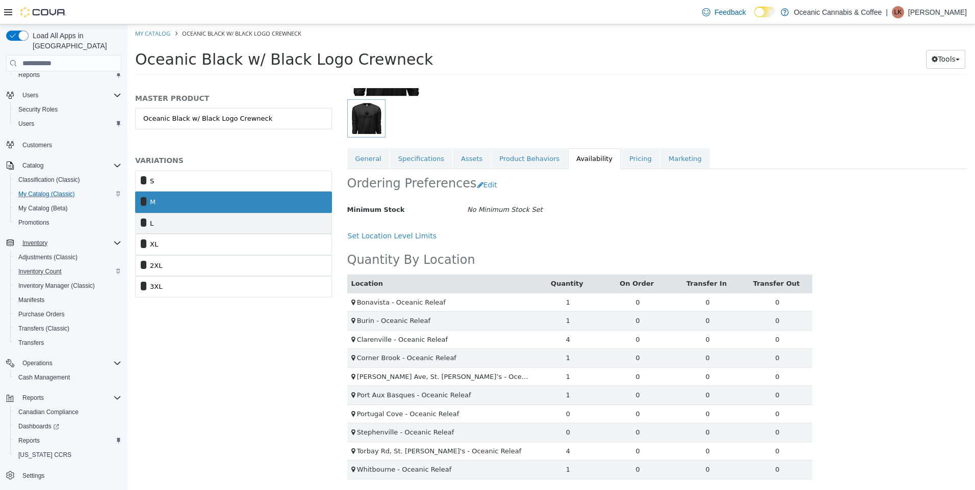
click at [289, 225] on link "L" at bounding box center [233, 223] width 197 height 21
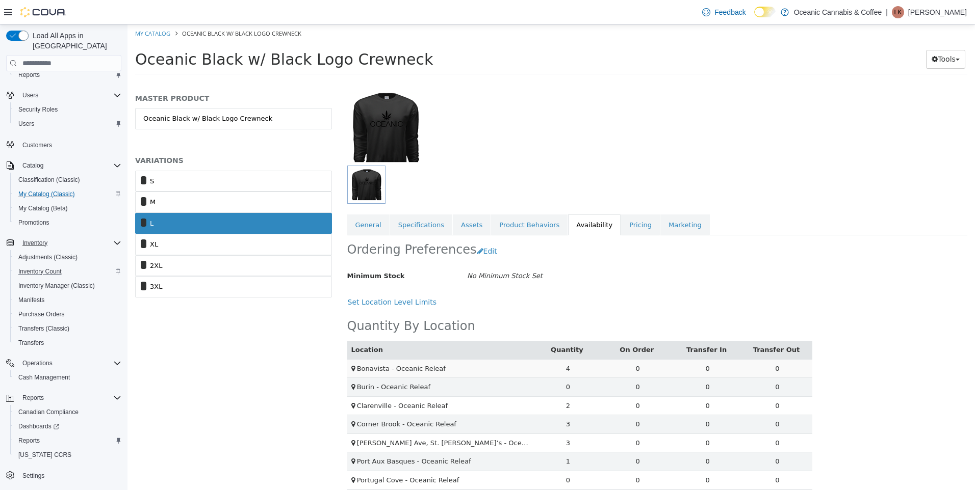
scroll to position [125, 0]
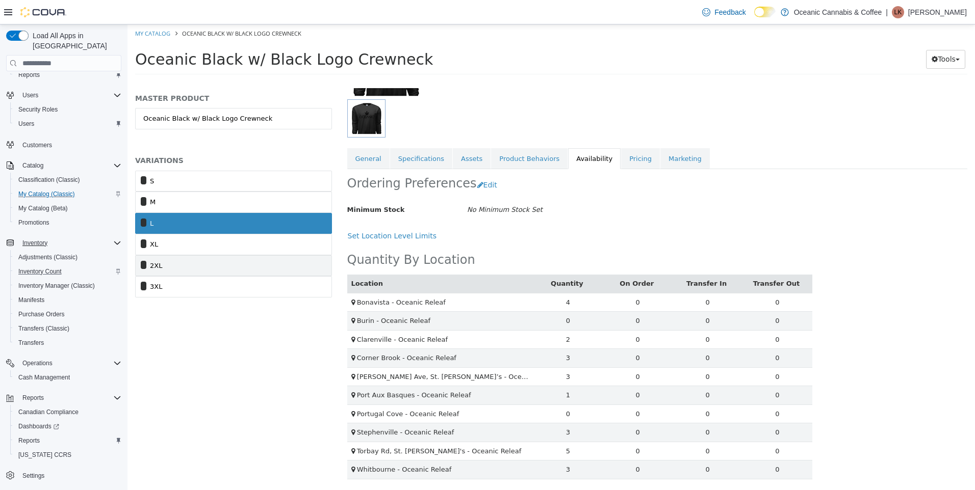
click at [227, 255] on link "2XL" at bounding box center [233, 265] width 197 height 21
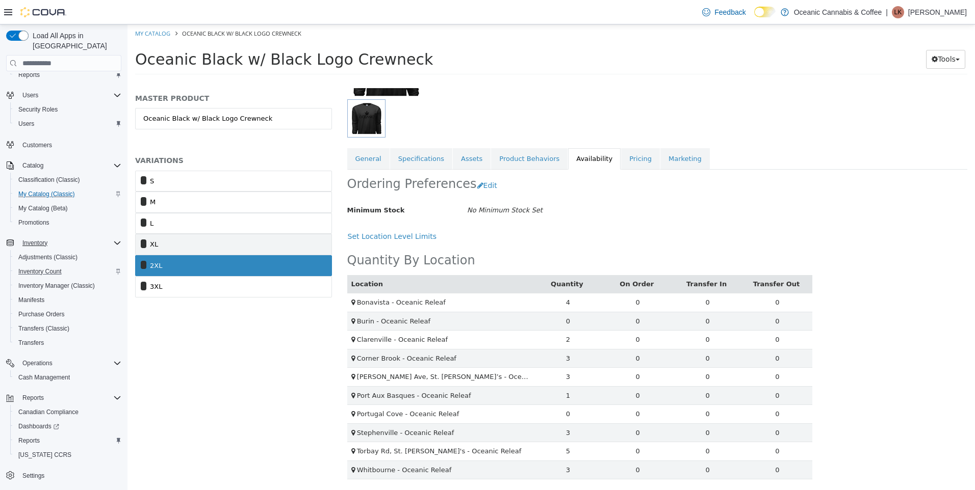
click at [229, 248] on link "XL" at bounding box center [233, 244] width 197 height 21
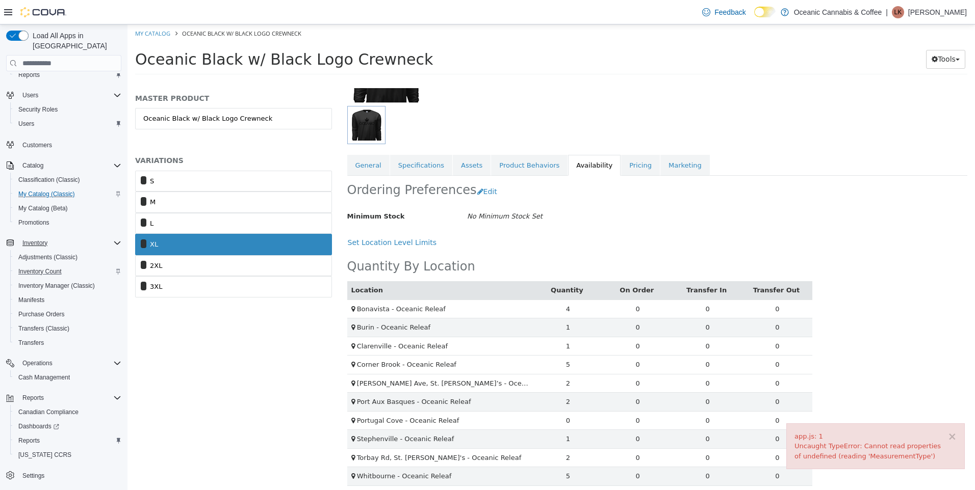
scroll to position [125, 0]
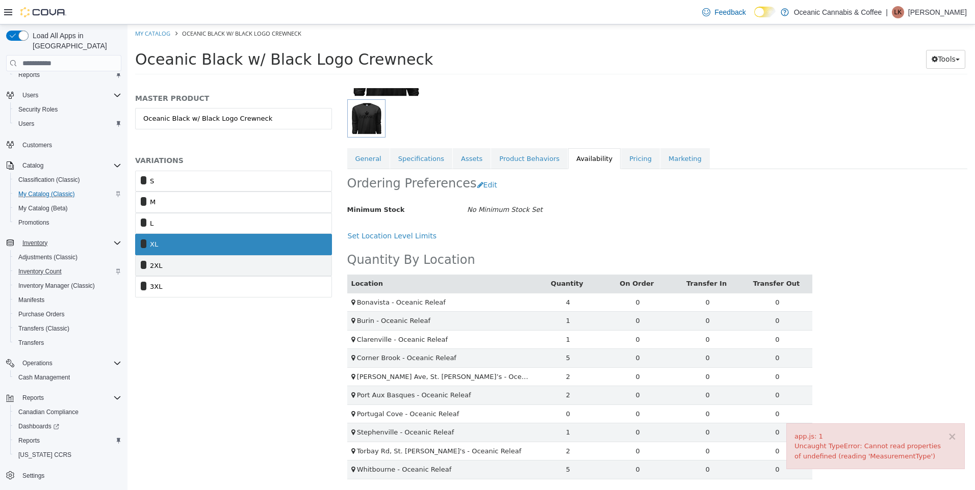
click at [187, 269] on link "2XL" at bounding box center [233, 265] width 197 height 21
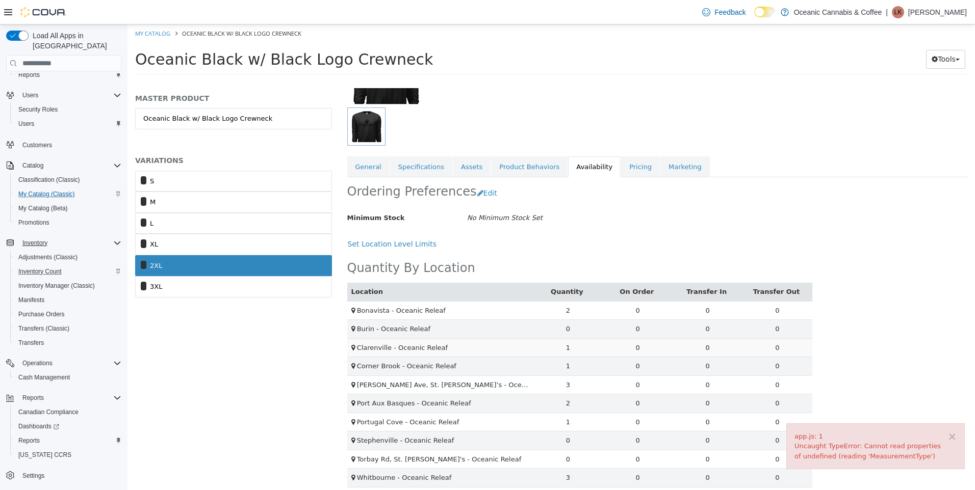
scroll to position [125, 0]
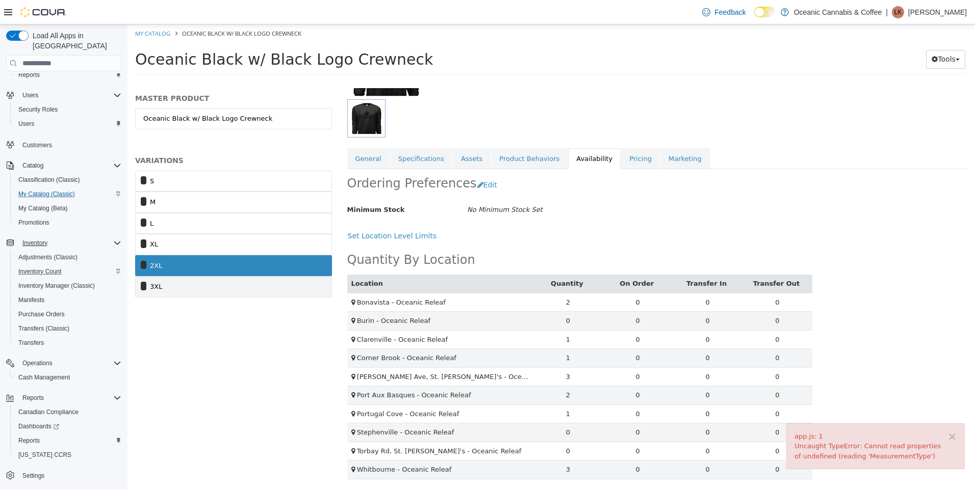
click at [213, 289] on link "3XL" at bounding box center [233, 286] width 197 height 21
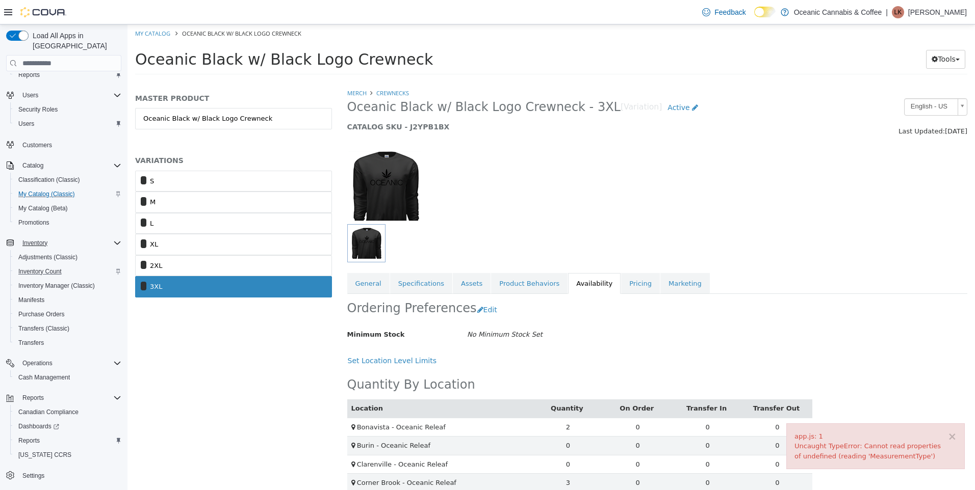
click at [559, 183] on div at bounding box center [658, 180] width 636 height 87
click at [351, 94] on link "Merch" at bounding box center [356, 93] width 19 height 8
select select "**********"
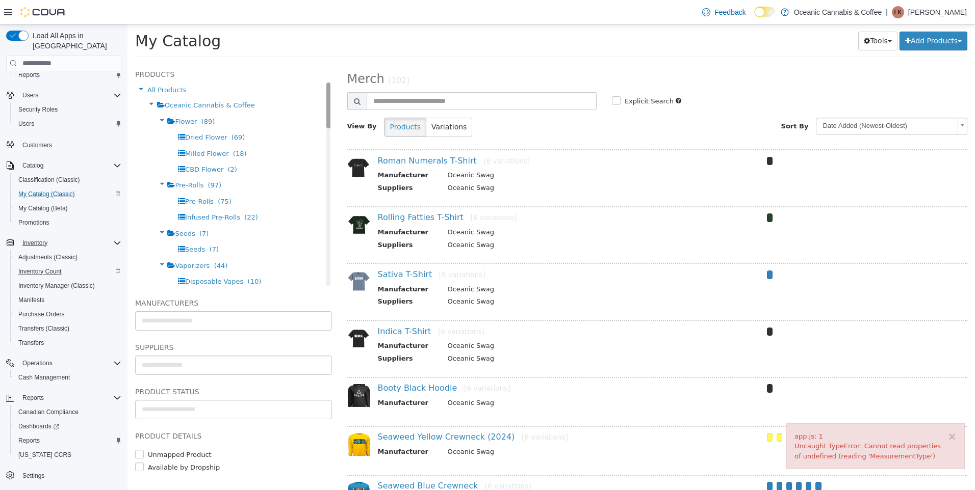
drag, startPoint x: 323, startPoint y: 105, endPoint x: 319, endPoint y: 168, distance: 62.8
click at [319, 168] on div "All Products Oceanic Cannabis & Coffee Flower (89) Dried Flower (69) Milled Flo…" at bounding box center [233, 185] width 197 height 204
drag, startPoint x: 323, startPoint y: 100, endPoint x: 319, endPoint y: 121, distance: 20.9
click at [319, 121] on div "All Products Oceanic Cannabis & Coffee Flower (89) Dried Flower (69) Milled Flo…" at bounding box center [233, 185] width 197 height 204
click at [323, 109] on div "Oceanic Cannabis & Coffee" at bounding box center [233, 105] width 197 height 16
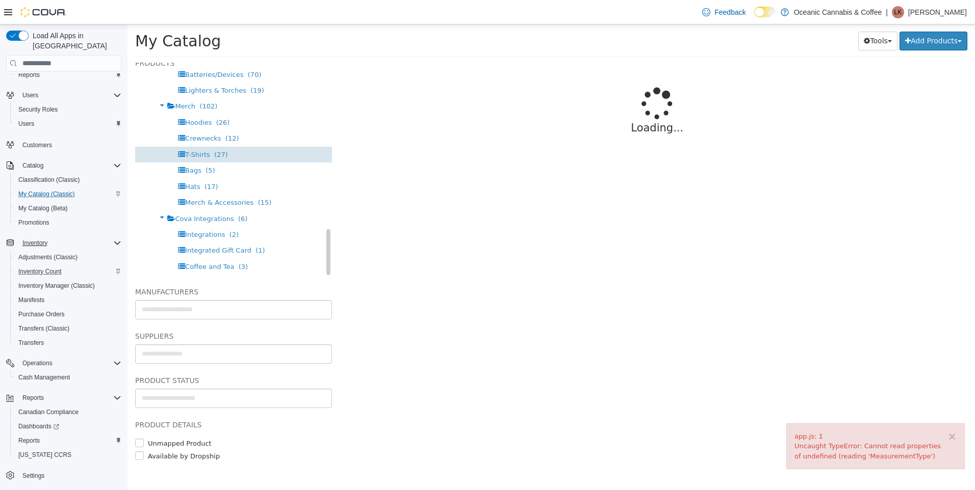
scroll to position [13, 0]
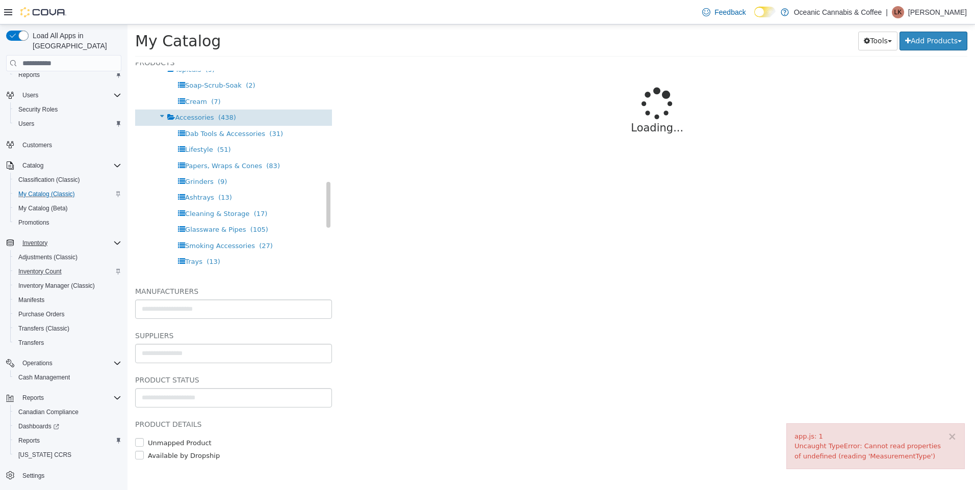
select select "**********"
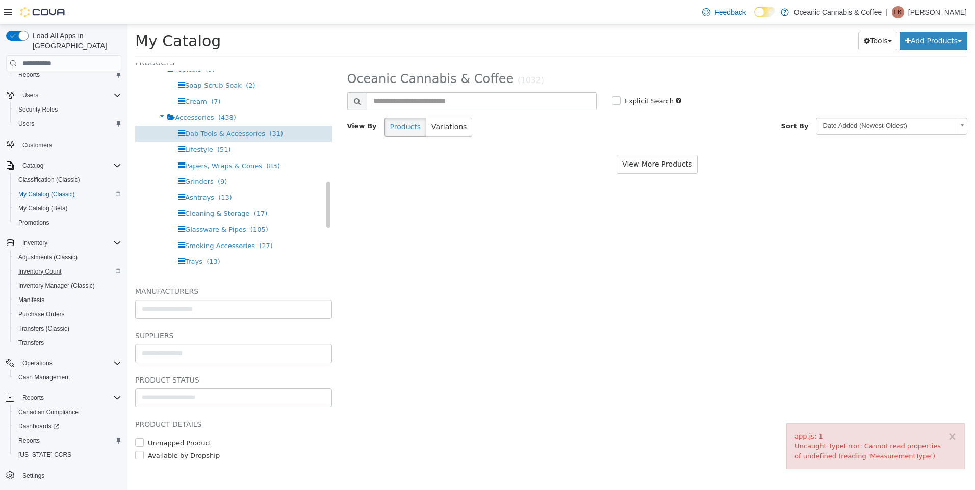
scroll to position [693, 0]
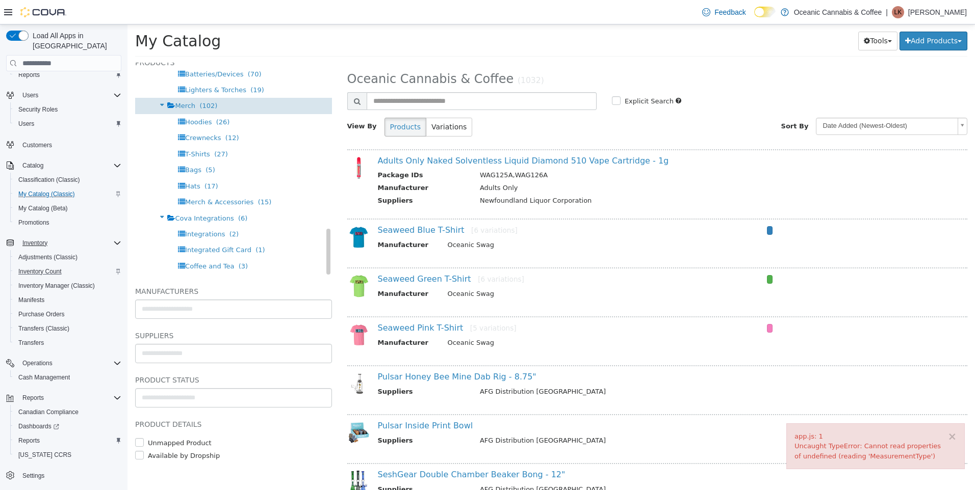
click at [200, 103] on span "(102)" at bounding box center [208, 106] width 18 height 8
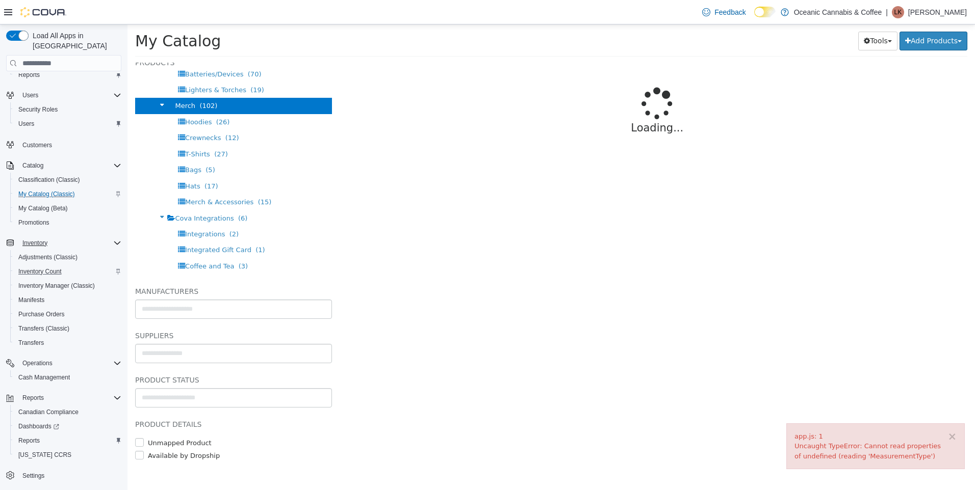
select select "**********"
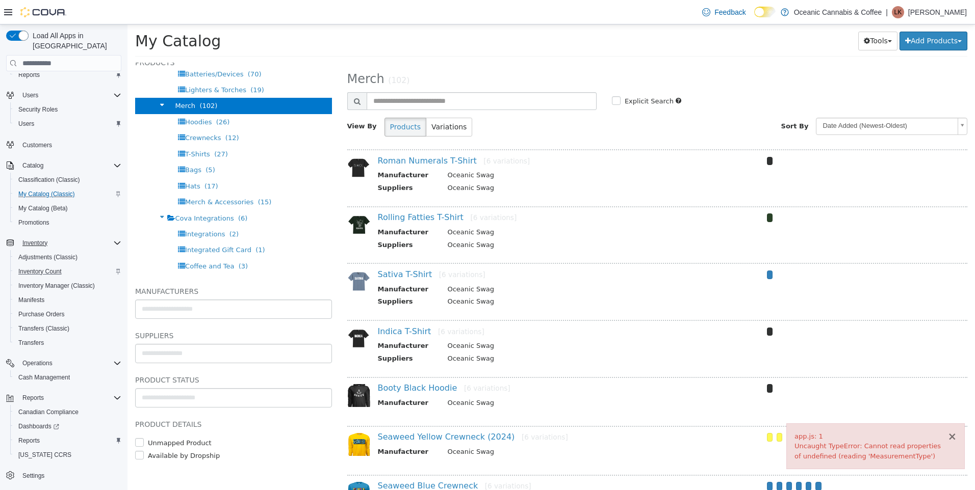
click at [954, 437] on button "×" at bounding box center [951, 437] width 9 height 11
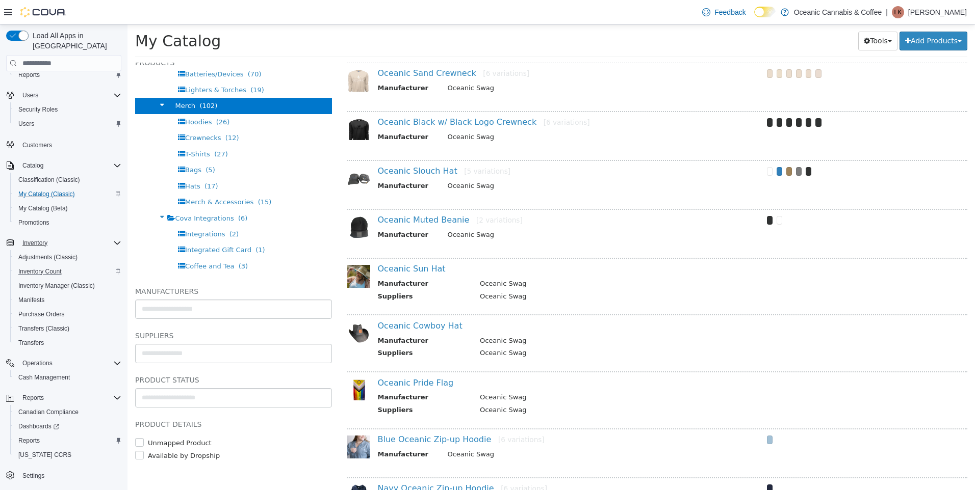
scroll to position [561, 0]
click at [417, 263] on link "Oceanic Sun Hat" at bounding box center [412, 268] width 68 height 10
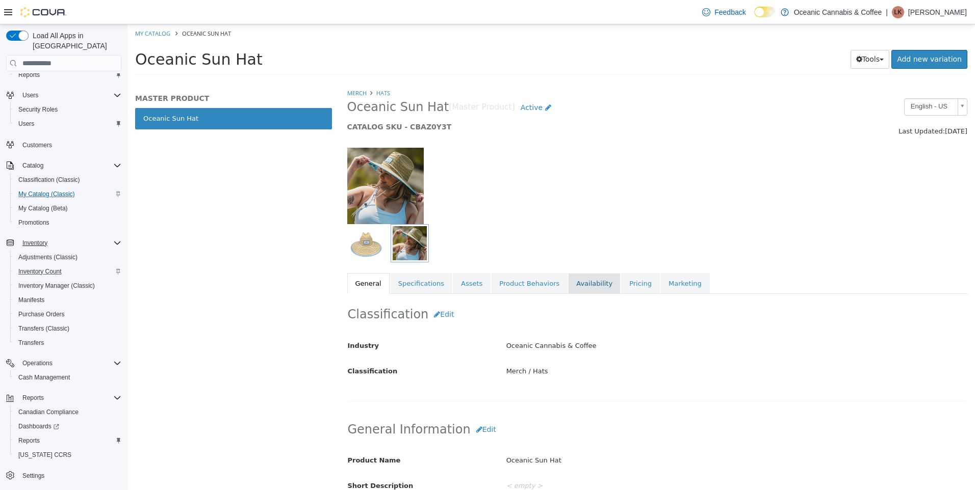
click at [576, 284] on link "Availability" at bounding box center [594, 283] width 53 height 21
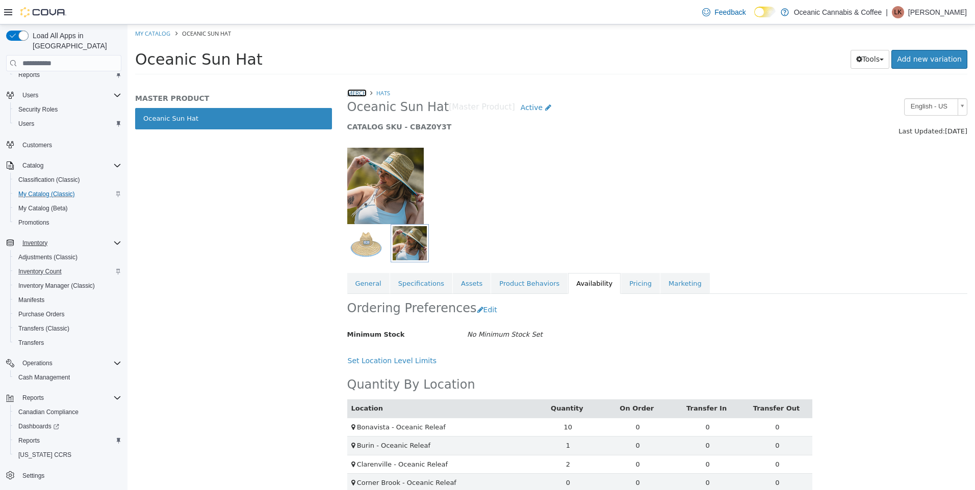
click at [351, 91] on link "Merch" at bounding box center [356, 93] width 19 height 8
select select "**********"
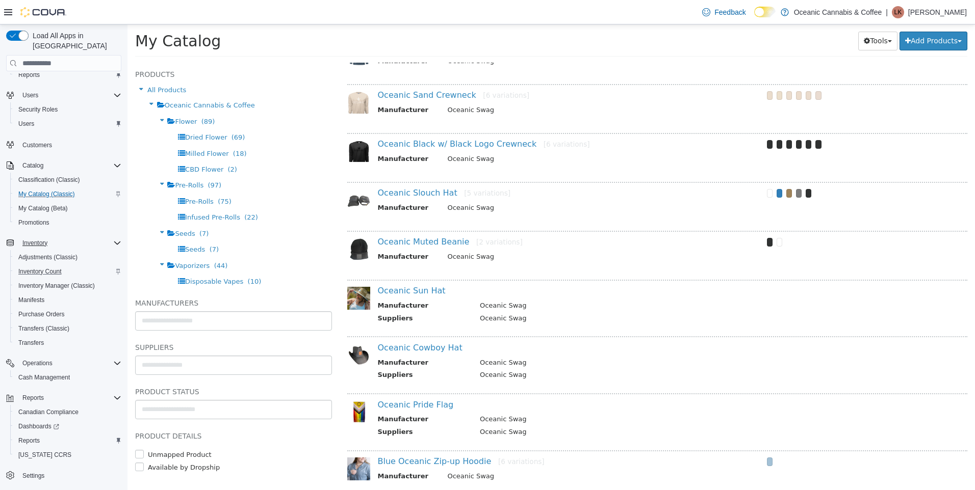
scroll to position [561, 0]
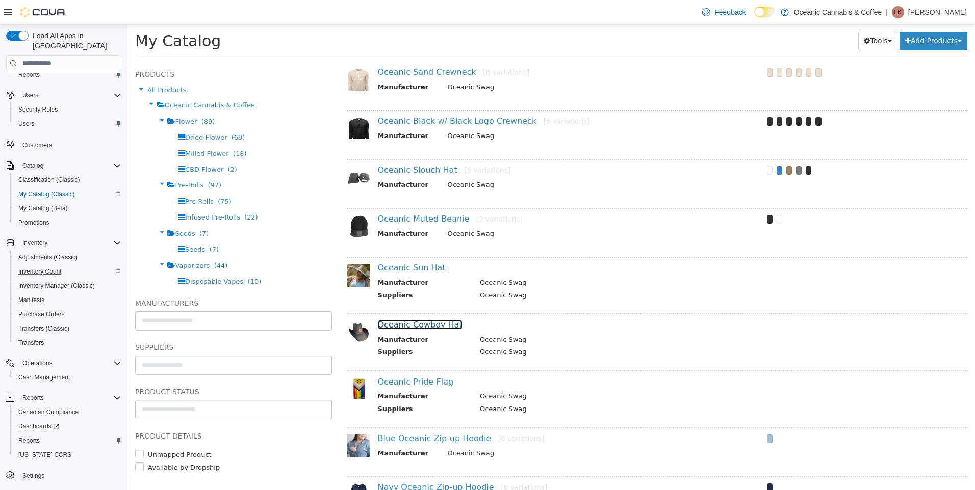
click at [417, 322] on link "Oceanic Cowboy Hat" at bounding box center [420, 325] width 85 height 10
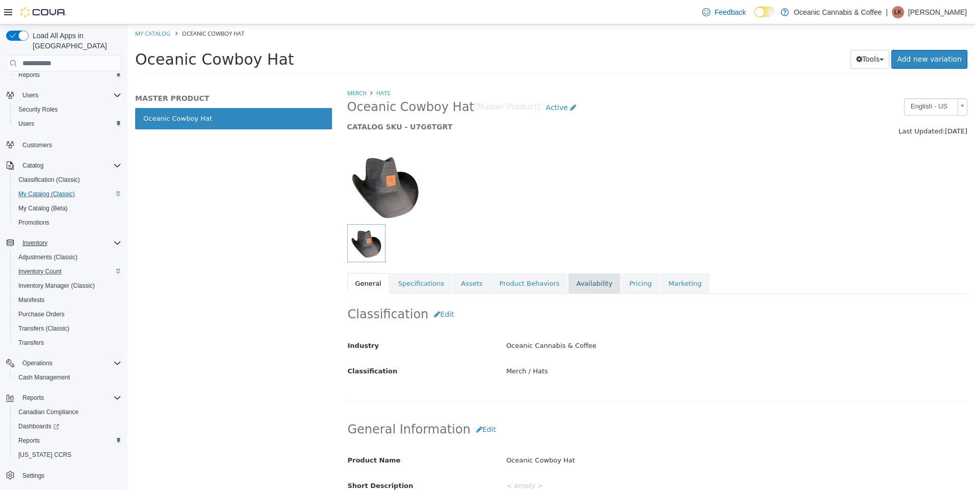
click at [575, 283] on link "Availability" at bounding box center [594, 283] width 53 height 21
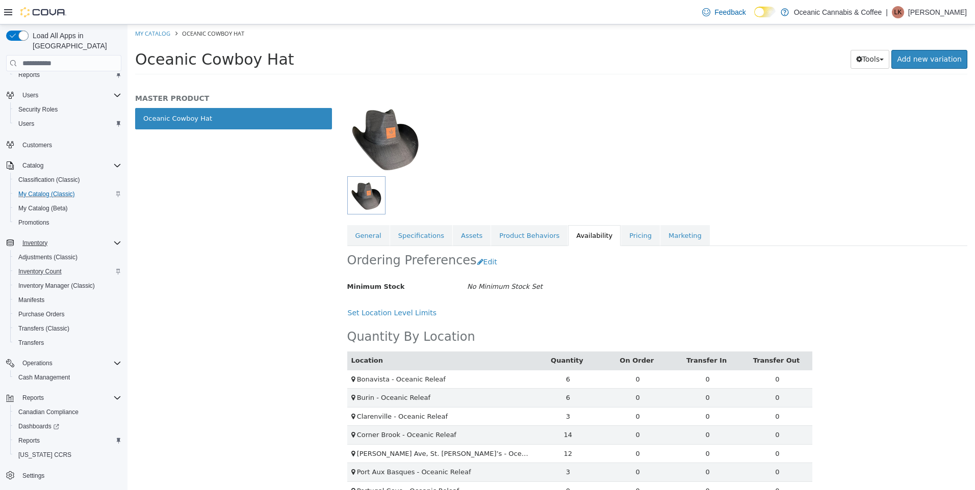
scroll to position [125, 0]
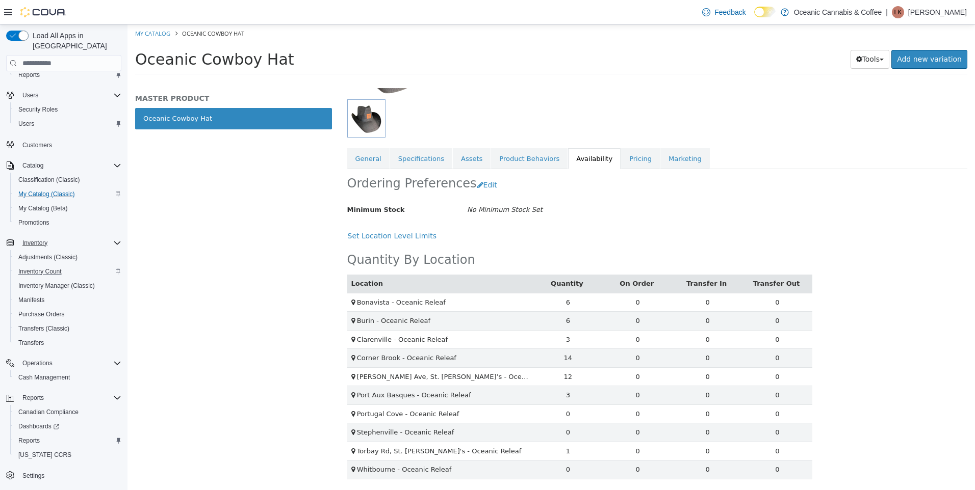
click at [705, 229] on div "Set Location Level Limits" at bounding box center [579, 236] width 465 height 19
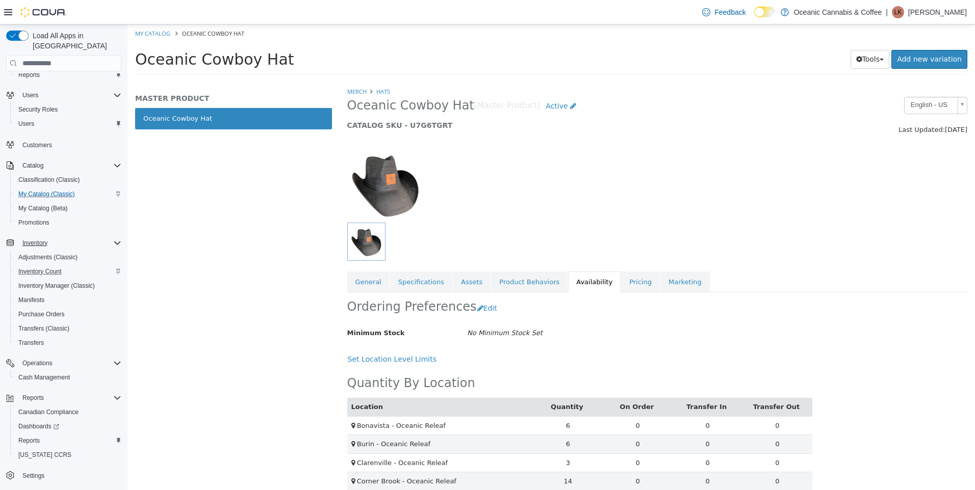
scroll to position [0, 0]
click at [355, 97] on li "Merch" at bounding box center [356, 93] width 19 height 10
click at [356, 94] on link "Merch" at bounding box center [356, 93] width 19 height 8
select select "**********"
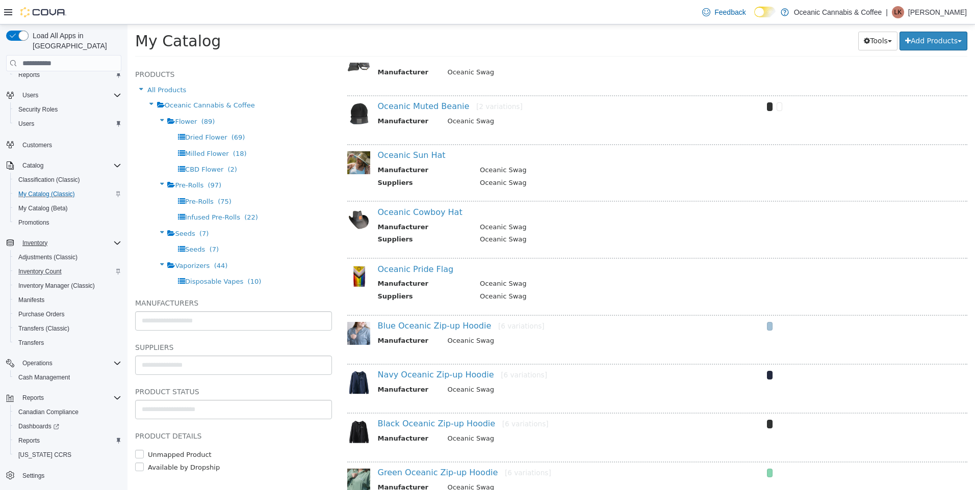
scroll to position [691, 0]
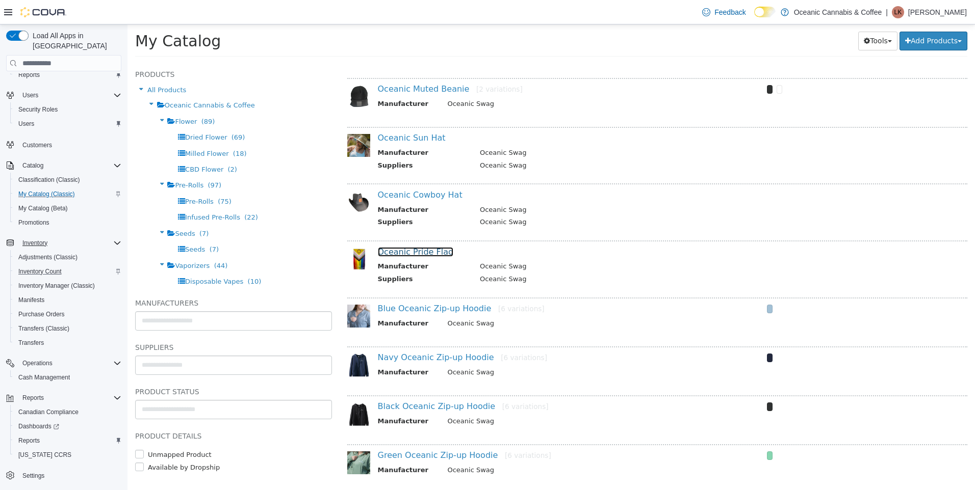
click at [425, 248] on link "Oceanic Pride Flag" at bounding box center [416, 252] width 76 height 10
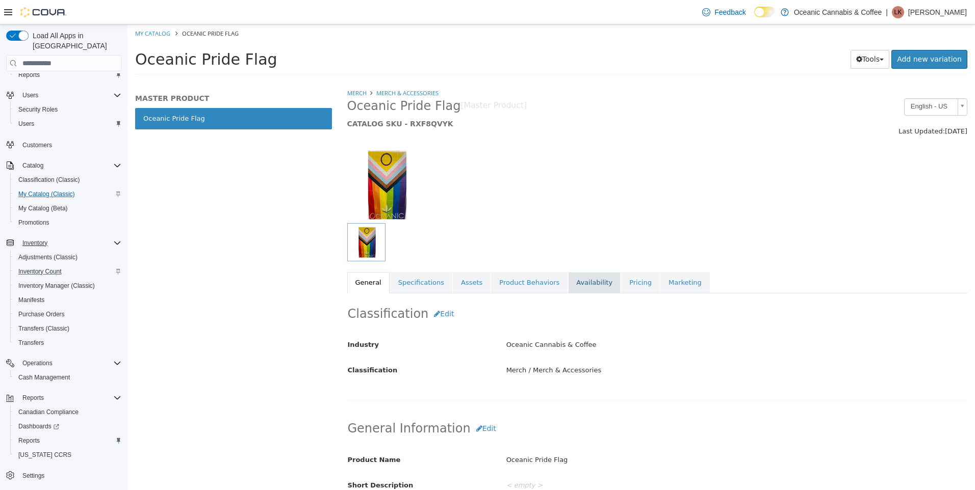
click at [573, 279] on link "Availability" at bounding box center [594, 282] width 53 height 21
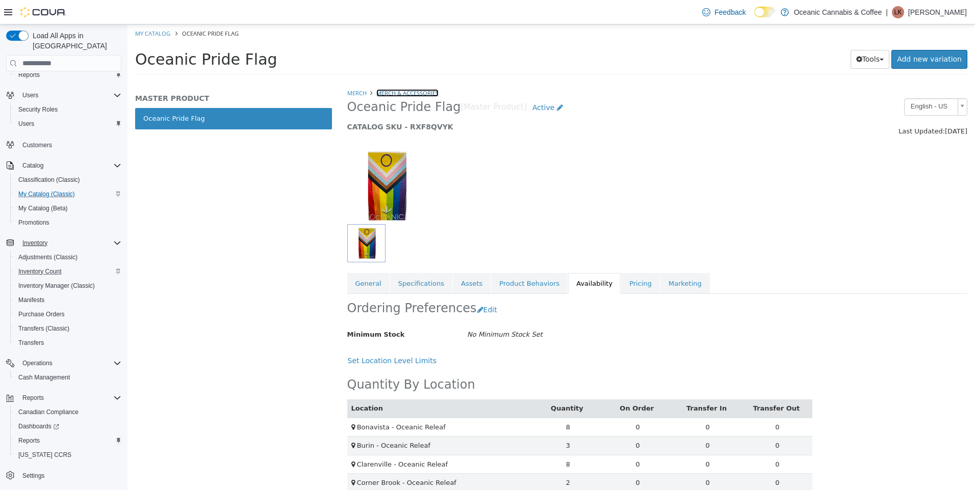
click at [395, 94] on link "Merch & Accessories" at bounding box center [407, 93] width 62 height 8
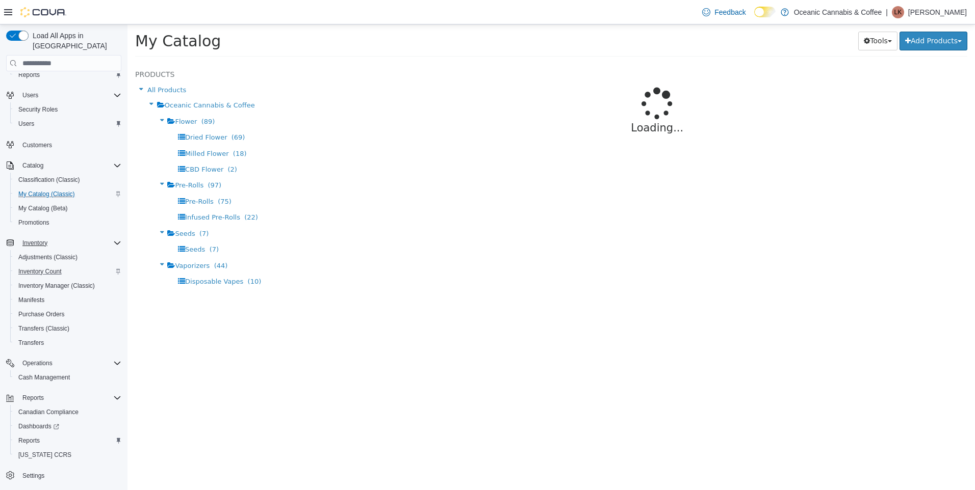
select select "**********"
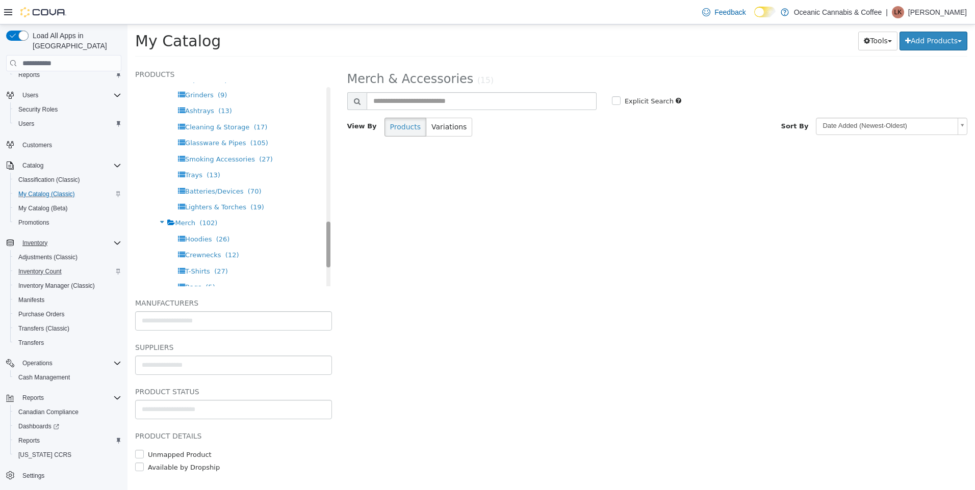
scroll to position [594, 0]
drag, startPoint x: 320, startPoint y: 96, endPoint x: 321, endPoint y: 231, distance: 135.6
click at [321, 231] on div "Products All Products Oceanic Cannabis & Coffee Flower (89) Dried Flower (69) M…" at bounding box center [233, 177] width 197 height 218
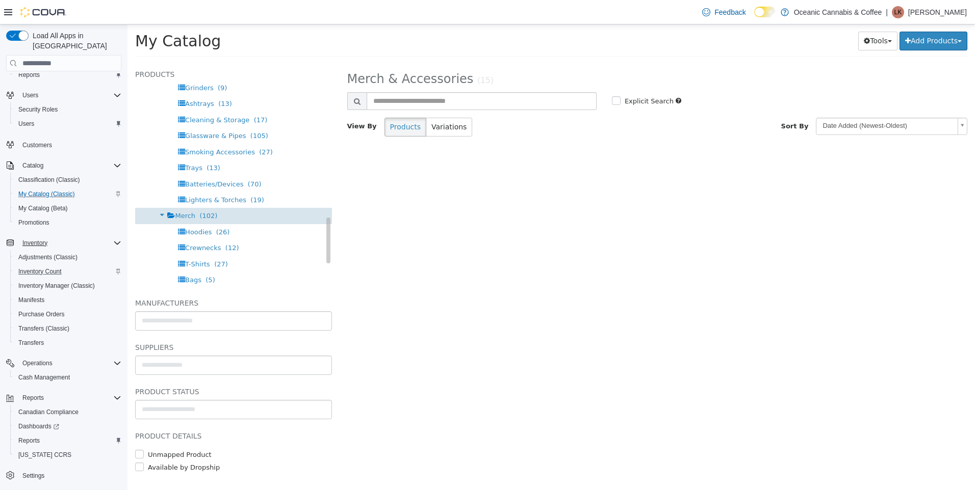
click at [178, 214] on span "Merch" at bounding box center [185, 216] width 20 height 8
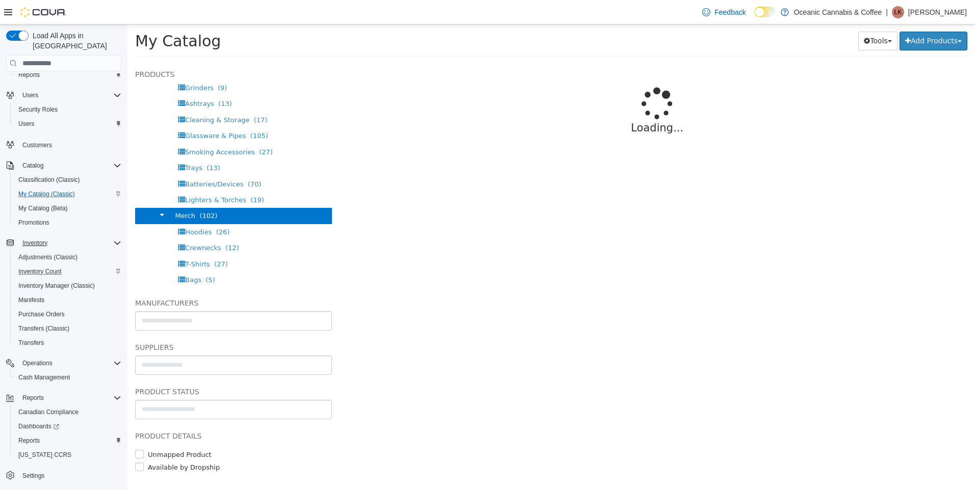
select select "**********"
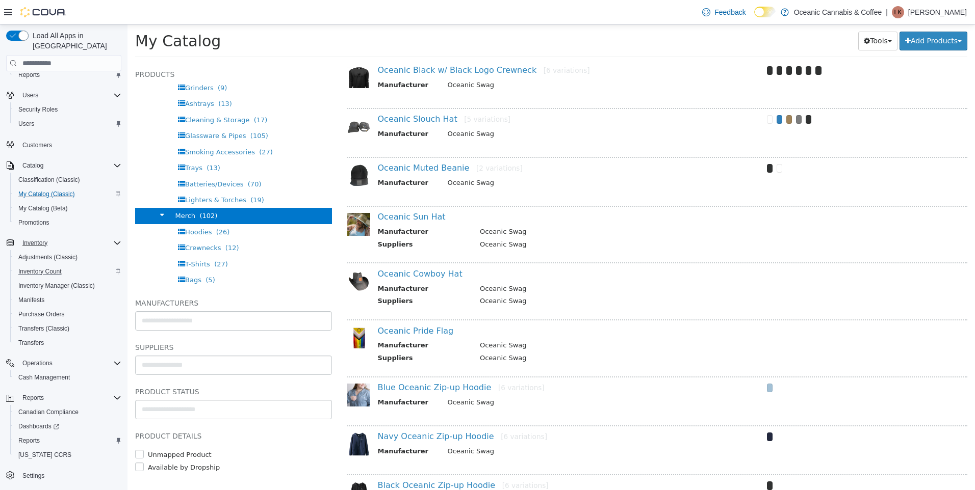
scroll to position [742, 0]
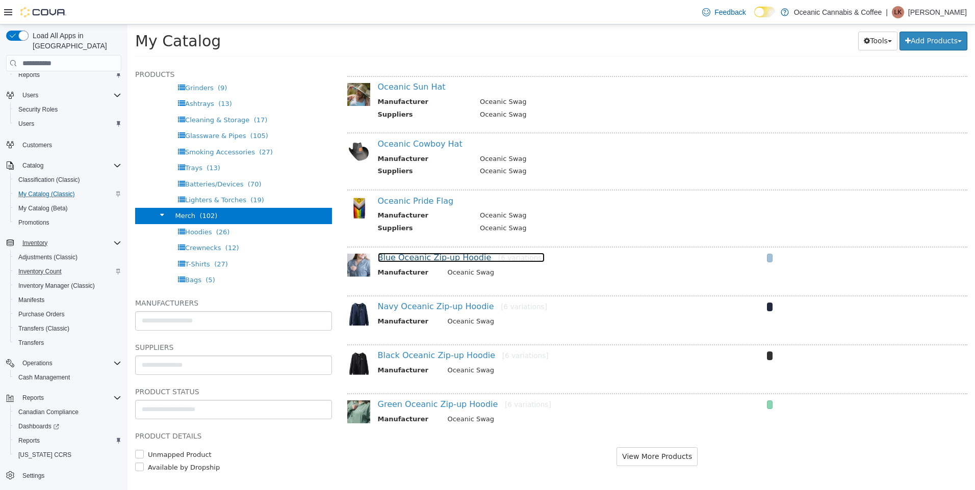
click at [454, 254] on link "Blue Oceanic Zip-up Hoodie [6 variations]" at bounding box center [461, 258] width 167 height 10
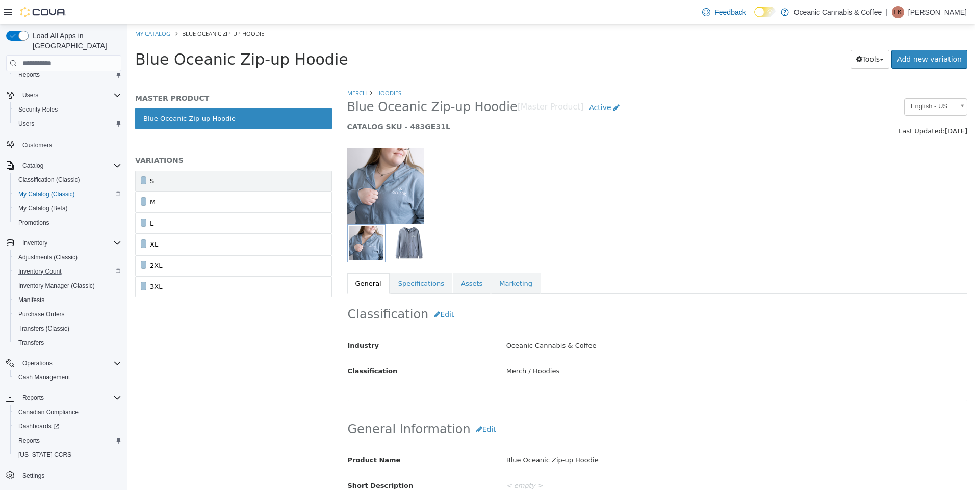
click at [212, 186] on link "S" at bounding box center [233, 181] width 197 height 21
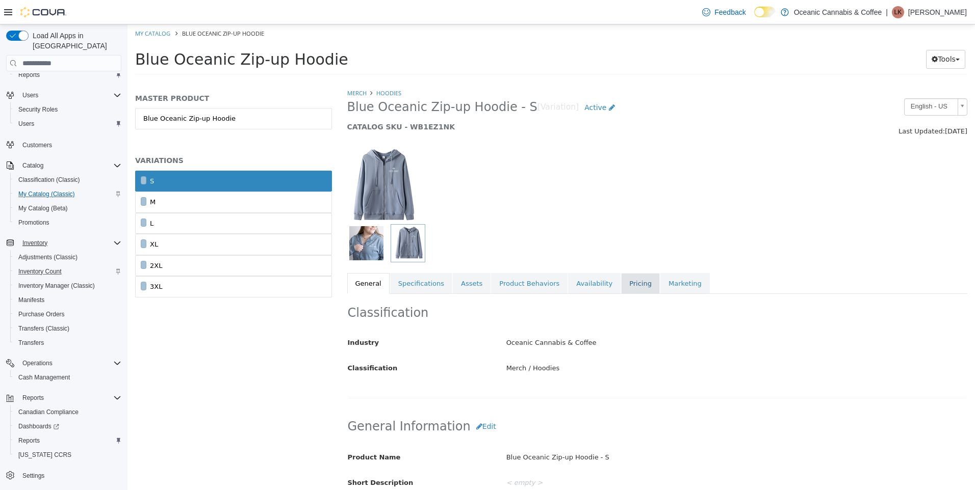
click at [621, 279] on link "Pricing" at bounding box center [640, 283] width 39 height 21
click at [579, 279] on link "Availability" at bounding box center [594, 283] width 53 height 21
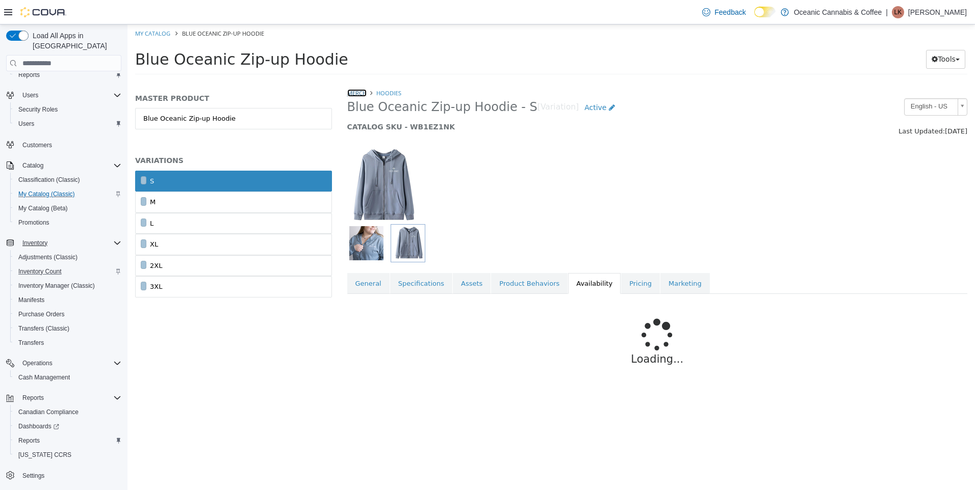
click at [365, 92] on link "Merch" at bounding box center [356, 93] width 19 height 8
select select "**********"
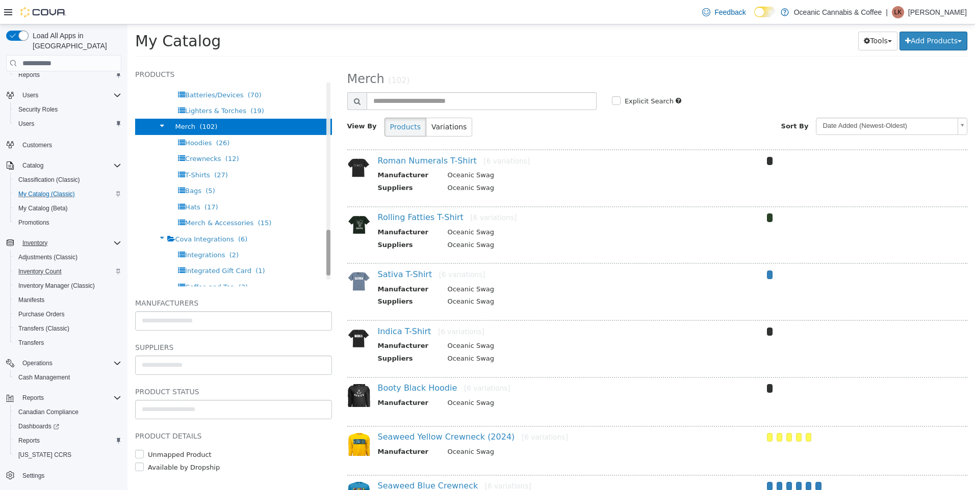
scroll to position [693, 0]
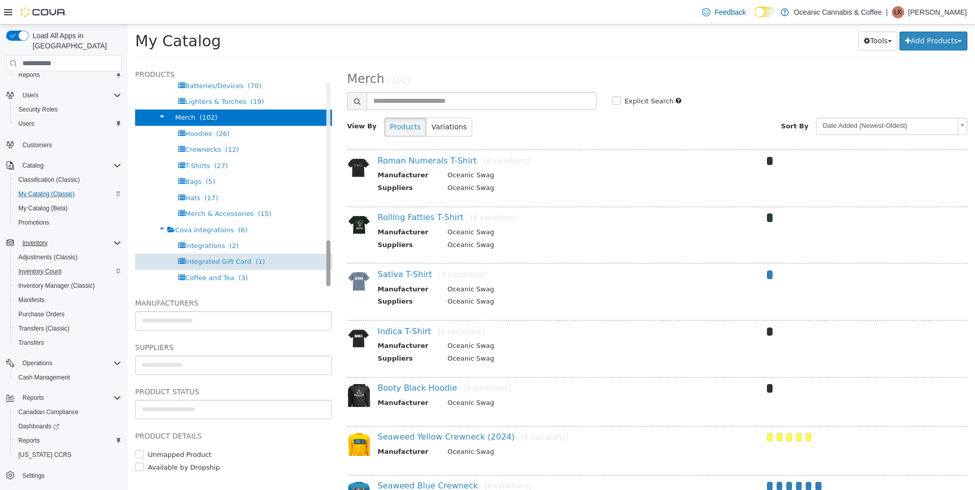
drag, startPoint x: 320, startPoint y: 98, endPoint x: 318, endPoint y: 264, distance: 165.7
click at [318, 264] on div "Products All Products Oceanic Cannabis & Coffee Flower (89) Dried Flower (69) M…" at bounding box center [233, 177] width 197 height 218
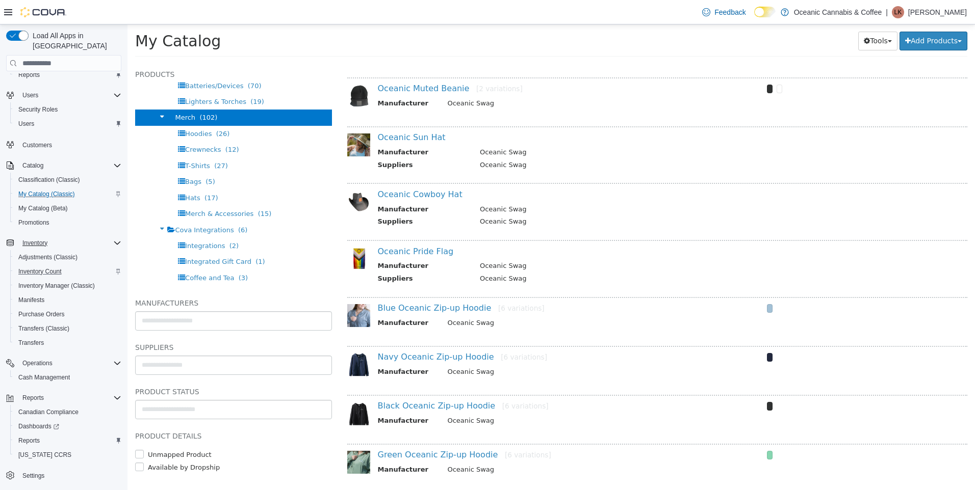
scroll to position [742, 0]
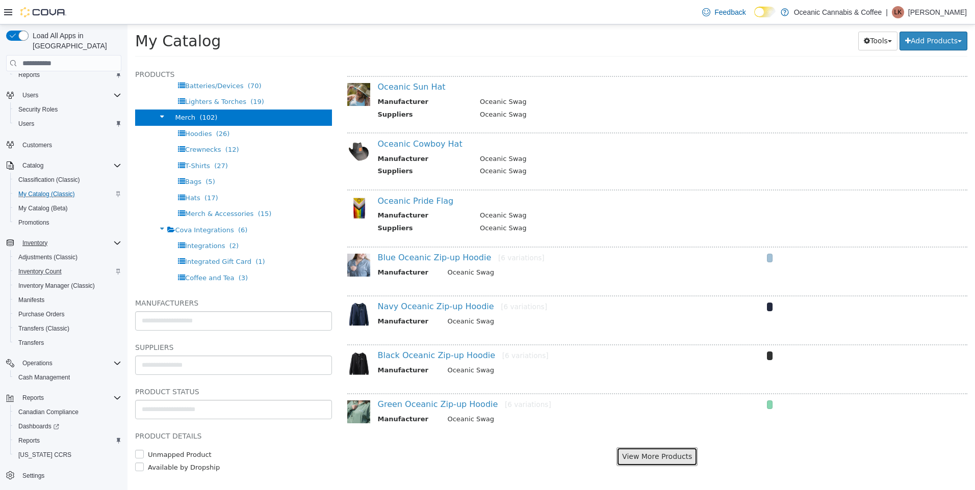
click at [667, 459] on button "View More Products" at bounding box center [656, 457] width 81 height 19
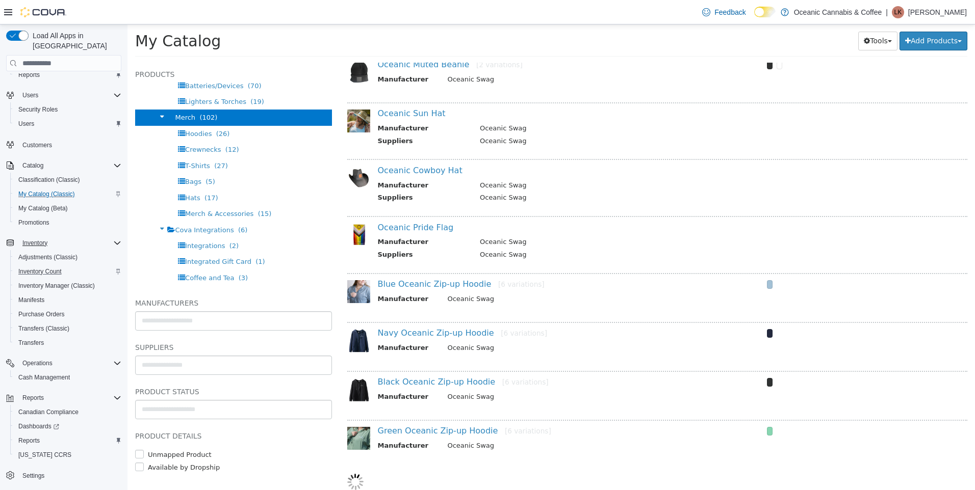
select select "**********"
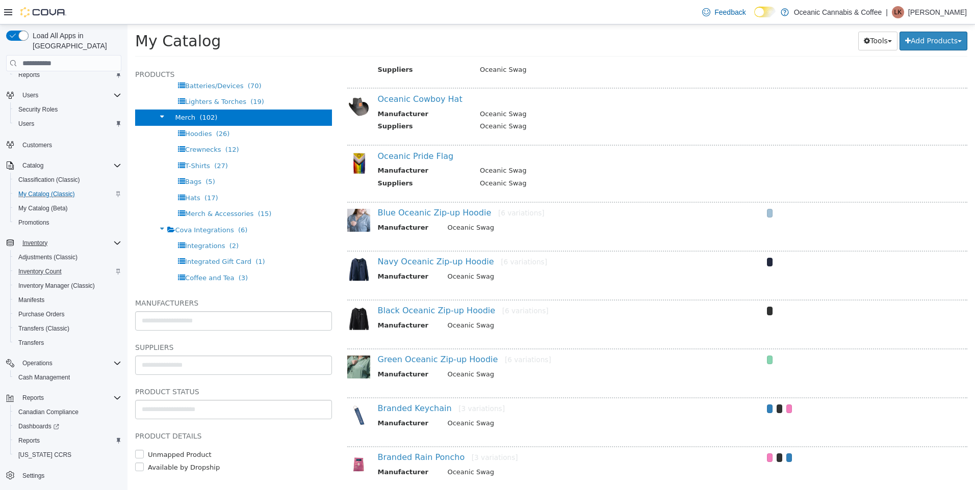
scroll to position [1072, 0]
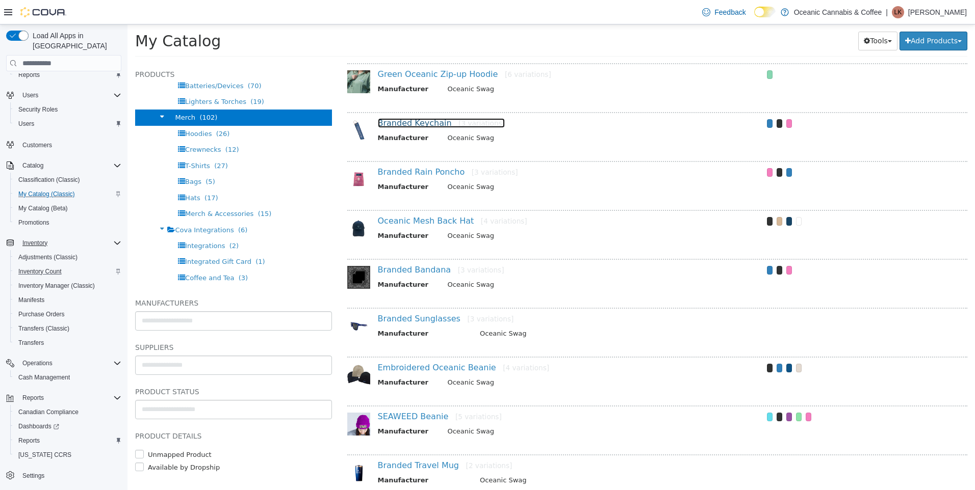
click at [409, 123] on link "Branded Keychain [3 variations]" at bounding box center [441, 123] width 127 height 10
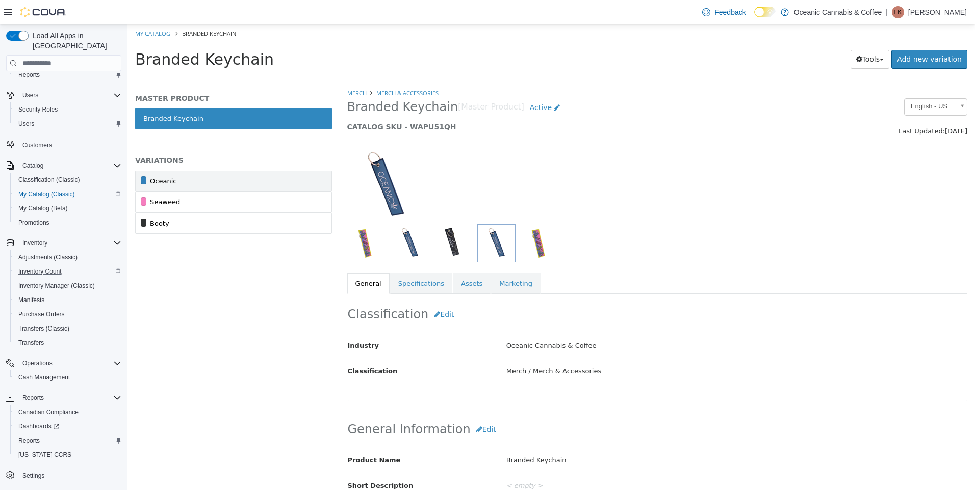
click at [189, 172] on link "Oceanic" at bounding box center [233, 181] width 197 height 21
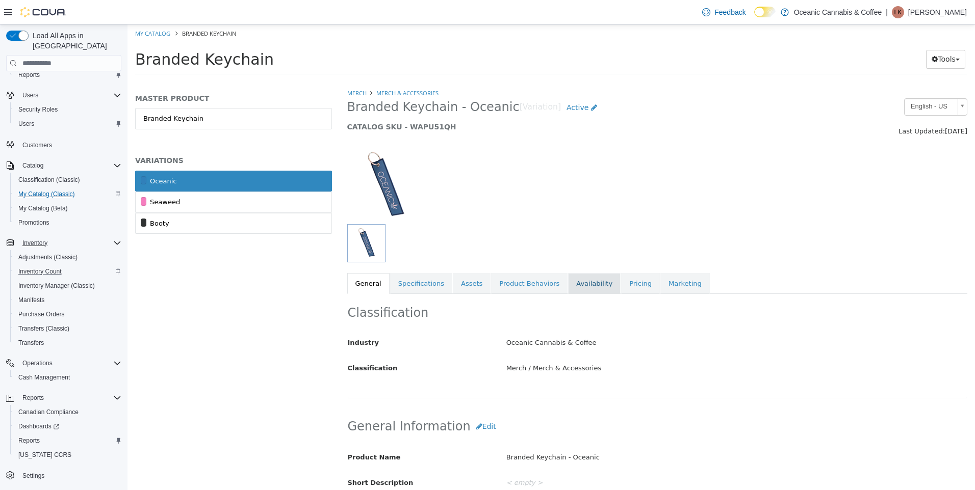
click at [584, 282] on link "Availability" at bounding box center [594, 283] width 53 height 21
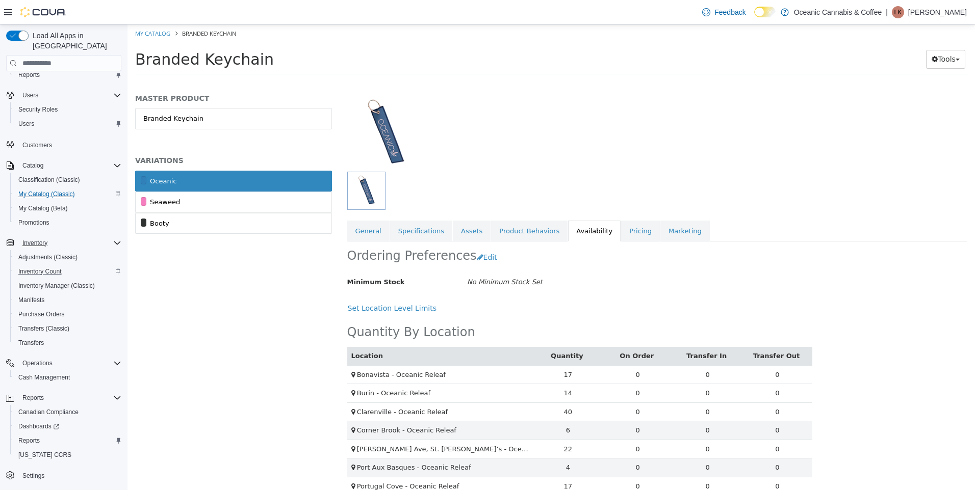
scroll to position [125, 0]
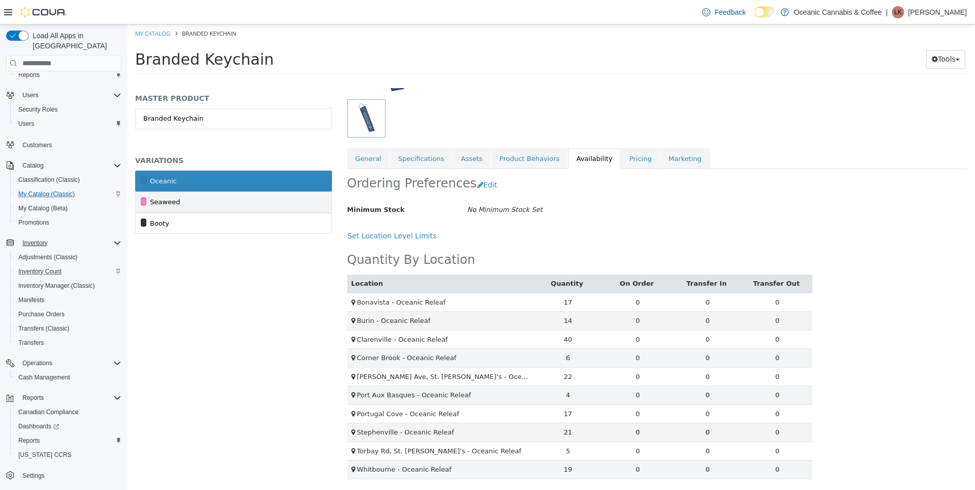
click at [213, 195] on link "Seaweed" at bounding box center [233, 202] width 197 height 21
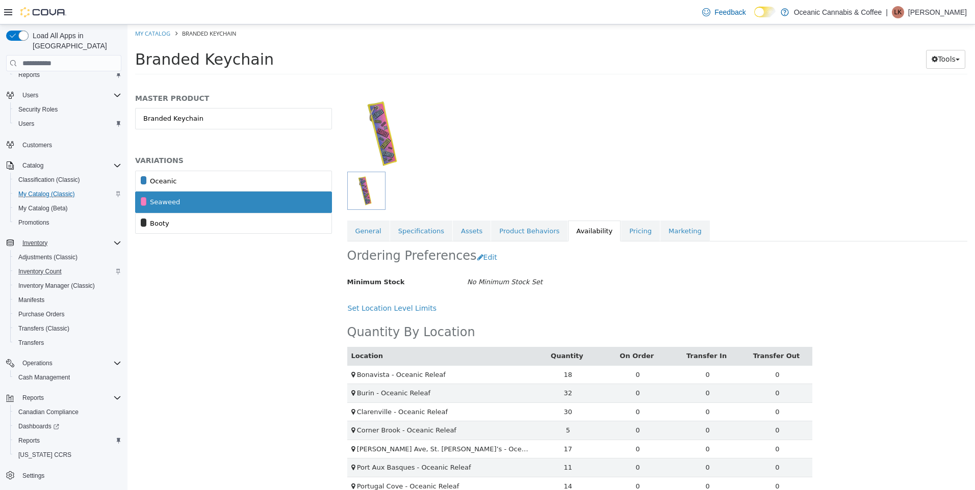
scroll to position [125, 0]
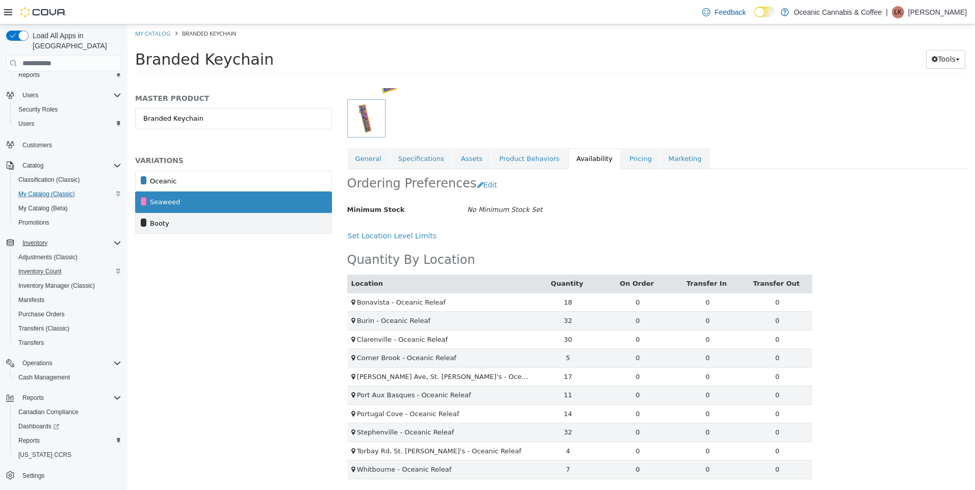
click at [204, 227] on link "Booty" at bounding box center [233, 223] width 197 height 21
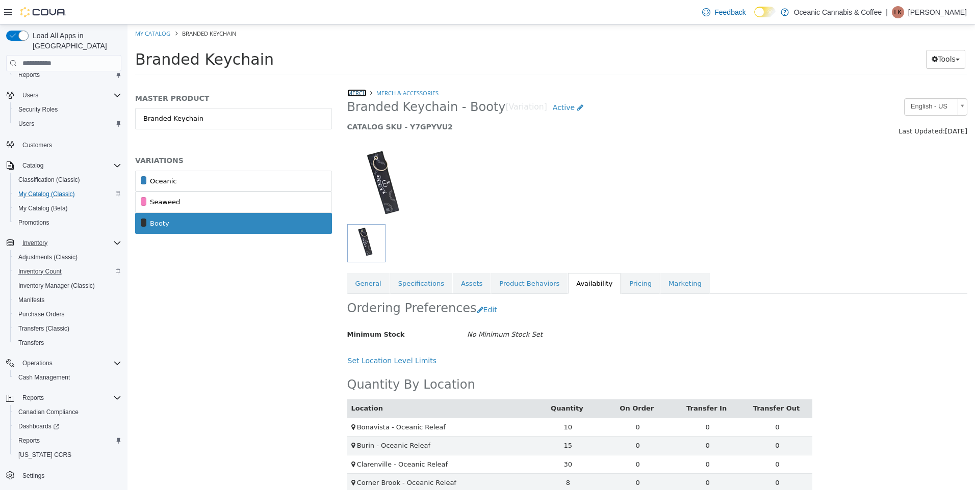
click at [360, 91] on link "Merch" at bounding box center [356, 93] width 19 height 8
select select "**********"
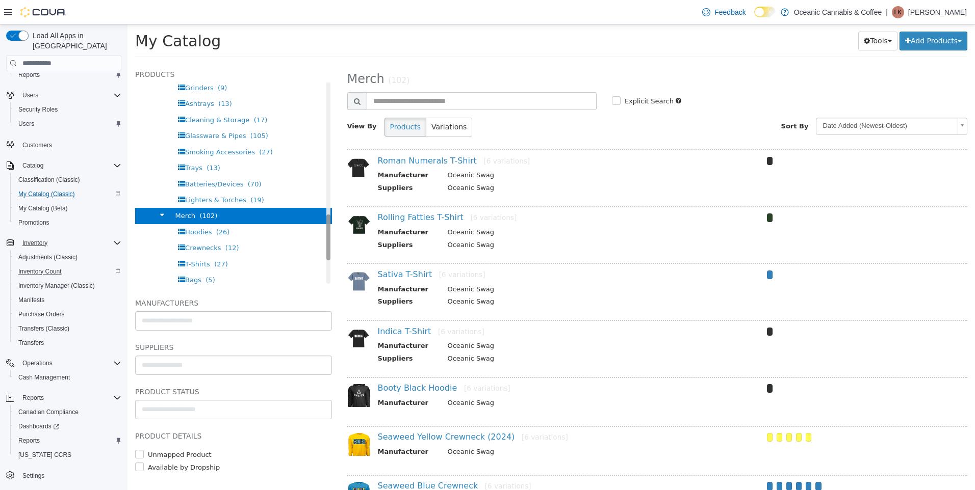
scroll to position [601, 0]
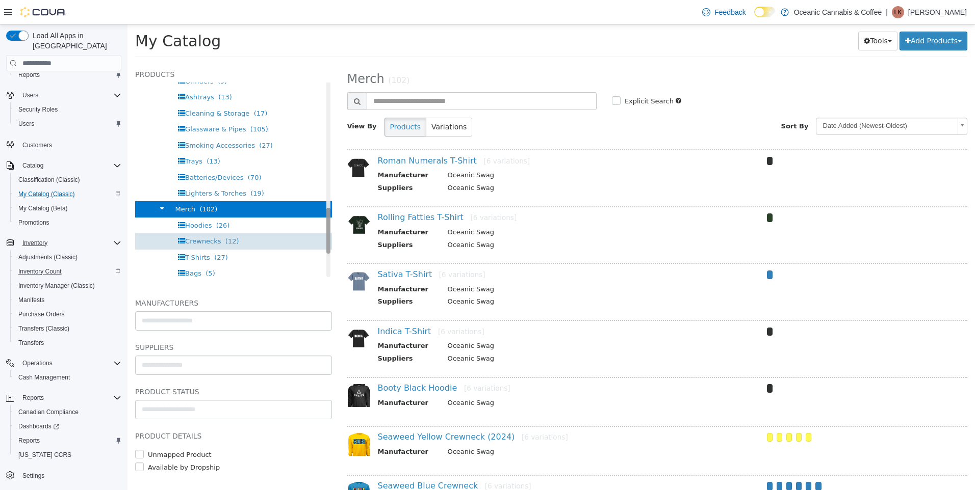
drag, startPoint x: 320, startPoint y: 96, endPoint x: 278, endPoint y: 240, distance: 150.2
click at [323, 233] on div "Products All Products Oceanic Cannabis & Coffee Flower (89) Dried Flower (69) M…" at bounding box center [233, 177] width 197 height 218
click at [214, 213] on div "Merch (102)" at bounding box center [233, 209] width 197 height 16
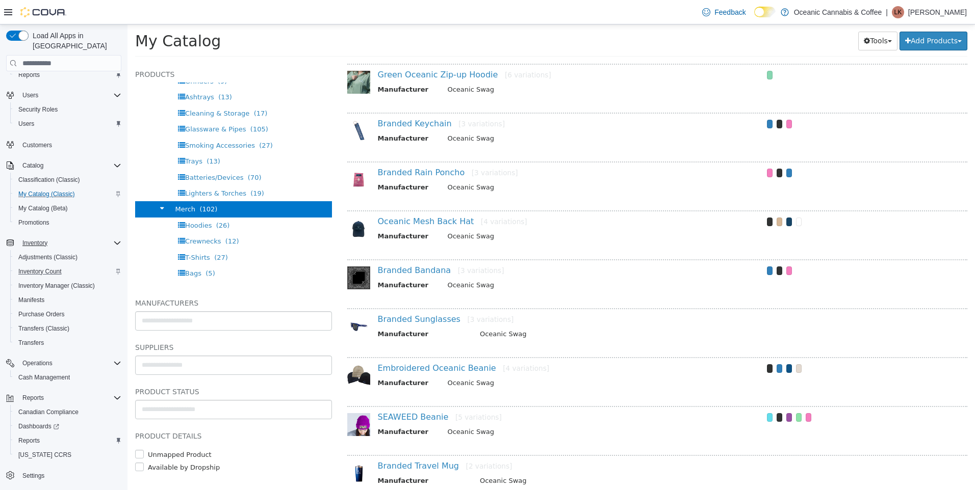
scroll to position [1071, 0]
click at [414, 323] on link "Branded Sunglasses [3 variations]" at bounding box center [446, 321] width 136 height 10
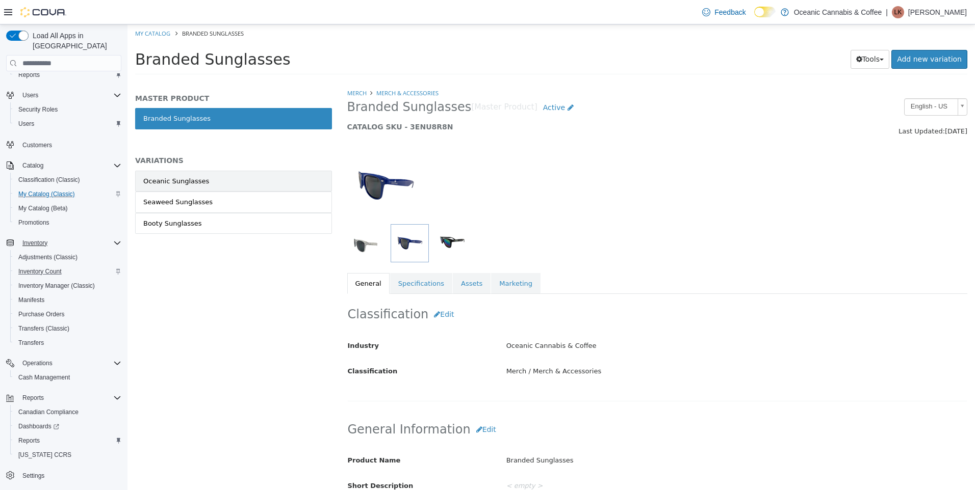
click at [280, 182] on link "Oceanic Sunglasses" at bounding box center [233, 181] width 197 height 21
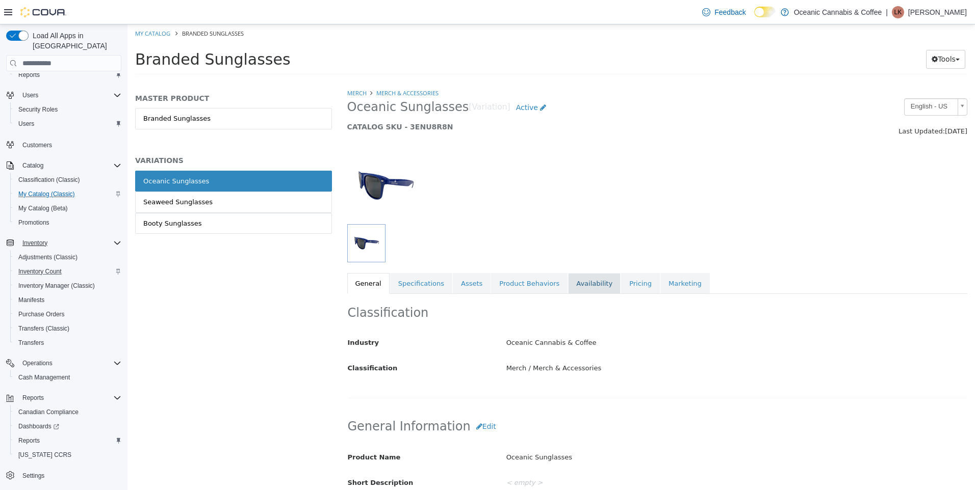
click at [583, 280] on link "Availability" at bounding box center [594, 283] width 53 height 21
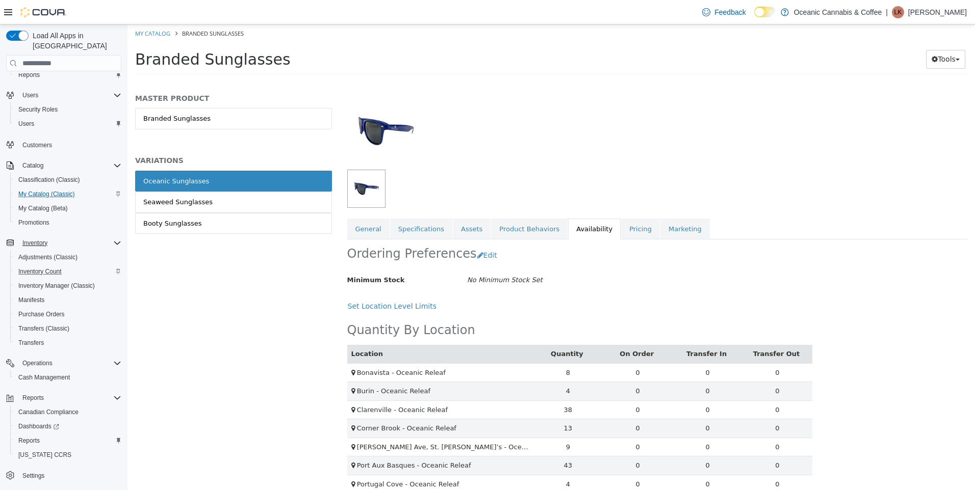
scroll to position [125, 0]
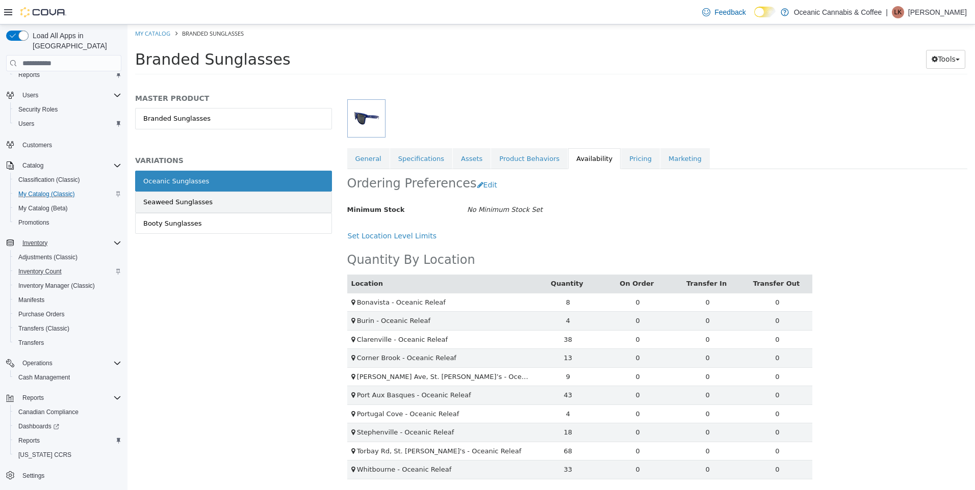
click at [228, 197] on link "Seaweed Sunglasses" at bounding box center [233, 202] width 197 height 21
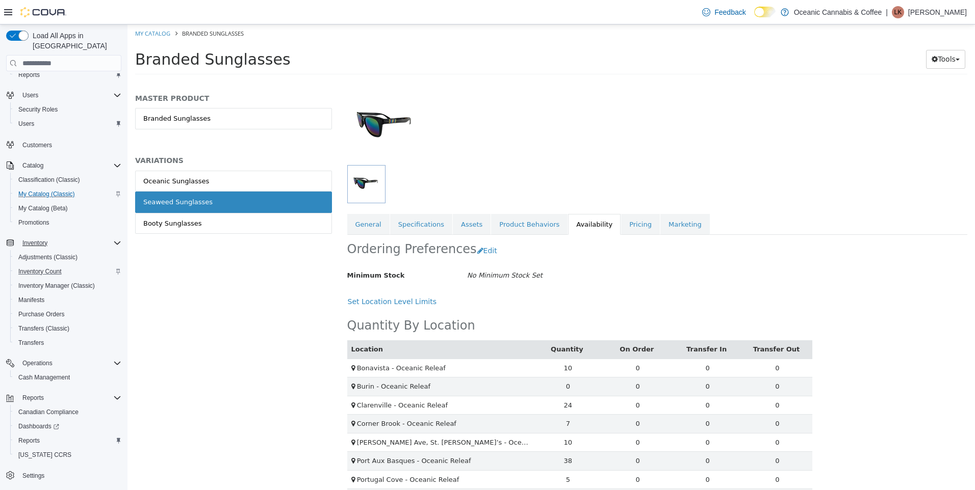
scroll to position [125, 0]
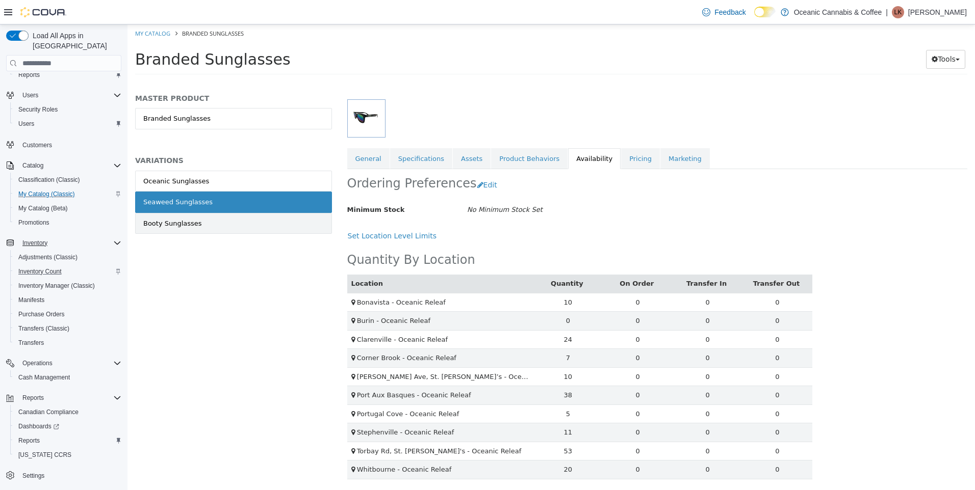
click at [194, 224] on div "Booty Sunglasses" at bounding box center [172, 224] width 59 height 10
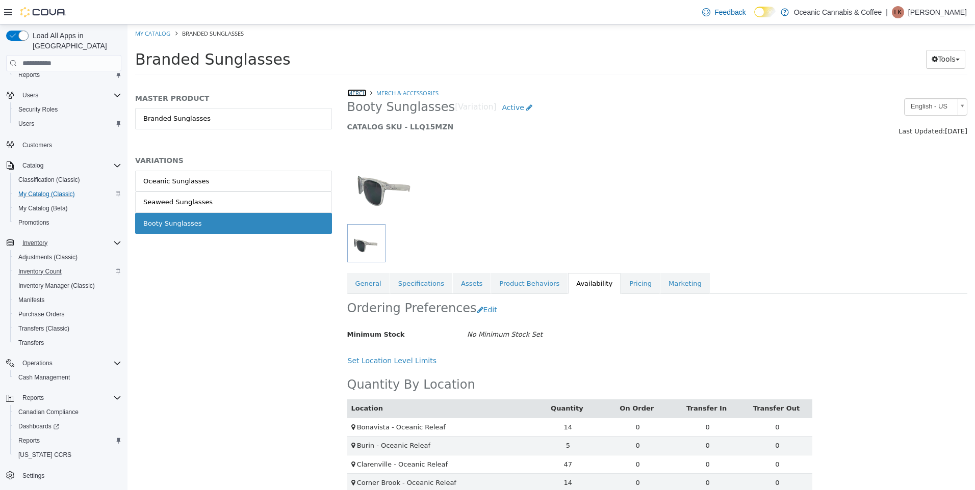
click at [352, 89] on link "Merch" at bounding box center [356, 93] width 19 height 8
select select "**********"
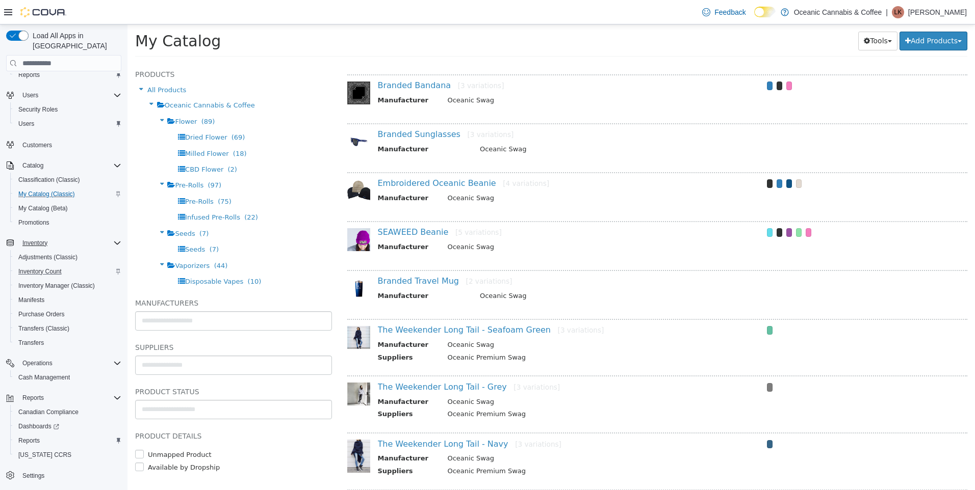
scroll to position [1275, 0]
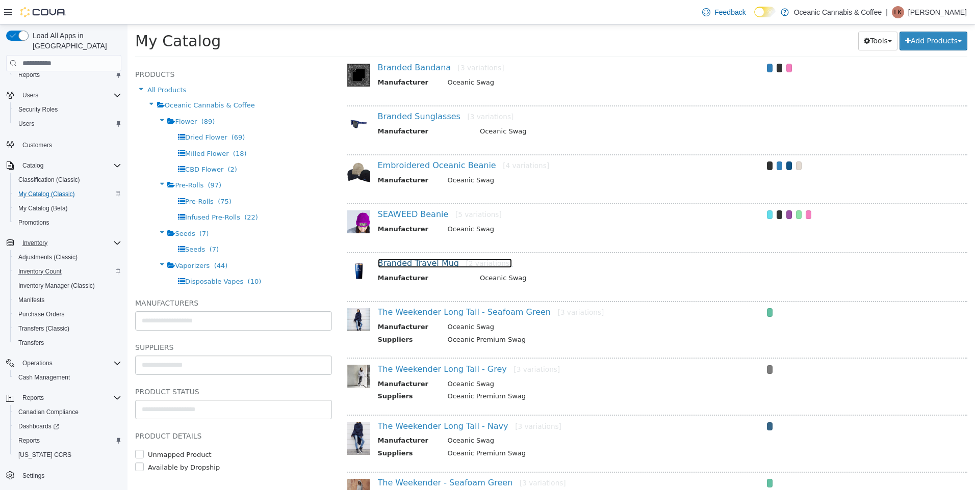
click at [427, 259] on link "Branded Travel Mug [2 variations]" at bounding box center [445, 263] width 135 height 10
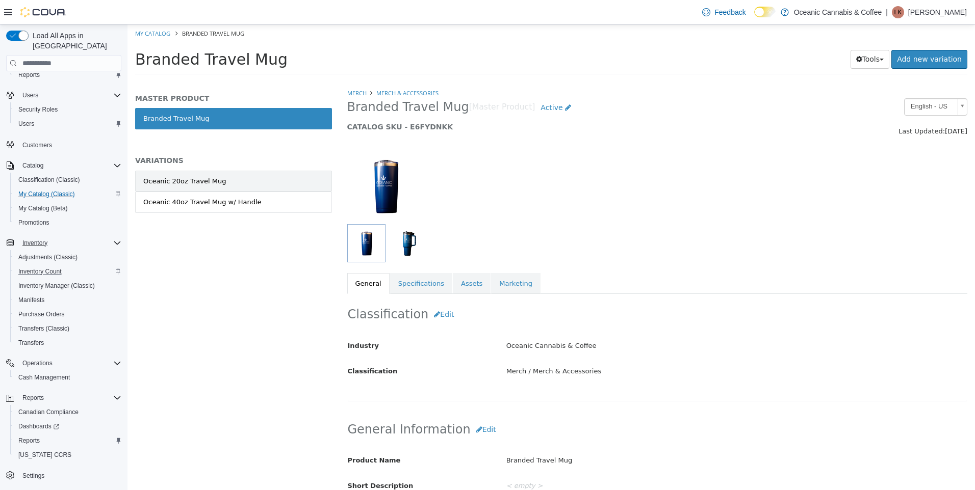
click at [250, 183] on link "Oceanic 20oz Travel Mug" at bounding box center [233, 181] width 197 height 21
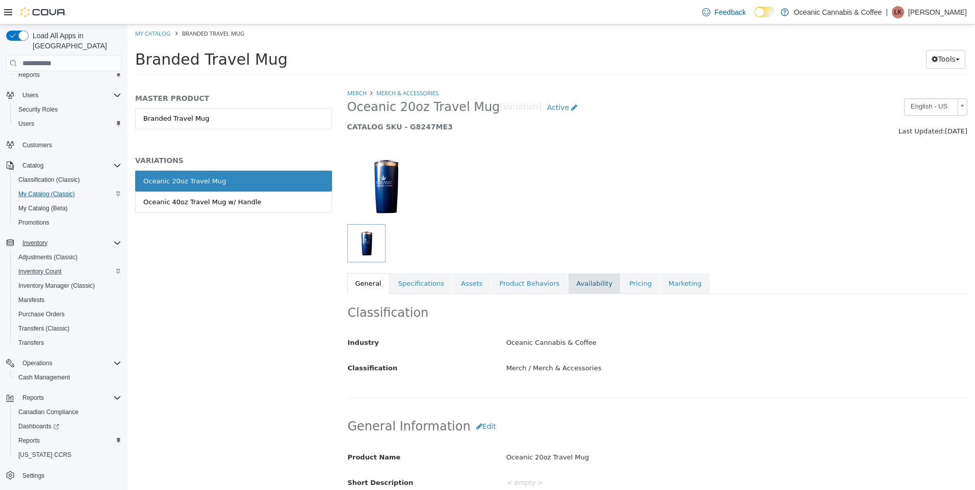
click at [575, 285] on link "Availability" at bounding box center [594, 283] width 53 height 21
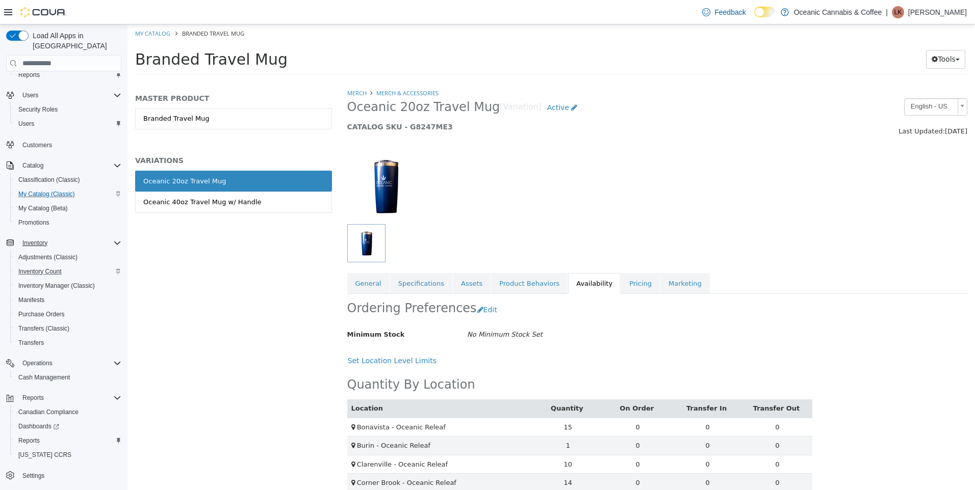
click at [658, 372] on div "Location Quantity On Order Transfer In Transfer Out Bonavista - Oceanic Releaf …" at bounding box center [579, 488] width 465 height 234
click at [366, 91] on link "Merch" at bounding box center [356, 93] width 19 height 8
select select "**********"
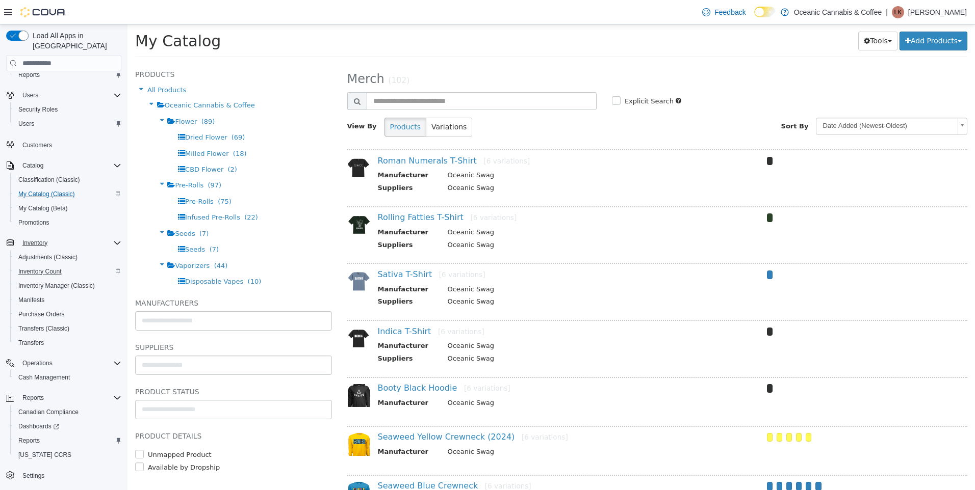
drag, startPoint x: 317, startPoint y: 94, endPoint x: 327, endPoint y: 171, distance: 77.1
click at [327, 171] on div "Products All Products Oceanic Cannabis & Coffee Flower (89) Dried Flower (69) M…" at bounding box center [233, 277] width 212 height 428
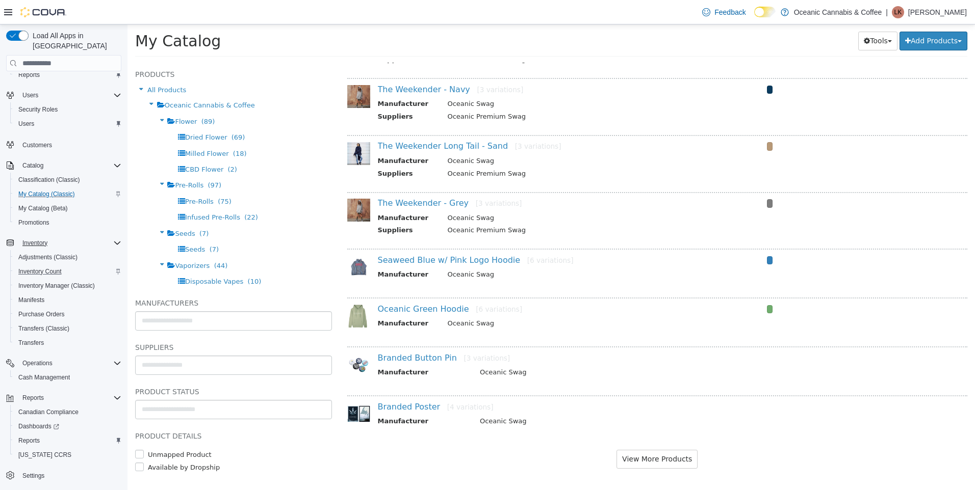
scroll to position [1785, 0]
click at [421, 348] on div "Branded Button Pin [3 variations] Manufacturer Oceanic Swag" at bounding box center [657, 366] width 620 height 44
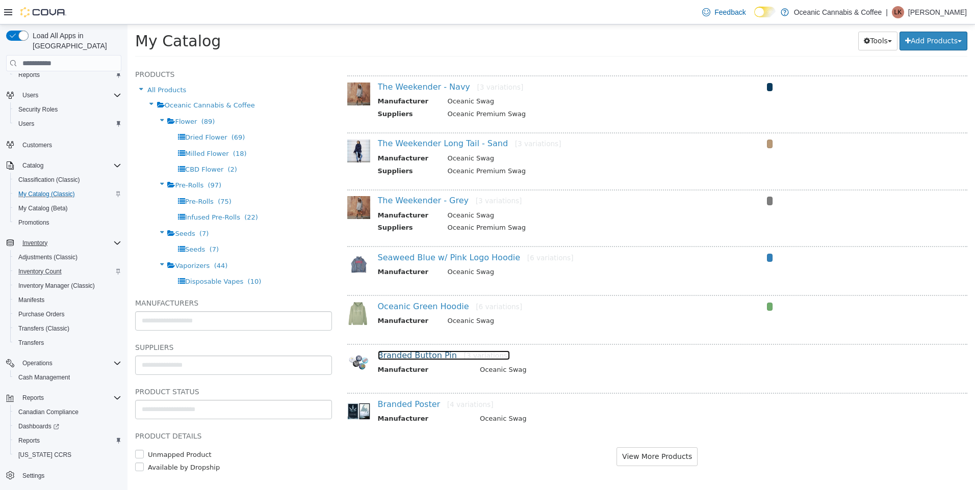
click at [421, 353] on link "Branded Button Pin [3 variations]" at bounding box center [444, 356] width 133 height 10
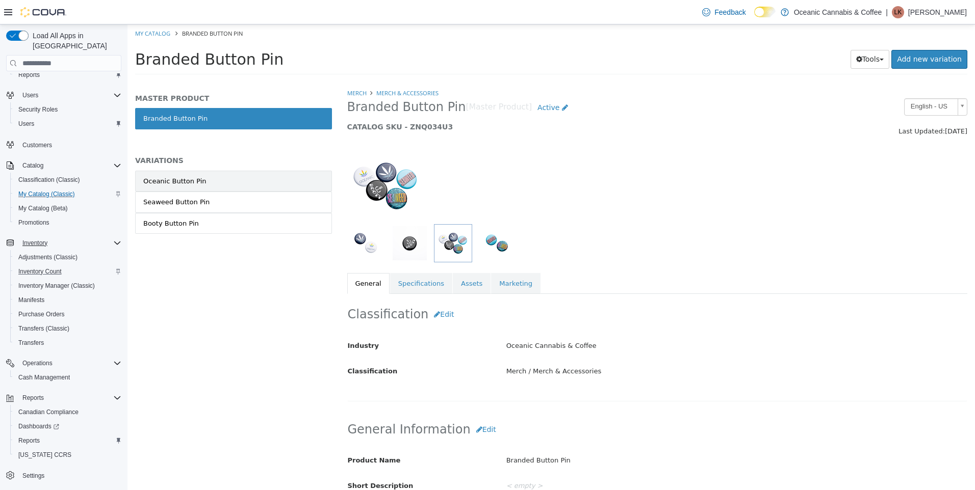
click at [170, 176] on div "Oceanic Button Pin" at bounding box center [174, 181] width 63 height 10
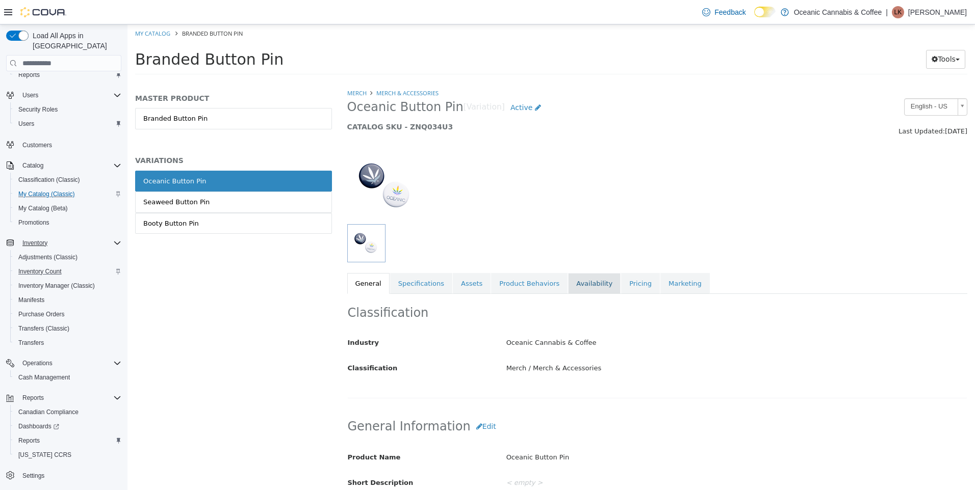
click at [581, 278] on link "Availability" at bounding box center [594, 283] width 53 height 21
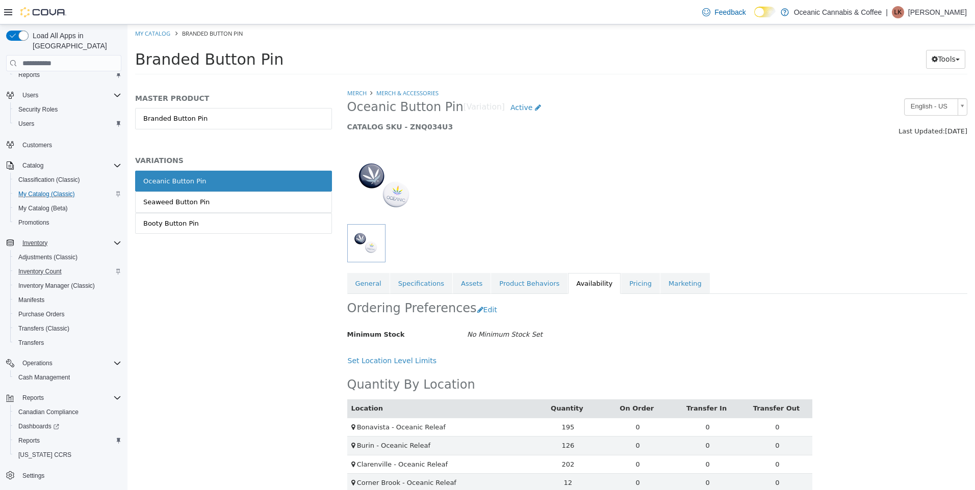
scroll to position [125, 0]
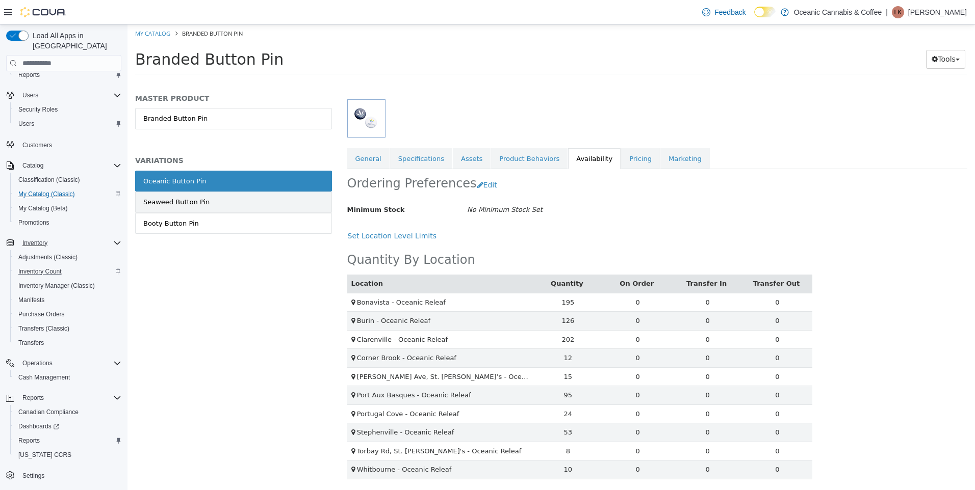
click at [205, 197] on link "Seaweed Button Pin" at bounding box center [233, 202] width 197 height 21
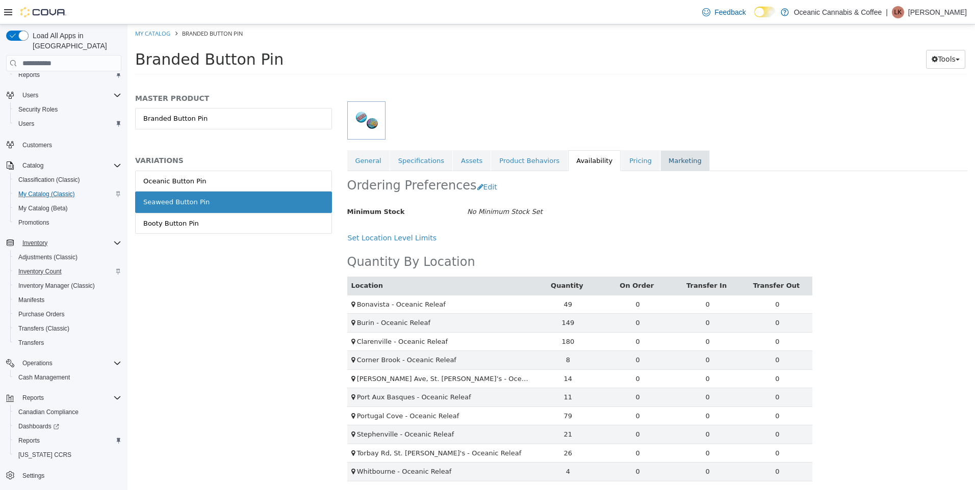
scroll to position [125, 0]
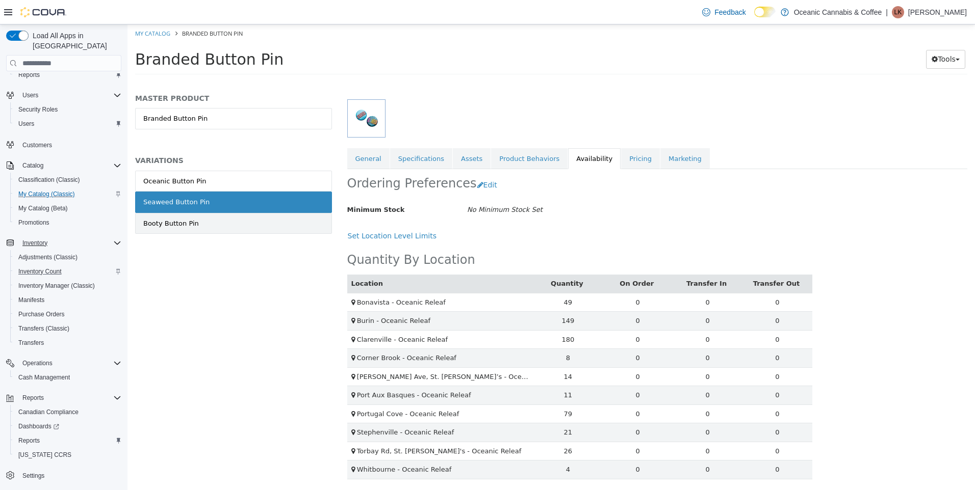
click at [174, 221] on div "Booty Button Pin" at bounding box center [171, 224] width 56 height 10
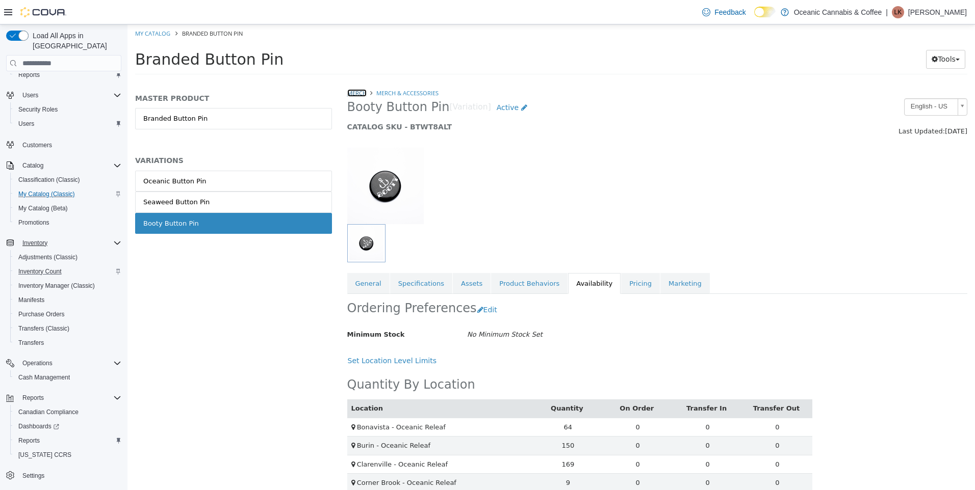
click at [360, 96] on link "Merch" at bounding box center [356, 93] width 19 height 8
select select "**********"
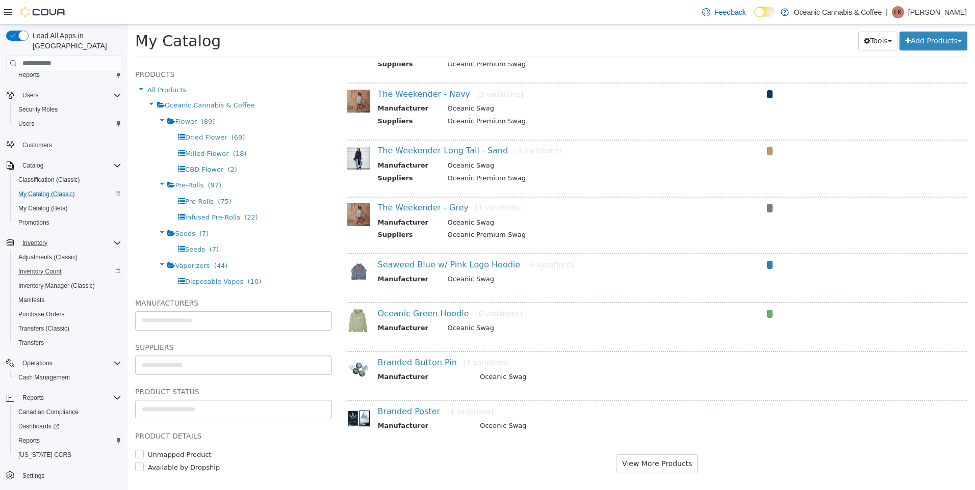
scroll to position [1785, 0]
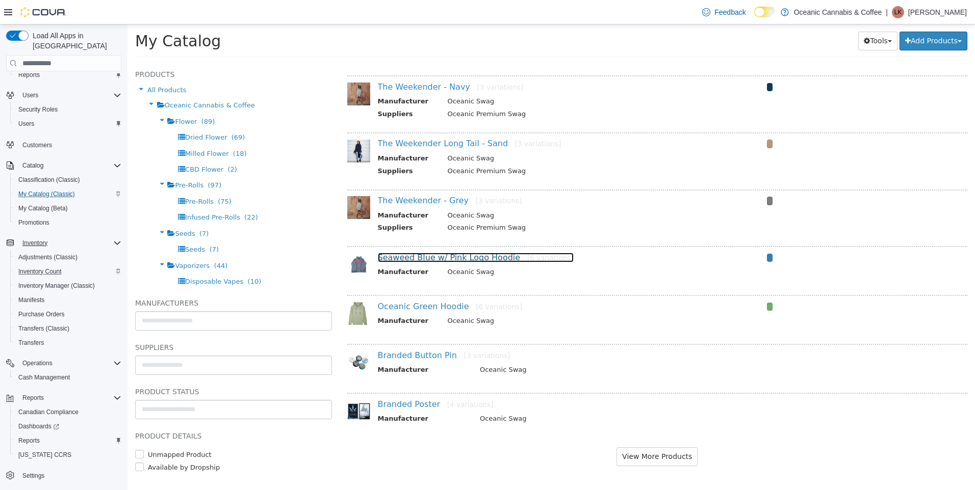
click at [469, 255] on link "Seaweed Blue w/ Pink Logo Hoodie [6 variations]" at bounding box center [476, 258] width 196 height 10
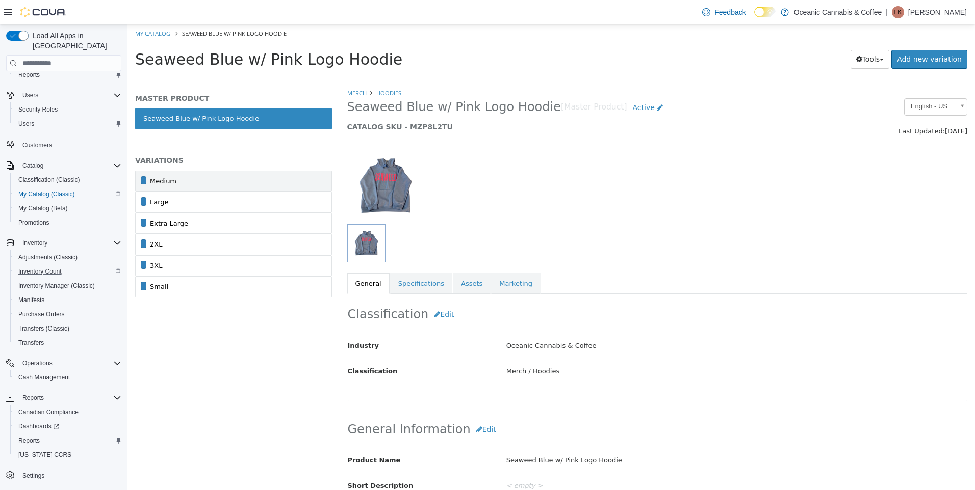
click at [195, 185] on link "Medium" at bounding box center [233, 181] width 197 height 21
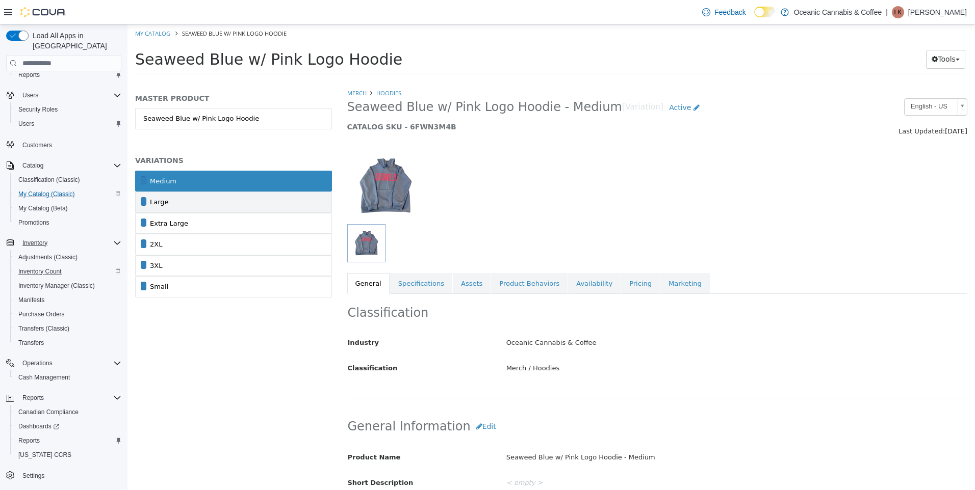
click at [220, 209] on link "Large" at bounding box center [233, 202] width 197 height 21
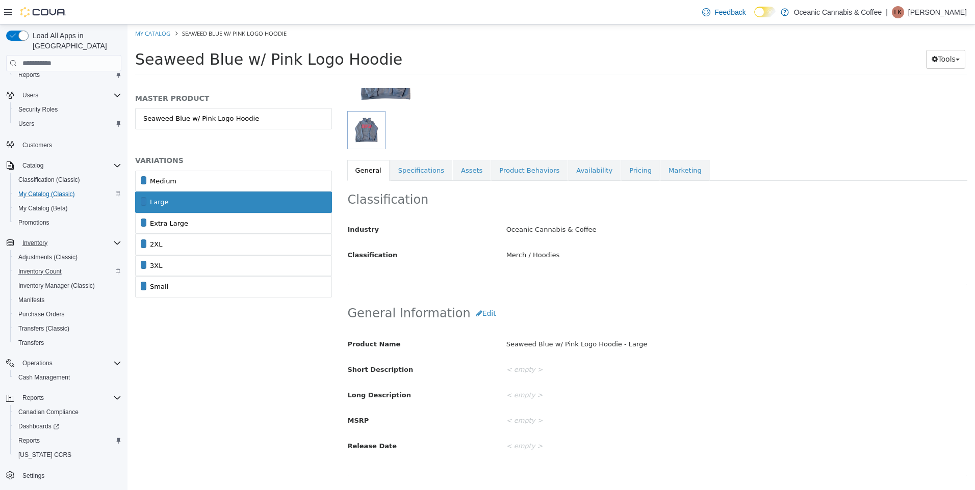
scroll to position [51, 0]
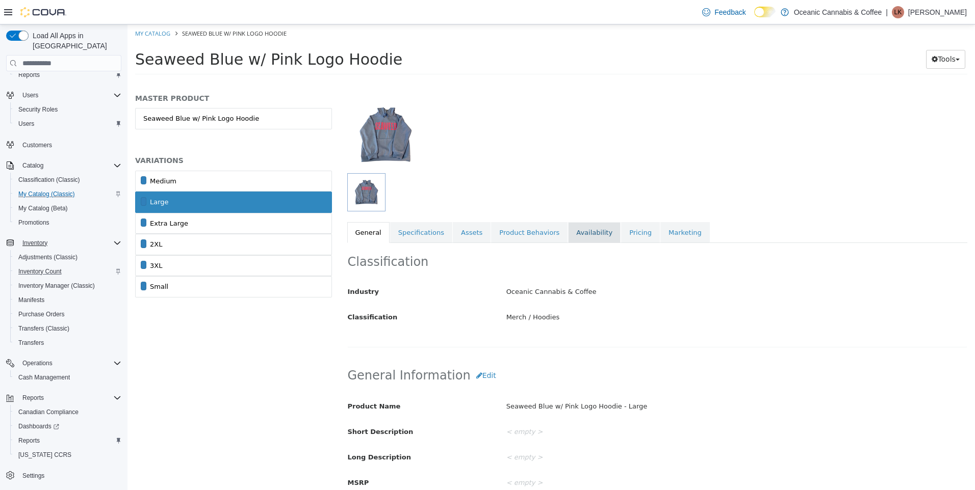
click at [582, 231] on link "Availability" at bounding box center [594, 232] width 53 height 21
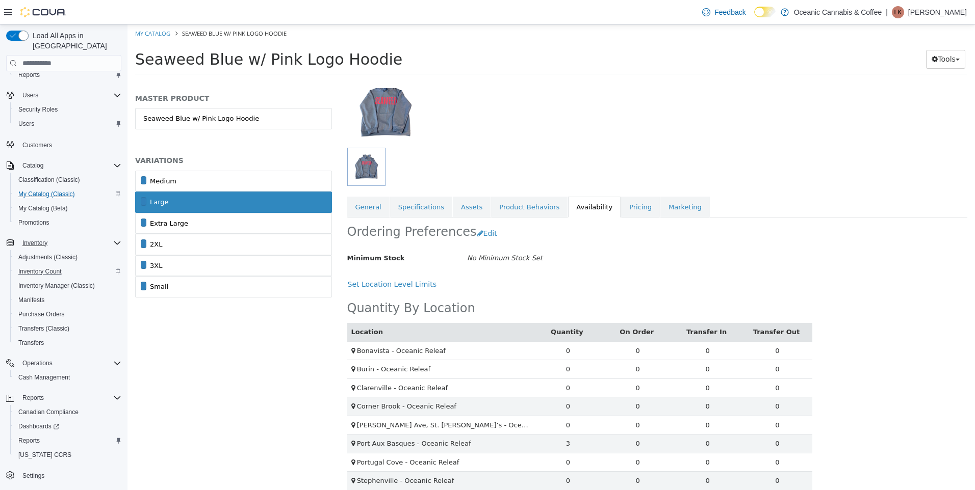
scroll to position [125, 0]
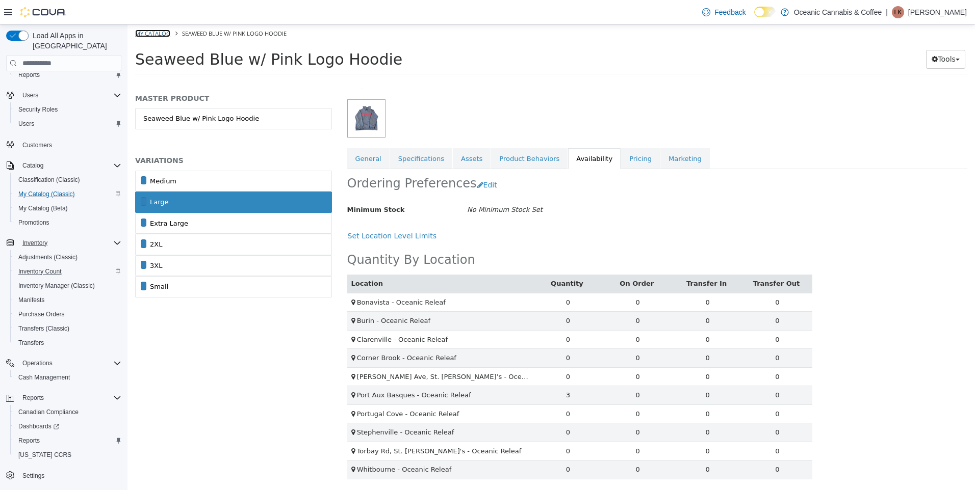
click at [160, 32] on link "My Catalog" at bounding box center [152, 34] width 35 height 8
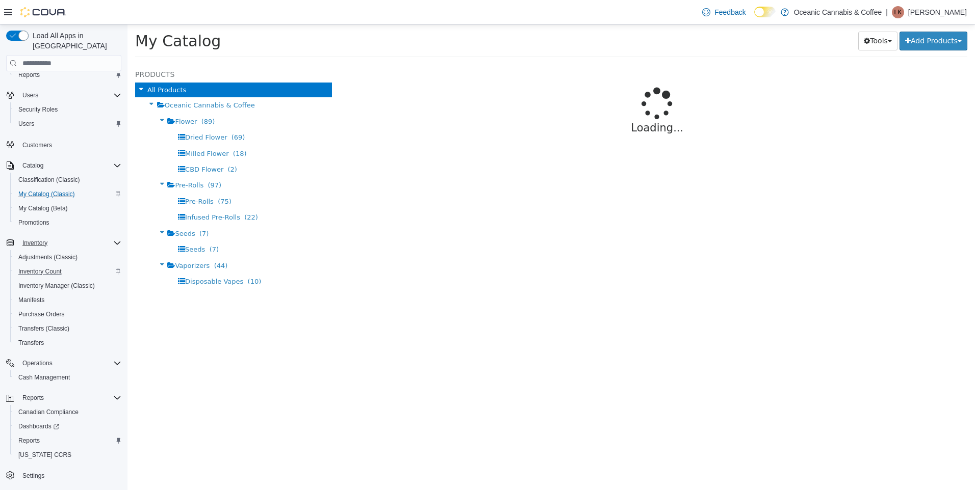
select select "**********"
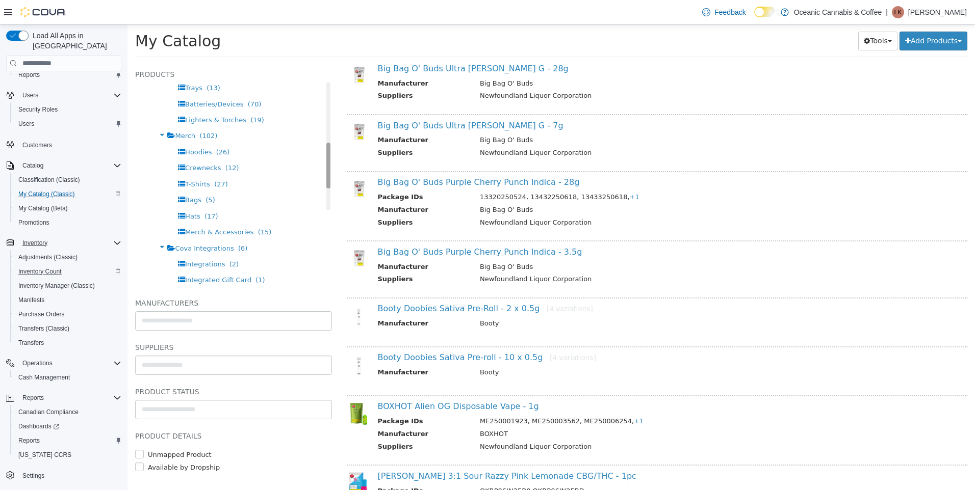
scroll to position [693, 0]
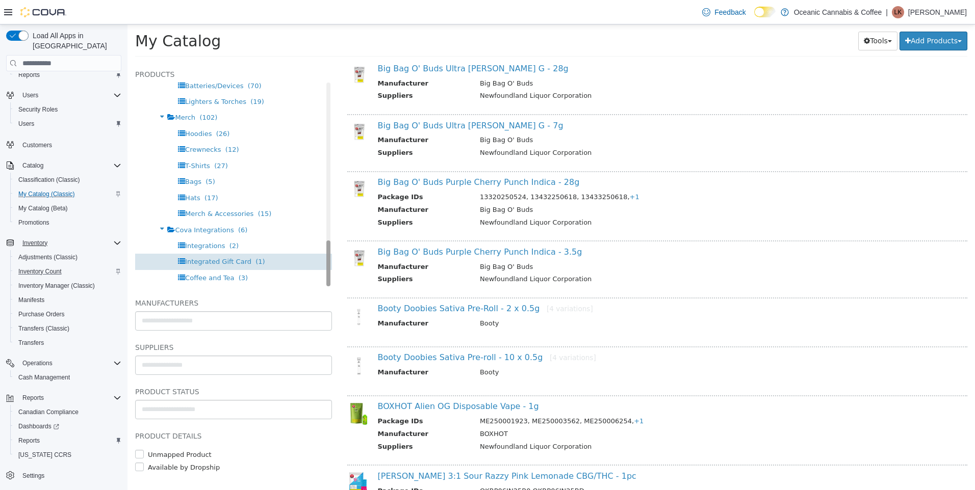
drag, startPoint x: 319, startPoint y: 99, endPoint x: 290, endPoint y: 256, distance: 159.6
click at [320, 270] on div "Products All Products Oceanic Cannabis & Coffee Flower (89) Dried Flower (69) M…" at bounding box center [233, 177] width 197 height 218
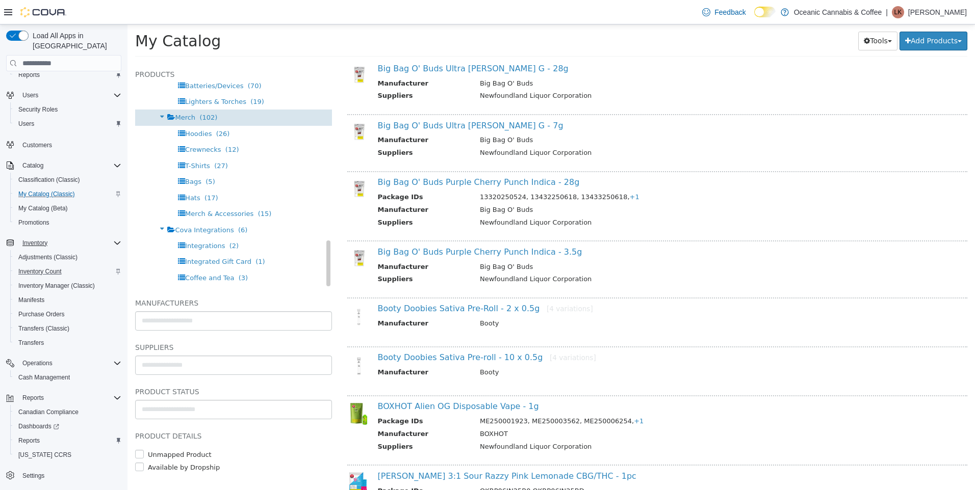
click at [179, 119] on span "Merch" at bounding box center [185, 118] width 20 height 8
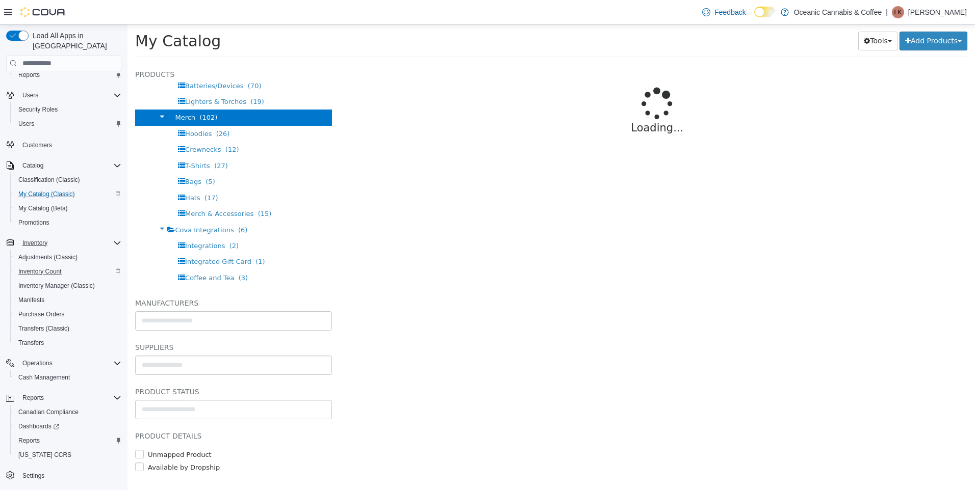
select select "**********"
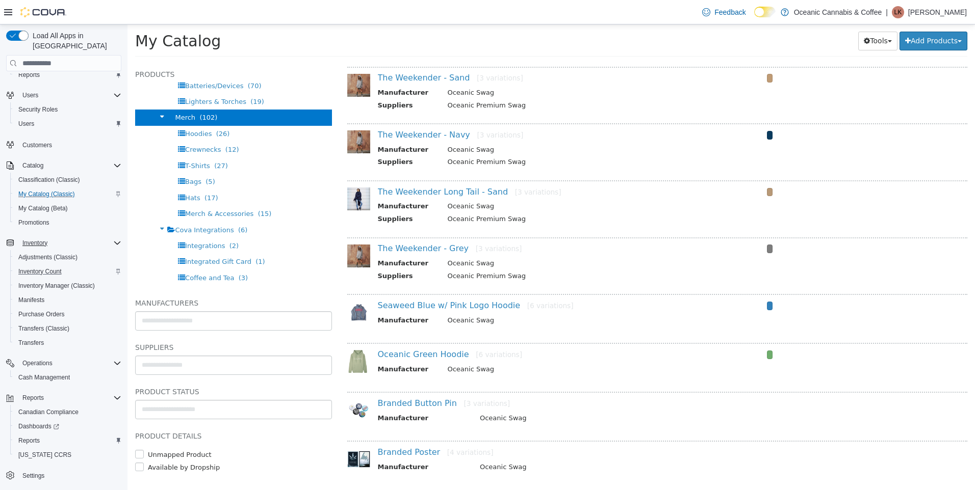
scroll to position [750, 0]
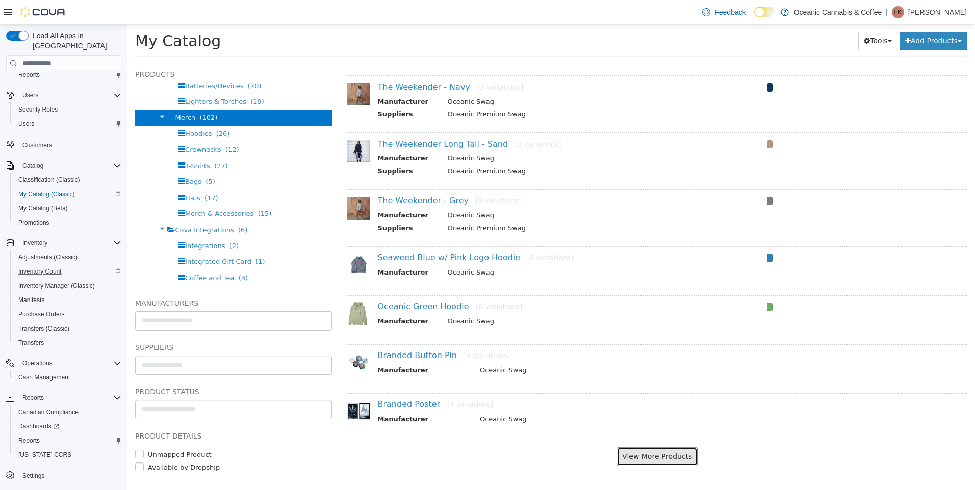
click at [655, 454] on button "View More Products" at bounding box center [656, 457] width 81 height 19
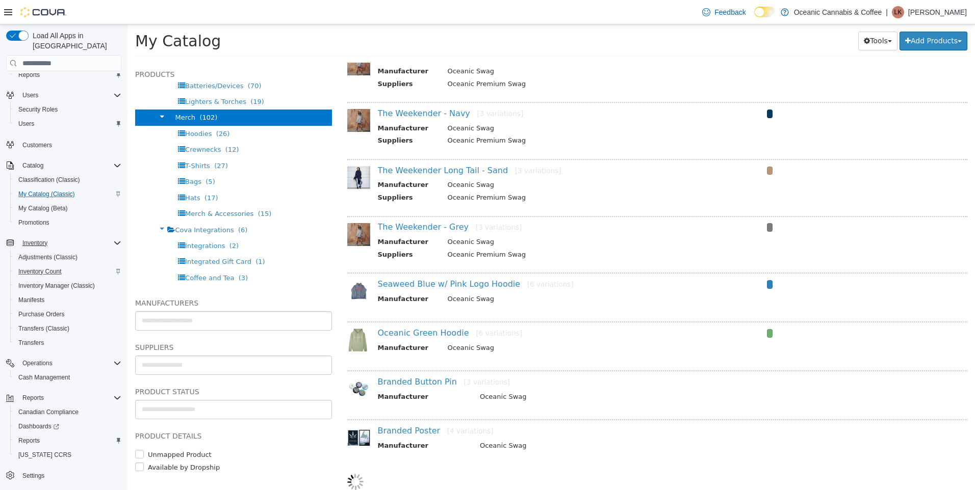
select select "**********"
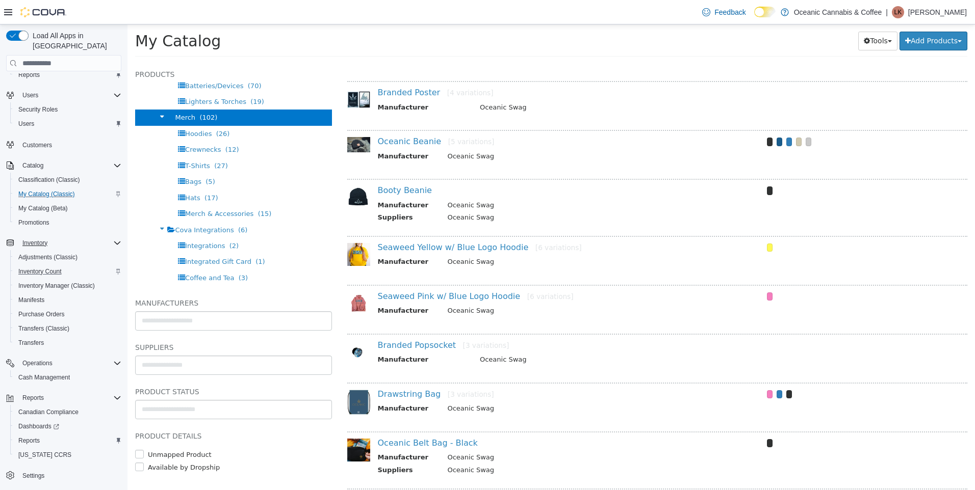
scroll to position [1080, 0]
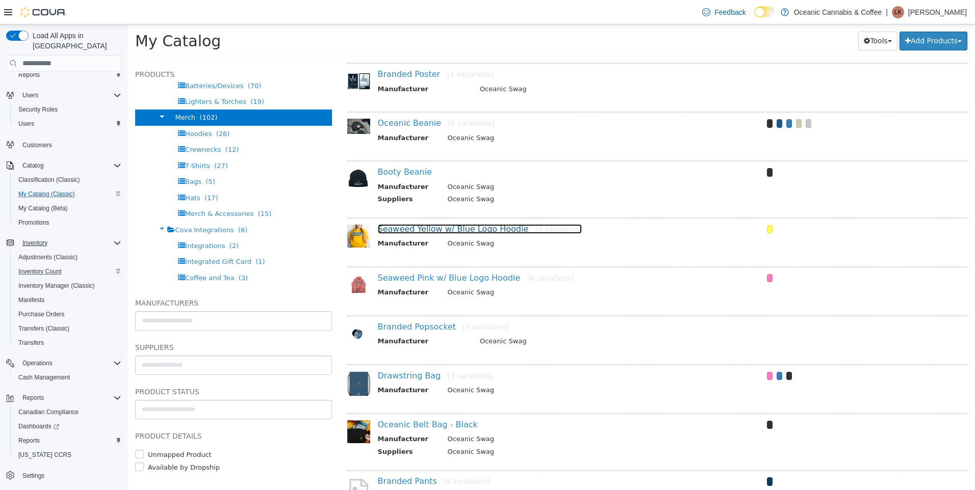
click at [451, 227] on link "Seaweed Yellow w/ Blue Logo Hoodie [6 variations]" at bounding box center [480, 229] width 204 height 10
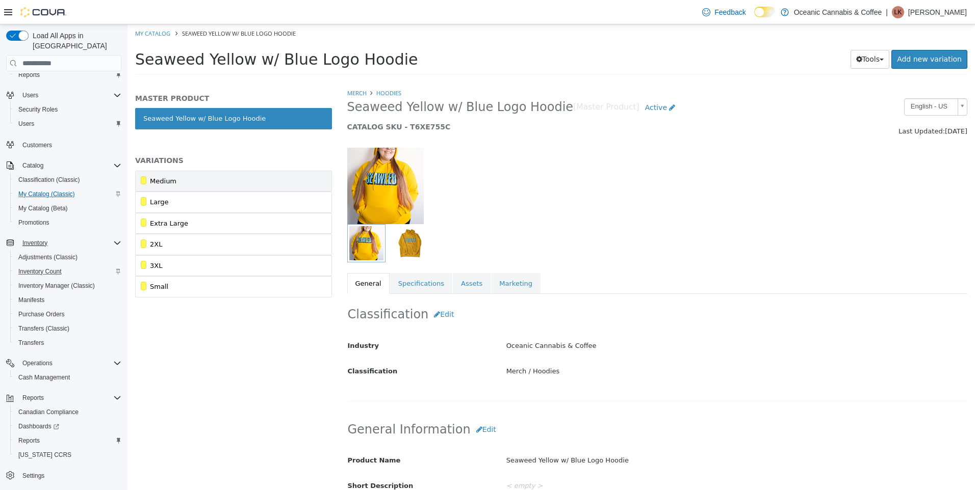
click at [171, 174] on link "Medium" at bounding box center [233, 181] width 197 height 21
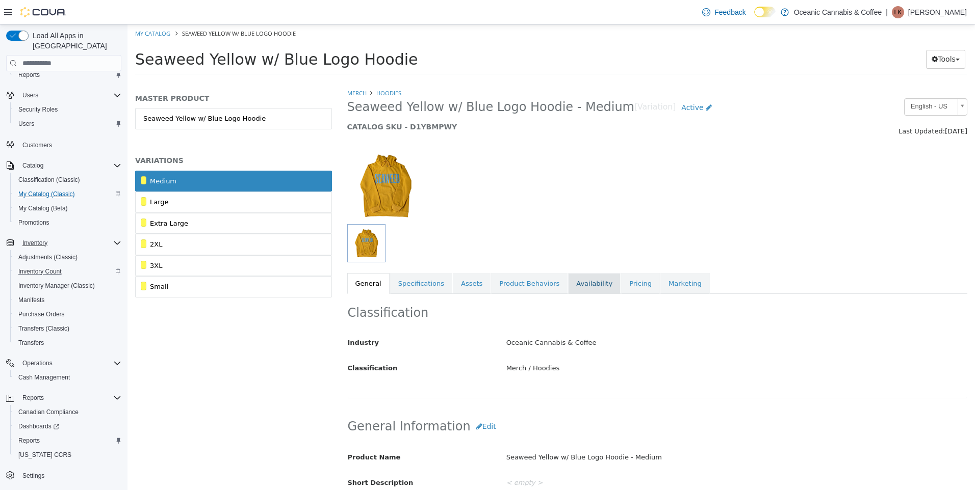
click at [579, 285] on link "Availability" at bounding box center [594, 283] width 53 height 21
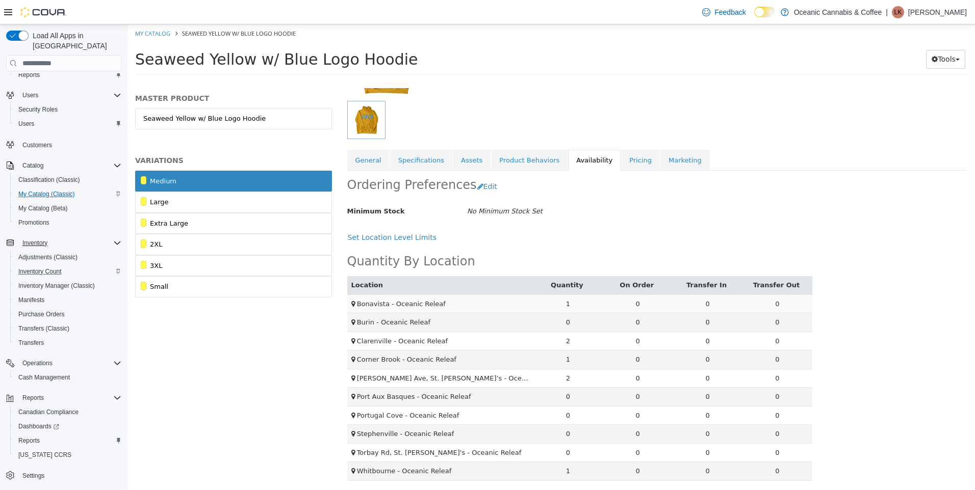
scroll to position [125, 0]
drag, startPoint x: 199, startPoint y: 188, endPoint x: 223, endPoint y: 187, distance: 24.0
click at [199, 188] on link "Medium" at bounding box center [233, 181] width 197 height 21
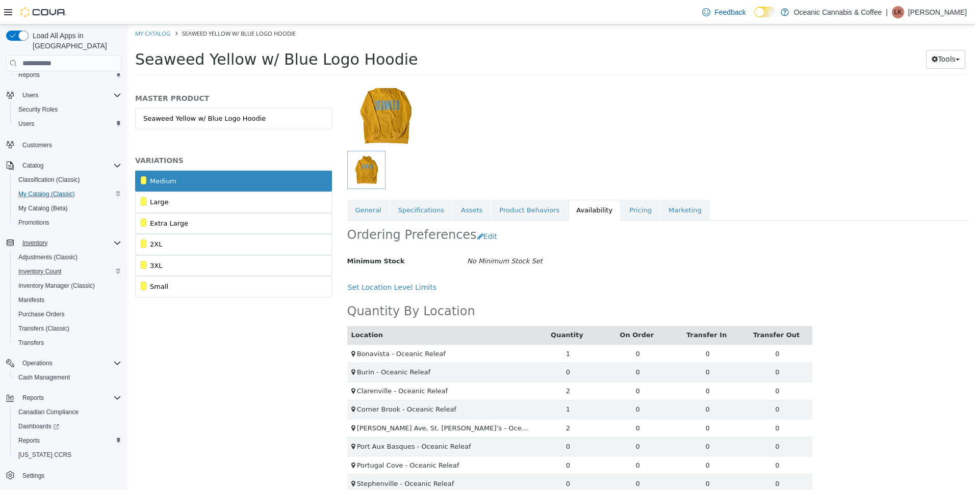
scroll to position [0, 0]
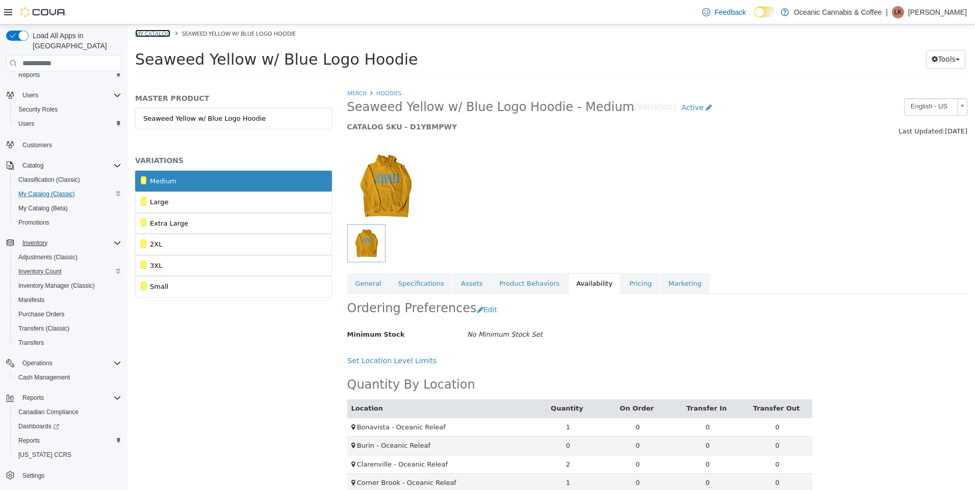
click at [145, 30] on link "My Catalog" at bounding box center [152, 34] width 35 height 8
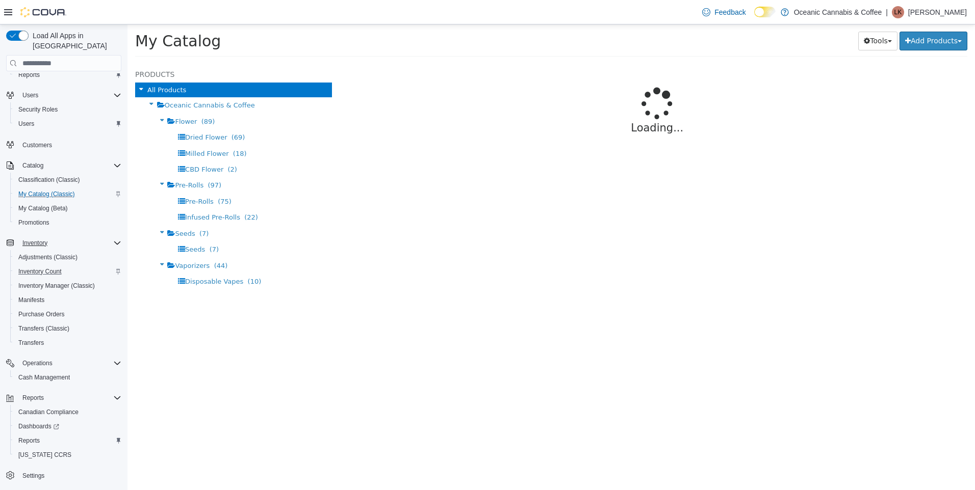
select select "**********"
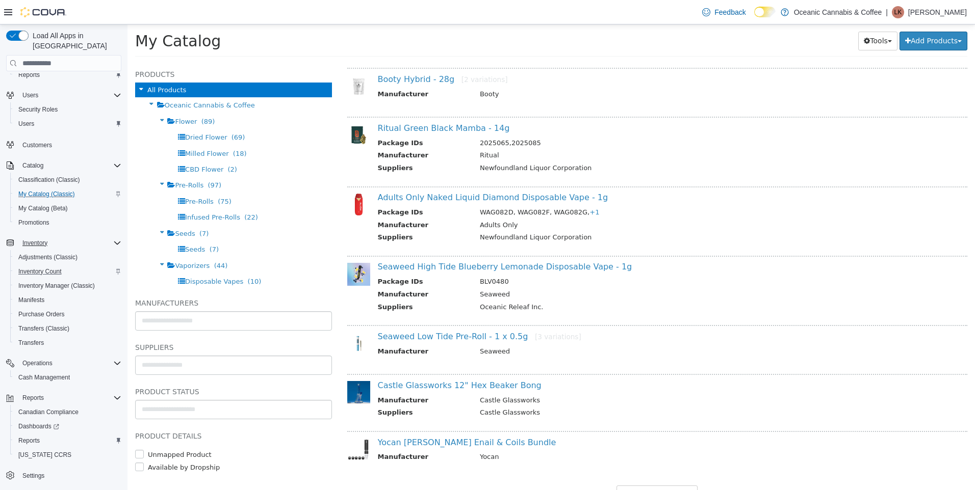
scroll to position [879, 0]
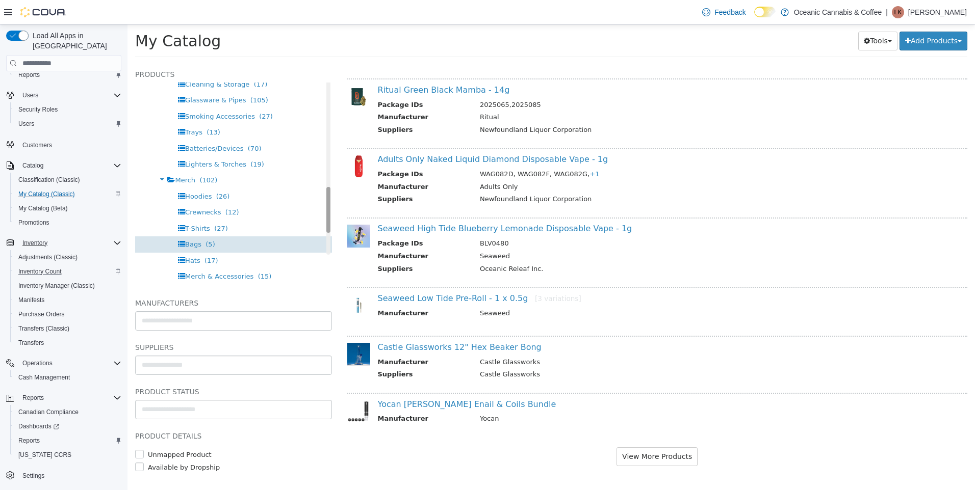
drag, startPoint x: 319, startPoint y: 99, endPoint x: 315, endPoint y: 241, distance: 141.8
click at [318, 244] on div "Products All Products Oceanic Cannabis & Coffee Flower (89) Dried Flower (69) M…" at bounding box center [233, 177] width 197 height 218
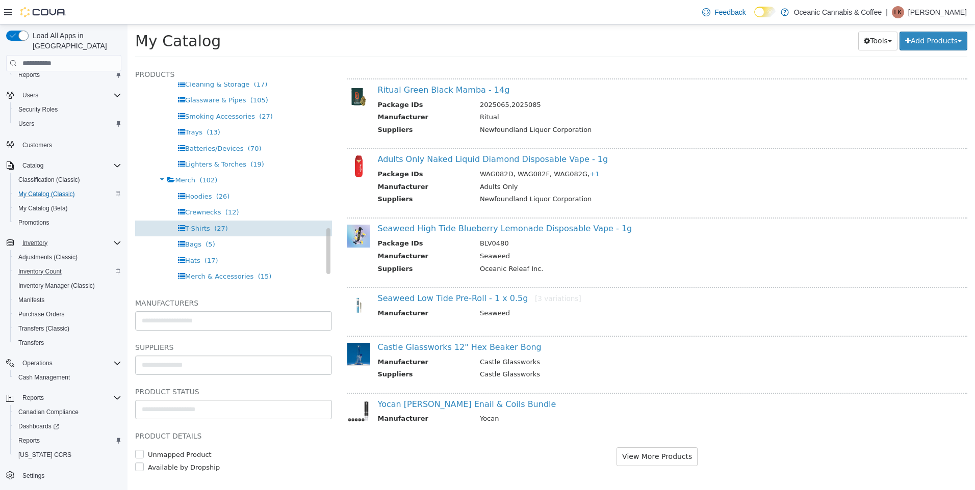
scroll to position [632, 0]
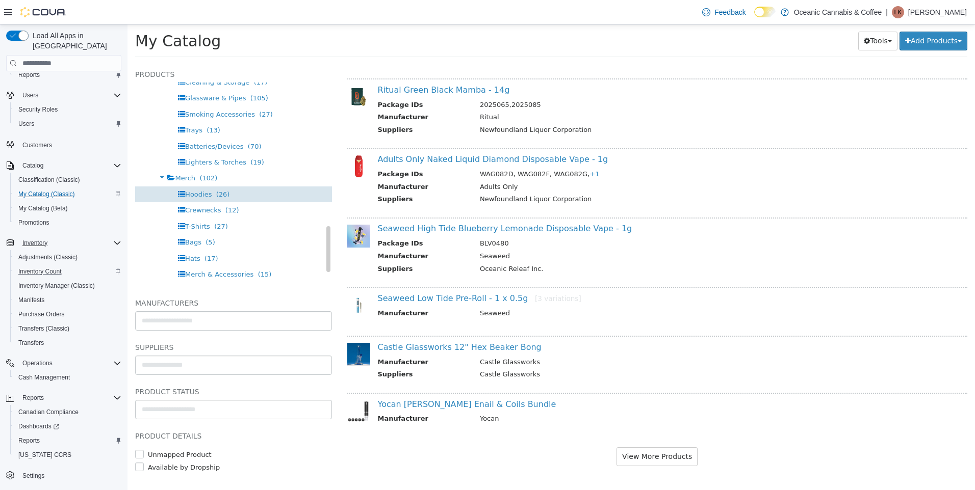
click at [228, 187] on div "Hoodies (26)" at bounding box center [233, 195] width 197 height 16
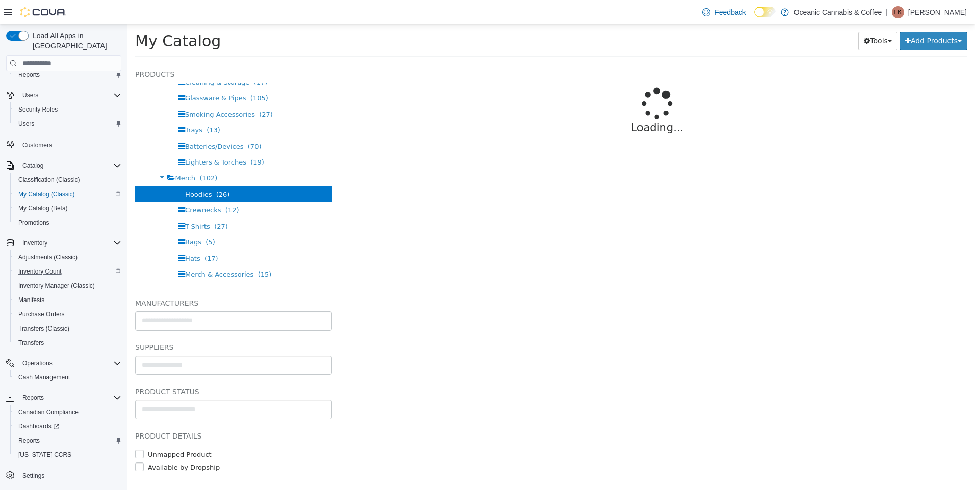
select select "**********"
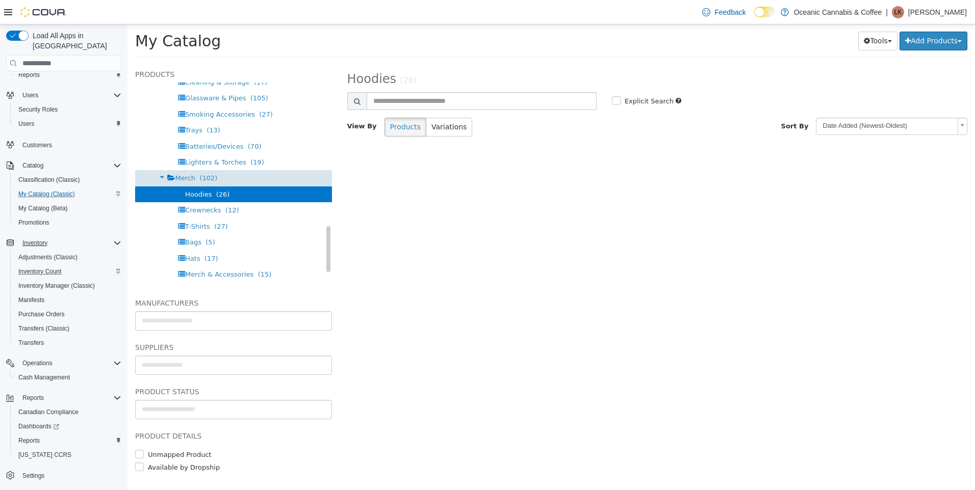
click at [199, 177] on span "(102)" at bounding box center [208, 178] width 18 height 8
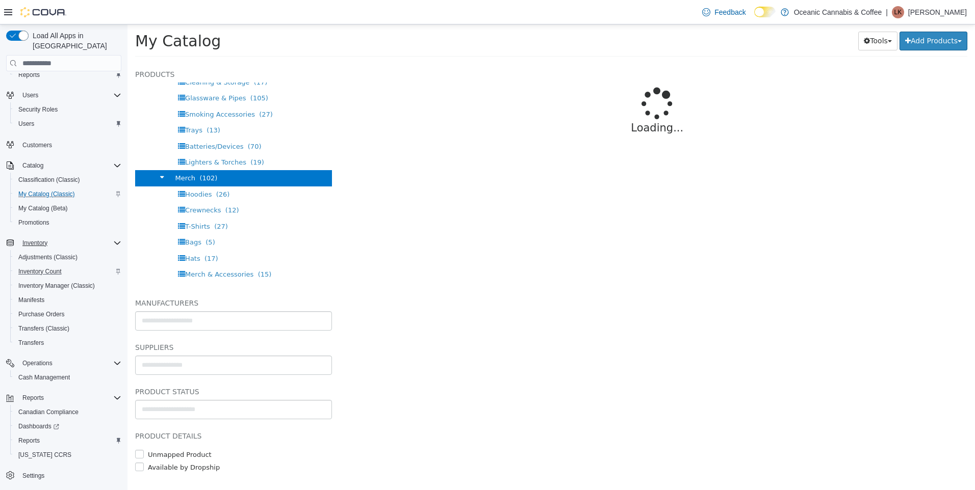
select select "**********"
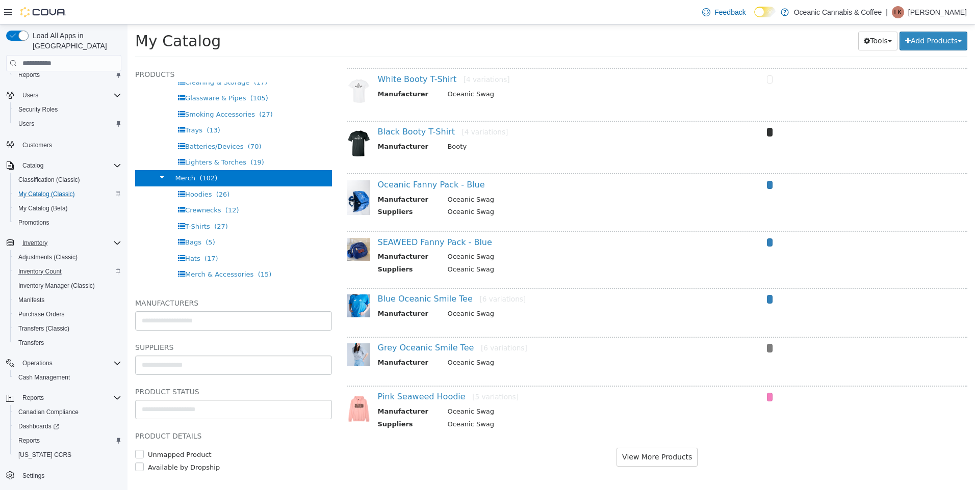
scroll to position [743, 0]
click at [422, 398] on link "Pink Seaweed Hoodie [5 variations]" at bounding box center [448, 397] width 141 height 10
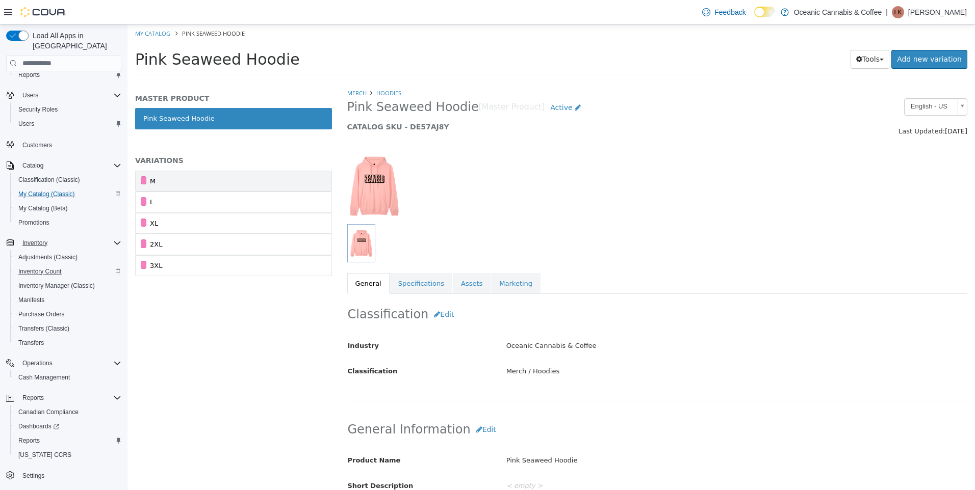
click at [216, 178] on link "M" at bounding box center [233, 181] width 197 height 21
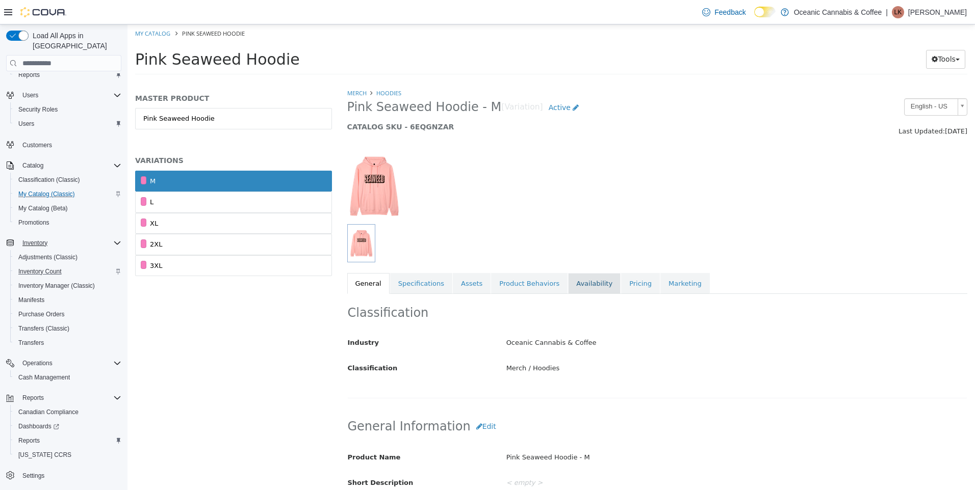
click at [568, 281] on link "Availability" at bounding box center [594, 283] width 53 height 21
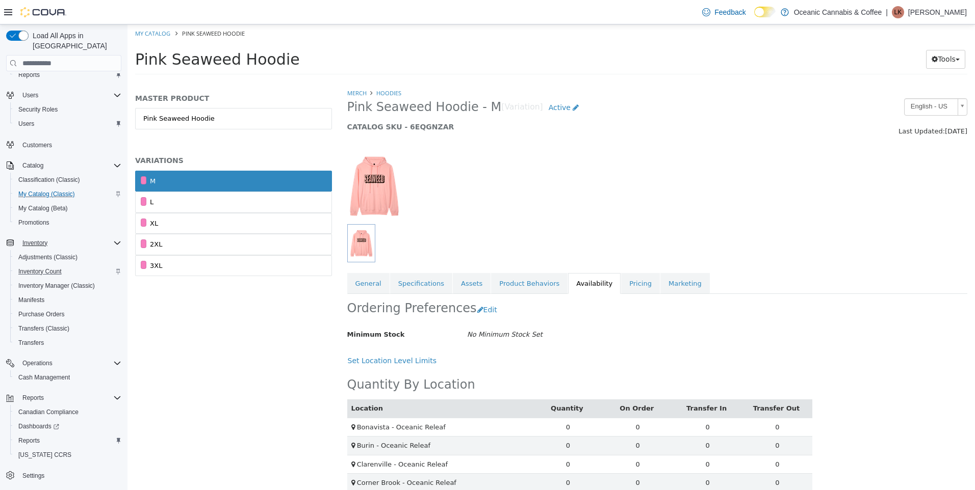
scroll to position [125, 0]
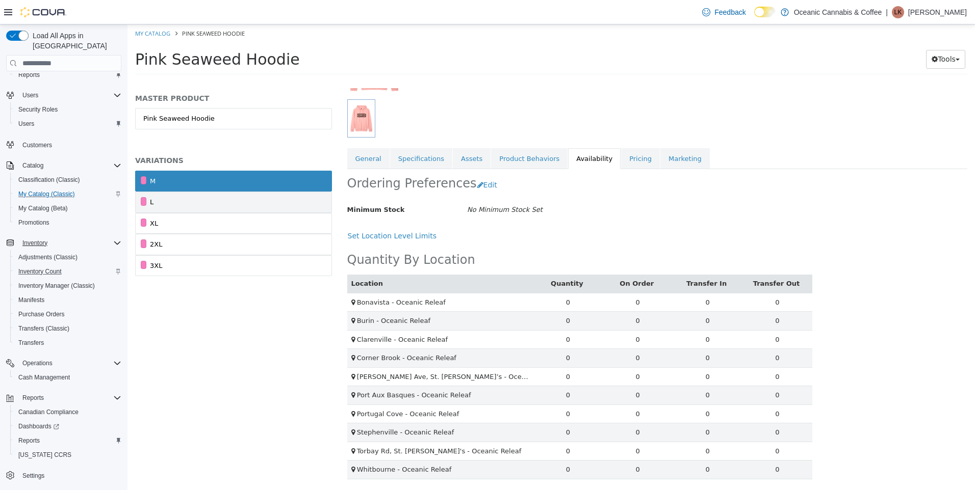
click at [215, 196] on link "L" at bounding box center [233, 202] width 197 height 21
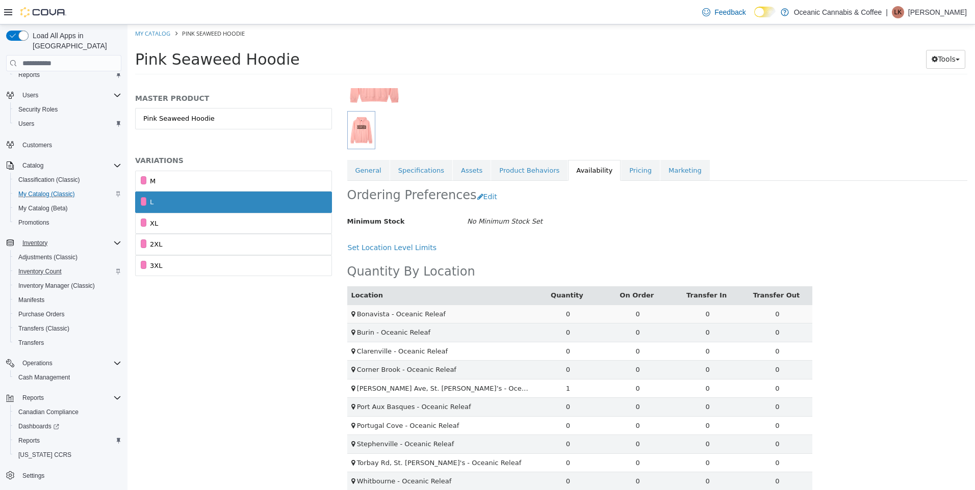
scroll to position [125, 0]
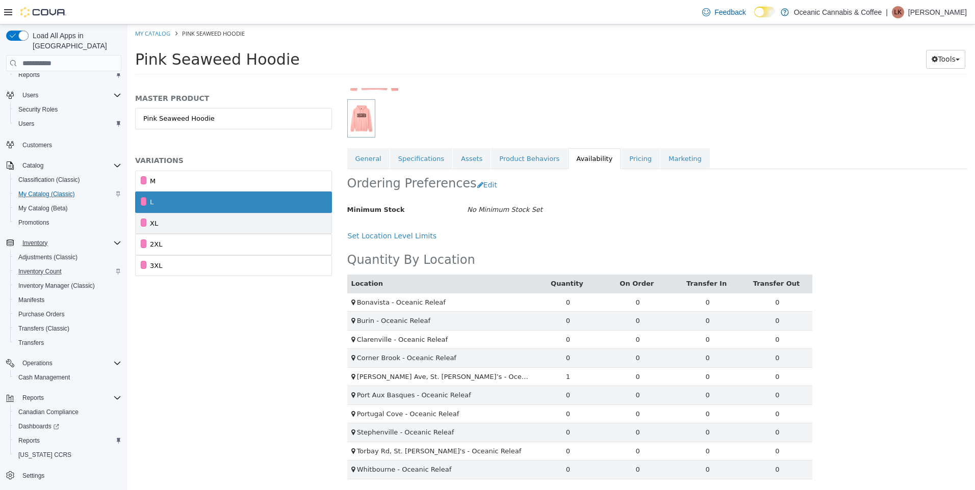
click at [213, 226] on link "XL" at bounding box center [233, 223] width 197 height 21
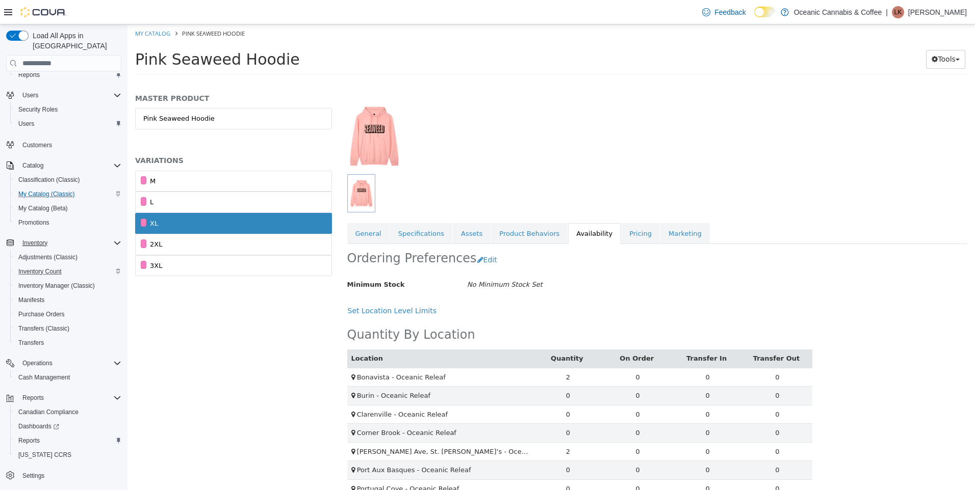
scroll to position [125, 0]
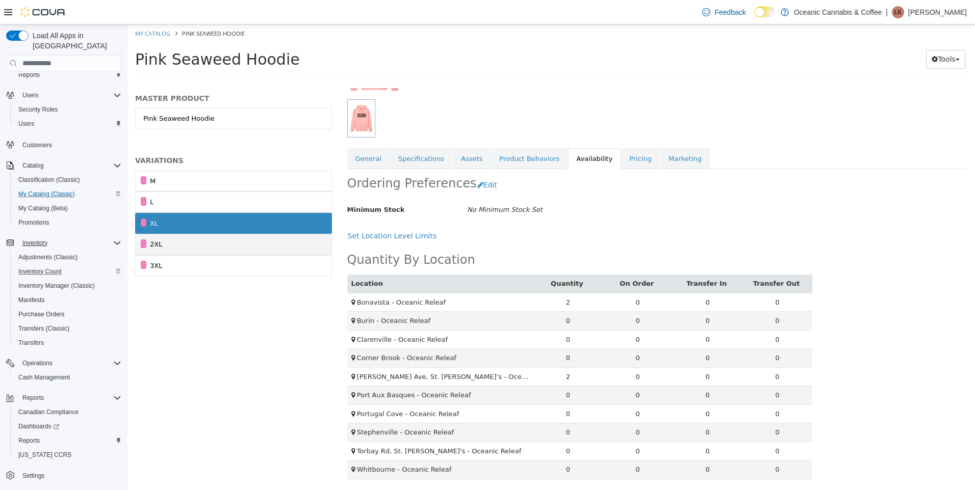
click at [220, 242] on link "2XL" at bounding box center [233, 244] width 197 height 21
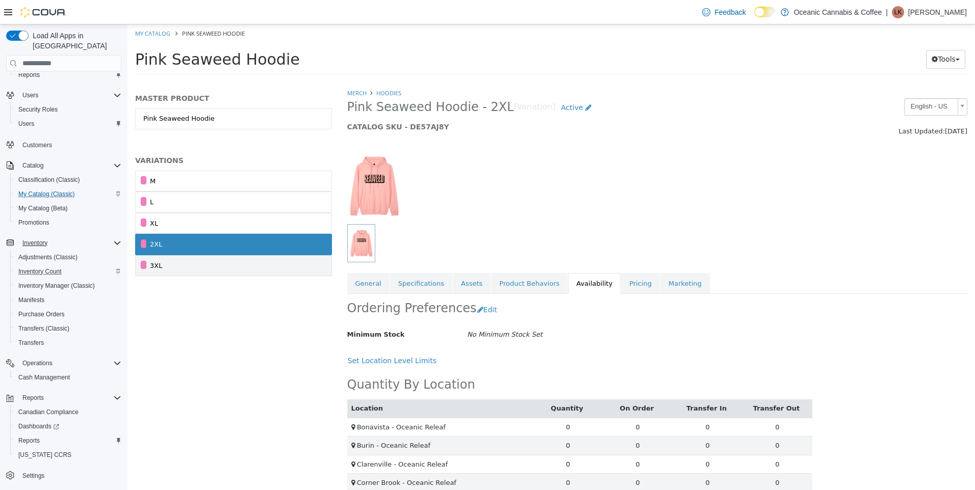
click at [212, 266] on link "3XL" at bounding box center [233, 265] width 197 height 21
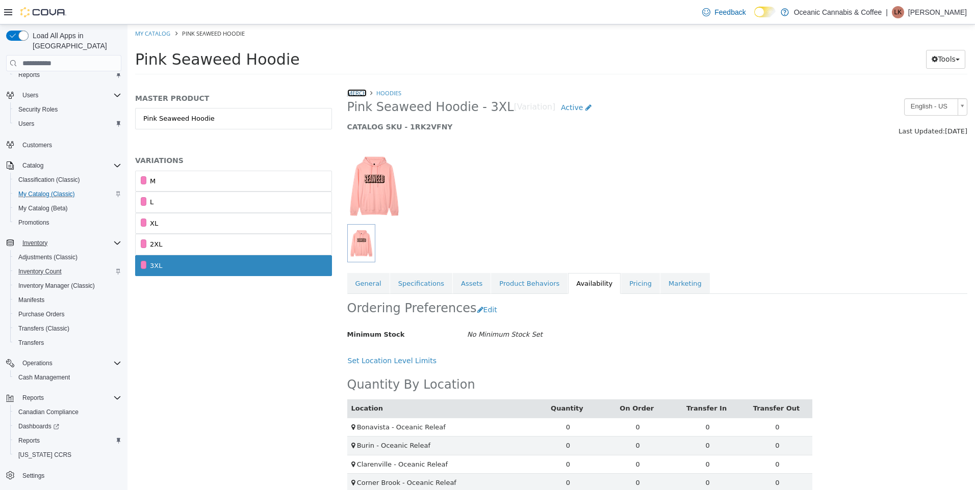
click at [365, 90] on link "Merch" at bounding box center [356, 93] width 19 height 8
select select "**********"
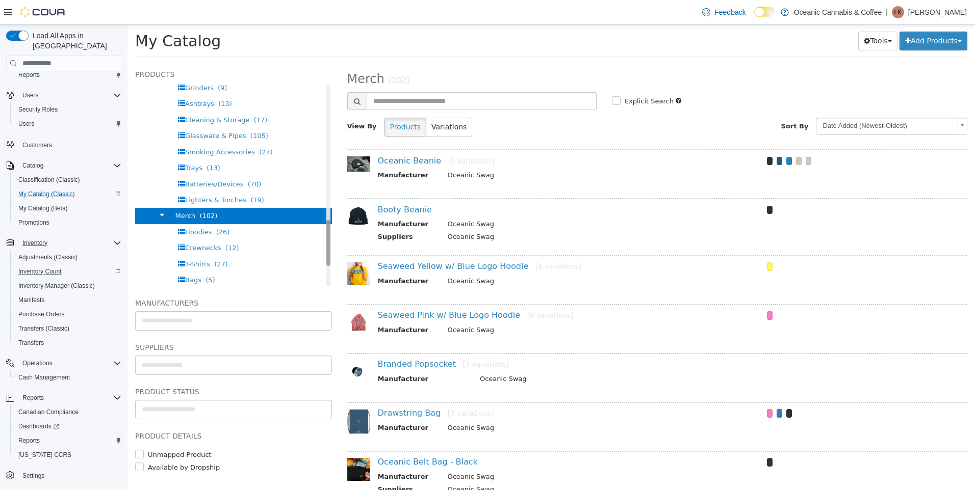
scroll to position [596, 0]
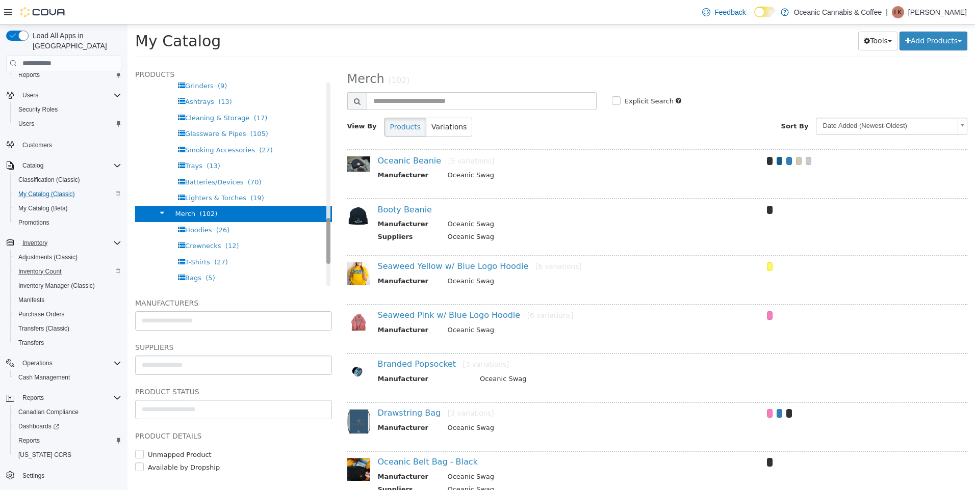
drag, startPoint x: 321, startPoint y: 106, endPoint x: 318, endPoint y: 242, distance: 136.2
click at [318, 242] on div "Products All Products Oceanic Cannabis & Coffee Flower (89) Dried Flower (69) M…" at bounding box center [233, 177] width 197 height 218
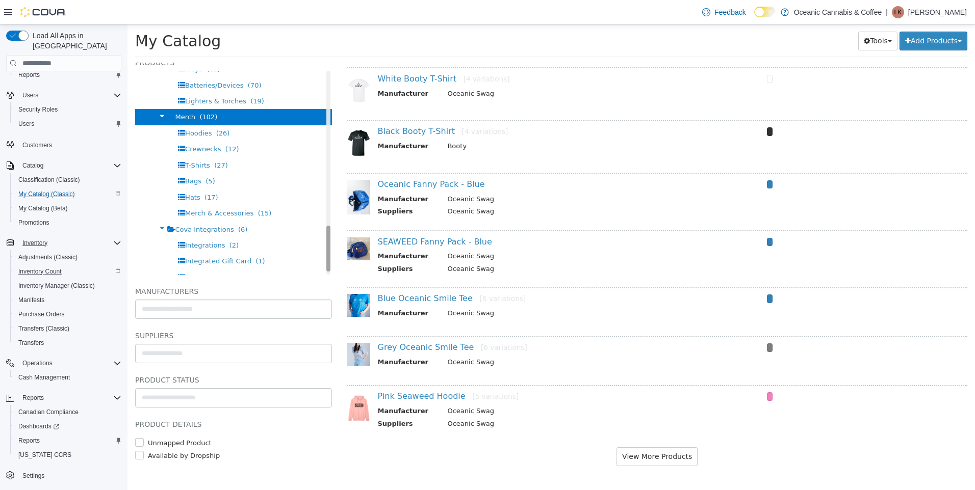
scroll to position [693, 0]
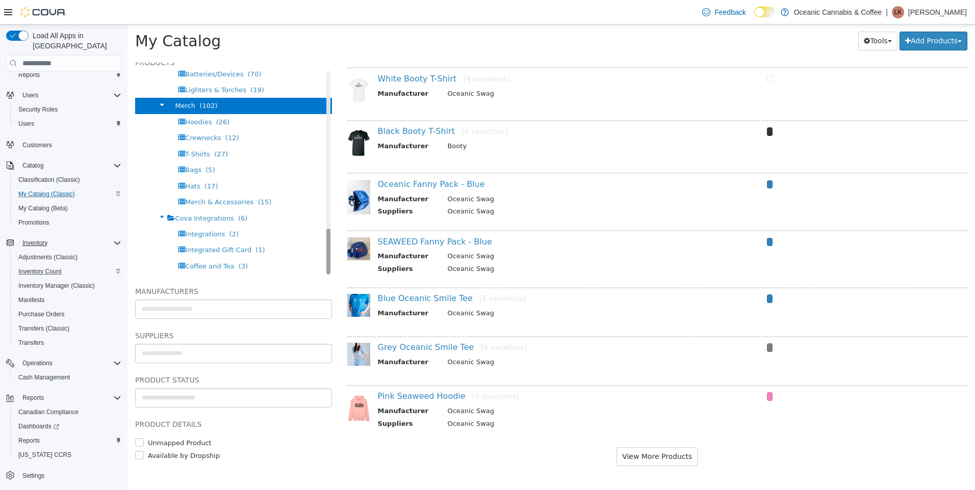
drag, startPoint x: 322, startPoint y: 240, endPoint x: 449, endPoint y: 283, distance: 134.1
click at [321, 258] on div "Products All Products Oceanic Cannabis & Coffee Flower (89) Dried Flower (69) M…" at bounding box center [233, 166] width 197 height 218
click at [659, 461] on button "View More Products" at bounding box center [656, 457] width 81 height 19
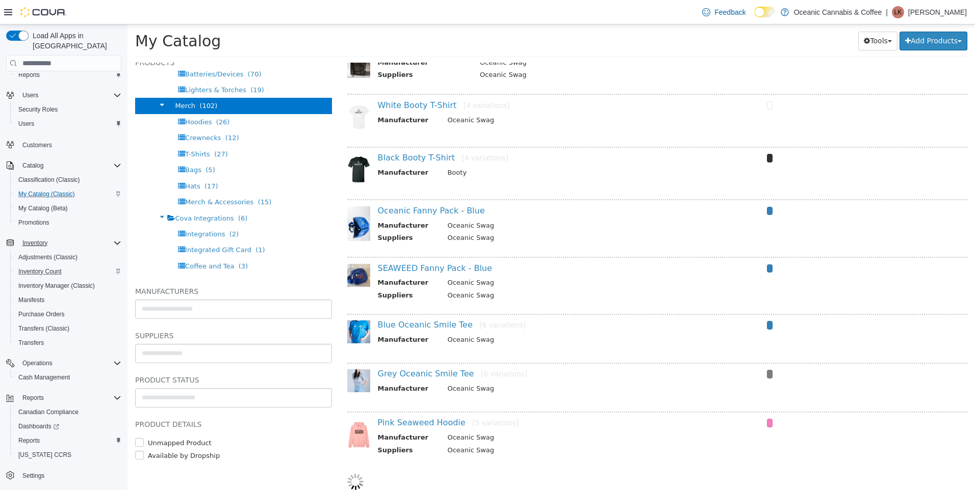
select select "**********"
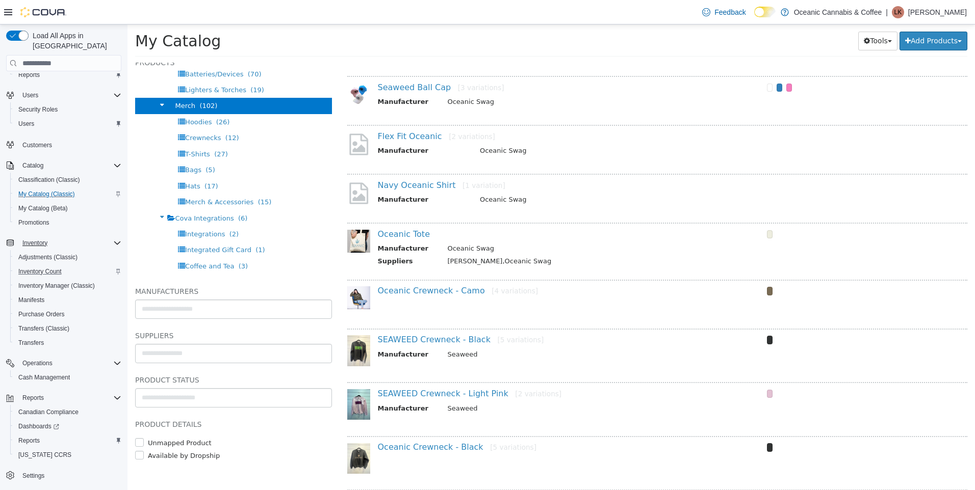
scroll to position [1175, 0]
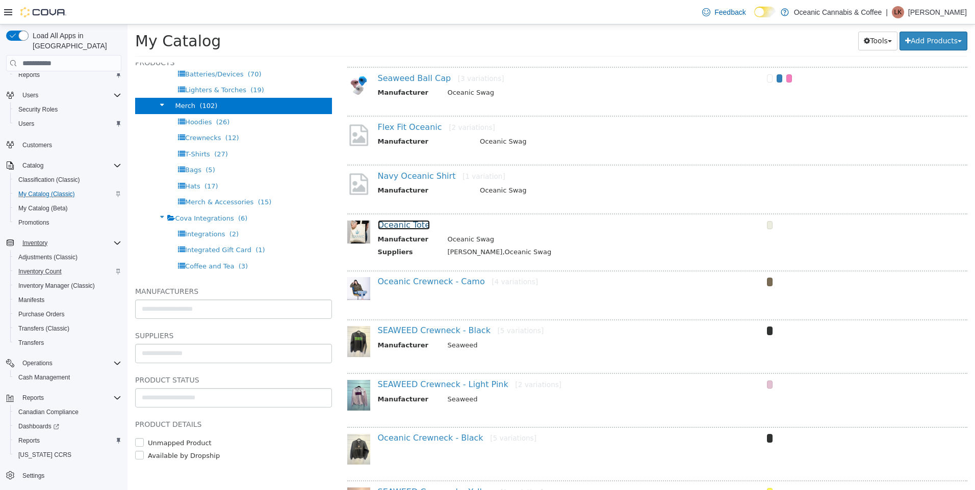
click at [400, 222] on link "Oceanic Tote" at bounding box center [404, 225] width 52 height 10
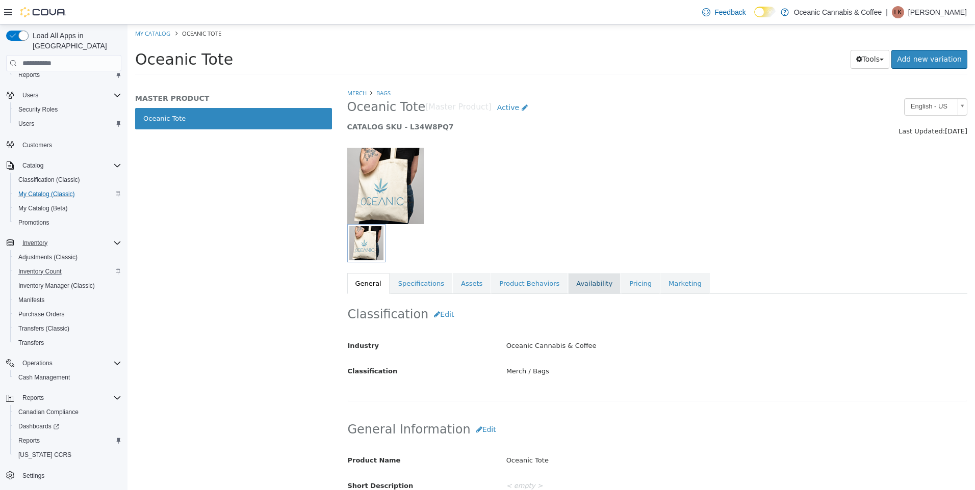
click at [573, 284] on link "Availability" at bounding box center [594, 283] width 53 height 21
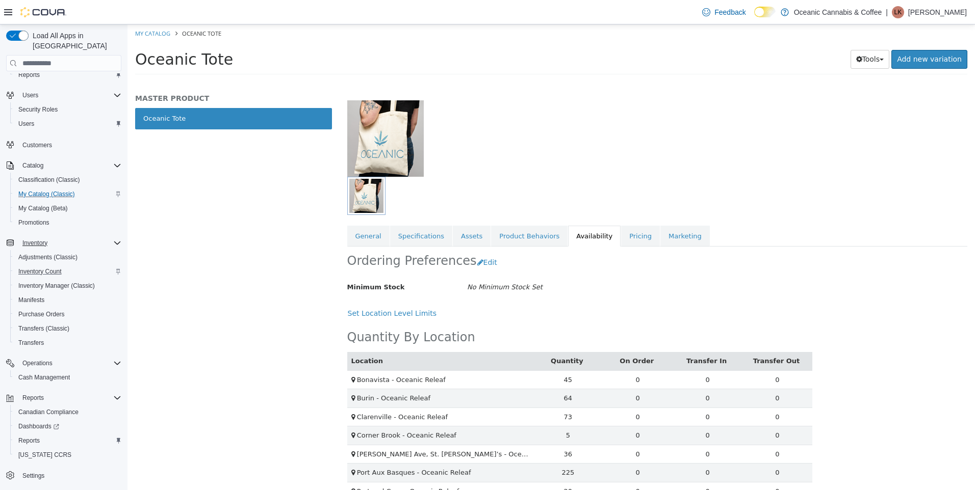
scroll to position [125, 0]
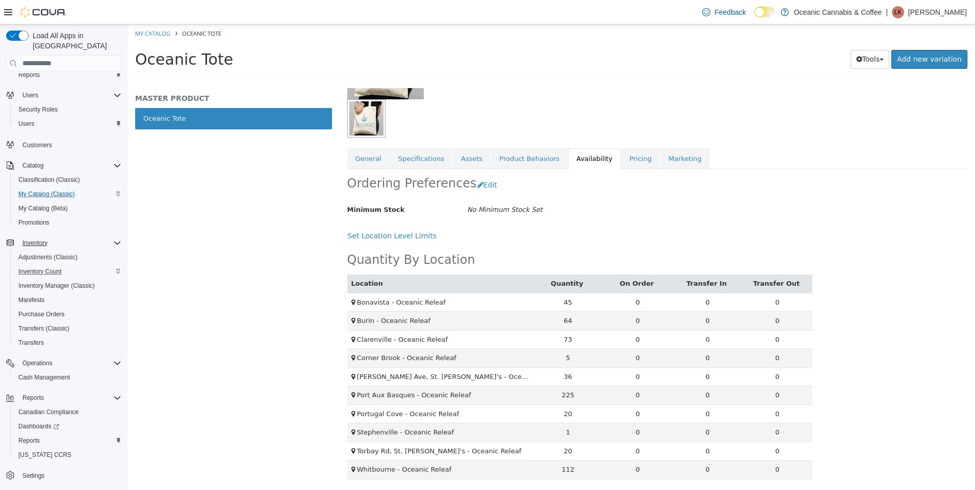
click at [614, 216] on div "No Minimum Stock Set" at bounding box center [539, 210] width 160 height 18
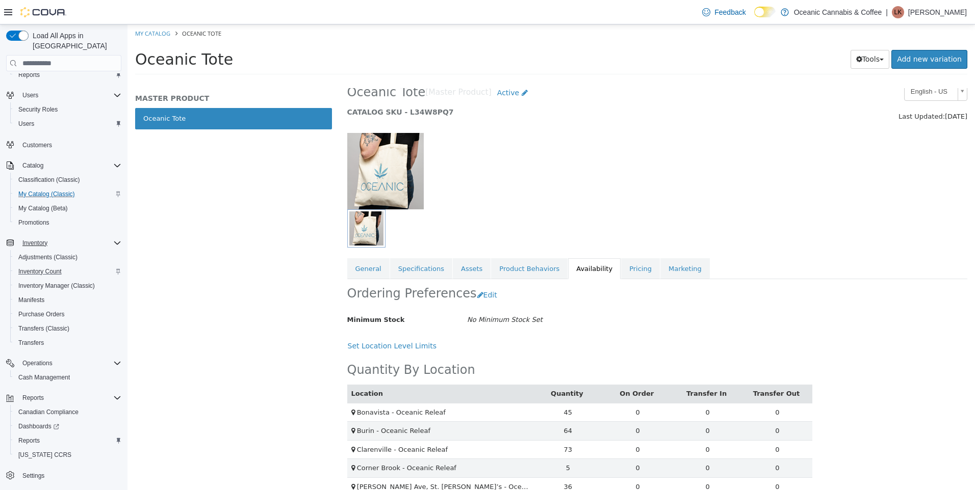
scroll to position [0, 0]
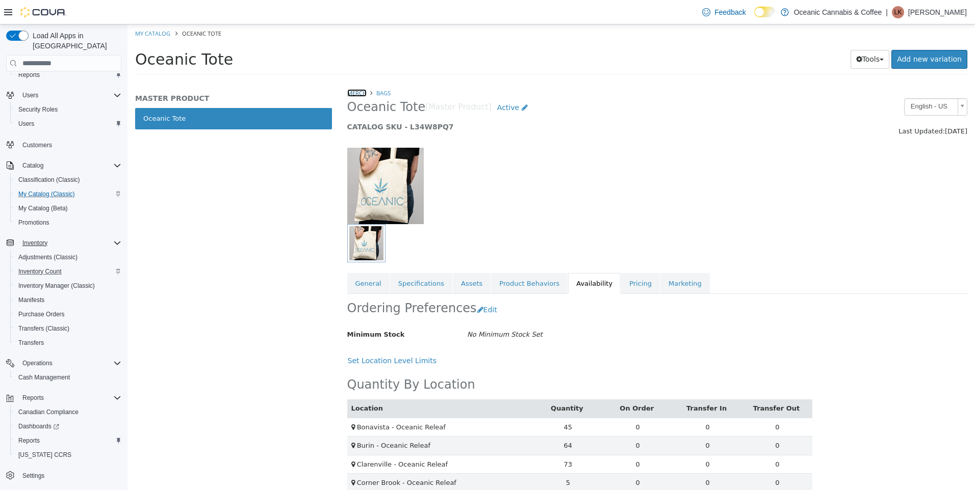
click at [358, 90] on link "Merch" at bounding box center [356, 93] width 19 height 8
select select "**********"
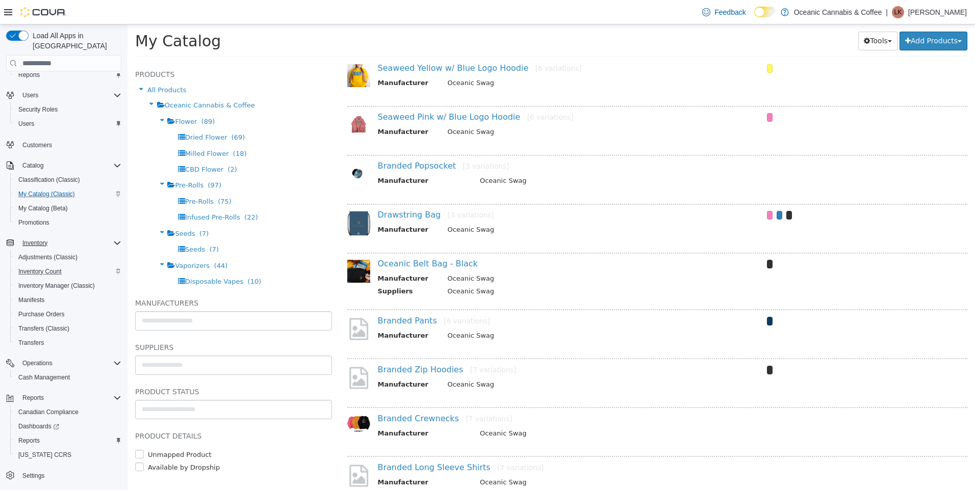
scroll to position [255, 0]
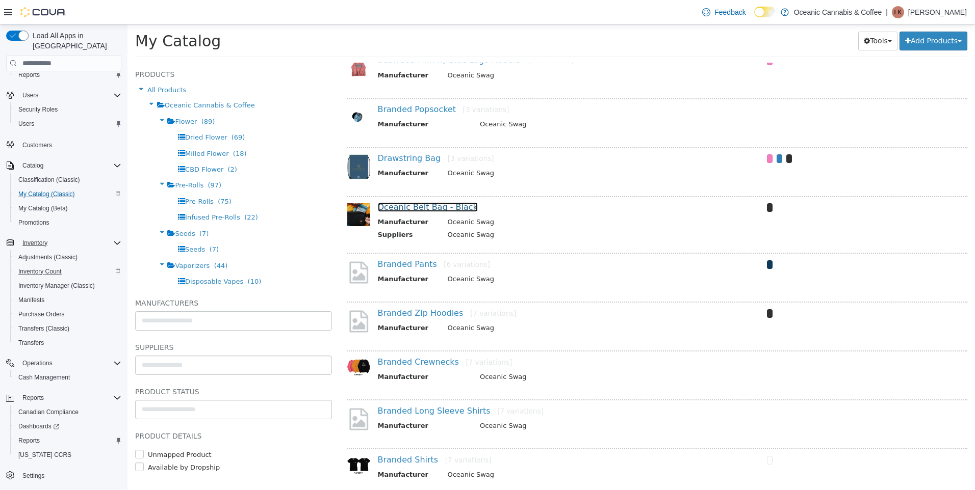
click at [397, 206] on link "Oceanic Belt Bag - Black" at bounding box center [428, 207] width 100 height 10
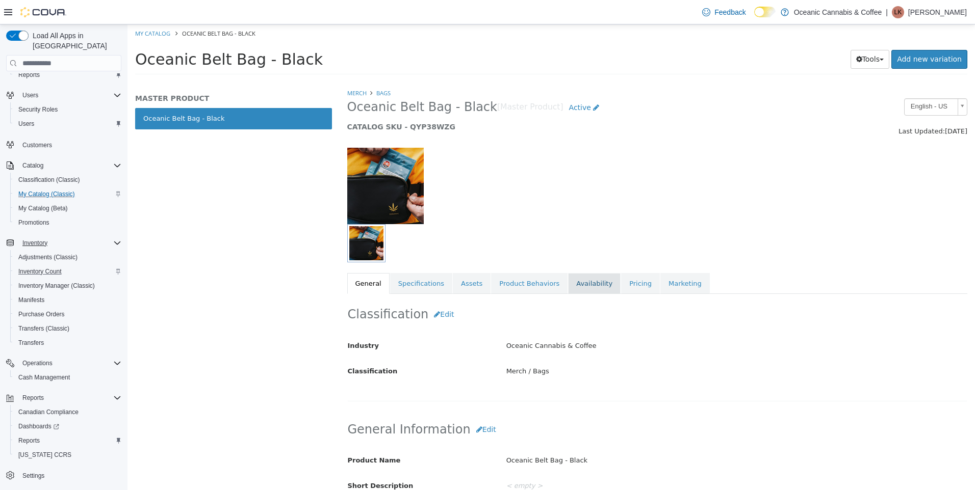
click at [568, 288] on link "Availability" at bounding box center [594, 283] width 53 height 21
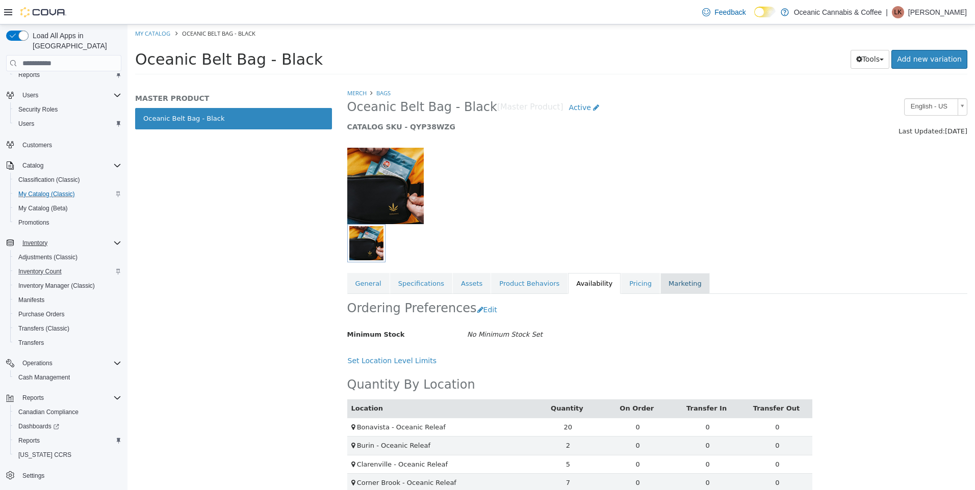
scroll to position [125, 0]
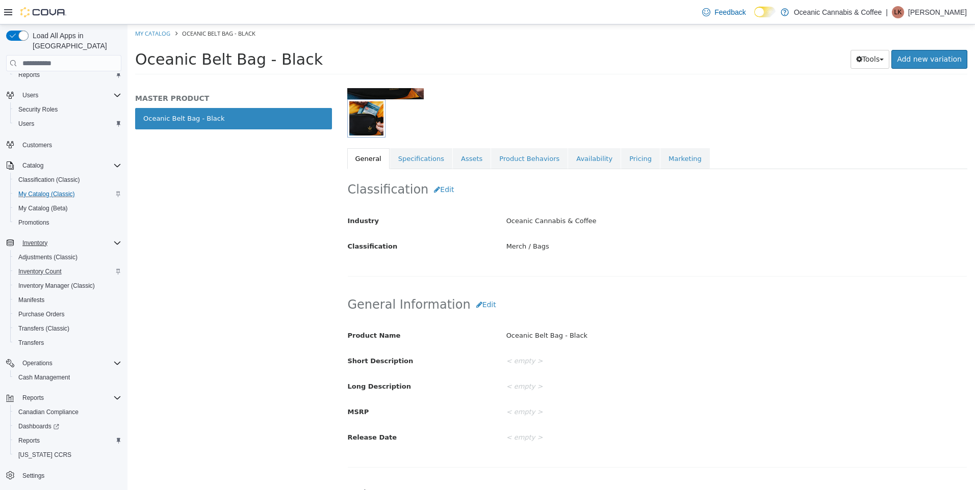
select select "**********"
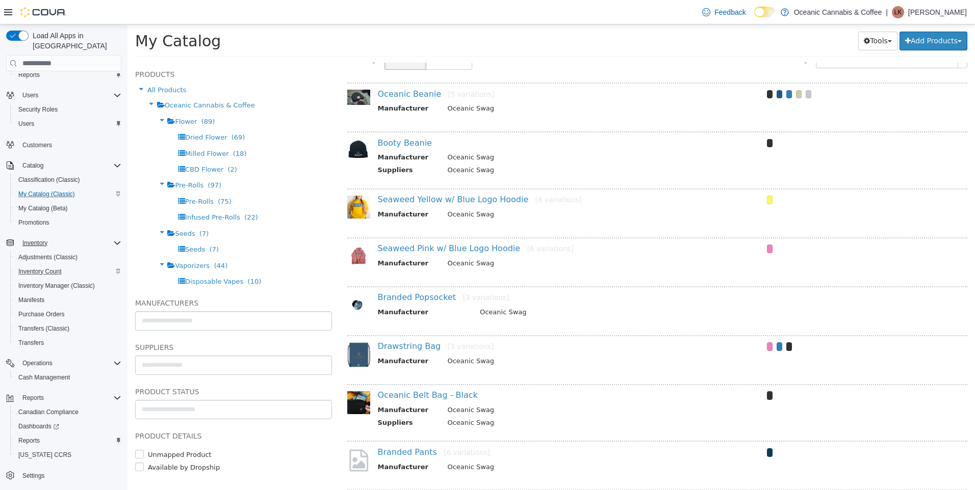
scroll to position [255, 0]
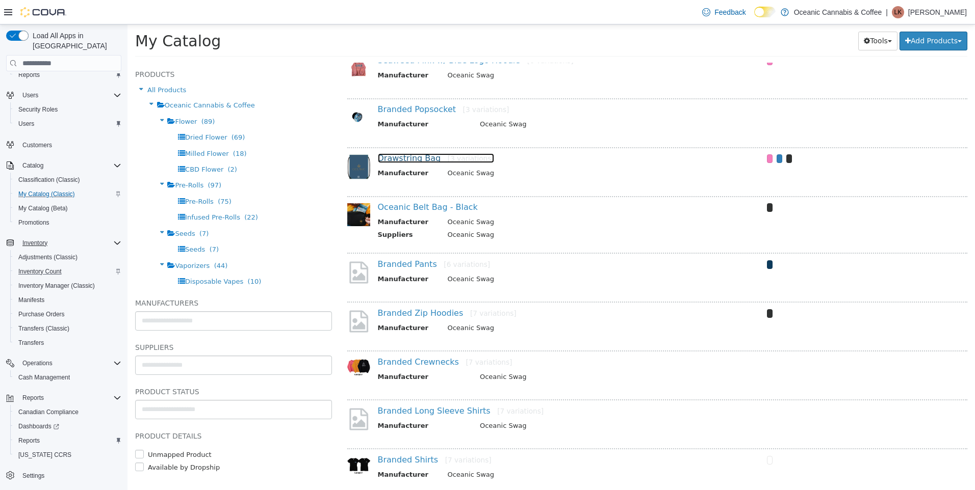
click at [395, 163] on link "Drawstring Bag [3 variations]" at bounding box center [436, 158] width 116 height 10
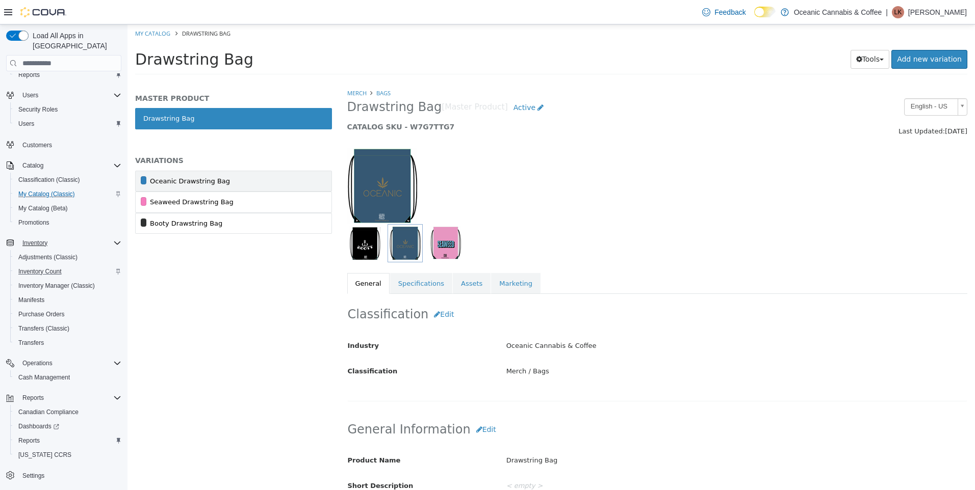
click at [204, 185] on div "Oceanic Drawstring Bag" at bounding box center [190, 181] width 80 height 10
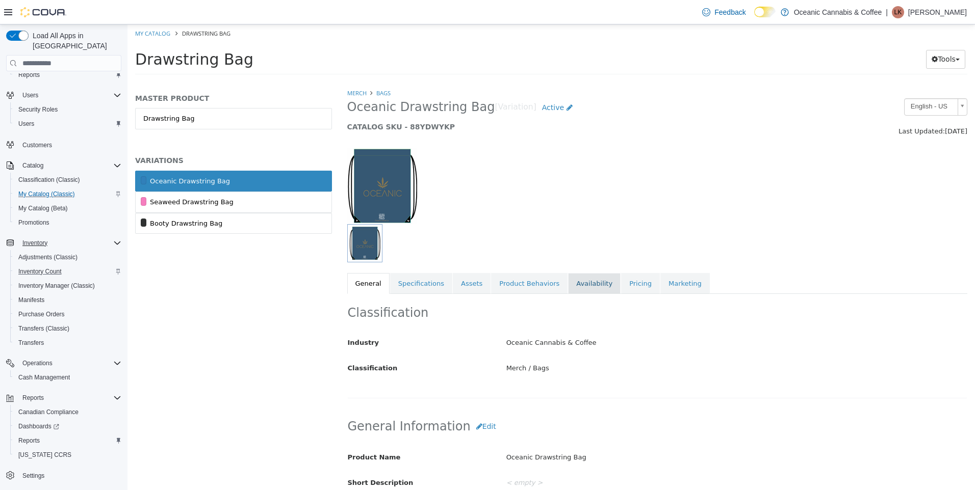
click at [583, 282] on link "Availability" at bounding box center [594, 283] width 53 height 21
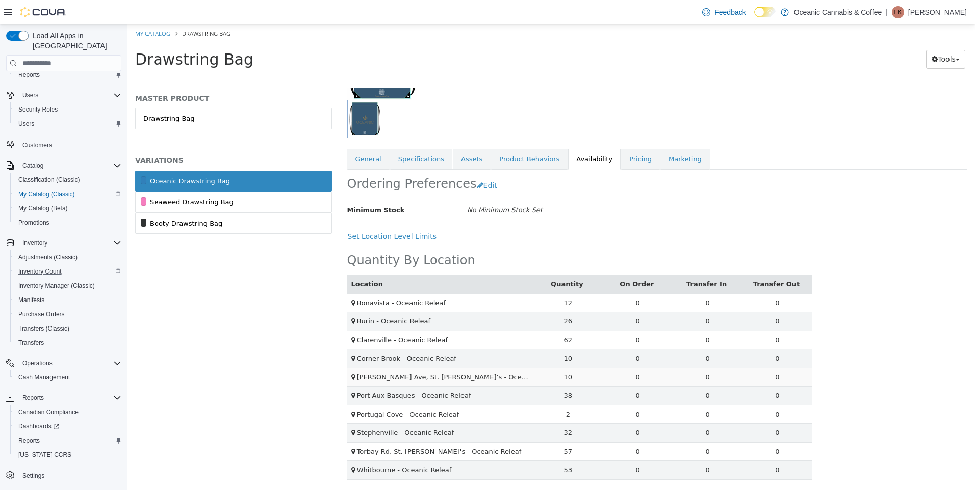
scroll to position [125, 0]
click at [204, 201] on div "Seaweed Drawstring Bag" at bounding box center [192, 202] width 84 height 10
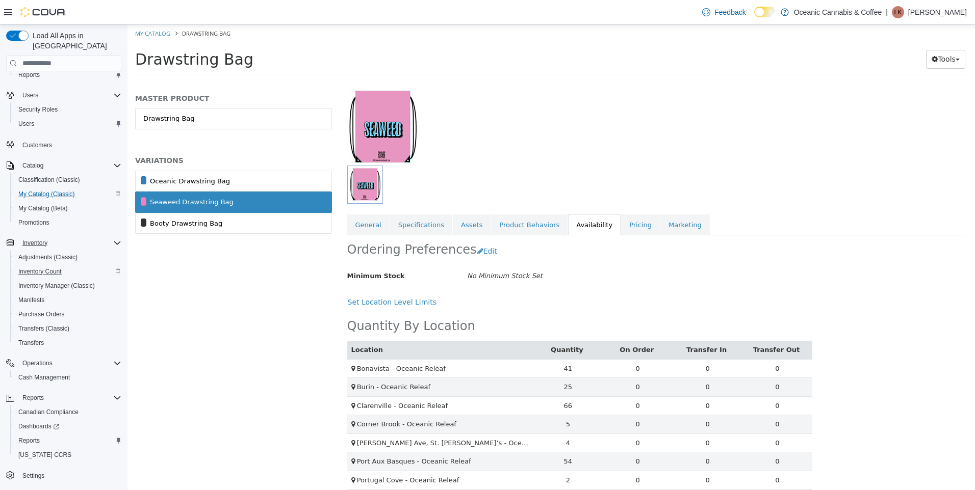
scroll to position [125, 0]
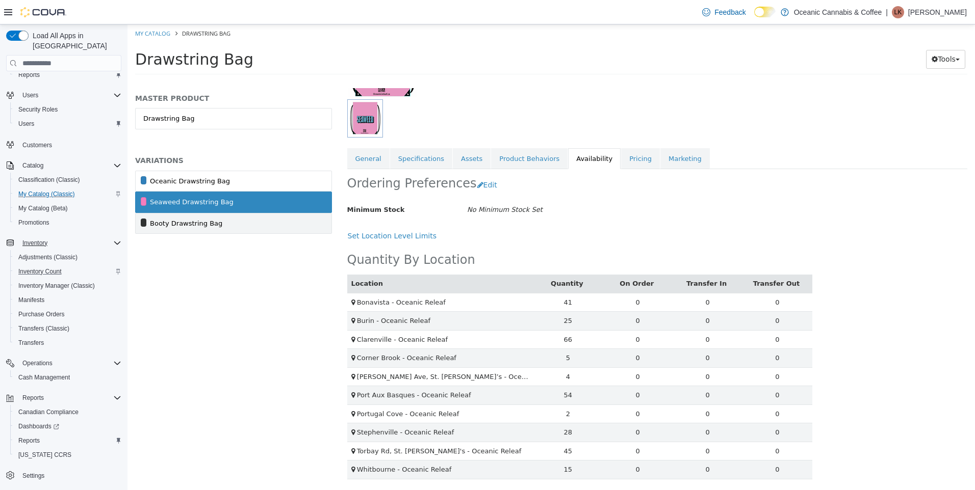
click at [154, 223] on div "Booty Drawstring Bag" at bounding box center [186, 224] width 72 height 10
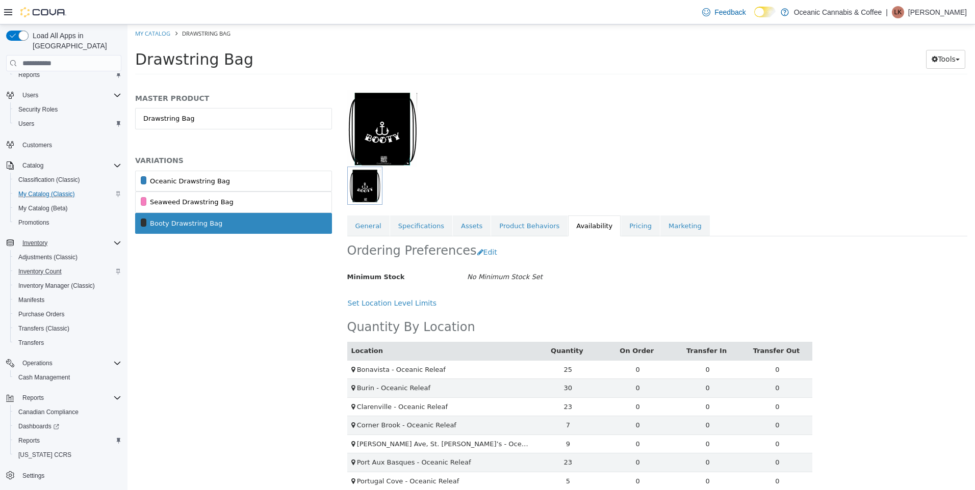
scroll to position [125, 0]
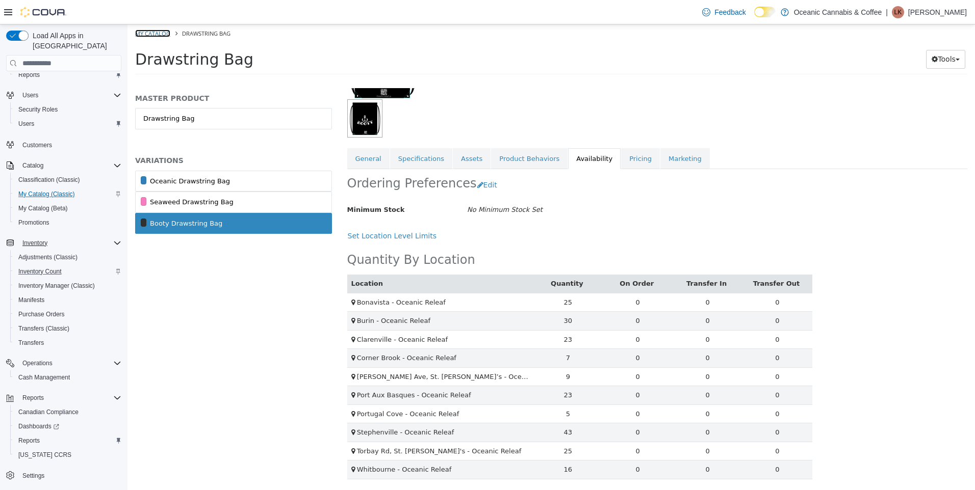
click at [148, 32] on link "My Catalog" at bounding box center [152, 34] width 35 height 8
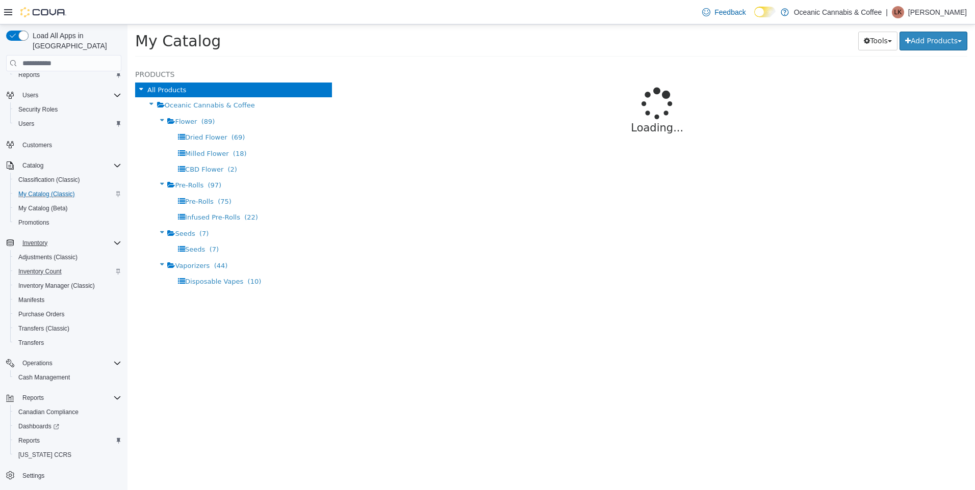
select select "**********"
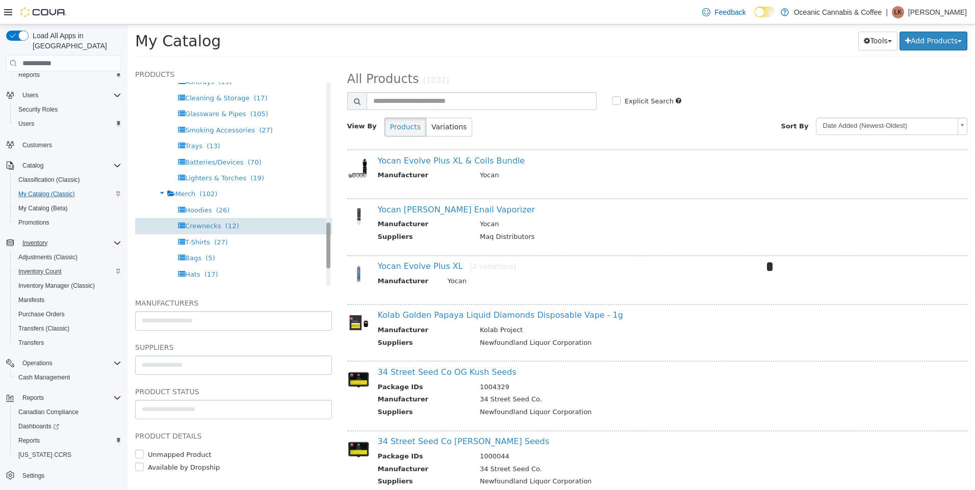
drag, startPoint x: 319, startPoint y: 95, endPoint x: 300, endPoint y: 230, distance: 136.3
click at [326, 237] on div "Products All Products Oceanic Cannabis & Coffee Flower (89) Dried Flower (69) M…" at bounding box center [233, 277] width 212 height 428
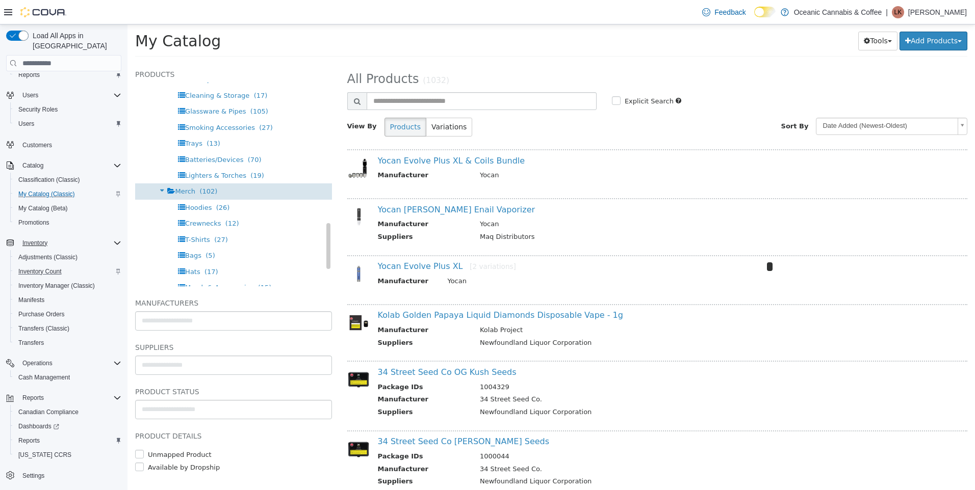
click at [210, 184] on div "Merch (102)" at bounding box center [233, 192] width 197 height 16
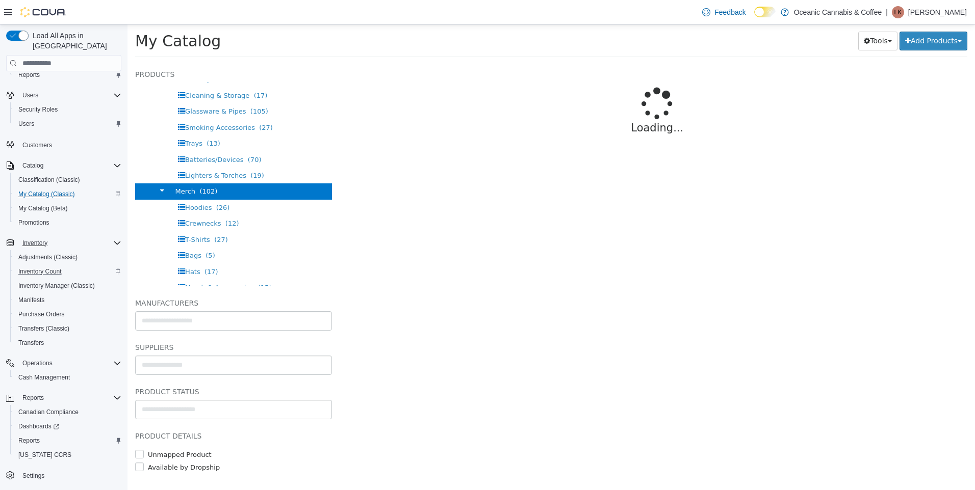
select select "**********"
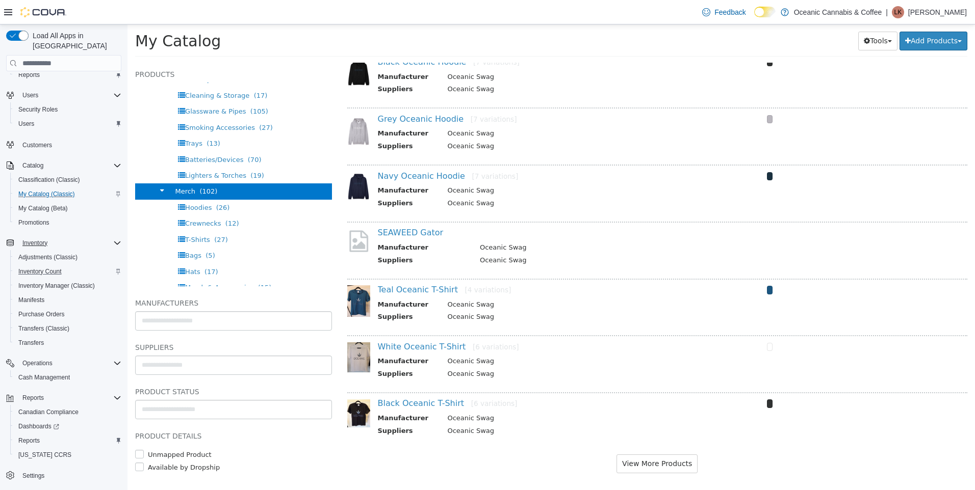
scroll to position [786, 0]
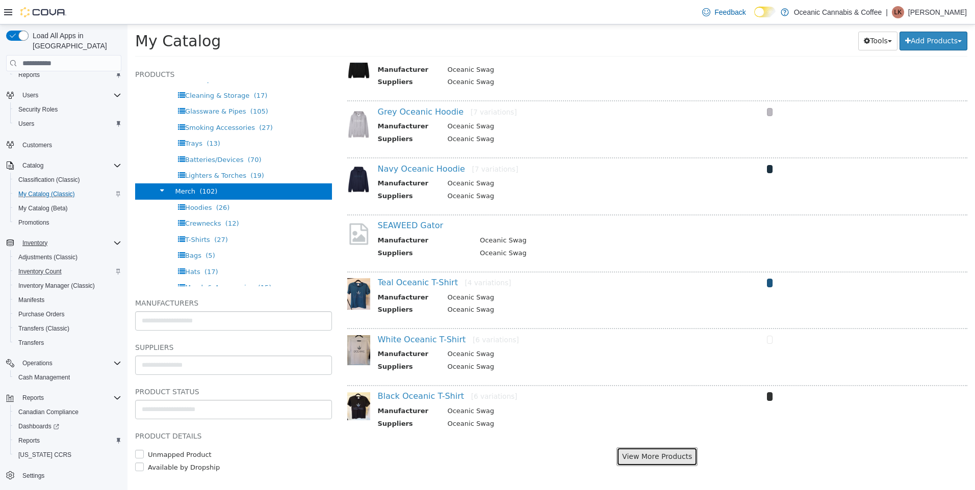
click at [654, 458] on button "View More Products" at bounding box center [656, 457] width 81 height 19
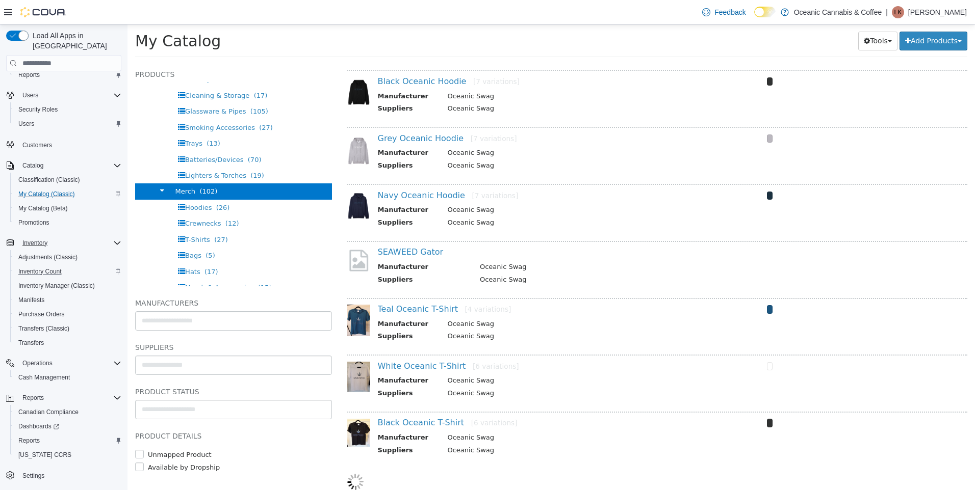
select select "**********"
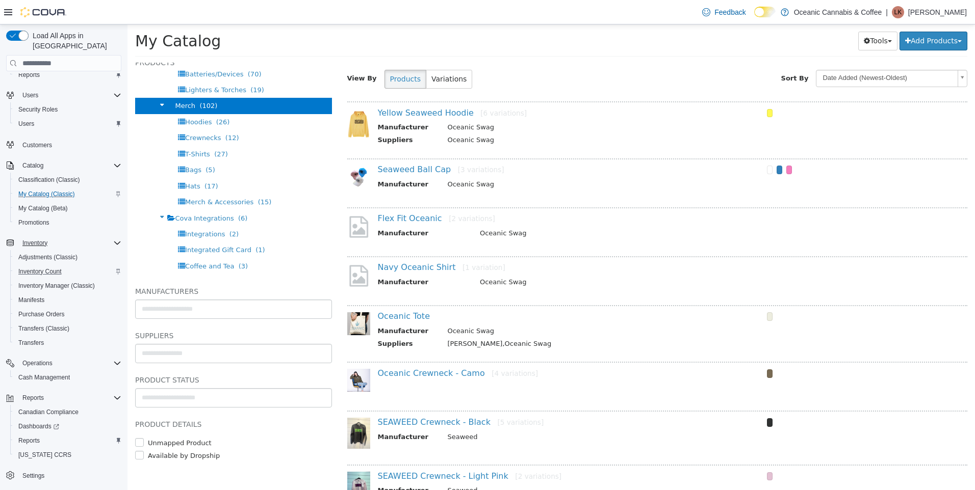
scroll to position [0, 0]
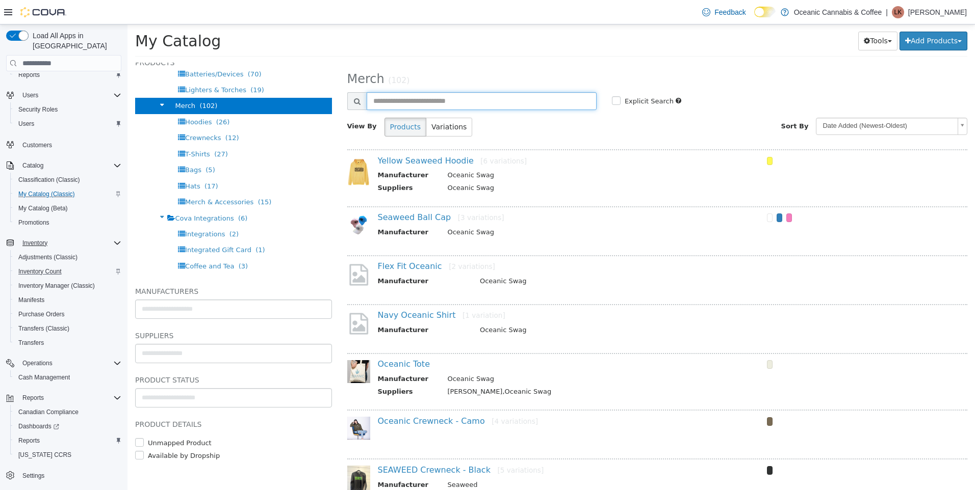
click at [419, 100] on input "text" at bounding box center [482, 101] width 230 height 18
type input "******"
select select "**********"
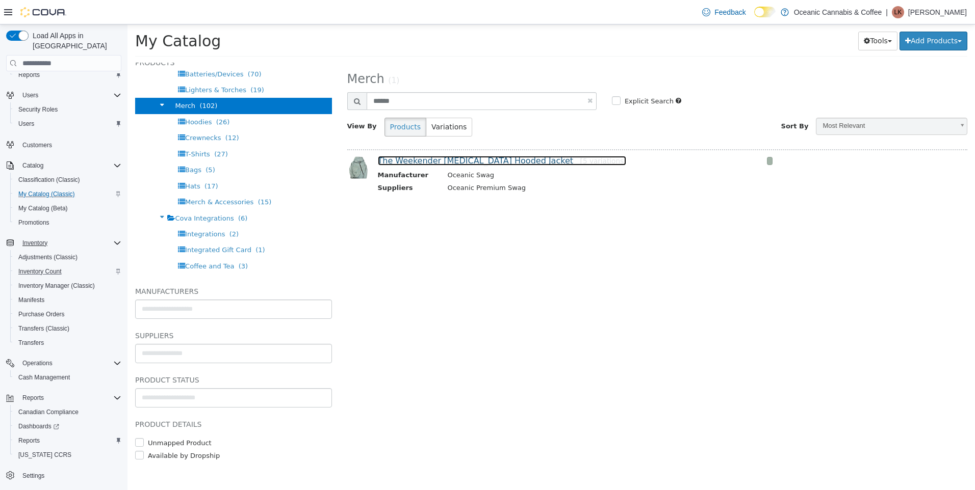
click at [529, 160] on link "The Weekender [MEDICAL_DATA] Hooded Jacket [5 variations]" at bounding box center [502, 161] width 249 height 10
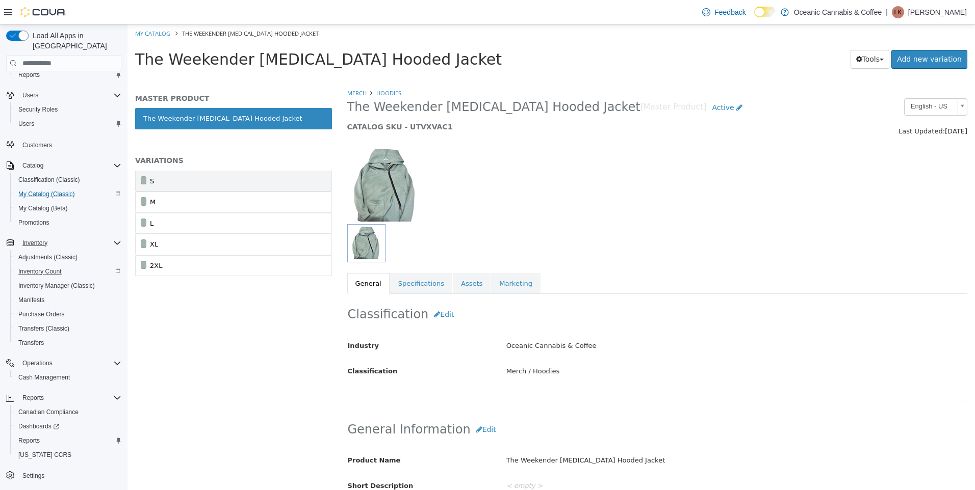
click at [207, 178] on link "S" at bounding box center [233, 181] width 197 height 21
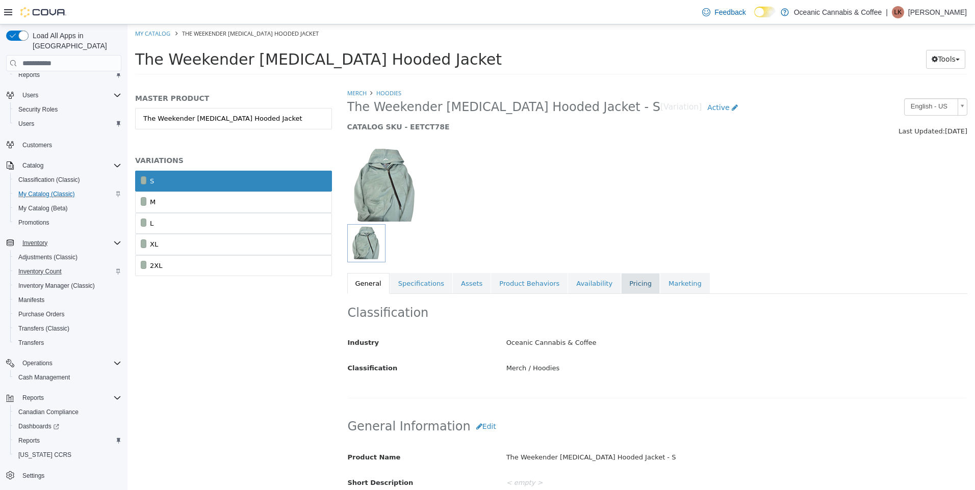
click at [621, 280] on link "Pricing" at bounding box center [640, 283] width 39 height 21
click at [585, 280] on link "Availability" at bounding box center [594, 283] width 53 height 21
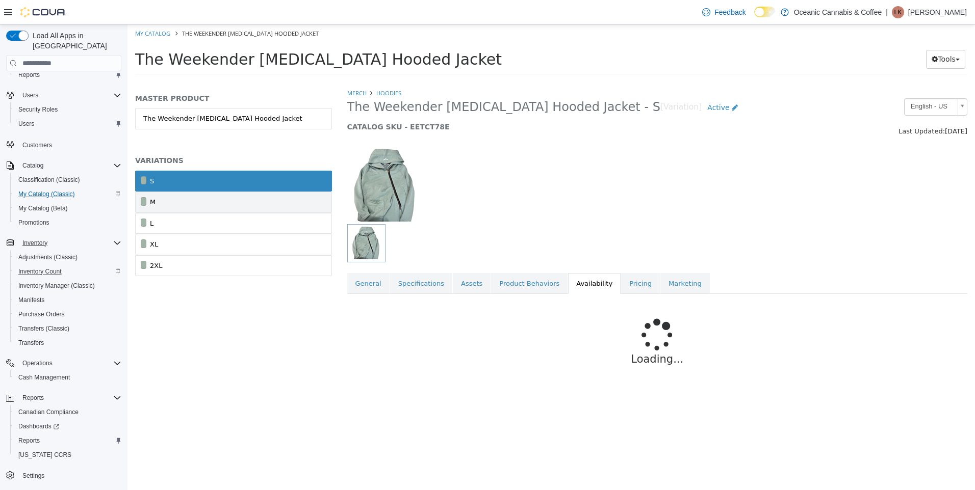
click at [240, 204] on link "M" at bounding box center [233, 202] width 197 height 21
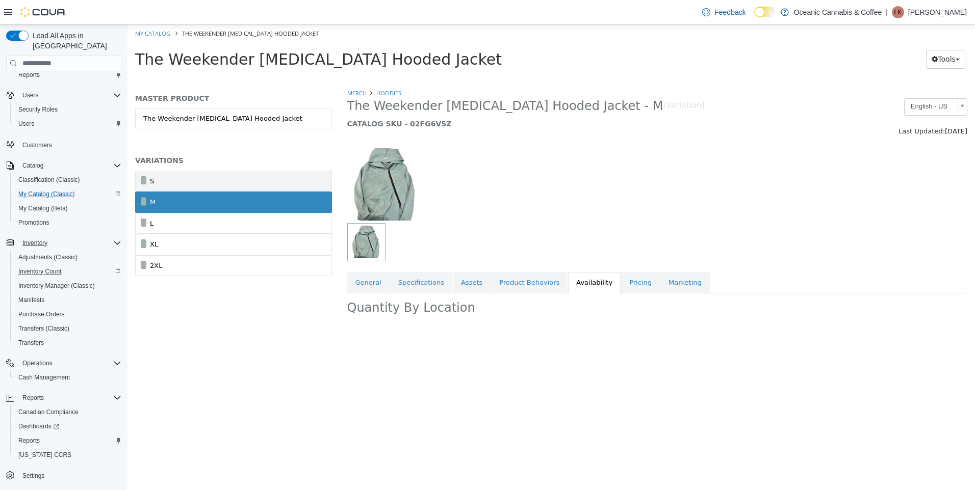
click at [262, 185] on link "S" at bounding box center [233, 181] width 197 height 21
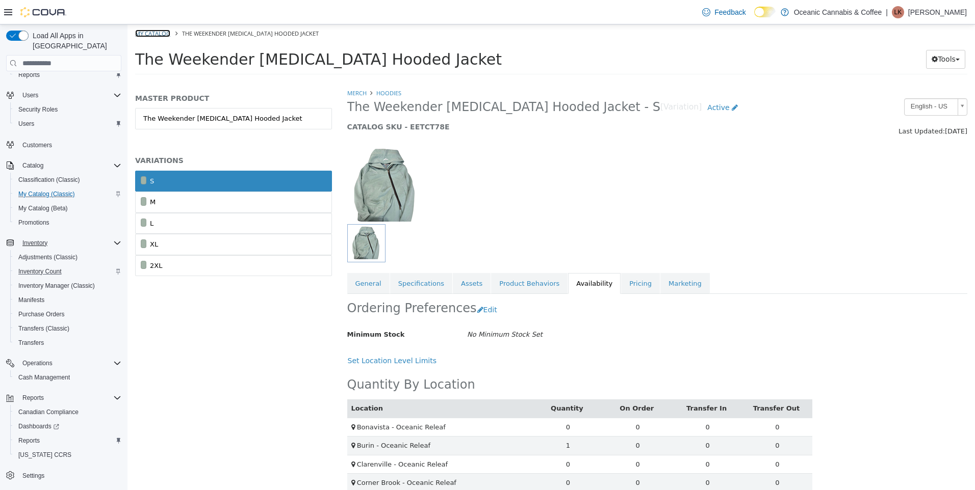
click at [151, 35] on link "My Catalog" at bounding box center [152, 34] width 35 height 8
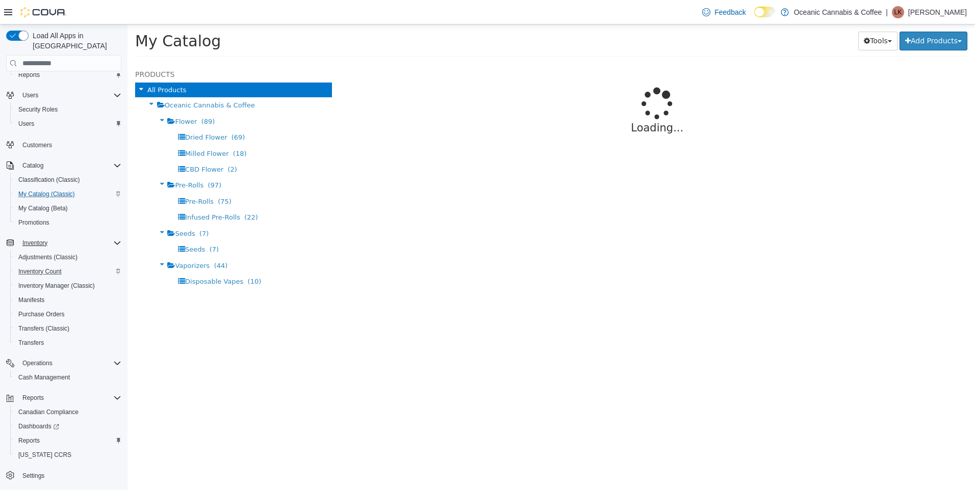
select select "**********"
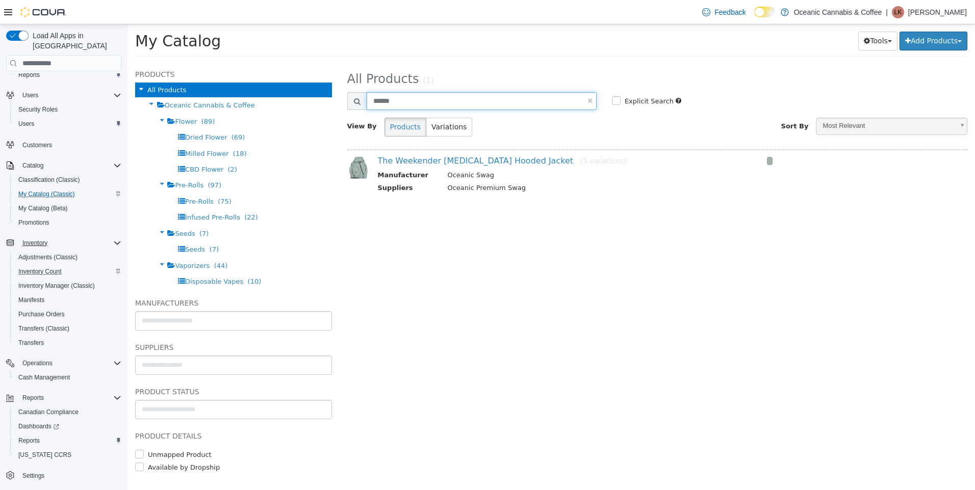
click at [430, 96] on input "******" at bounding box center [482, 101] width 230 height 18
type input "*********"
select select "**********"
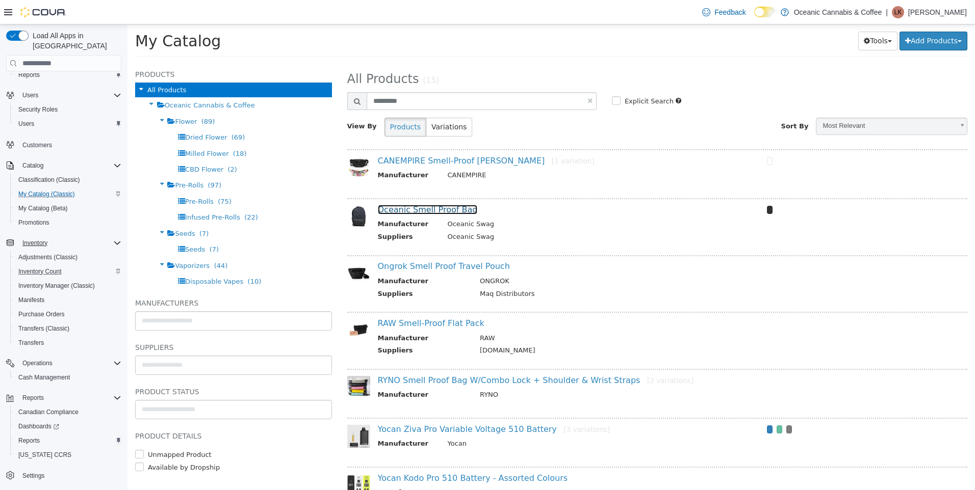
click at [446, 208] on link "Oceanic Smell Proof Bag" at bounding box center [428, 210] width 100 height 10
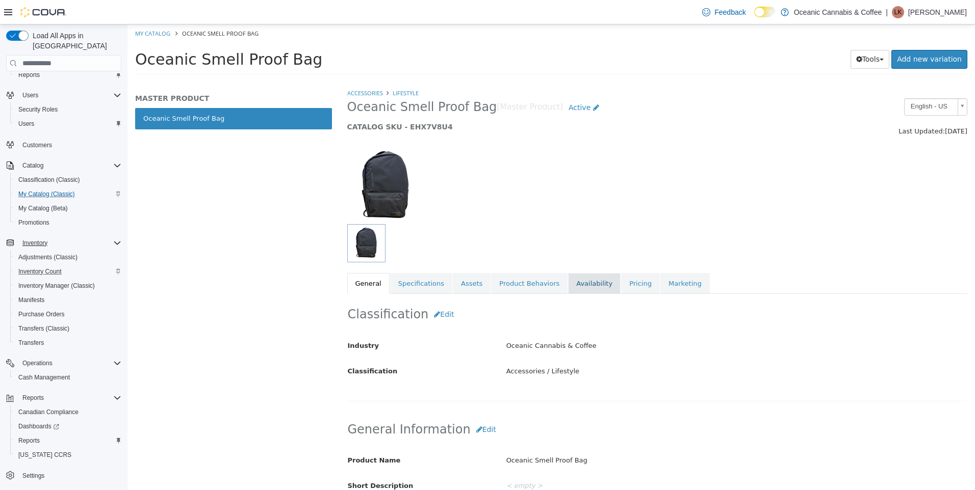
click at [573, 287] on link "Availability" at bounding box center [594, 283] width 53 height 21
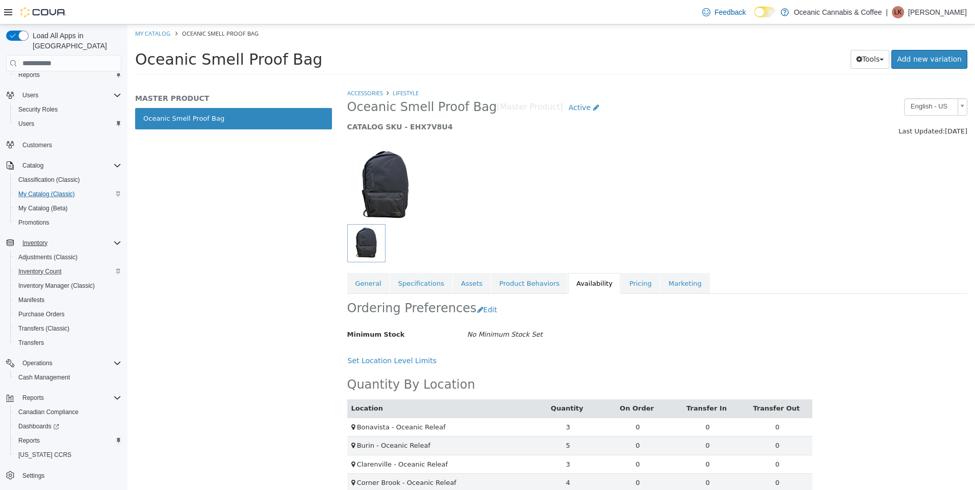
click at [916, 12] on p "[PERSON_NAME]" at bounding box center [937, 12] width 59 height 12
click at [899, 100] on span "Sign Out" at bounding box center [901, 100] width 28 height 10
